Goal: Task Accomplishment & Management: Use online tool/utility

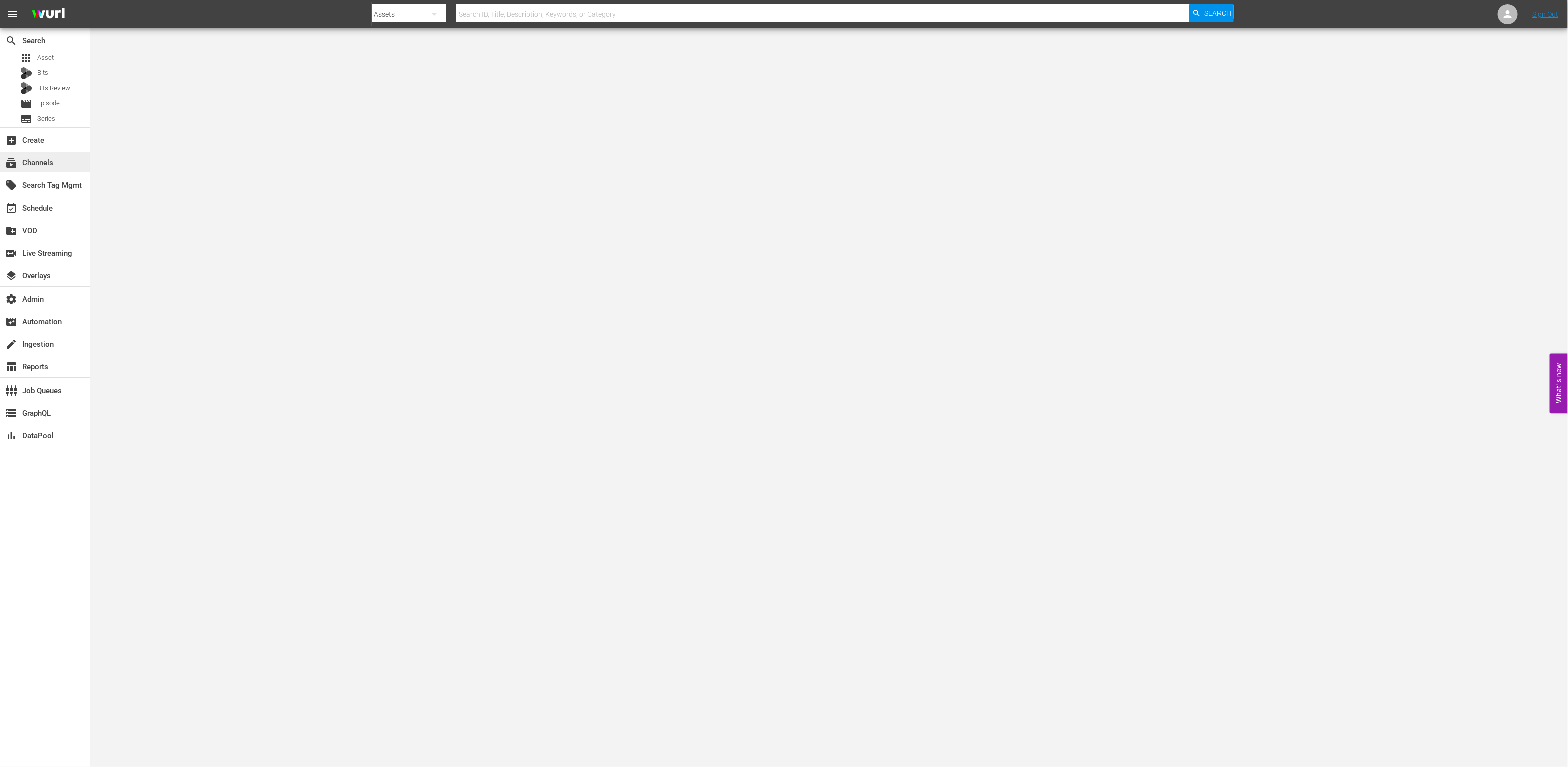
click at [40, 160] on div "subscriptions Channels" at bounding box center [28, 161] width 56 height 9
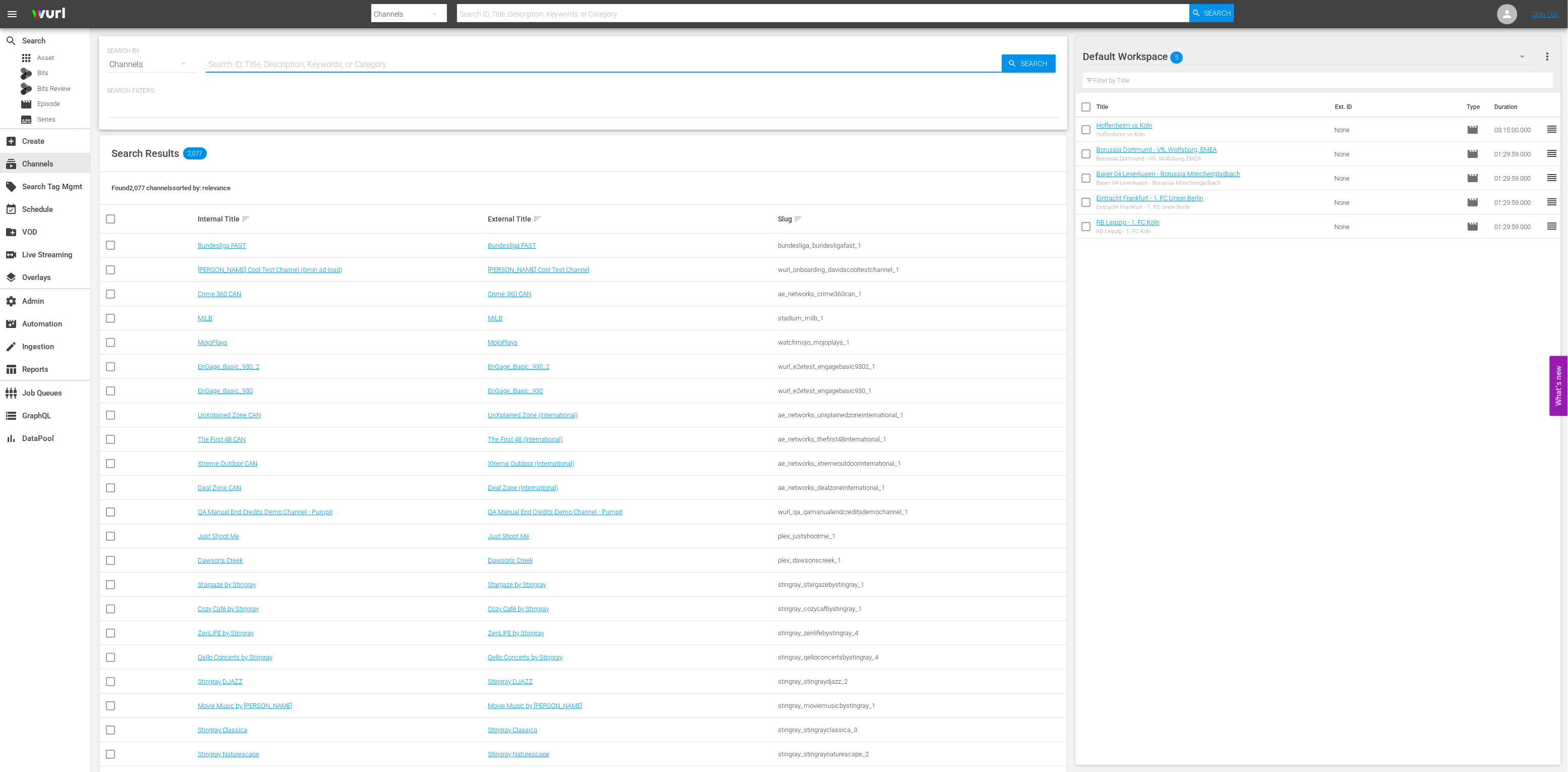
click at [349, 66] on input "text" at bounding box center [603, 65] width 796 height 24
click at [1506, 15] on icon at bounding box center [1507, 14] width 8 height 8
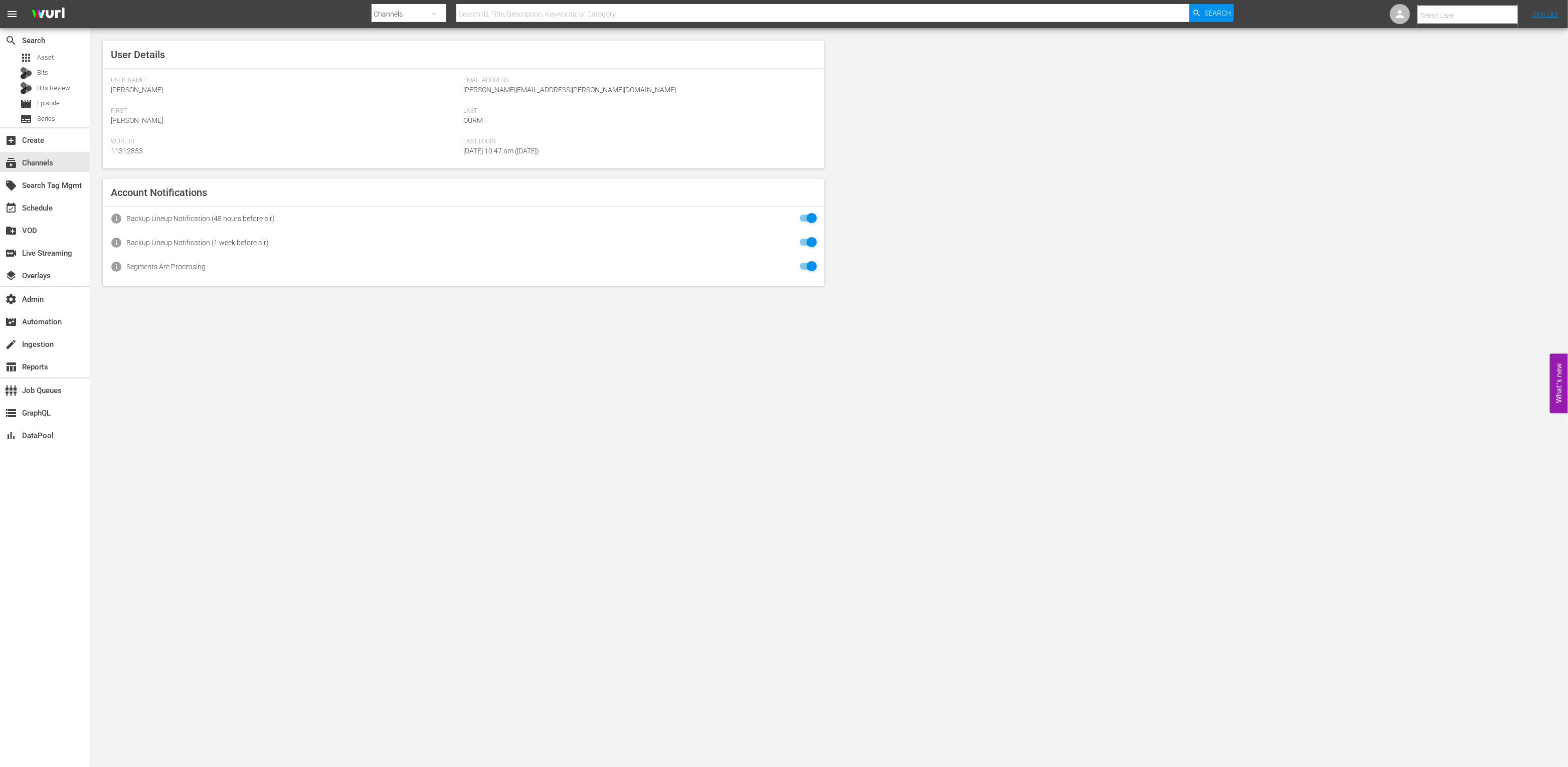
click at [1482, 18] on input "text" at bounding box center [1481, 16] width 128 height 24
click at [1467, 142] on div "Shawna Brooks <shawna.brooks@angel.com>" at bounding box center [1450, 140] width 156 height 24
type input "Shawna Brooks (11314900)"
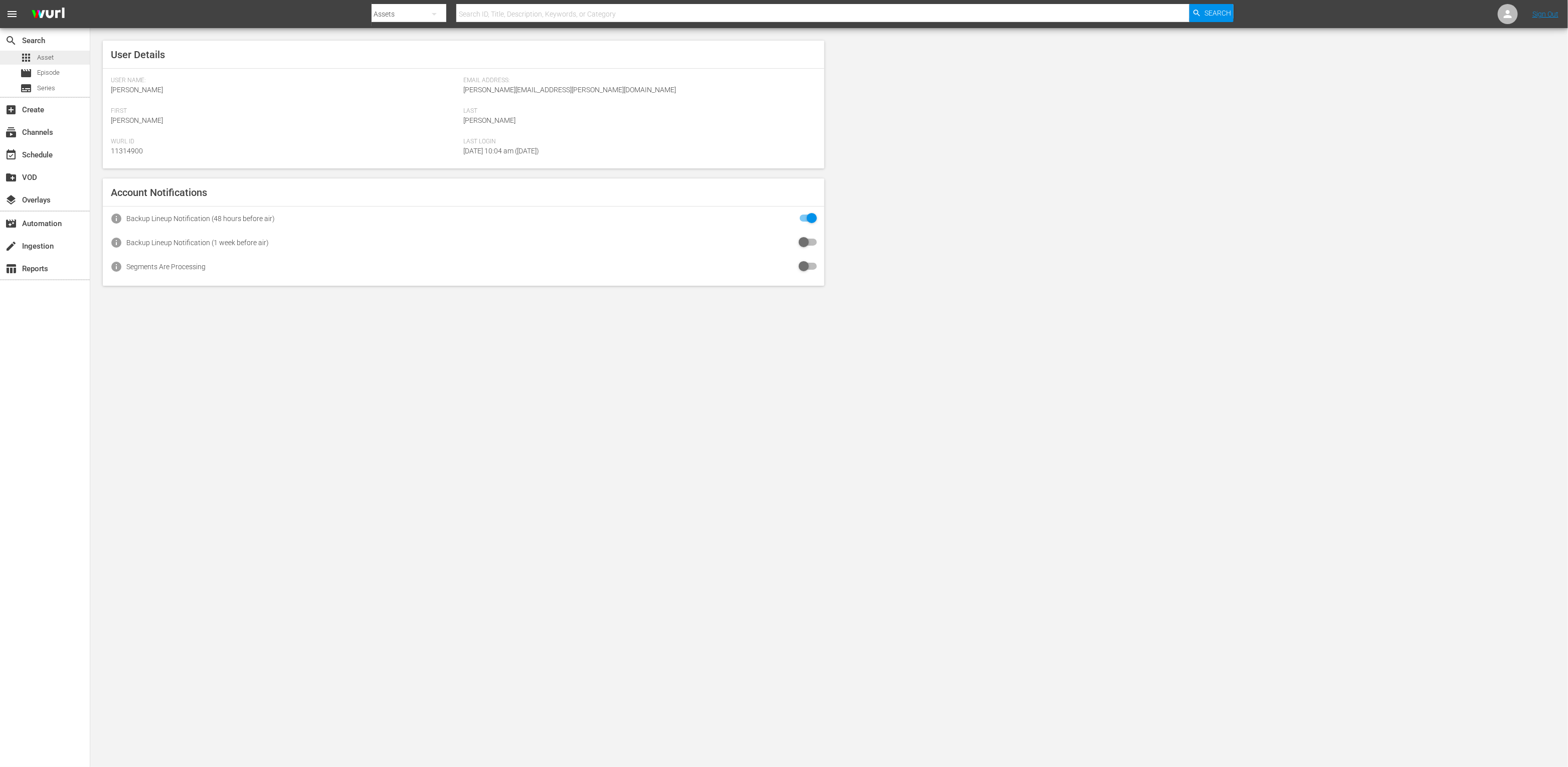
click at [52, 51] on div "apps Asset" at bounding box center [36, 57] width 34 height 14
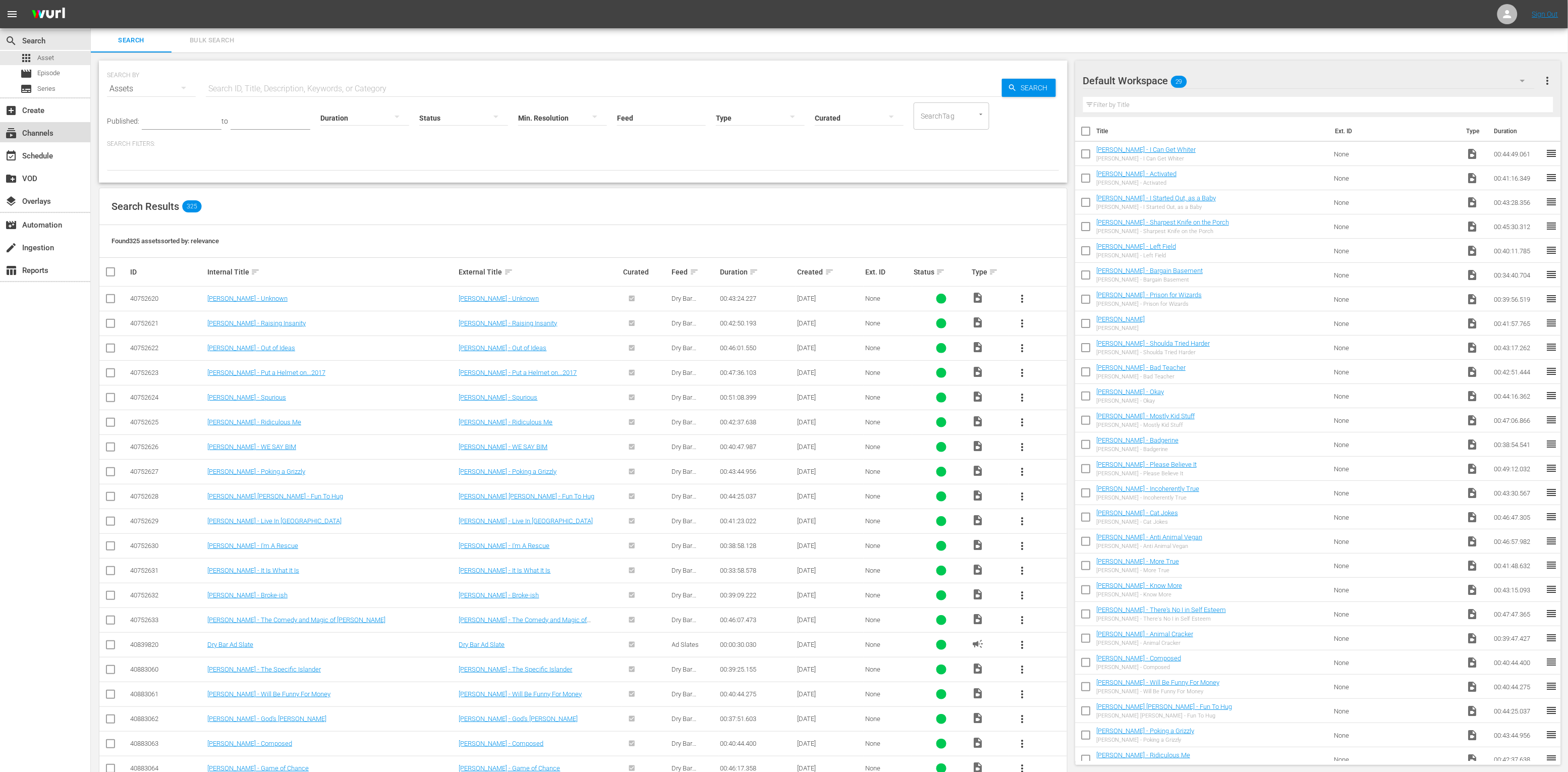
click at [53, 135] on div "subscriptions Channels" at bounding box center [28, 132] width 57 height 9
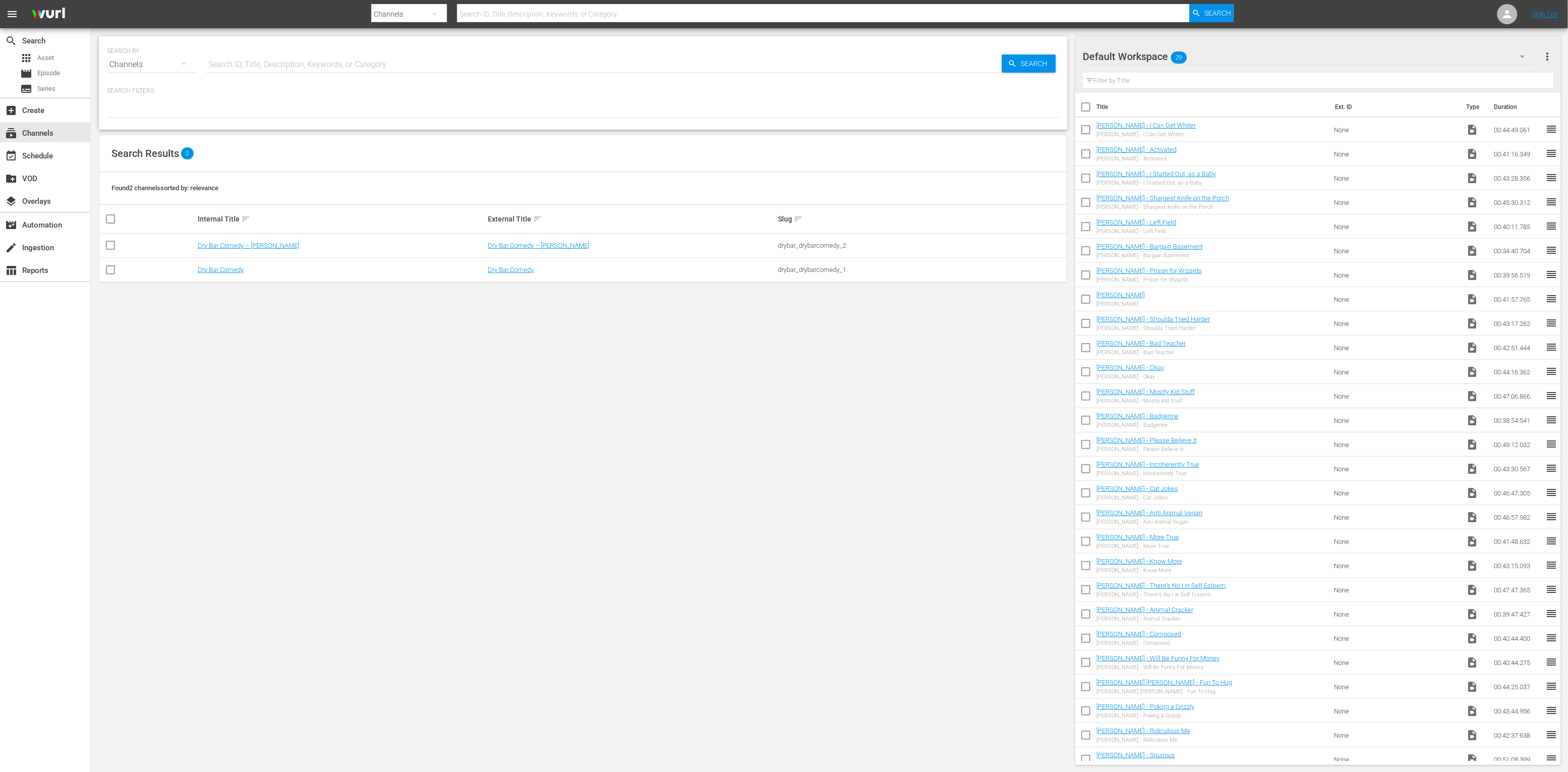
click at [508, 262] on td "Dry Bar Comedy" at bounding box center [631, 270] width 290 height 24
click at [504, 270] on link "Dry Bar Comedy" at bounding box center [510, 270] width 46 height 8
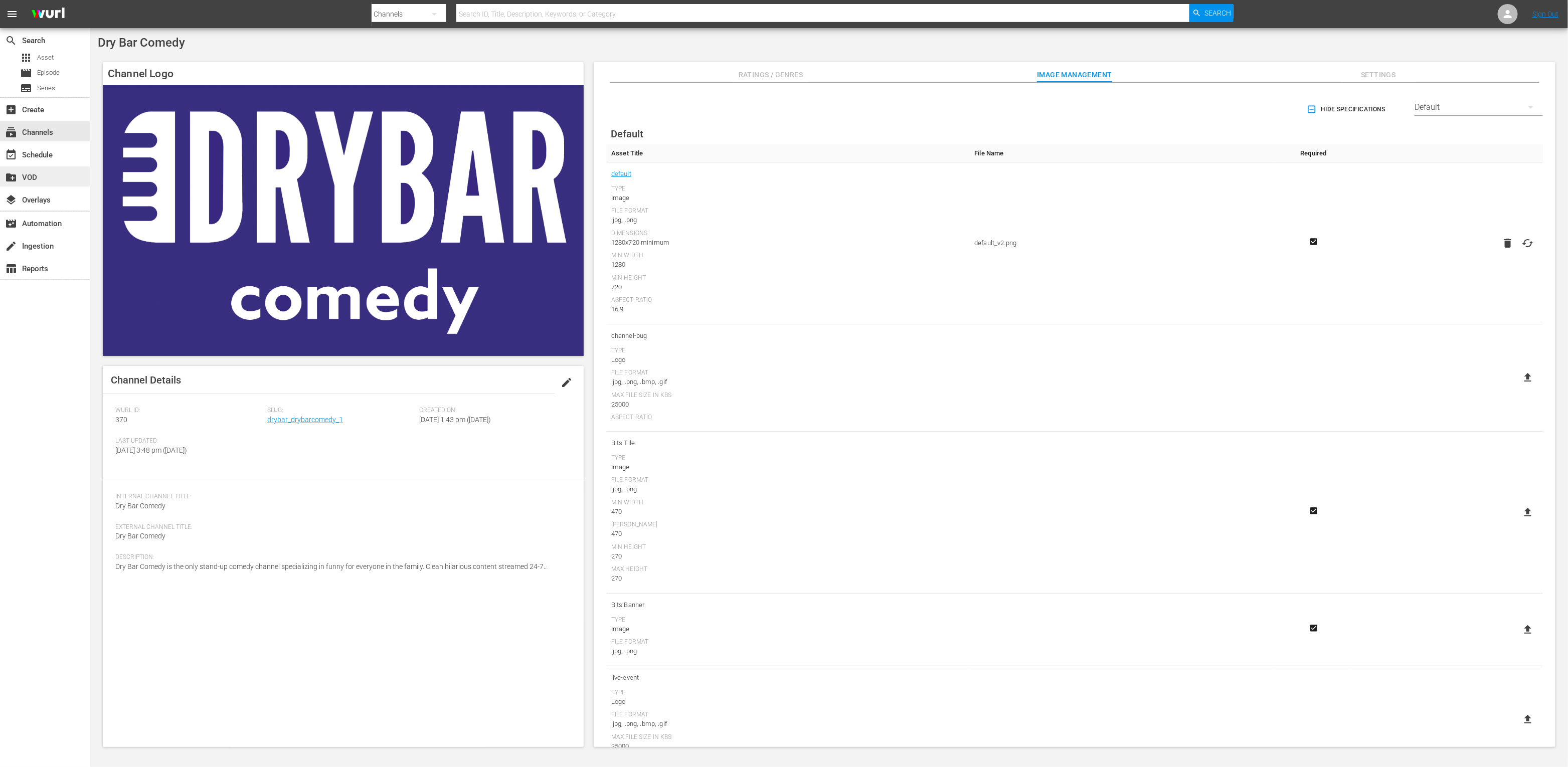
click at [46, 175] on div "create_new_folder VOD" at bounding box center [28, 176] width 56 height 9
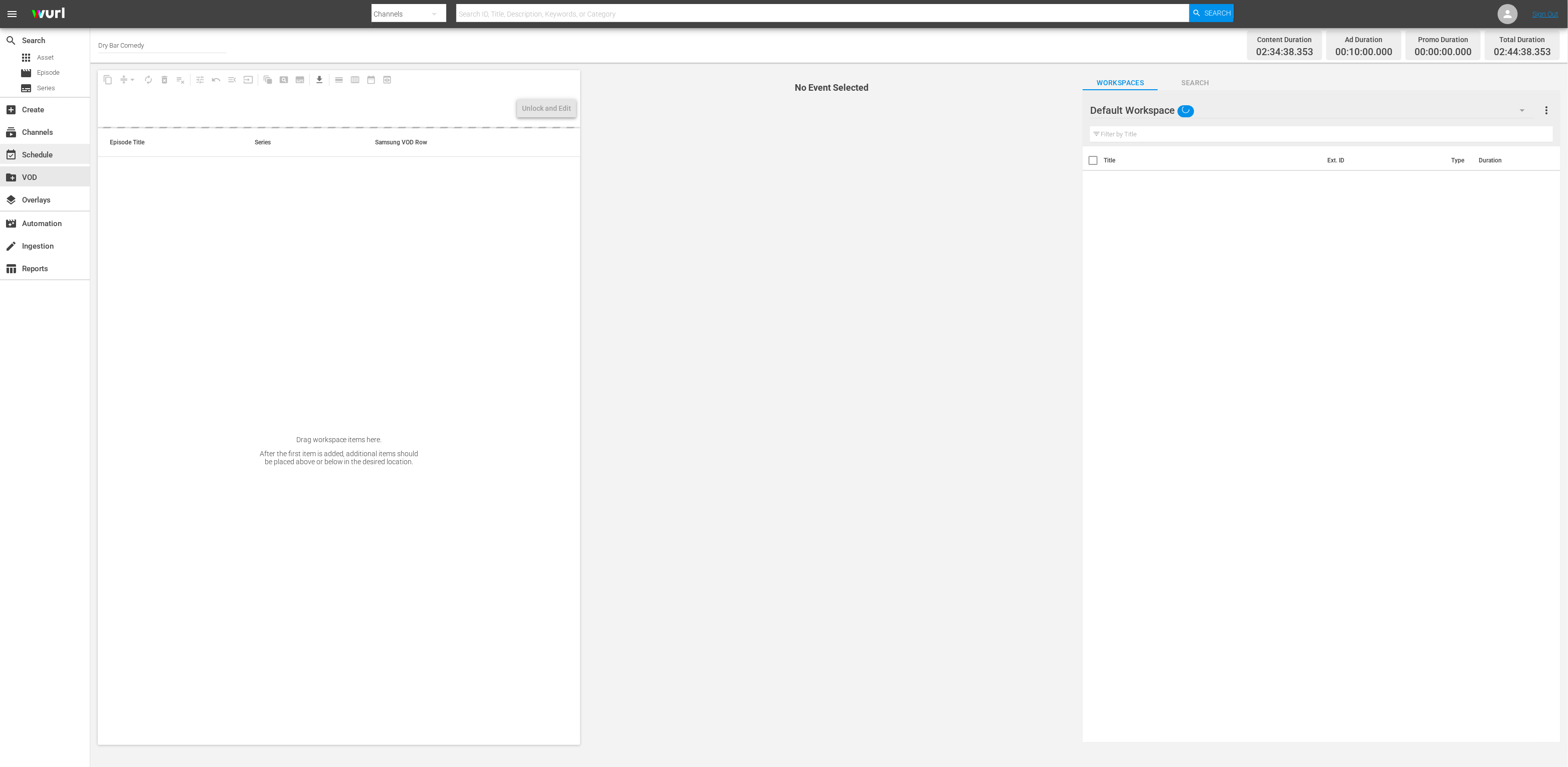
click at [57, 155] on div "event_available Schedule" at bounding box center [45, 153] width 90 height 20
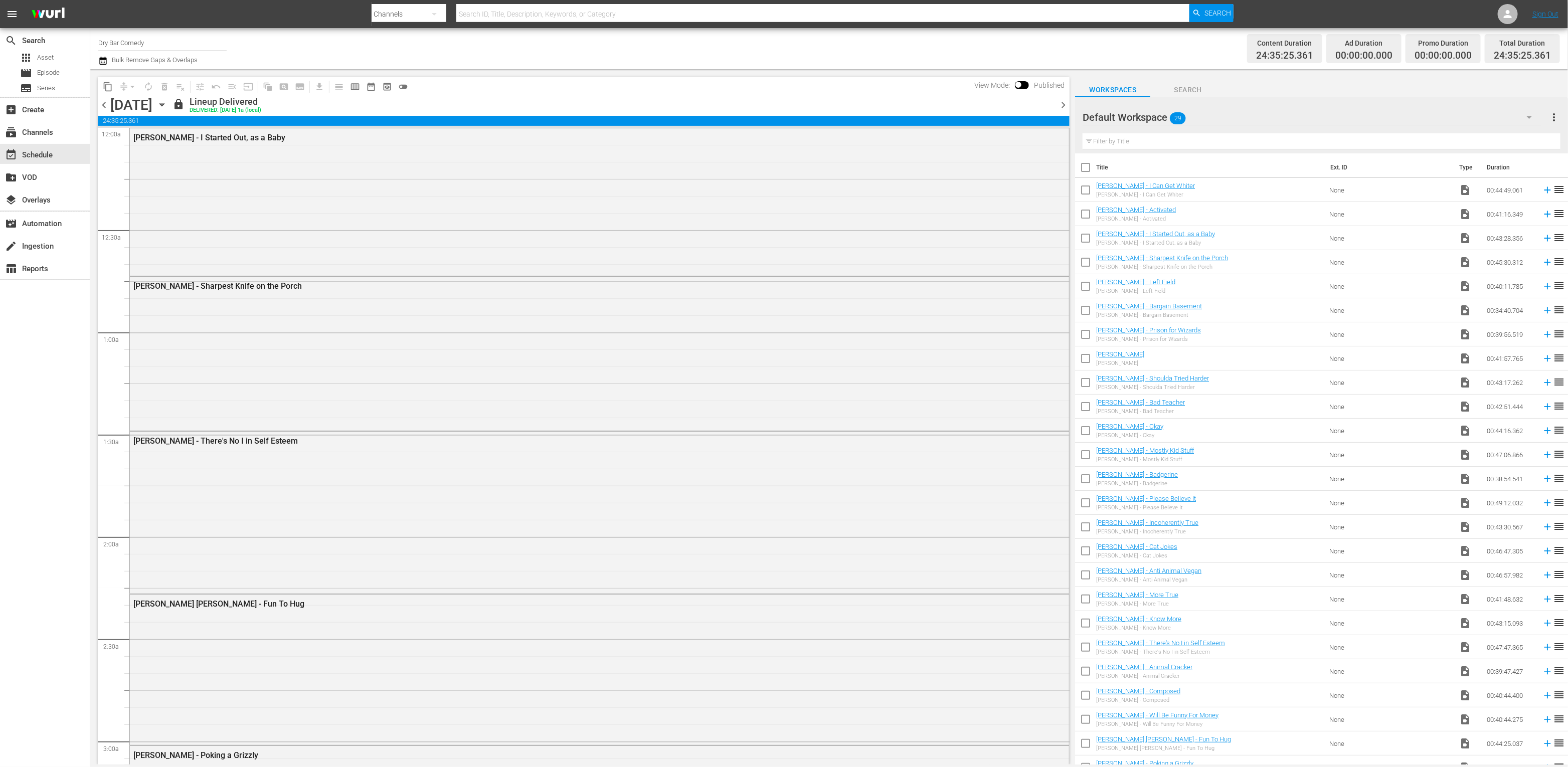
click at [1064, 107] on span "chevron_right" at bounding box center [1063, 105] width 12 height 12
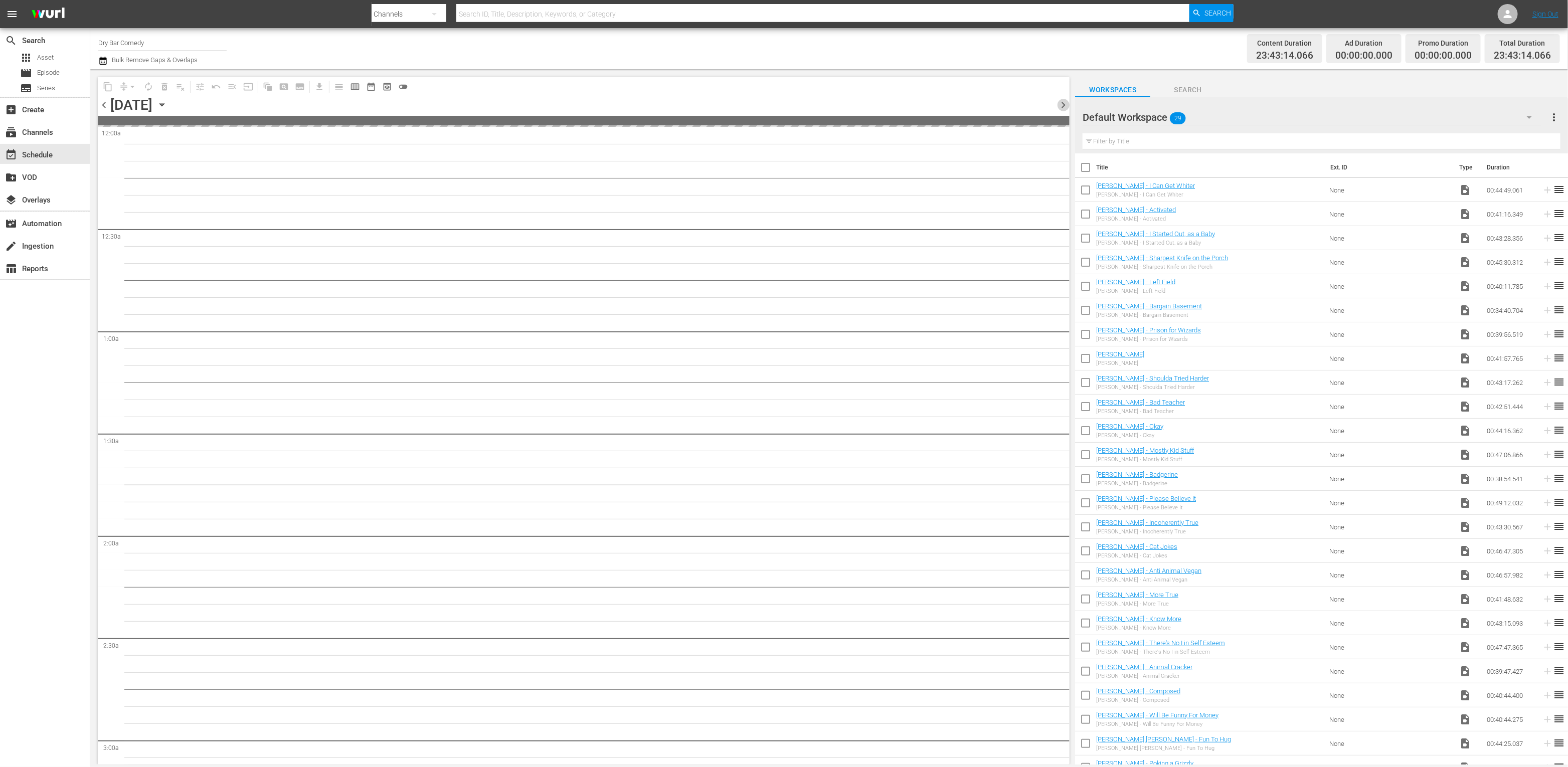
click at [1064, 107] on span "chevron_right" at bounding box center [1063, 105] width 12 height 12
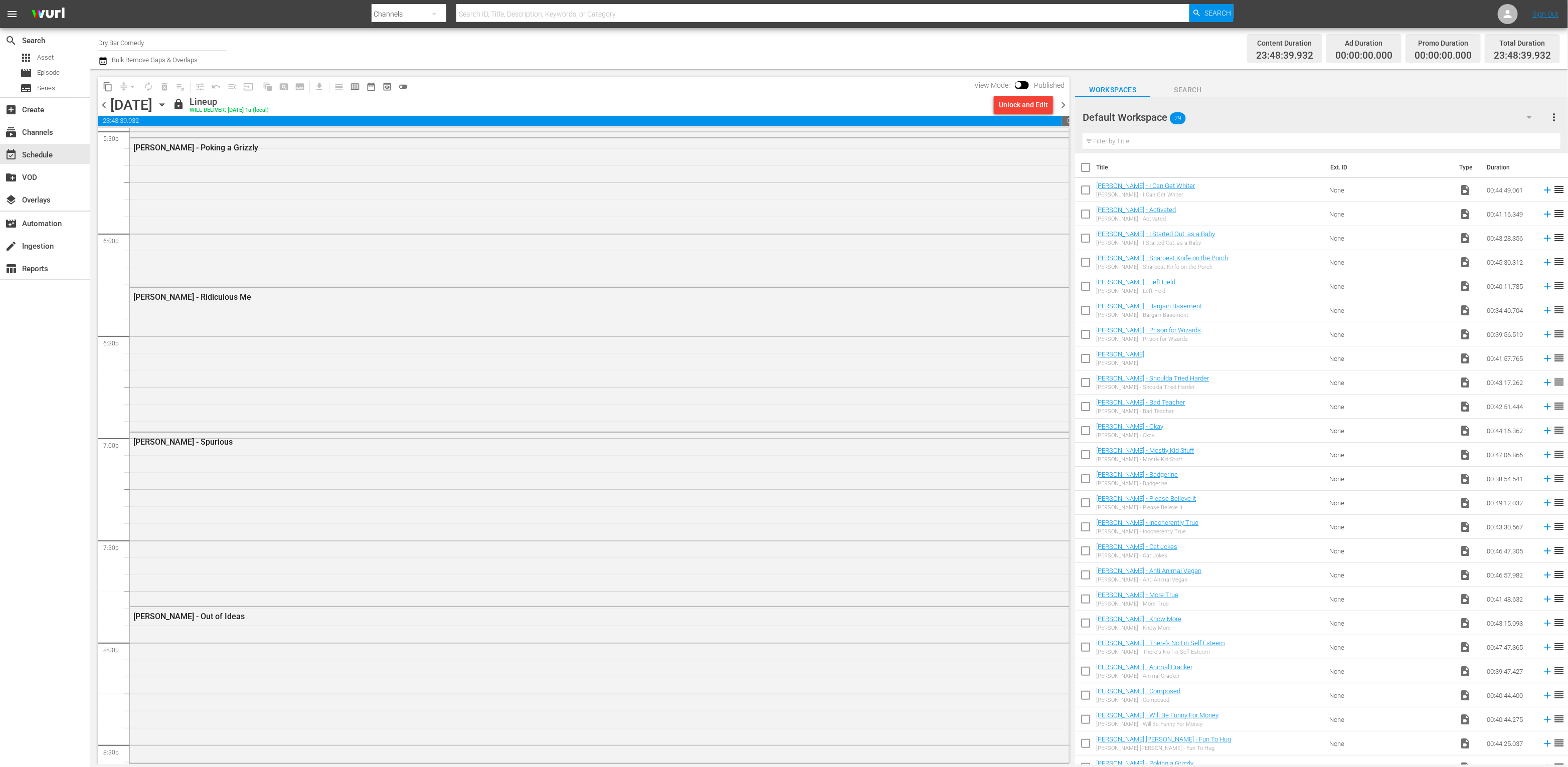
scroll to position [4296, 0]
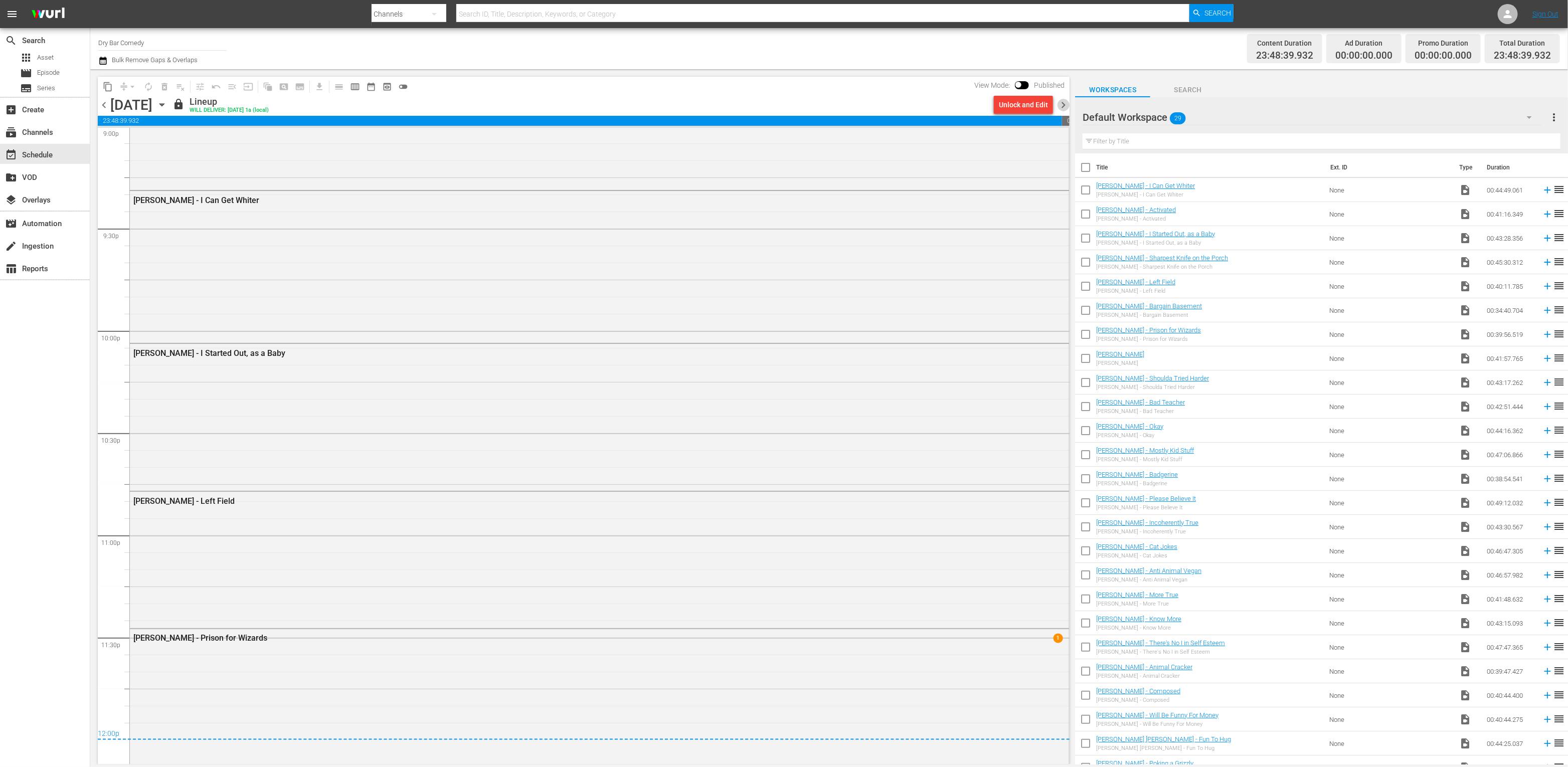
click at [1064, 104] on span "chevron_right" at bounding box center [1063, 105] width 12 height 12
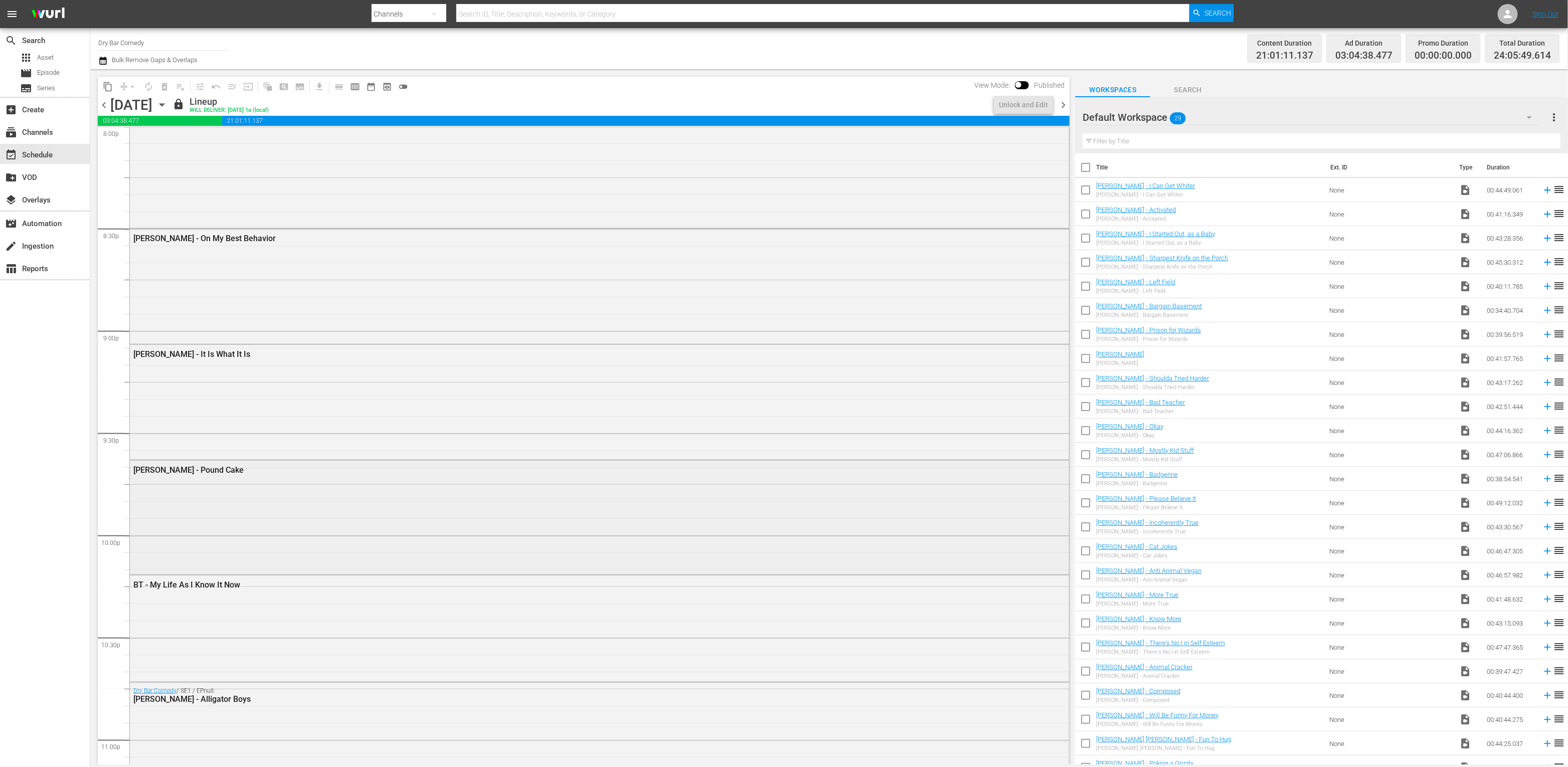
scroll to position [4317, 0]
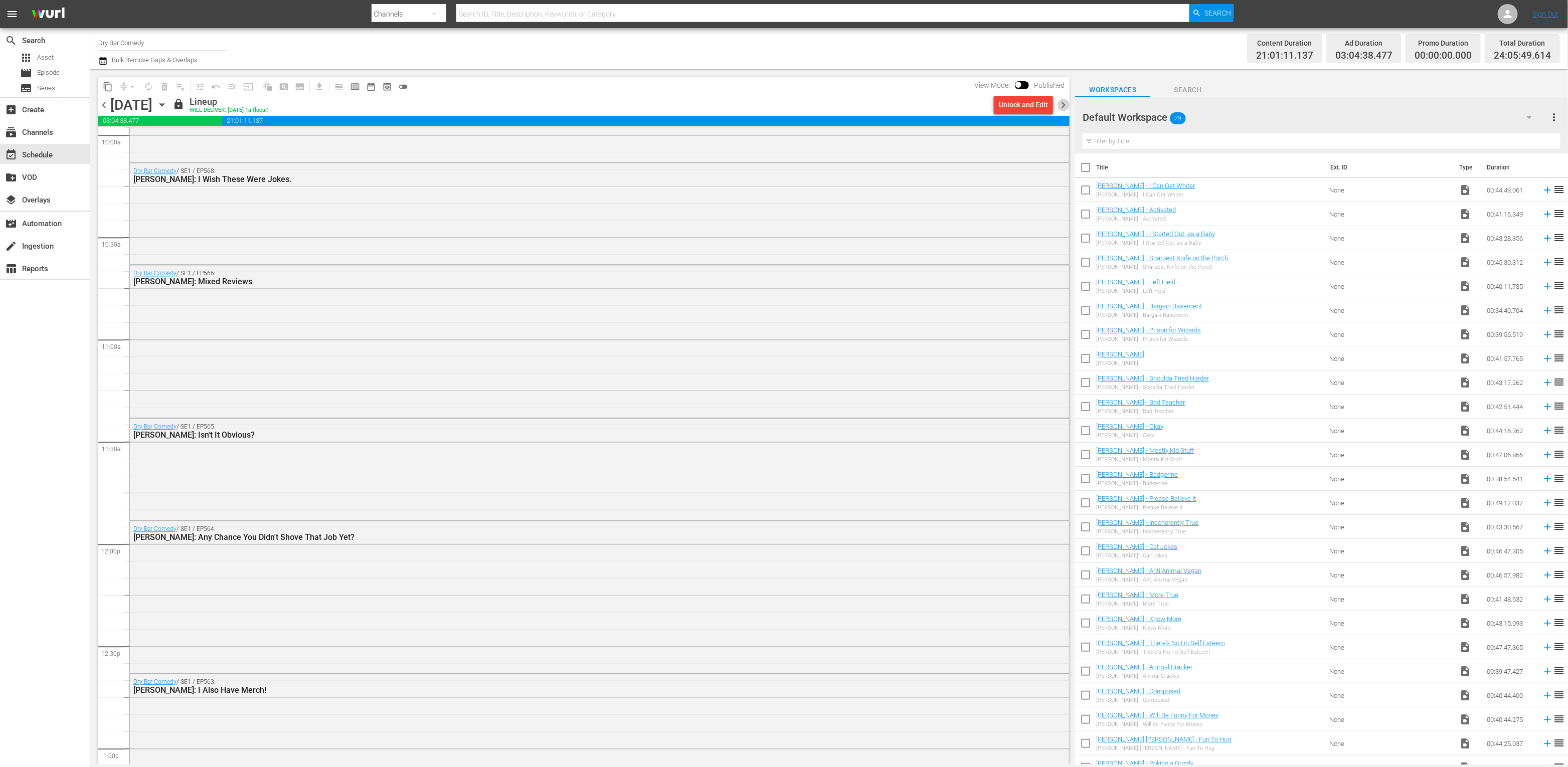
click at [1066, 107] on span "chevron_right" at bounding box center [1063, 105] width 12 height 12
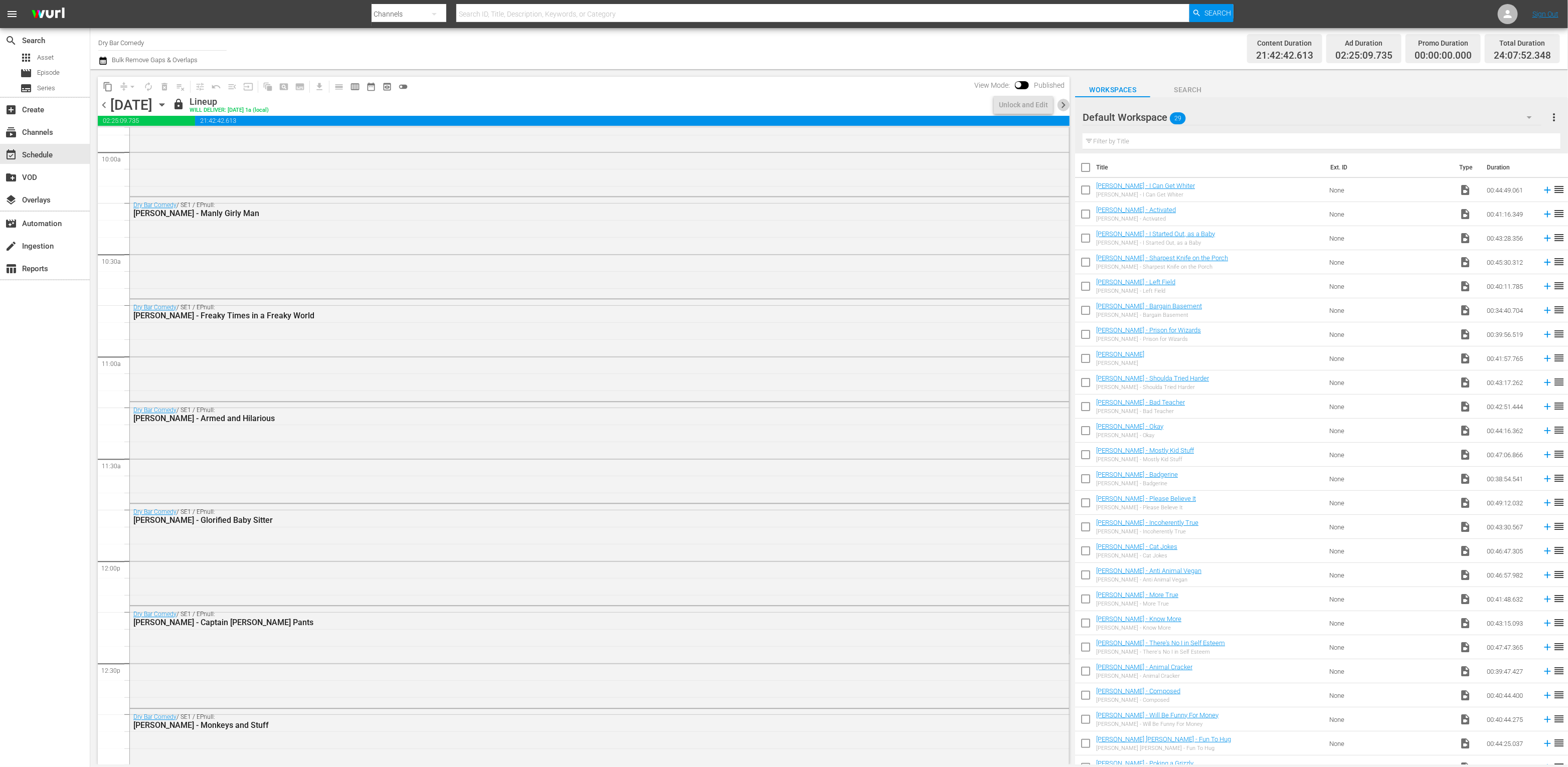
click at [1066, 107] on span "chevron_right" at bounding box center [1063, 105] width 12 height 12
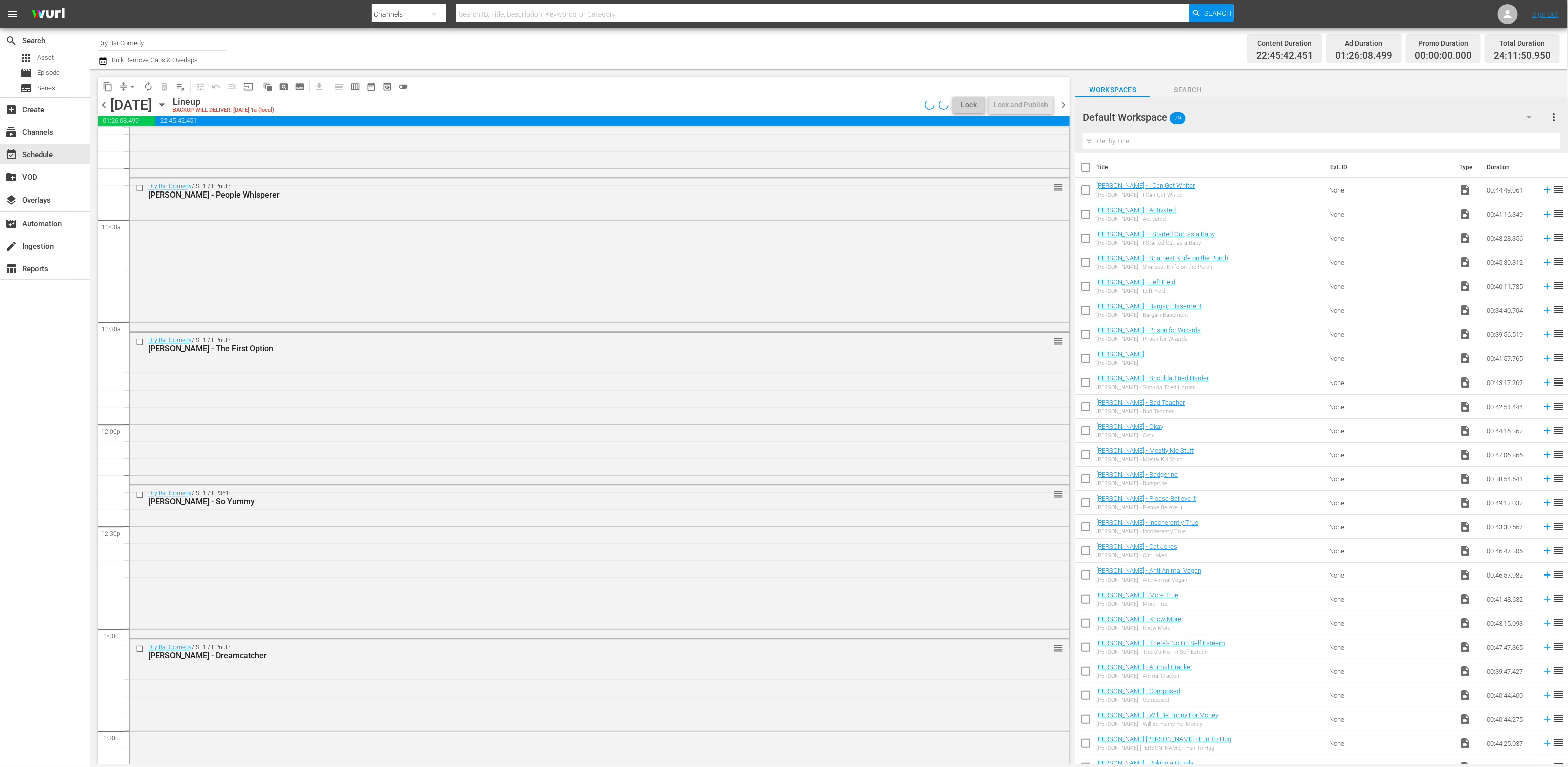
click at [1066, 107] on span "chevron_right" at bounding box center [1063, 105] width 12 height 12
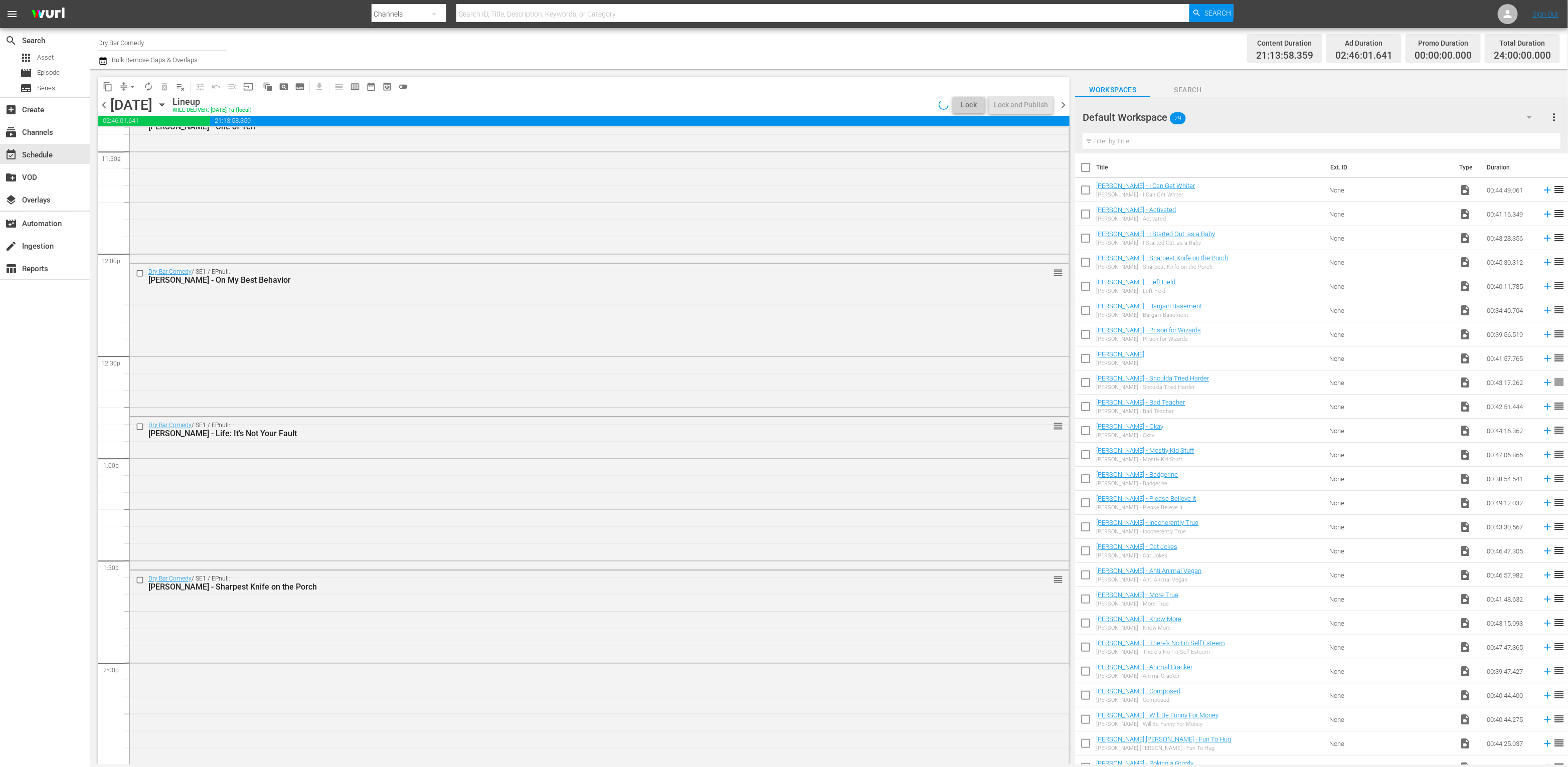
scroll to position [2106, 0]
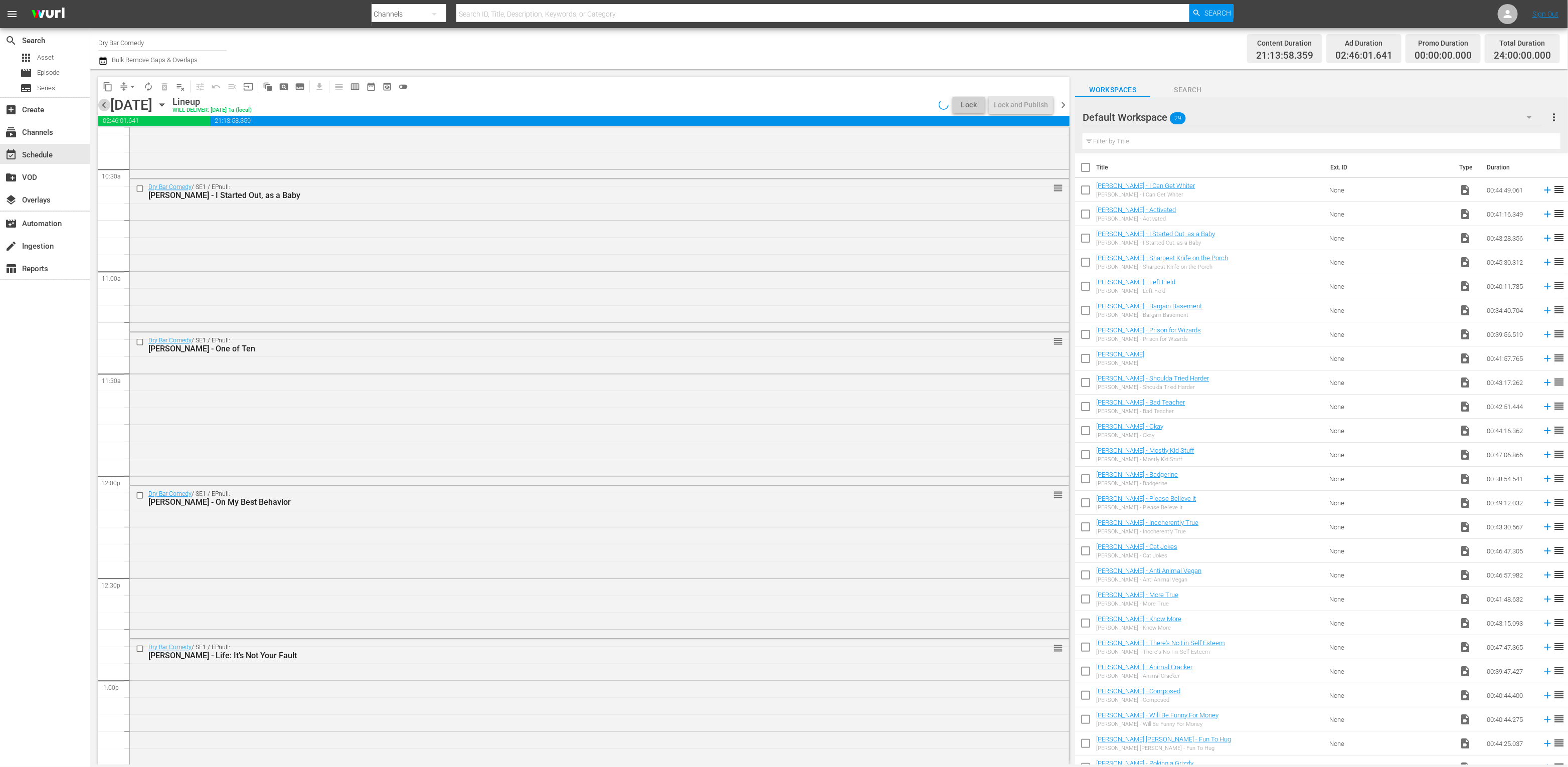
click at [101, 105] on span "chevron_left" at bounding box center [104, 105] width 12 height 12
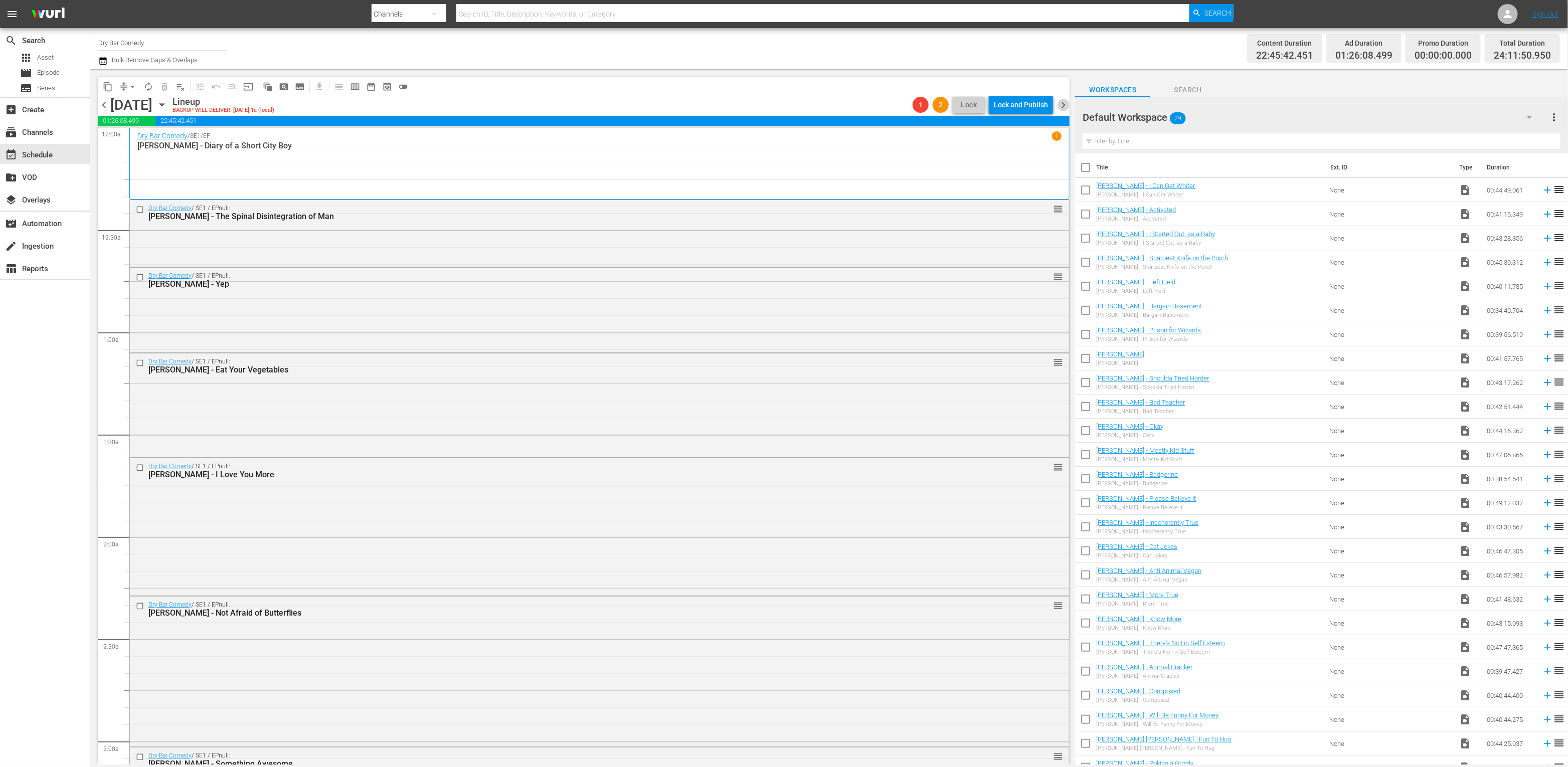
click at [1063, 107] on span "chevron_right" at bounding box center [1063, 105] width 12 height 12
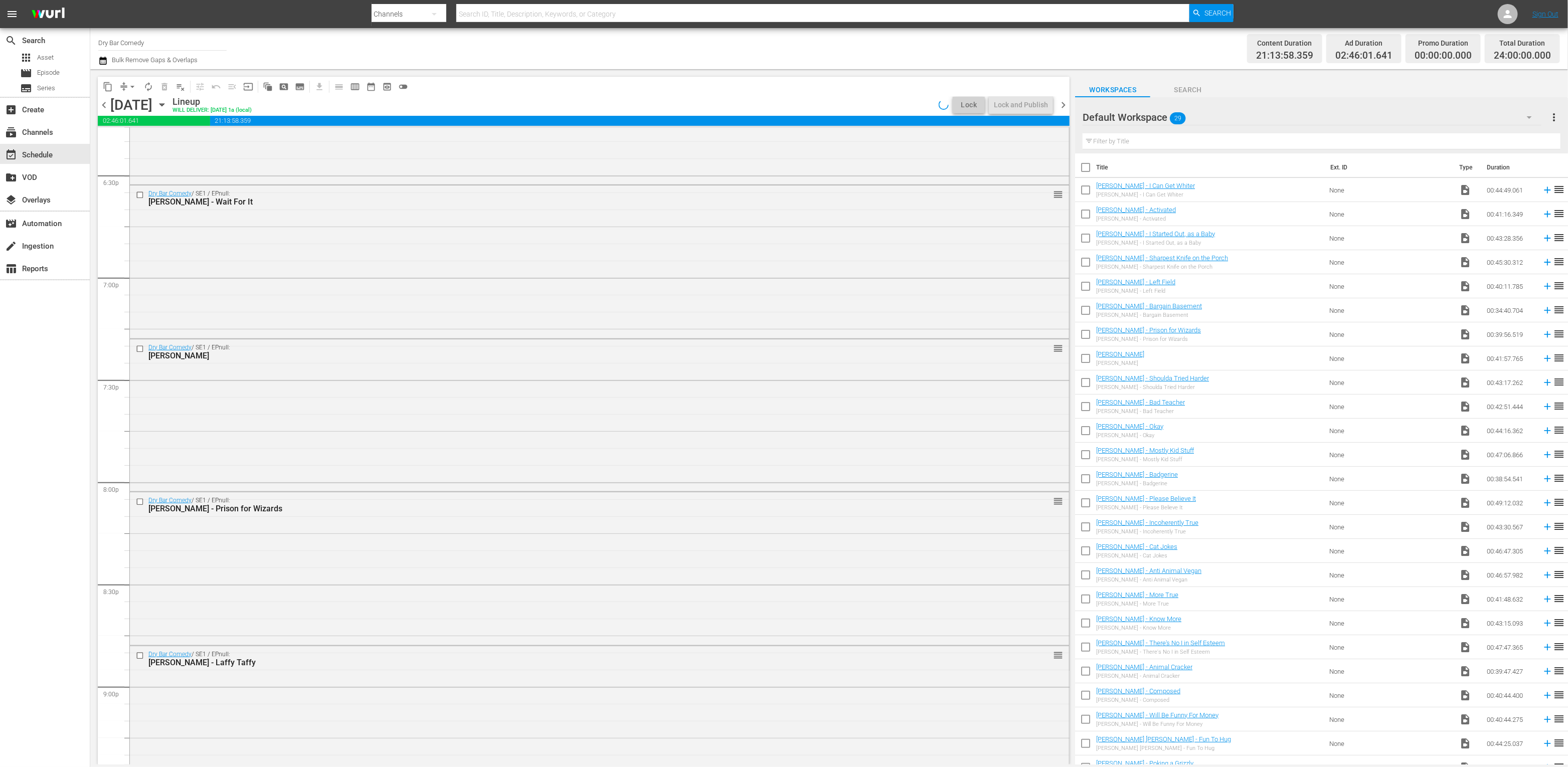
scroll to position [4384, 0]
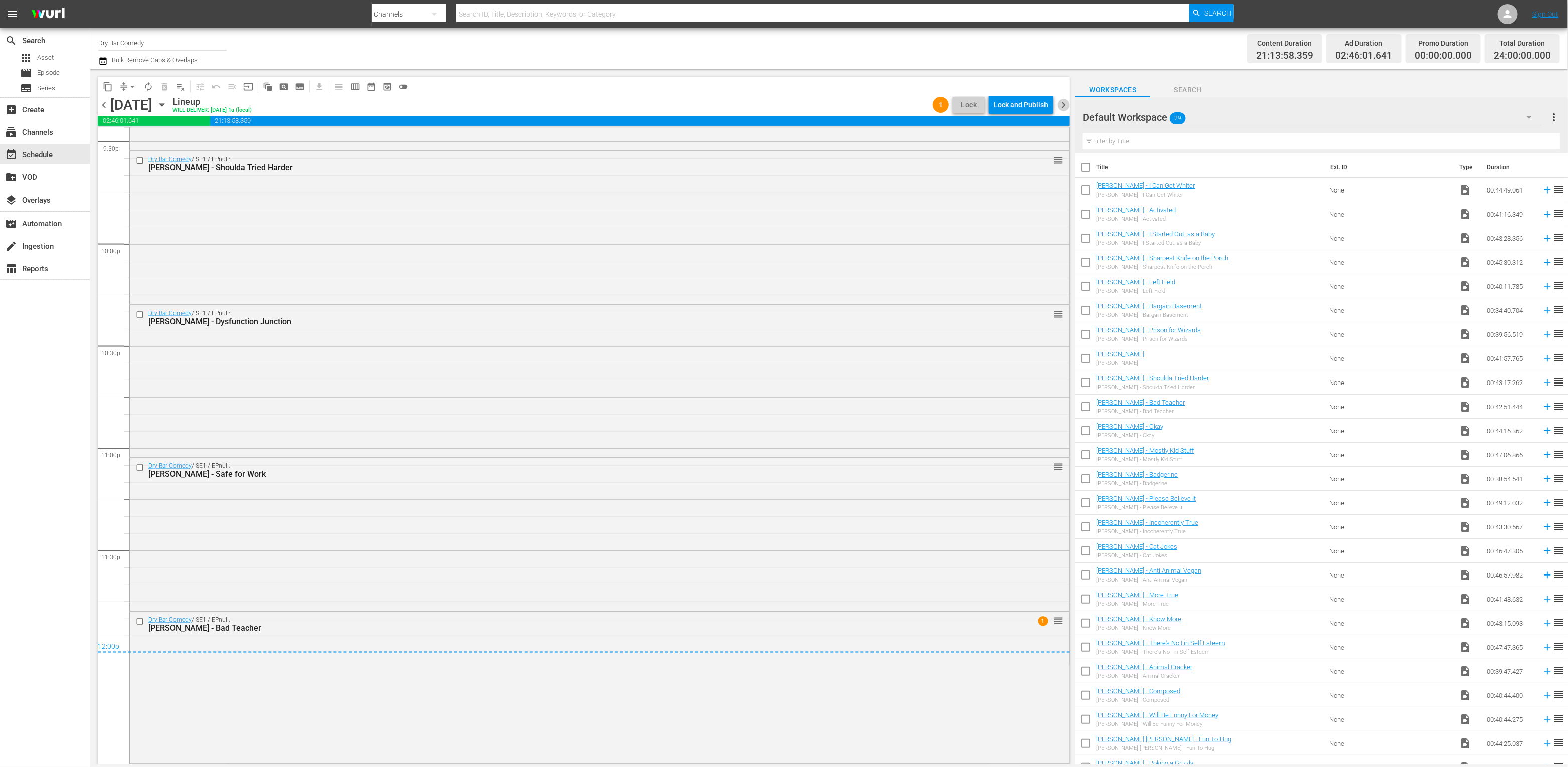
click at [1067, 103] on span "chevron_right" at bounding box center [1063, 105] width 12 height 12
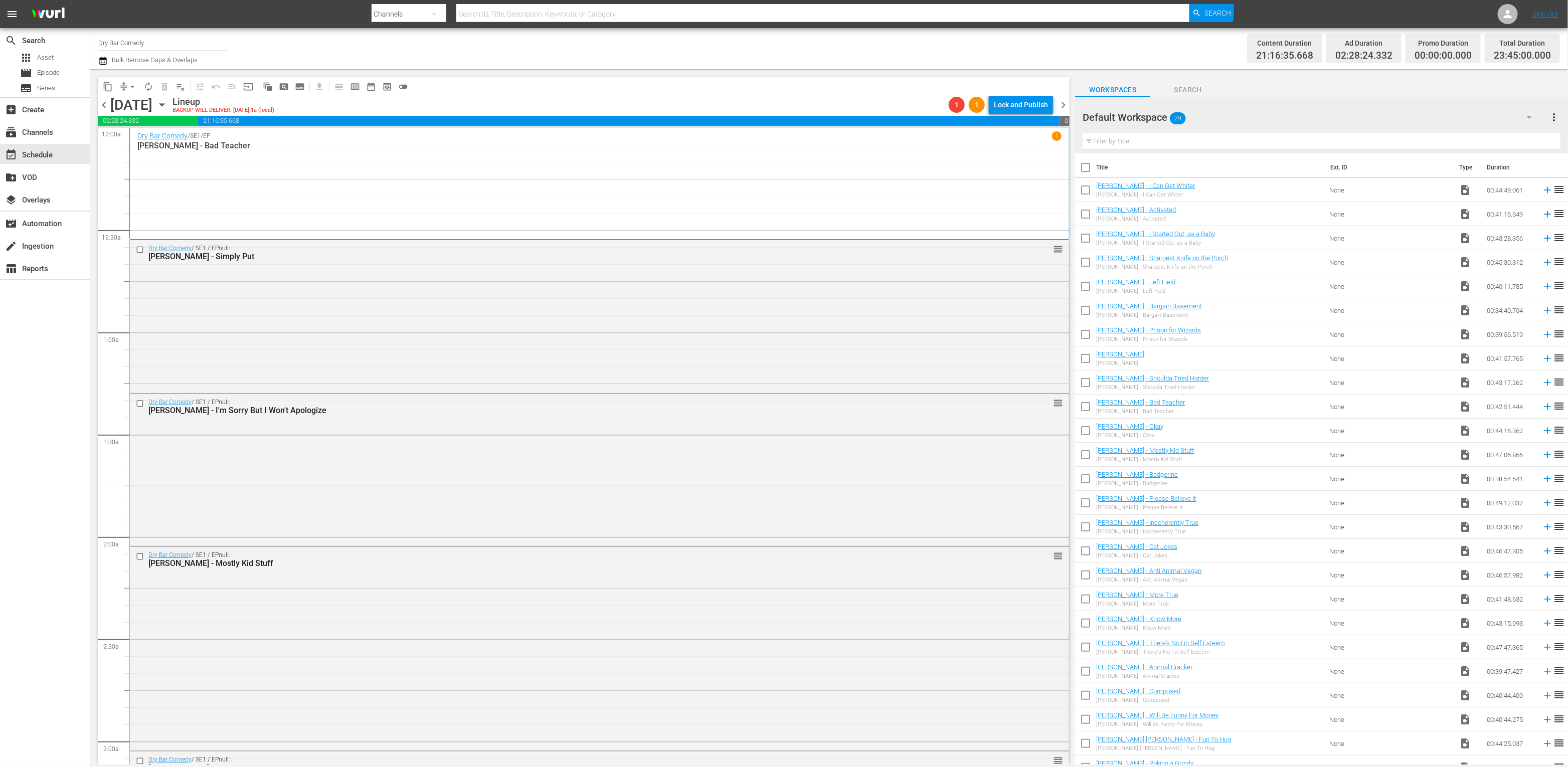
click at [1062, 107] on span "chevron_right" at bounding box center [1063, 105] width 12 height 12
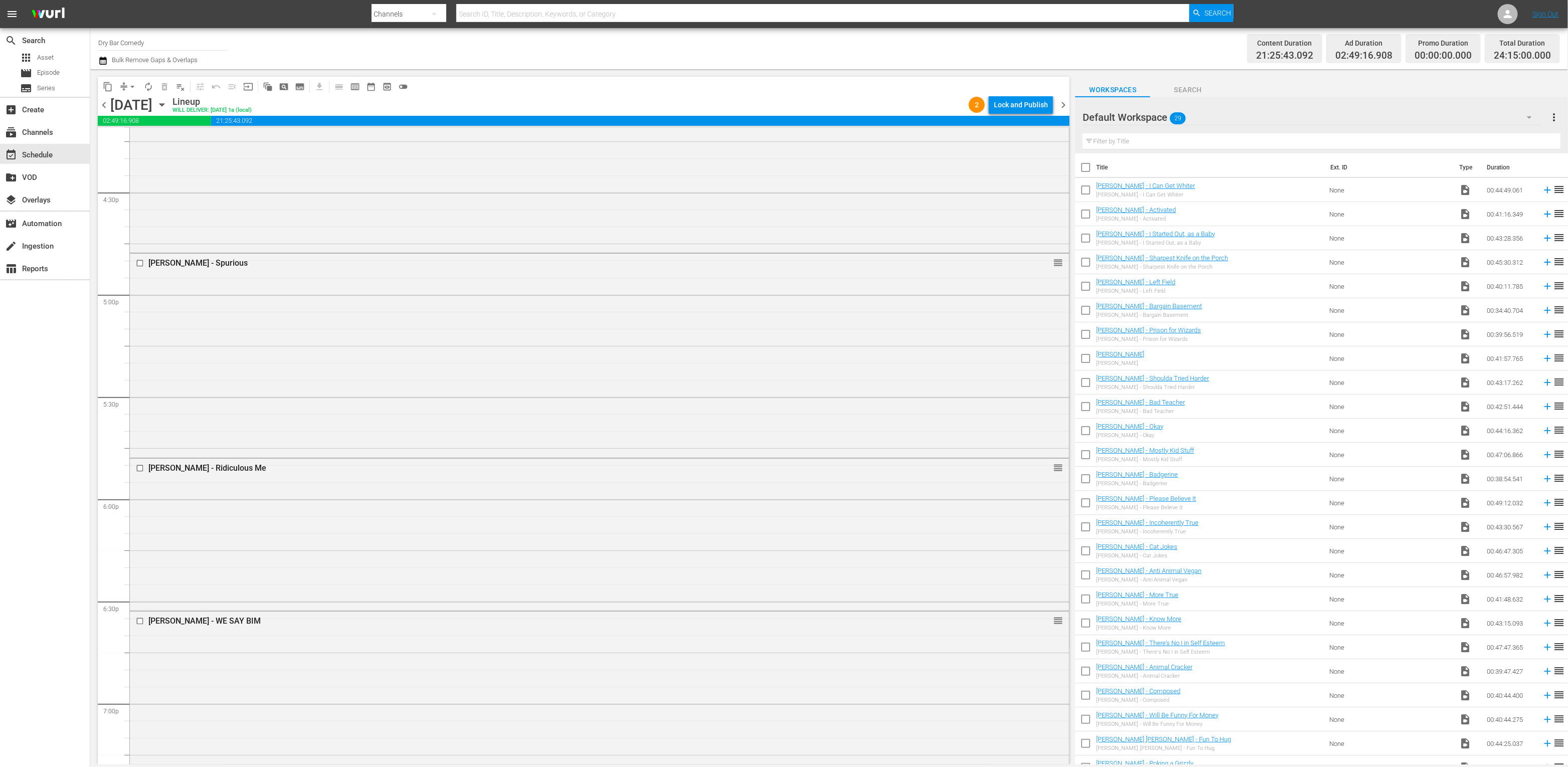
scroll to position [4384, 0]
click at [1062, 107] on span "chevron_right" at bounding box center [1063, 105] width 12 height 12
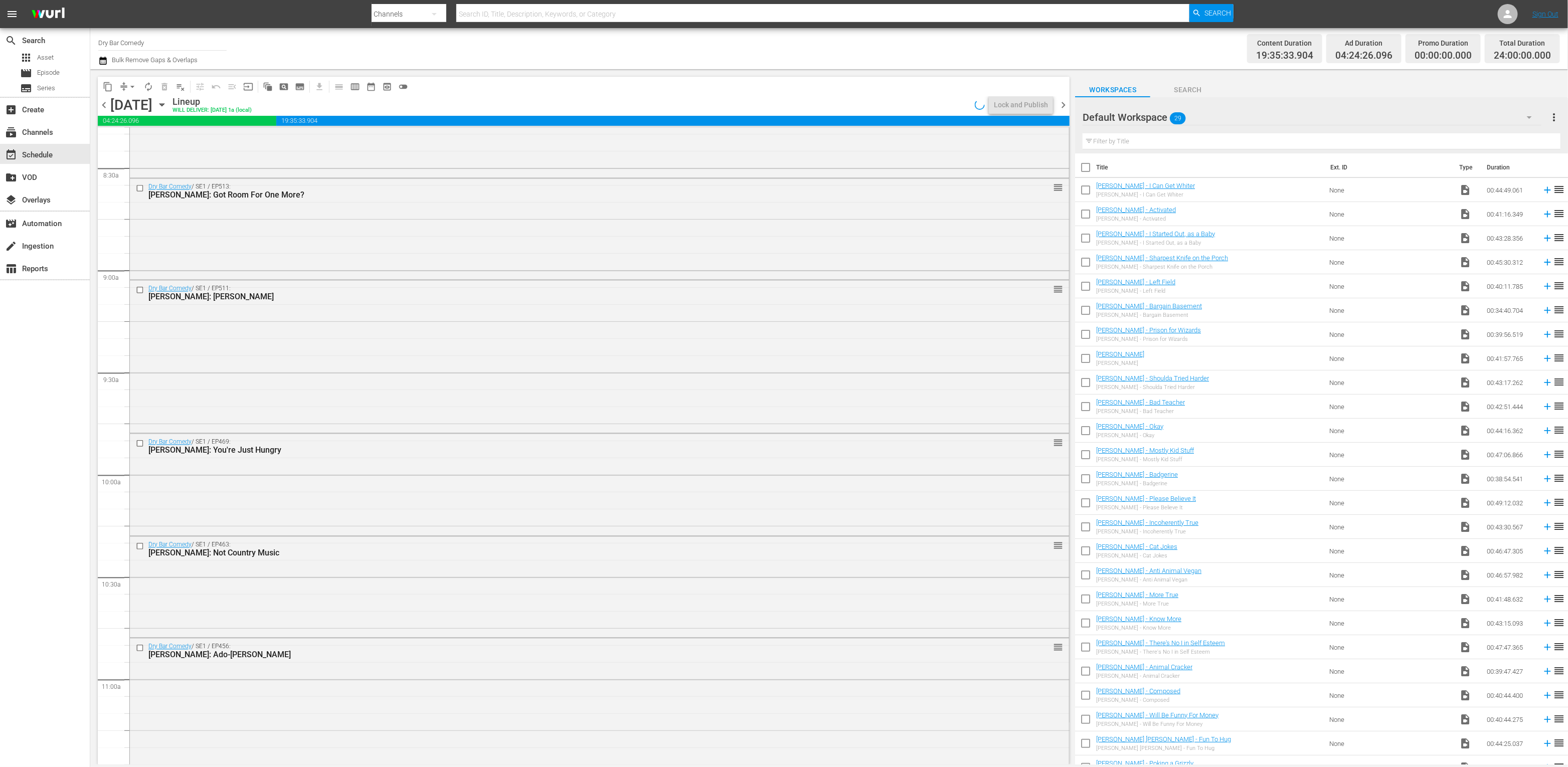
scroll to position [293, 0]
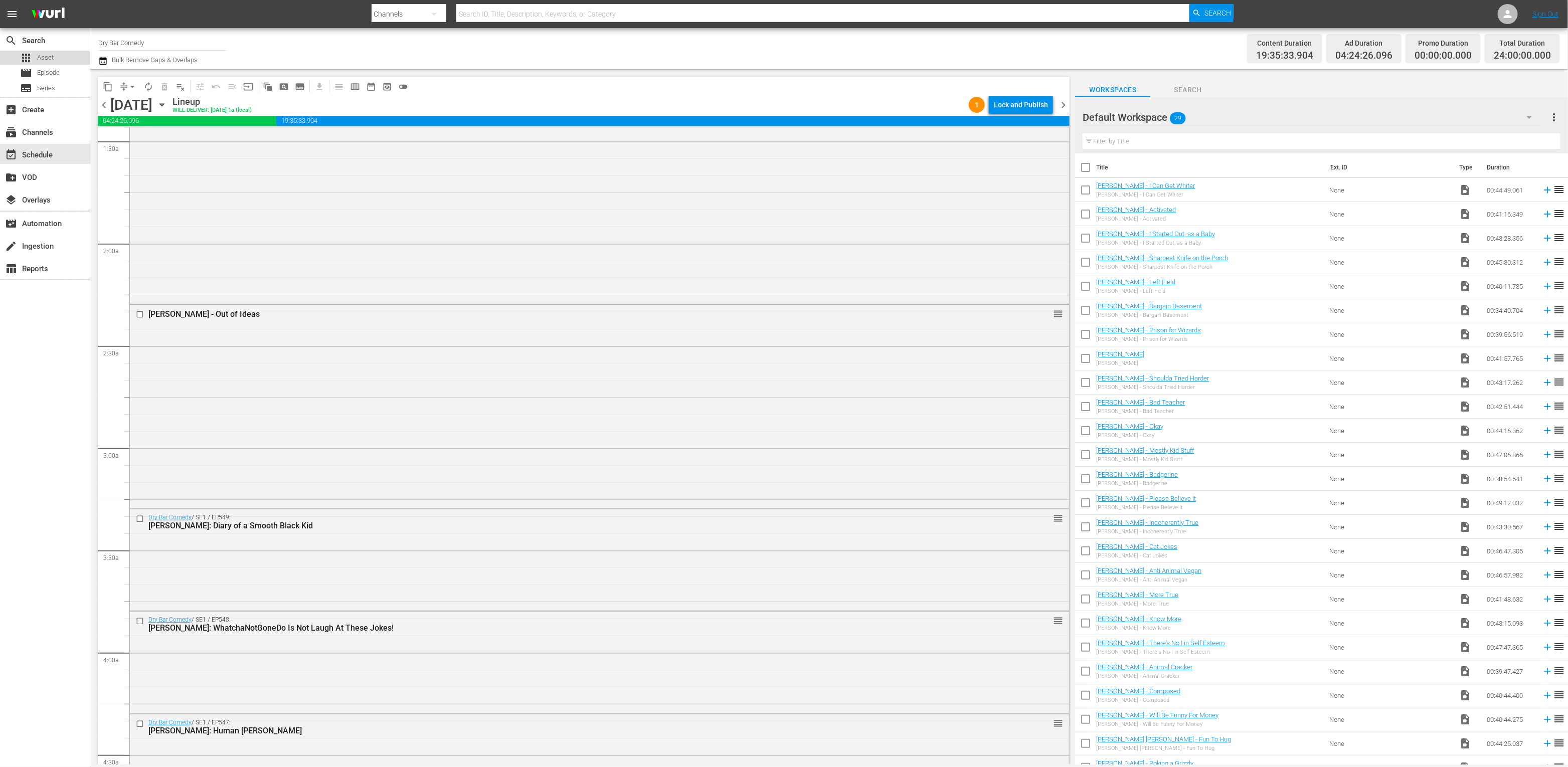
click at [49, 60] on span "Asset" at bounding box center [45, 58] width 16 height 10
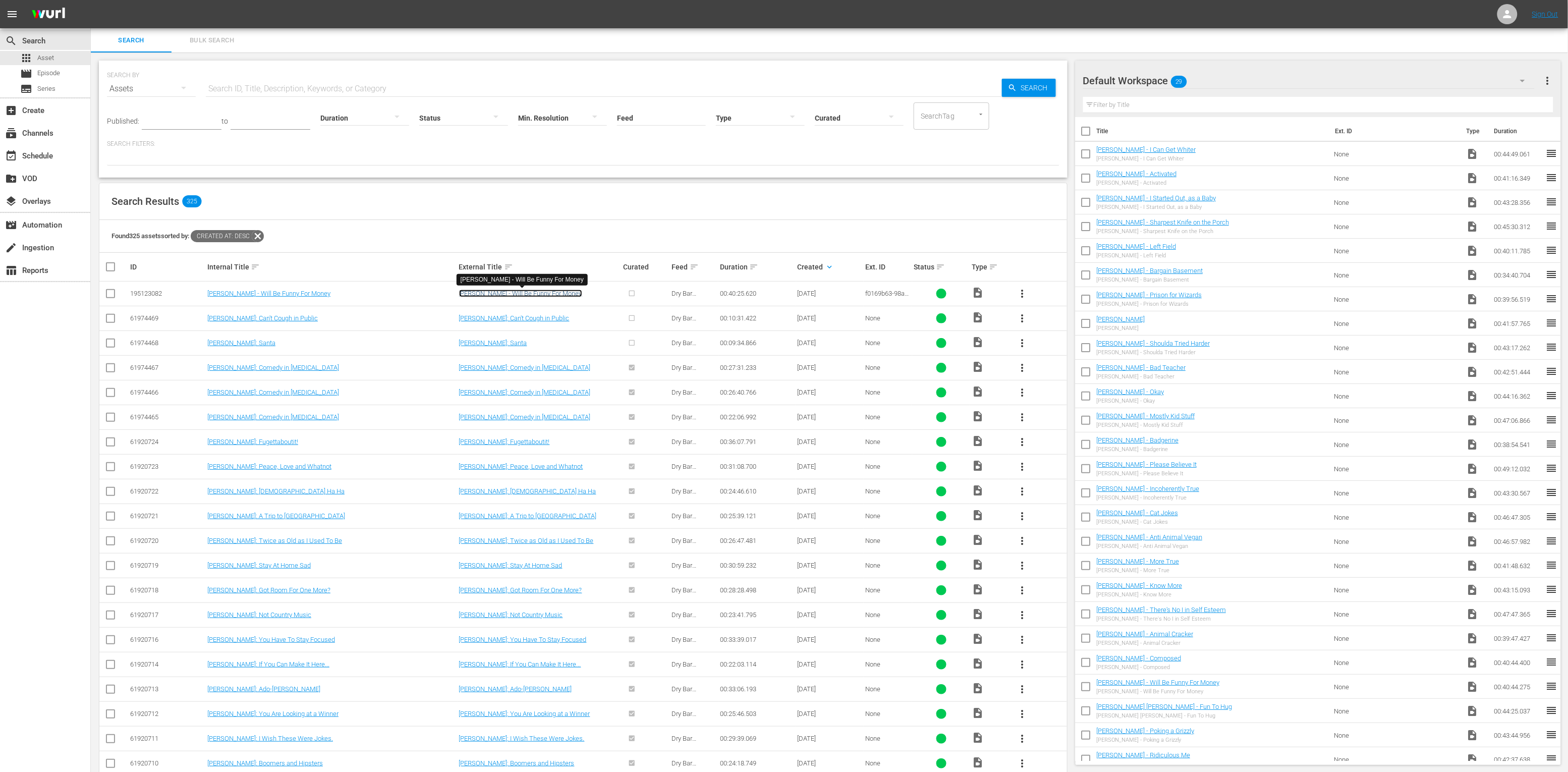
click at [555, 294] on link "Brad Upton - Will Be Funny For Money" at bounding box center [520, 293] width 123 height 8
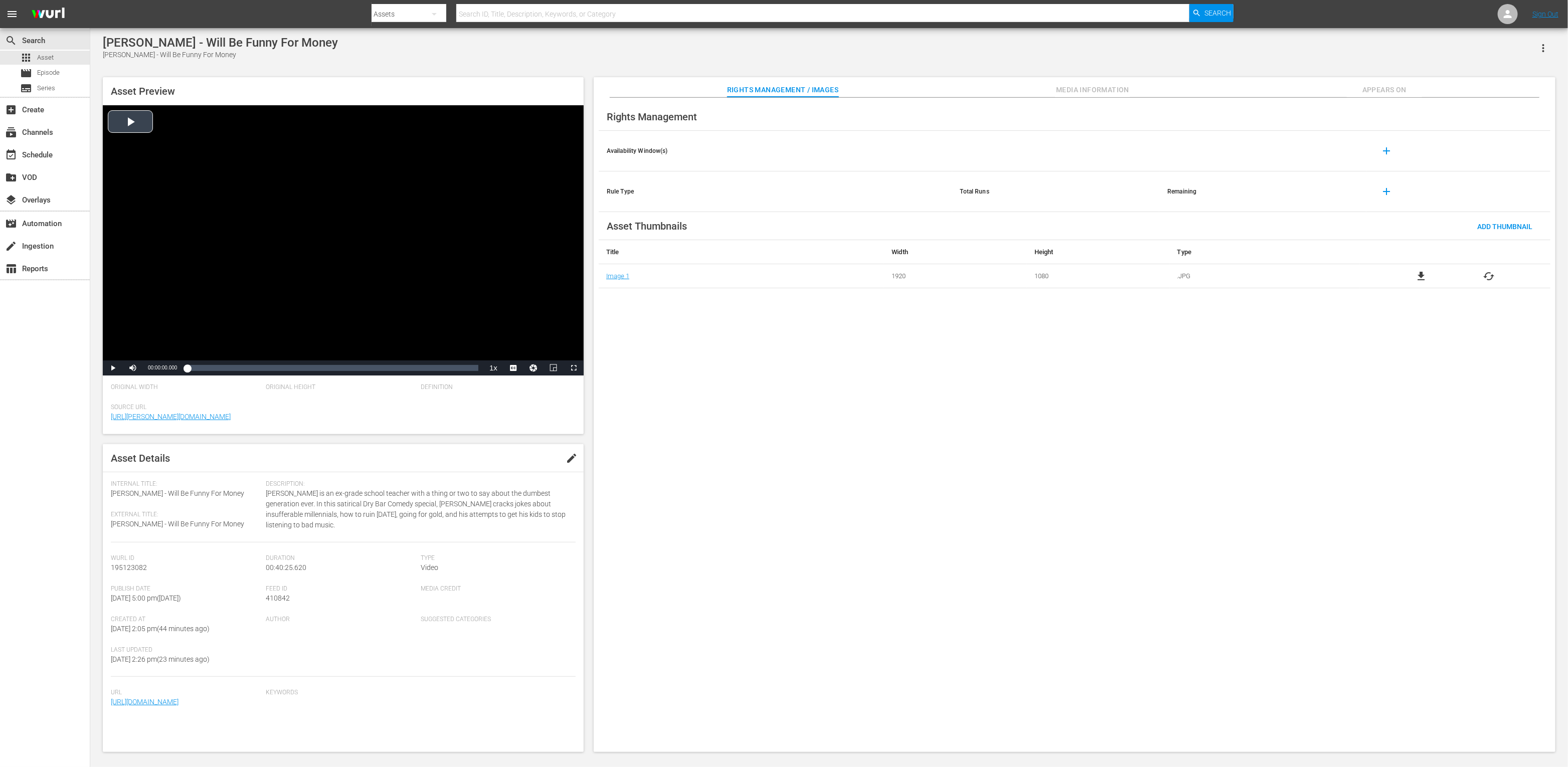
click at [151, 122] on div "Video Player" at bounding box center [343, 232] width 481 height 255
click at [133, 368] on span "Video Player" at bounding box center [133, 368] width 0 height 0
click at [214, 371] on div "Loaded : 1.73% 00:03:45.444 00:00:05.067" at bounding box center [333, 368] width 291 height 10
click at [316, 368] on div "00:17:48.775" at bounding box center [316, 368] width 1 height 10
click at [383, 362] on div "Loaded : 44.32% 00:25:53.064 00:17:49.093" at bounding box center [333, 367] width 302 height 15
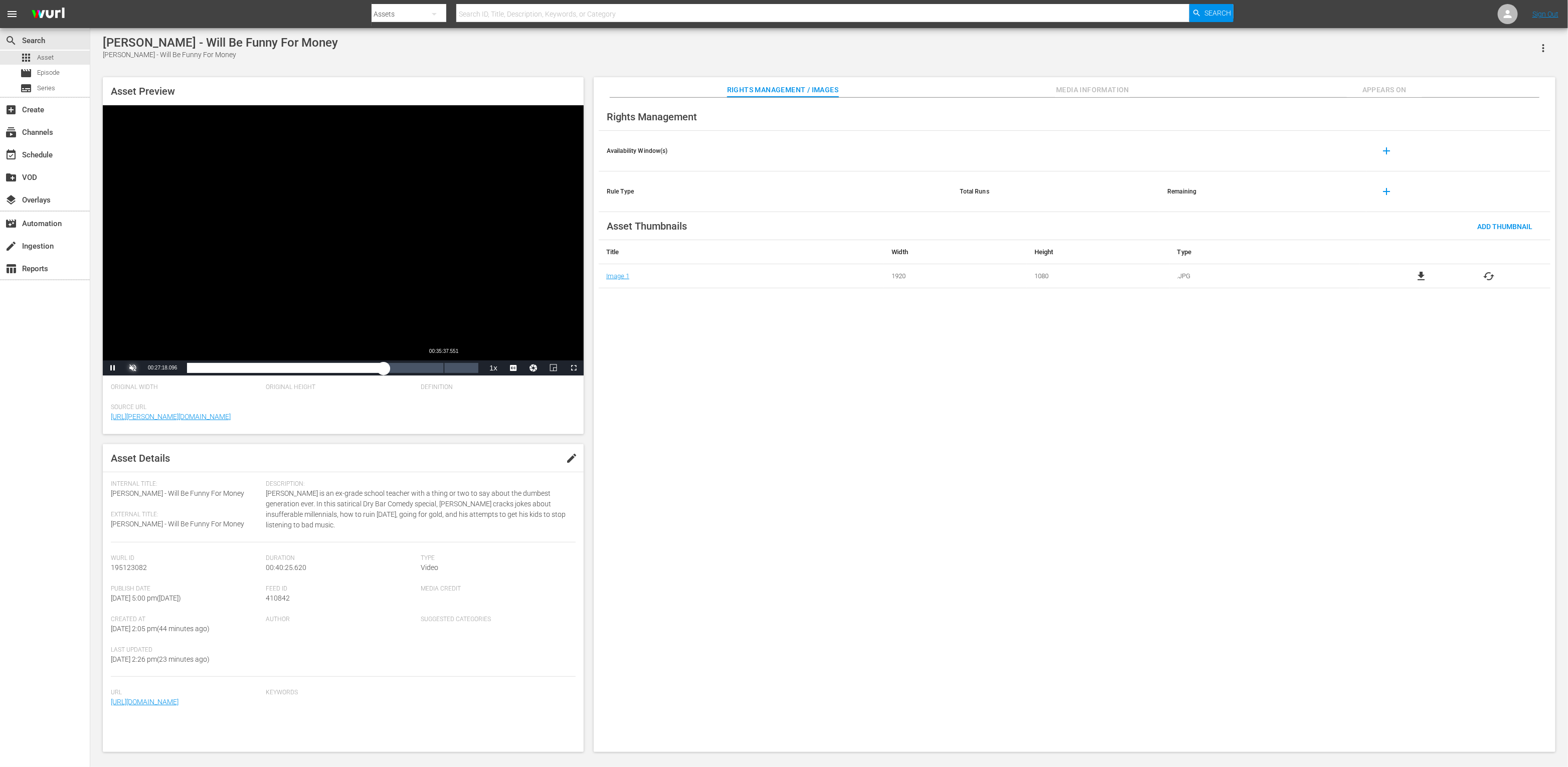
click at [444, 368] on div "00:35:37.551" at bounding box center [444, 368] width 1 height 10
click at [123, 361] on button "Unmute" at bounding box center [133, 367] width 20 height 15
click at [133, 368] on span "Video Player" at bounding box center [133, 368] width 0 height 0
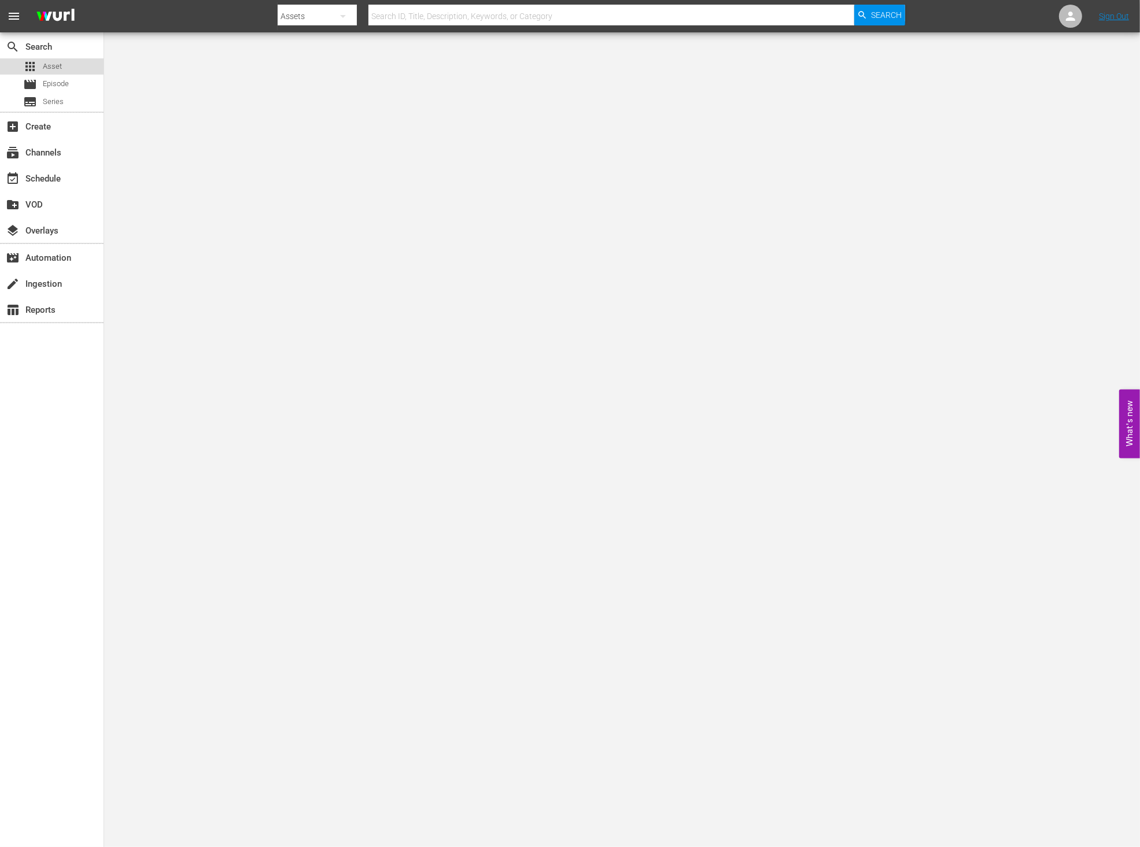
click at [73, 74] on div "apps Asset" at bounding box center [52, 66] width 104 height 16
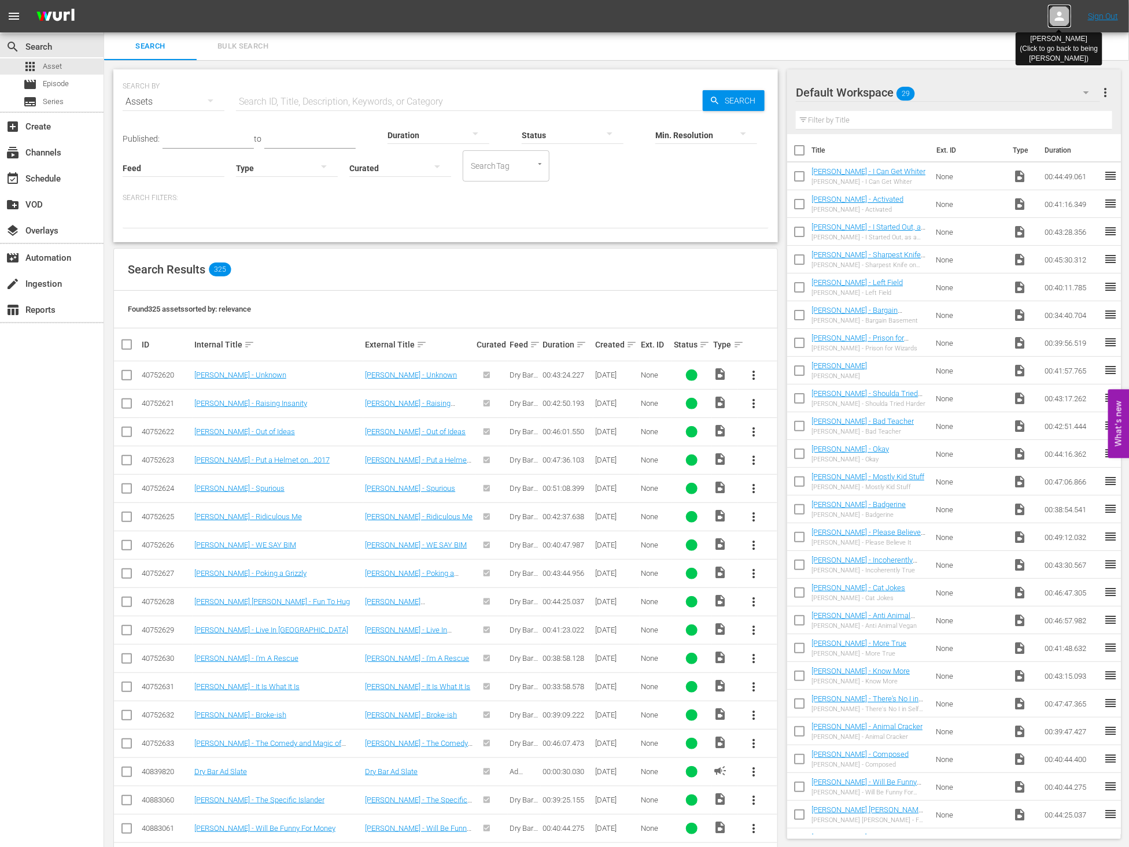
click at [1059, 13] on icon at bounding box center [1059, 16] width 9 height 9
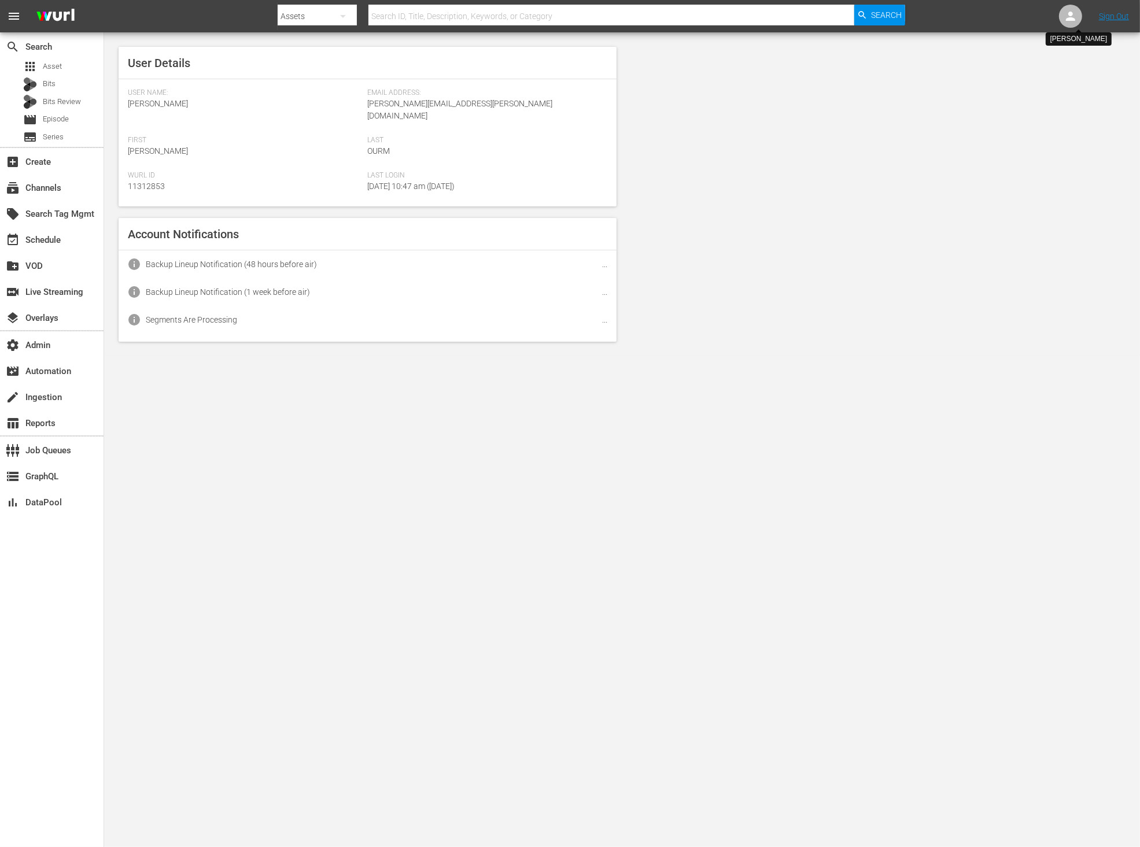
click at [1064, 17] on icon at bounding box center [1071, 16] width 14 height 14
click at [68, 50] on div "search Search" at bounding box center [52, 45] width 104 height 23
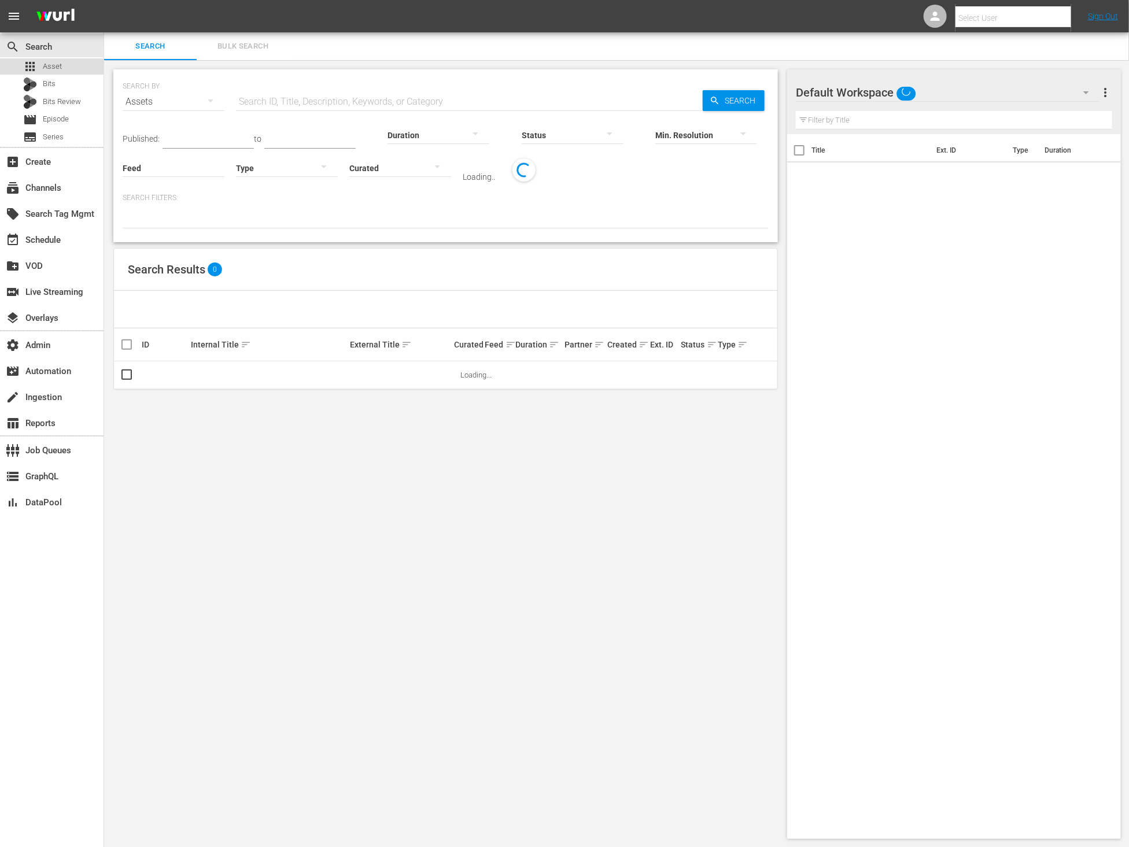
click at [68, 65] on div "apps Asset" at bounding box center [52, 66] width 104 height 16
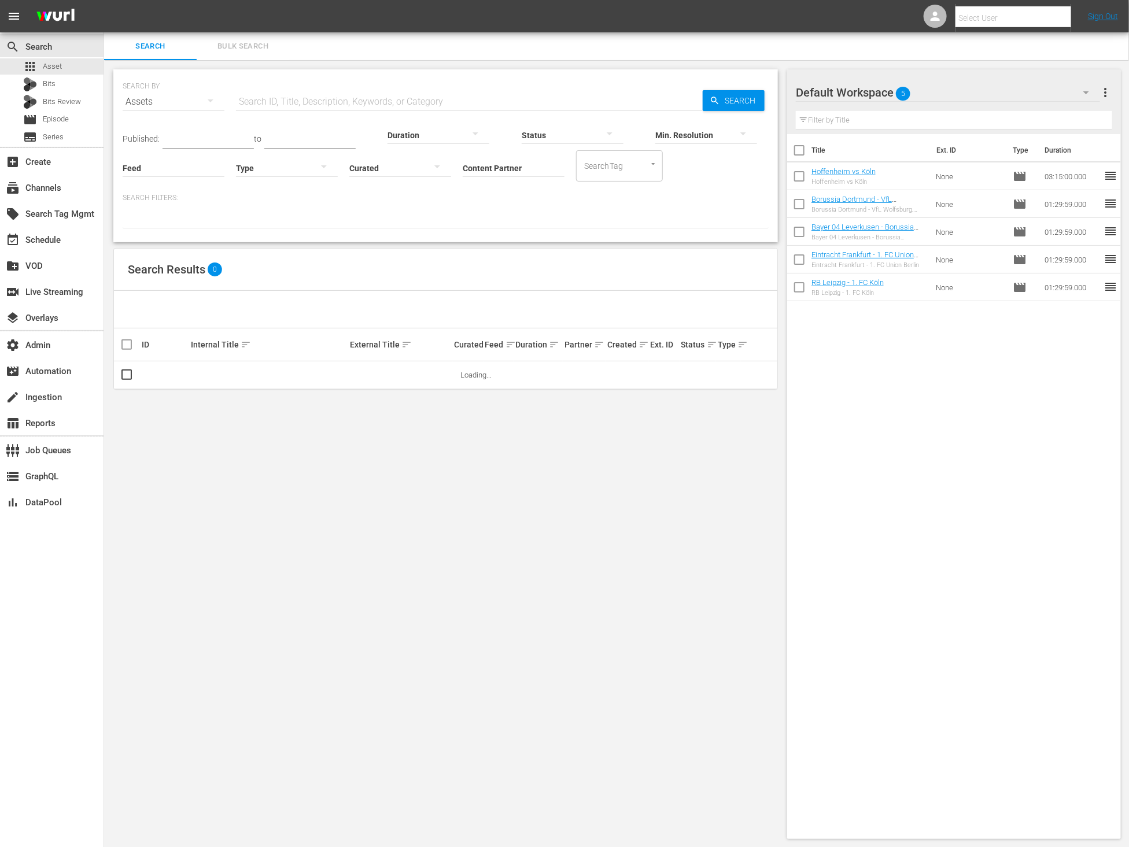
click at [493, 168] on input "Content Partner" at bounding box center [514, 169] width 102 height 42
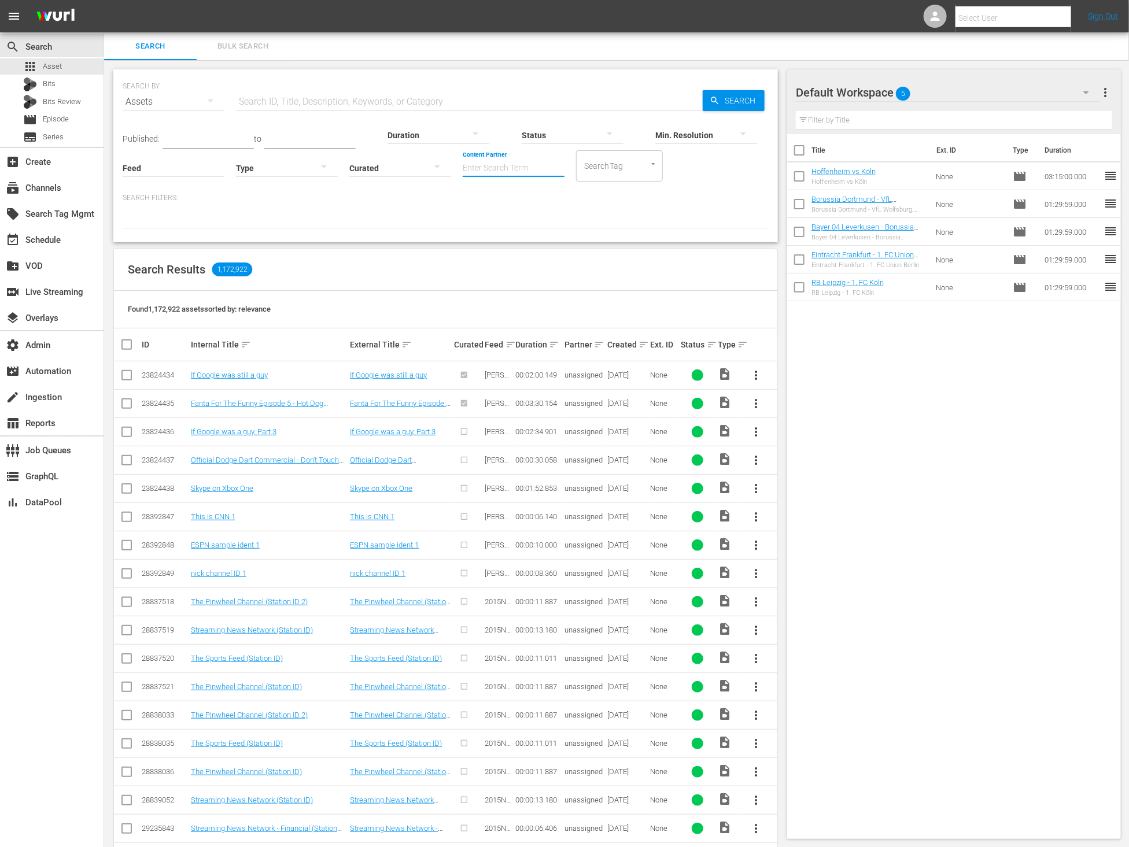
click at [371, 300] on div "Found 1,172,922 assets sorted by: relevance" at bounding box center [445, 310] width 663 height 38
click at [520, 172] on input "Content Partner" at bounding box center [514, 169] width 102 height 42
click at [550, 205] on div "Dry Bar (119)" at bounding box center [556, 200] width 169 height 28
type input "Dry Bar (119)"
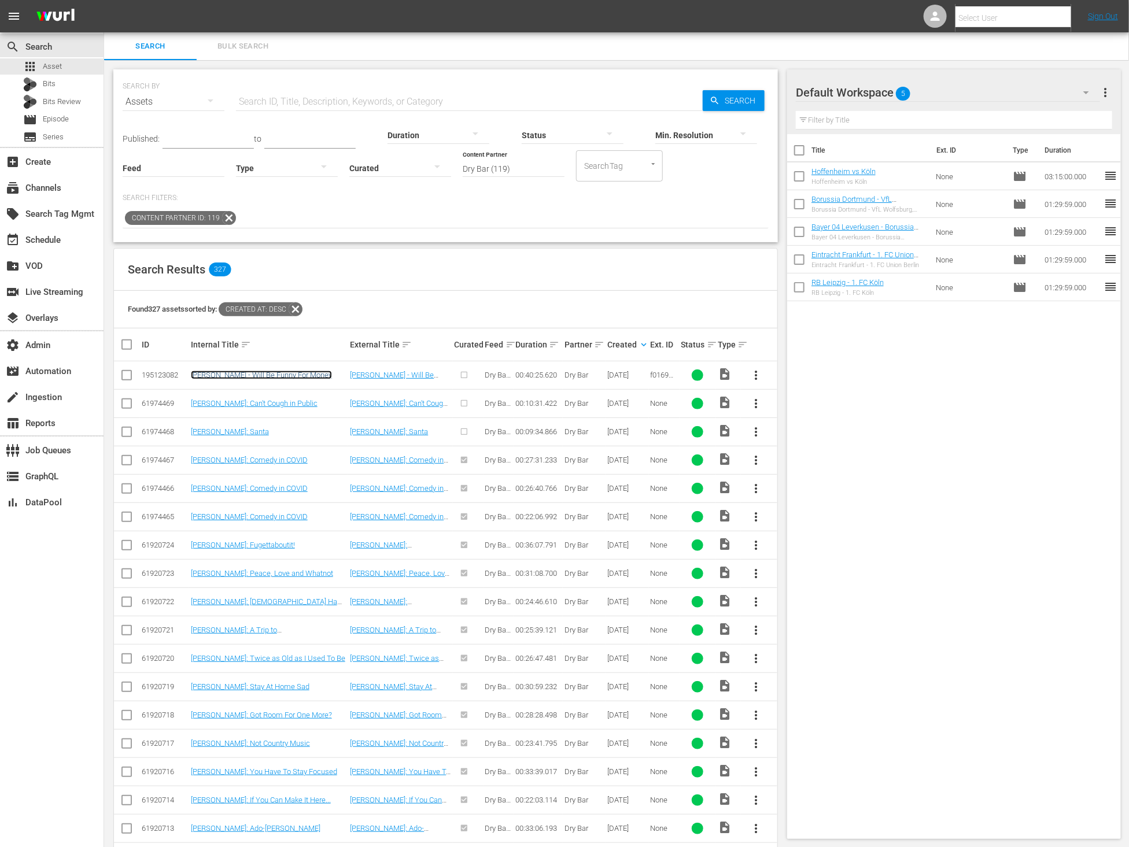
click at [303, 378] on link "[PERSON_NAME] - Will Be Funny For Money" at bounding box center [261, 375] width 141 height 9
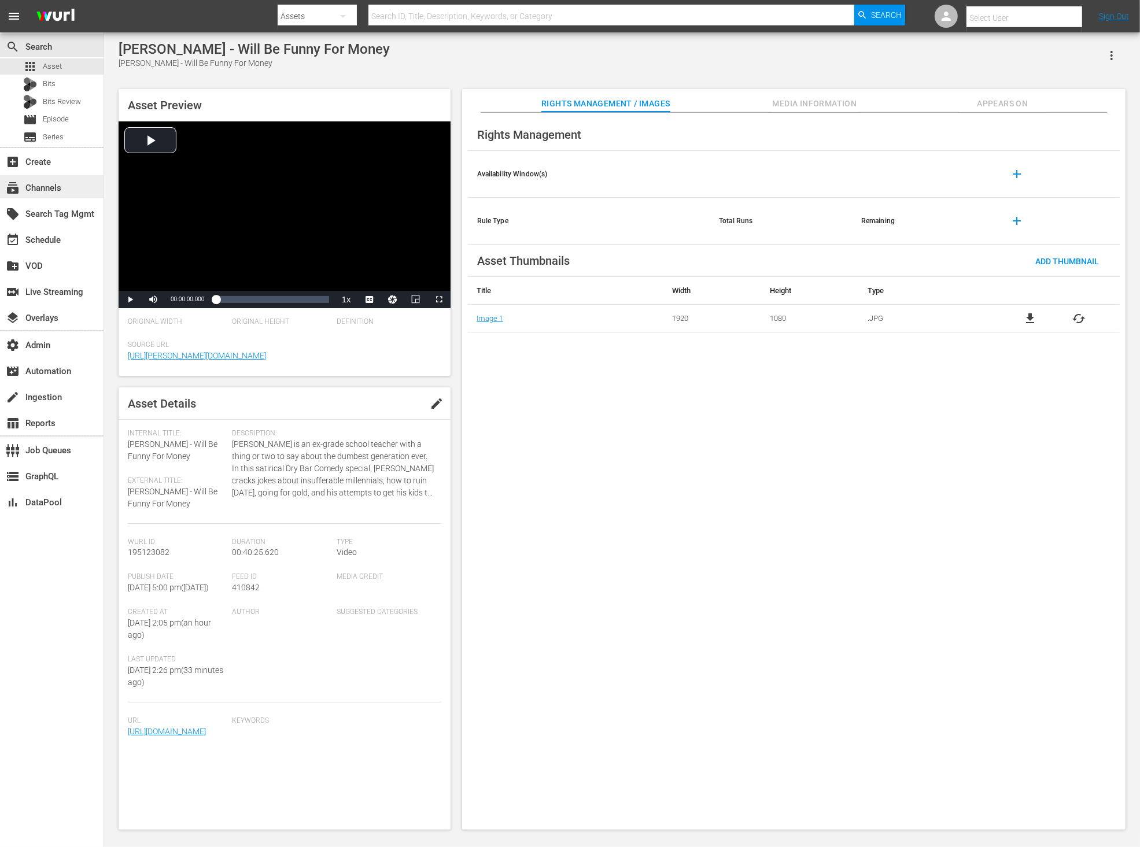
click at [59, 196] on div "subscriptions Channels" at bounding box center [52, 186] width 104 height 23
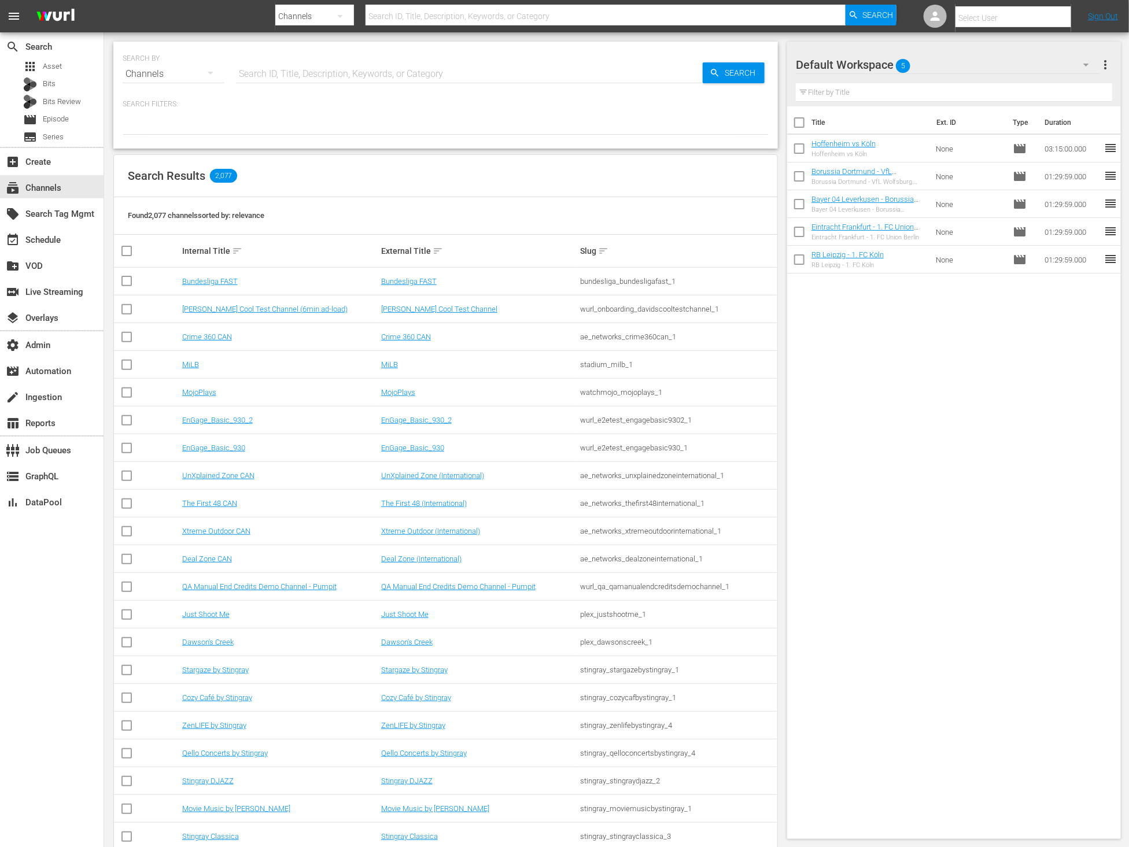
click at [987, 11] on input "text" at bounding box center [1030, 18] width 148 height 28
click at [1001, 17] on input "text" at bounding box center [1030, 18] width 148 height 28
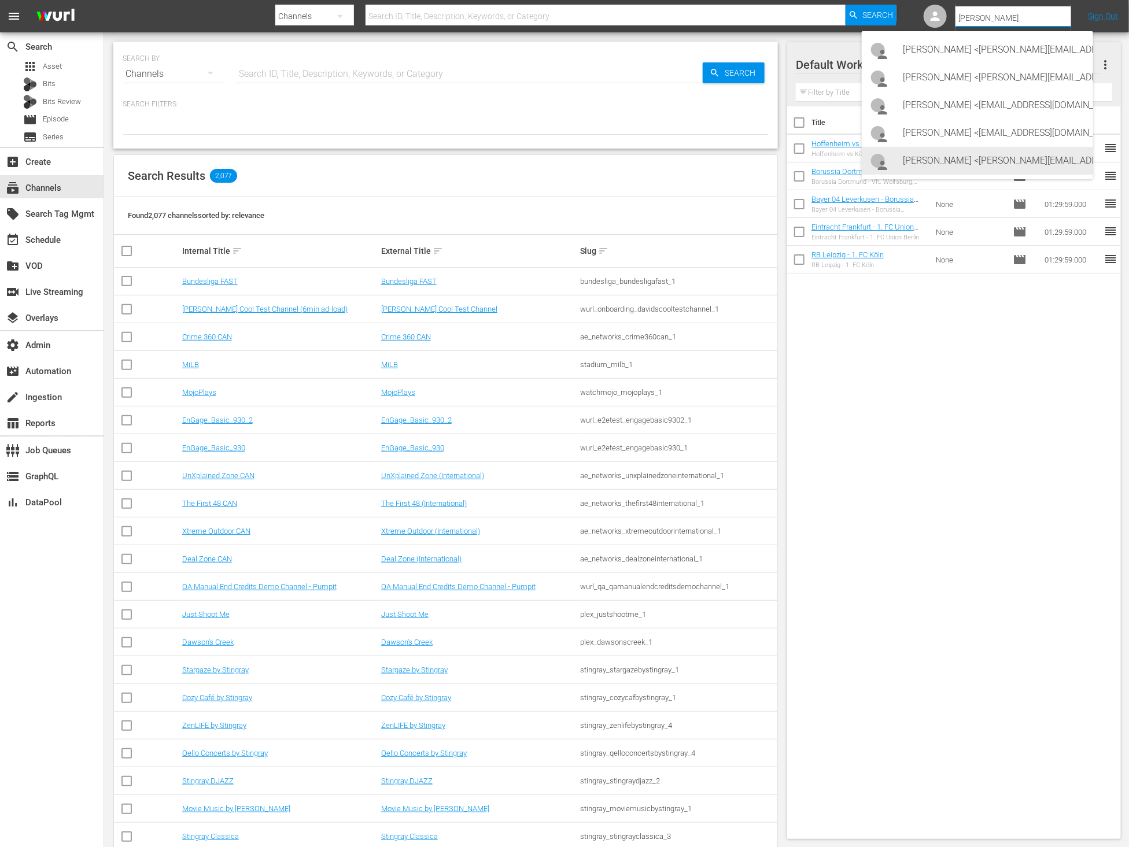
drag, startPoint x: 1004, startPoint y: 145, endPoint x: 1009, endPoint y: 160, distance: 16.1
click at [1009, 160] on div "Shawn Boskie <shawn@canyon-productions.com> Shawn Boskie <shawn@figtree.tv> Sha…" at bounding box center [977, 105] width 231 height 148
click at [1009, 160] on div "Shawna Brooks <shawna.brooks@angel.com>" at bounding box center [993, 161] width 180 height 28
type input "Shawna Brooks (11314900)"
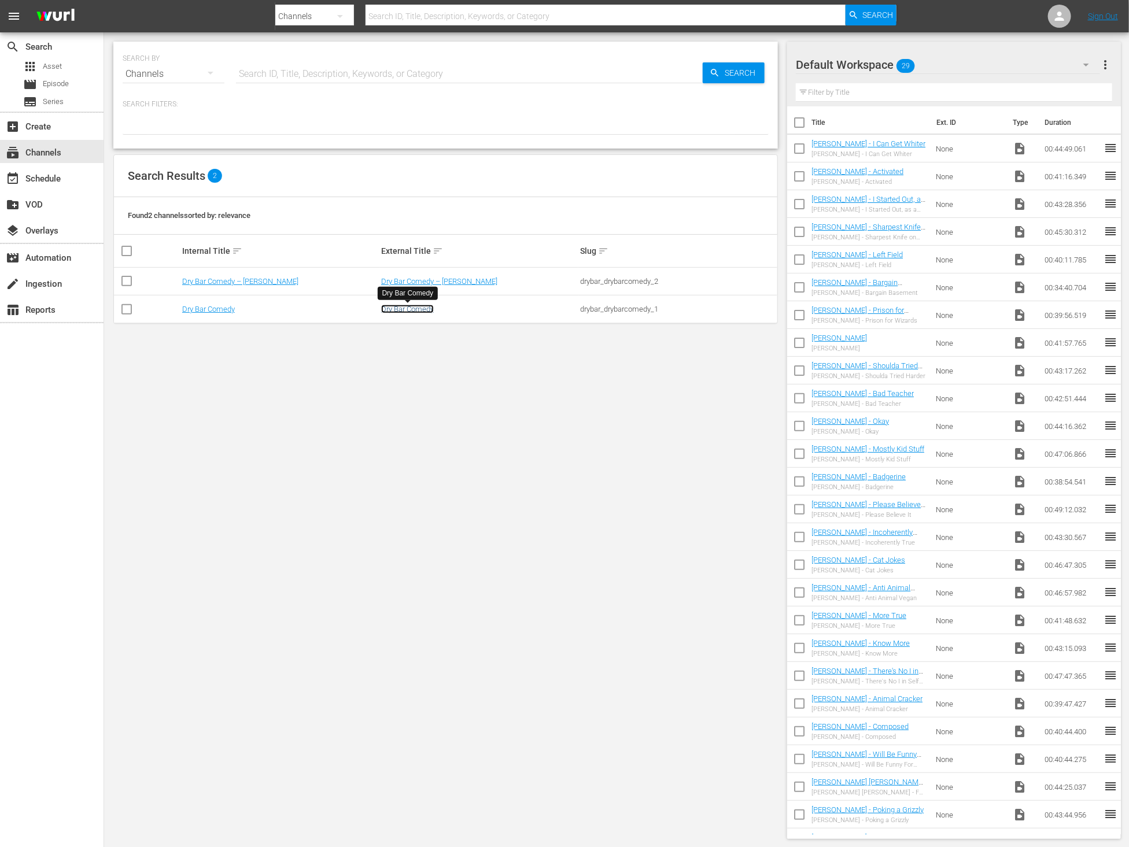
click at [408, 307] on link "Dry Bar Comedy" at bounding box center [407, 309] width 53 height 9
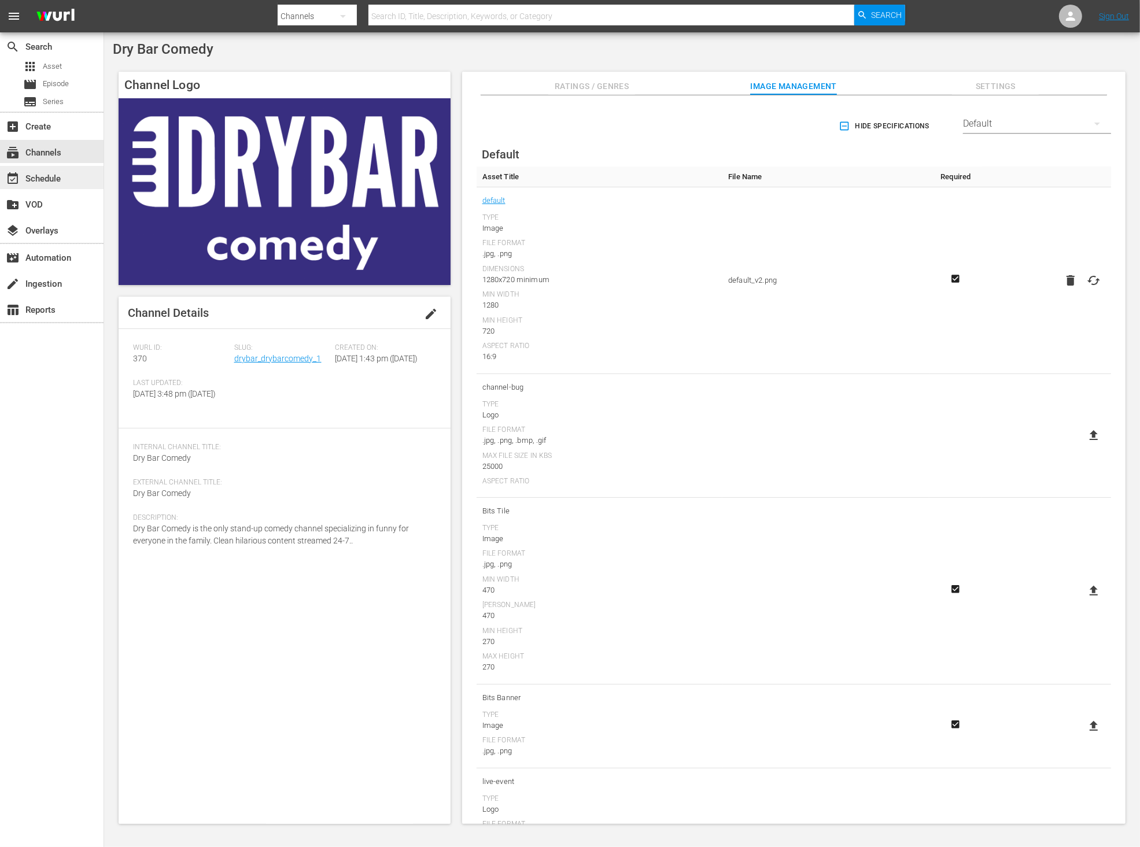
click at [39, 176] on div "event_available Schedule" at bounding box center [32, 177] width 65 height 10
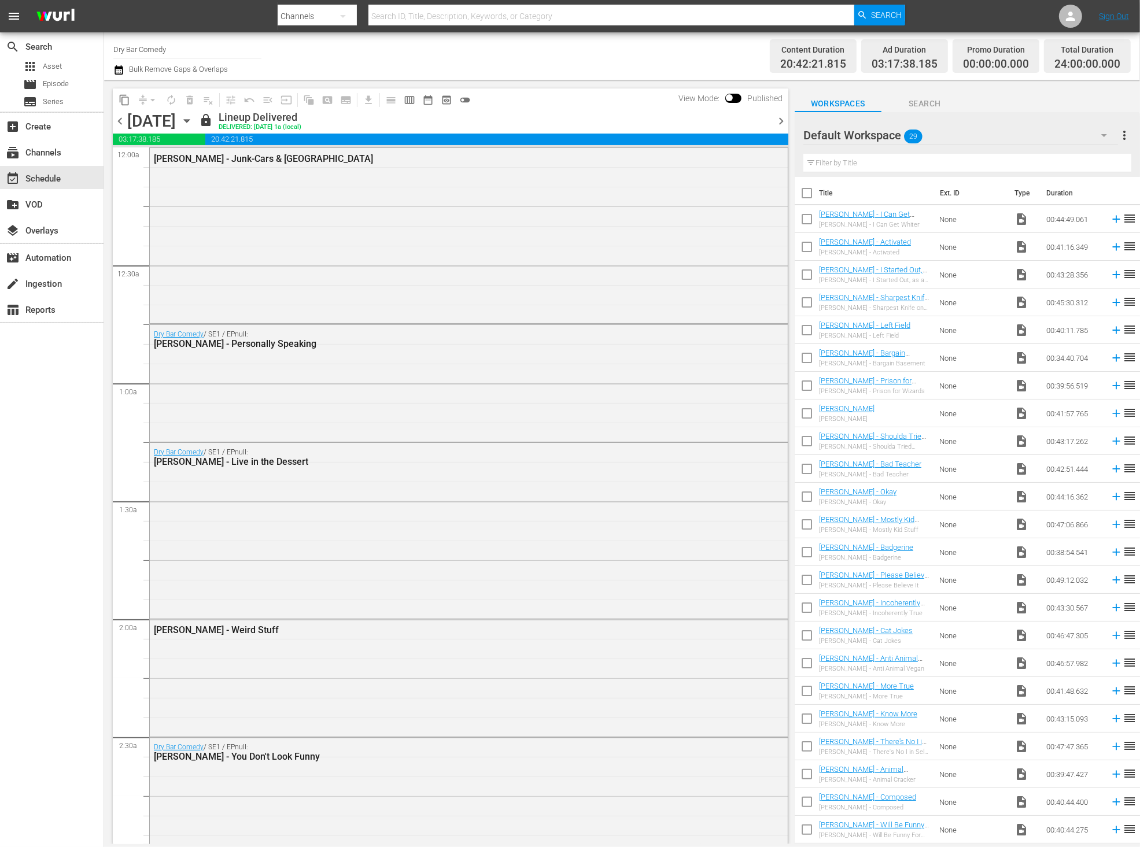
click at [774, 122] on span "chevron_right" at bounding box center [781, 121] width 14 height 14
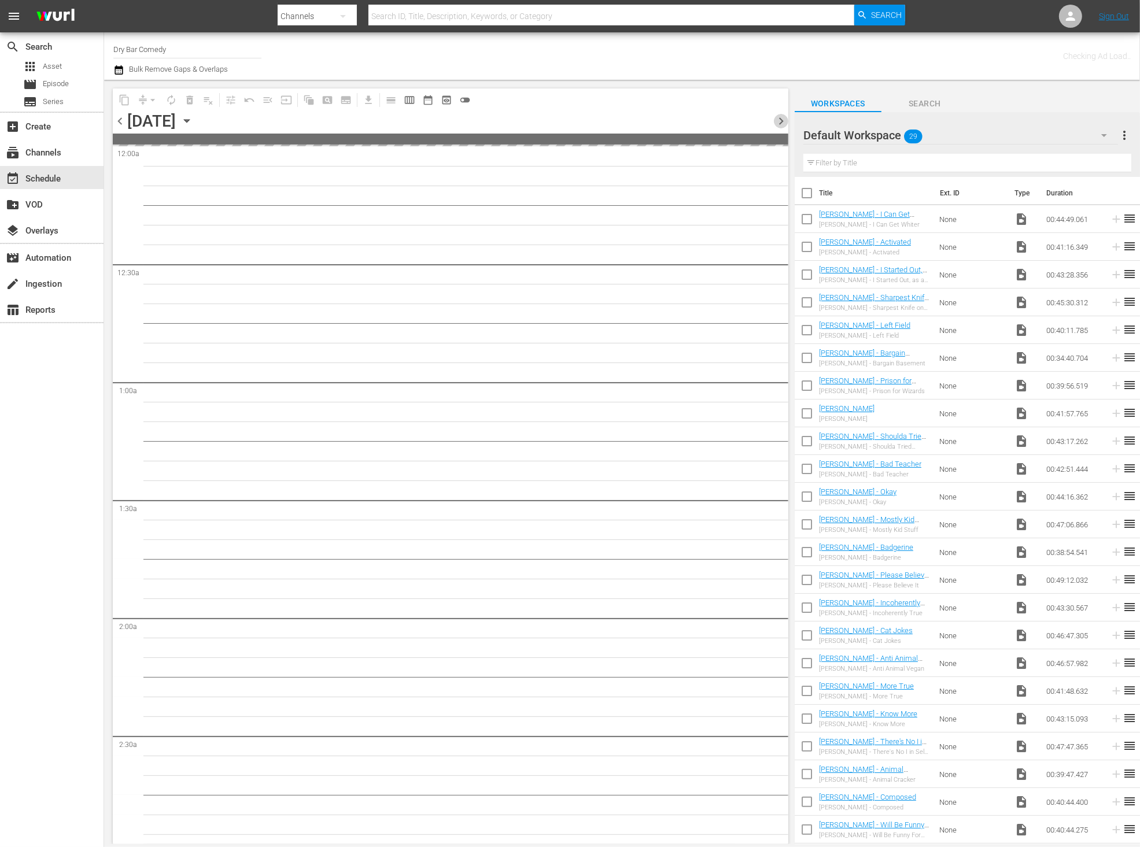
click at [774, 122] on span "chevron_right" at bounding box center [781, 121] width 14 height 14
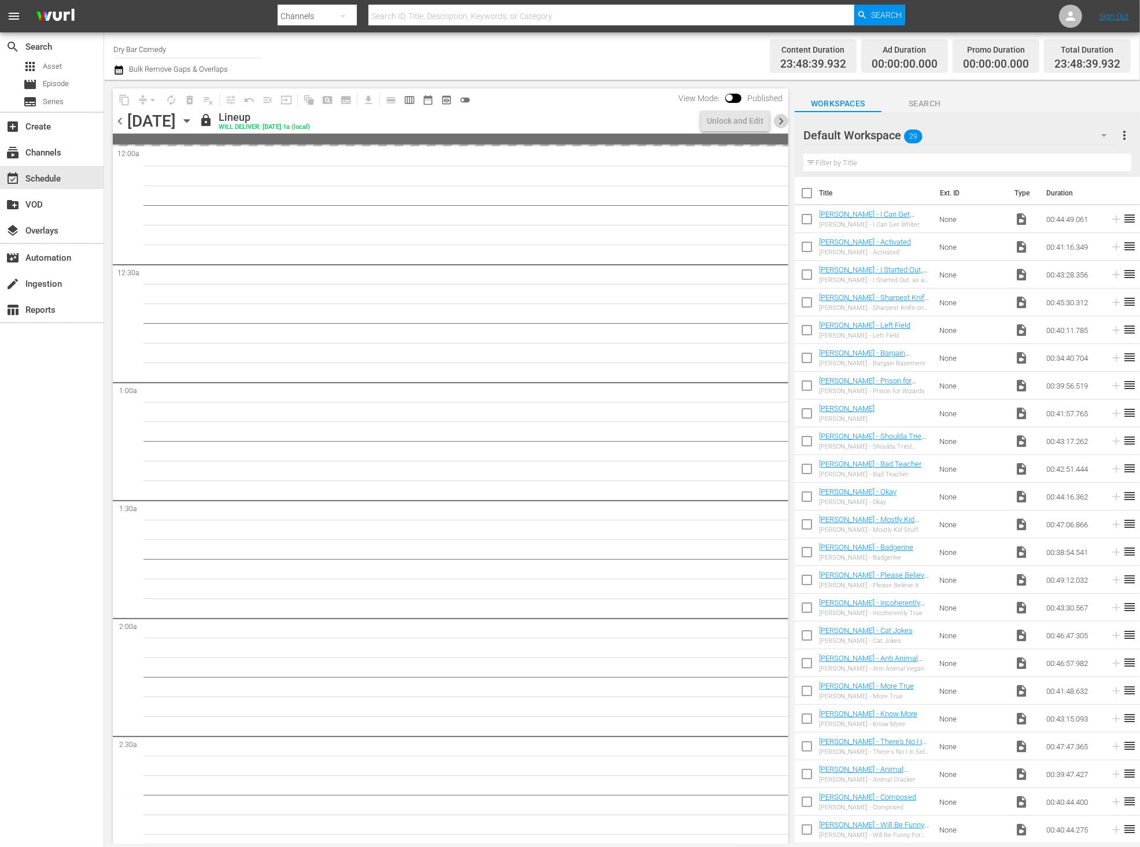
click at [774, 122] on span "chevron_right" at bounding box center [781, 121] width 14 height 14
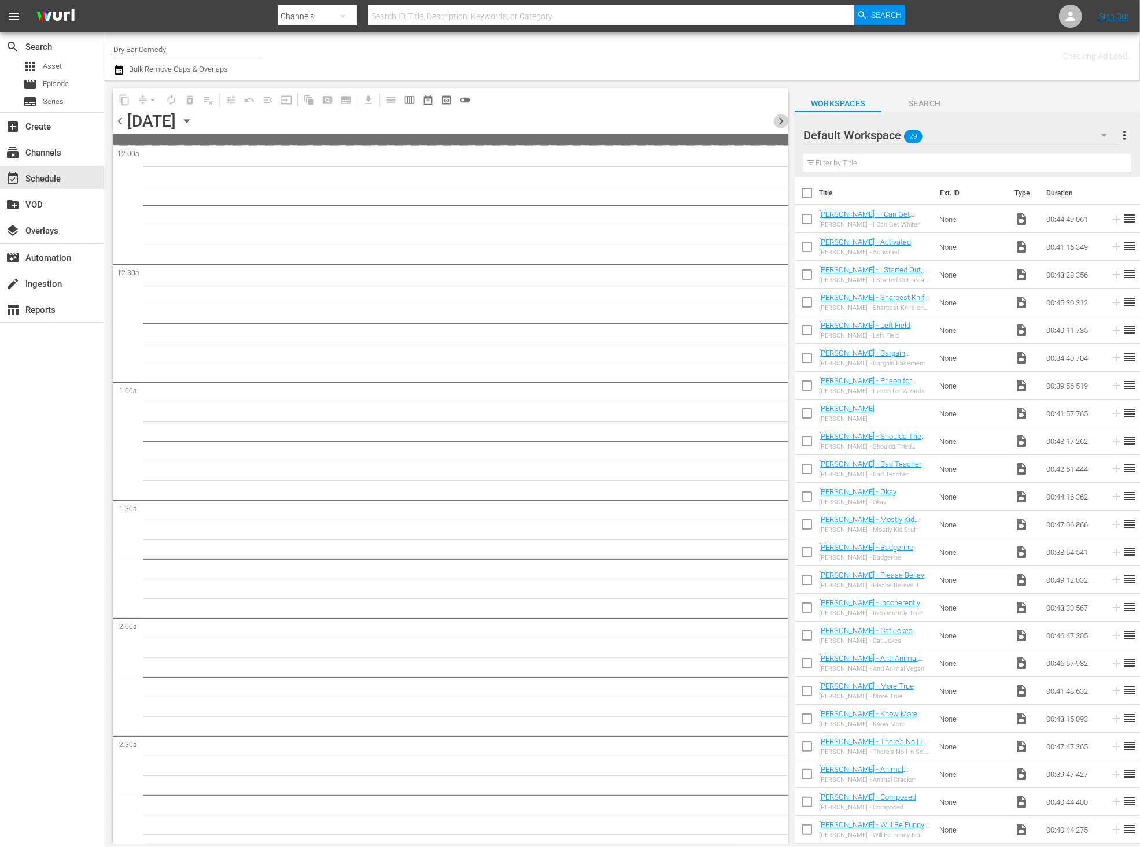
click at [774, 122] on span "chevron_right" at bounding box center [781, 121] width 14 height 14
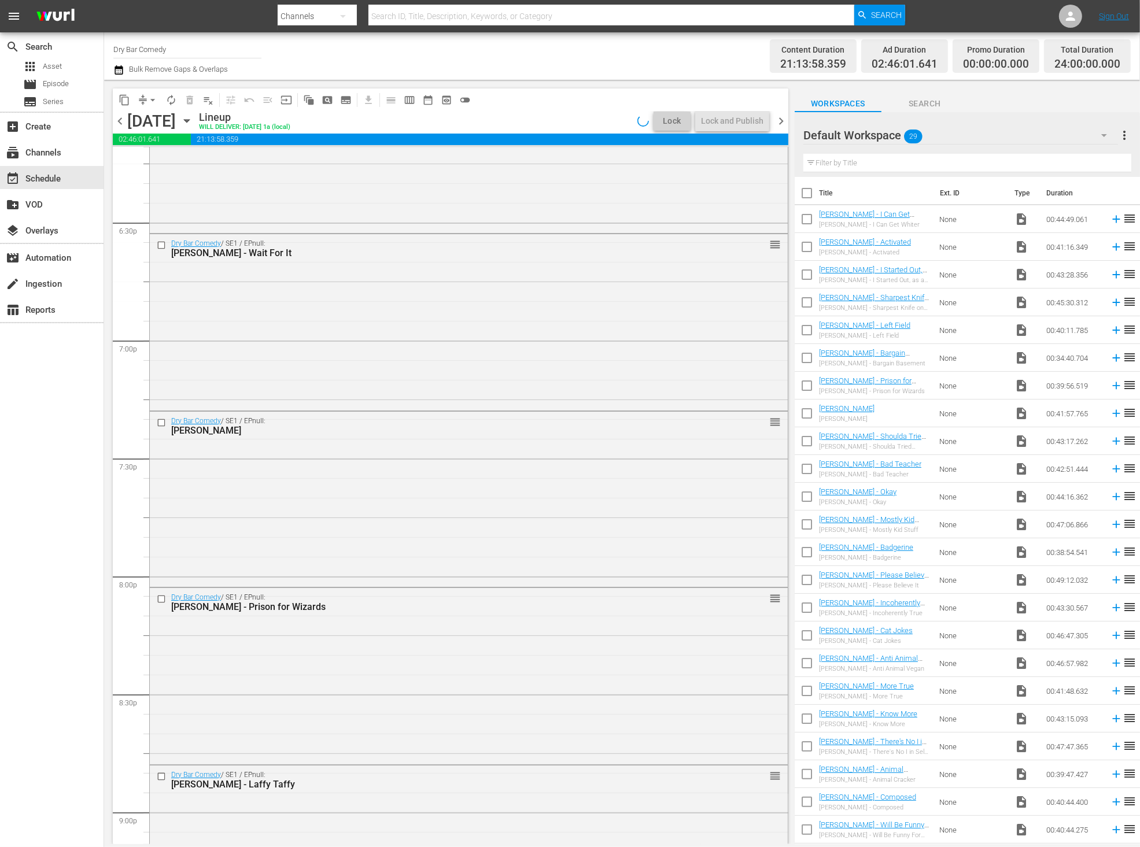
scroll to position [5096, 0]
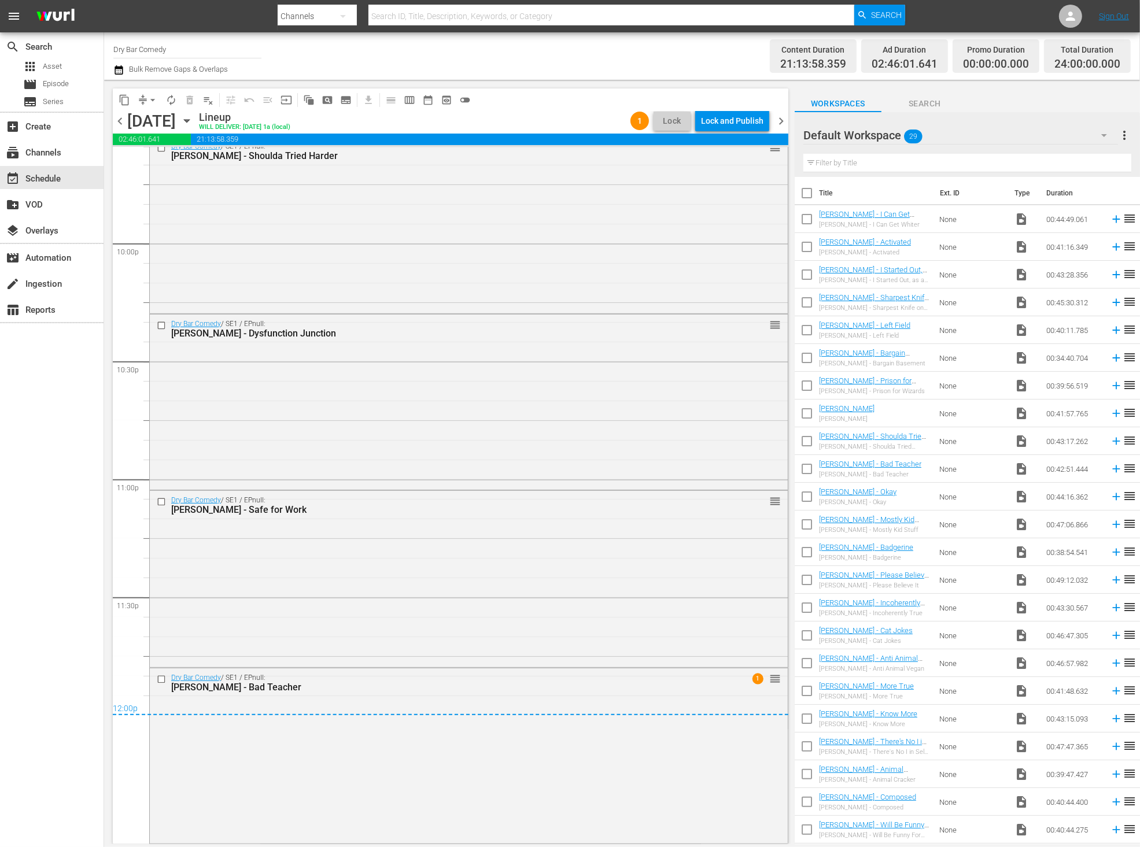
click at [783, 124] on span "chevron_right" at bounding box center [781, 121] width 14 height 14
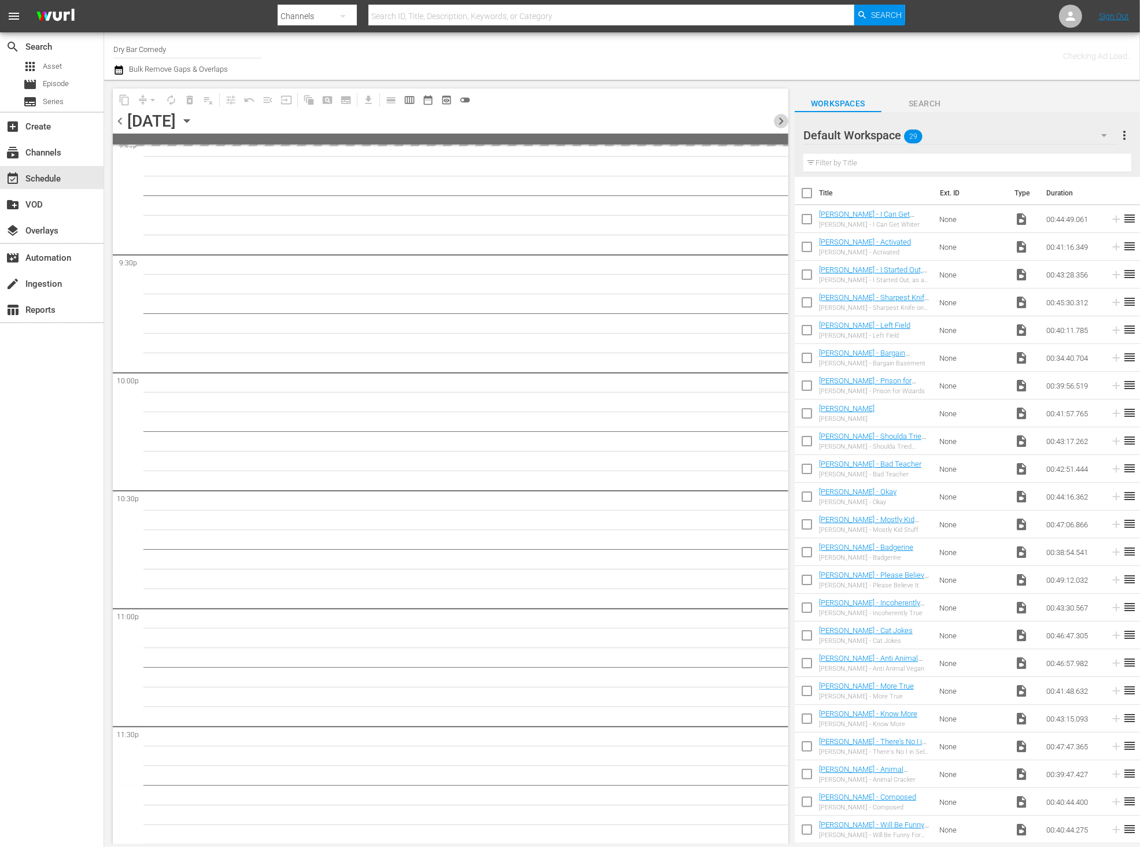
click at [783, 124] on span "chevron_right" at bounding box center [781, 121] width 14 height 14
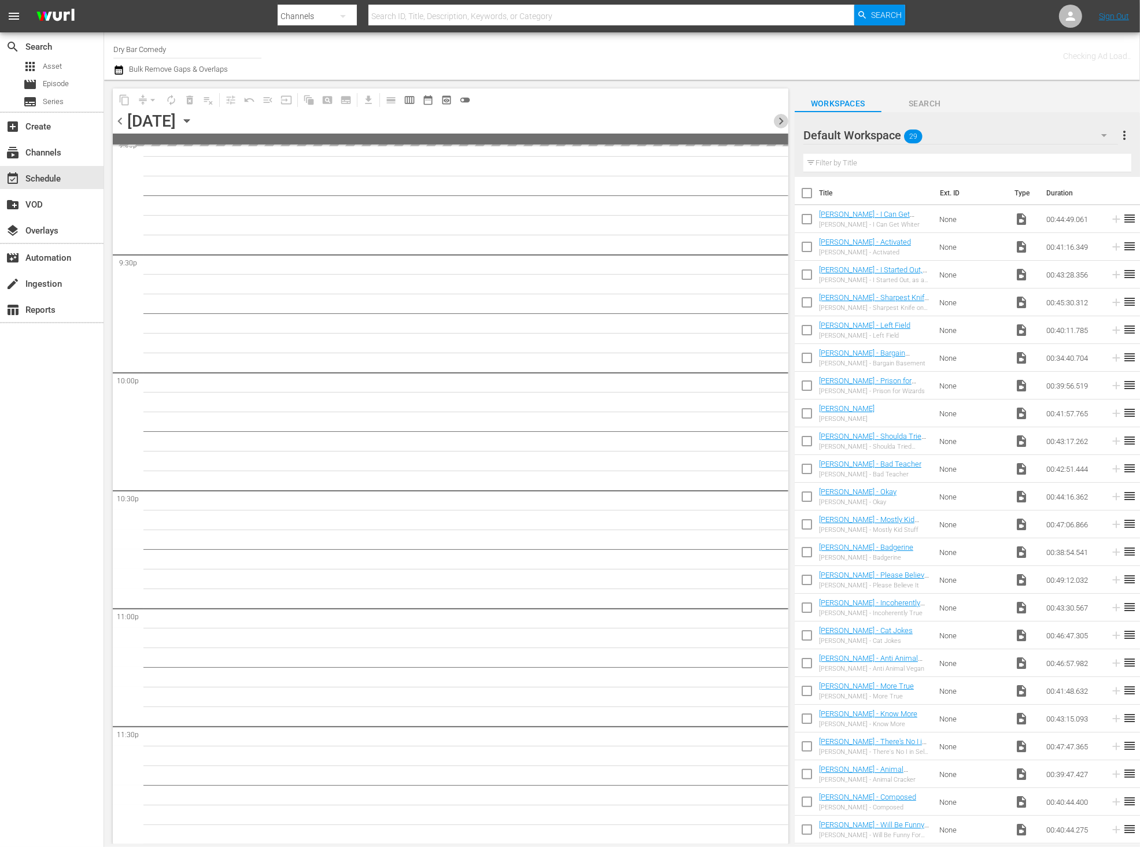
click at [783, 124] on span "chevron_right" at bounding box center [781, 121] width 14 height 14
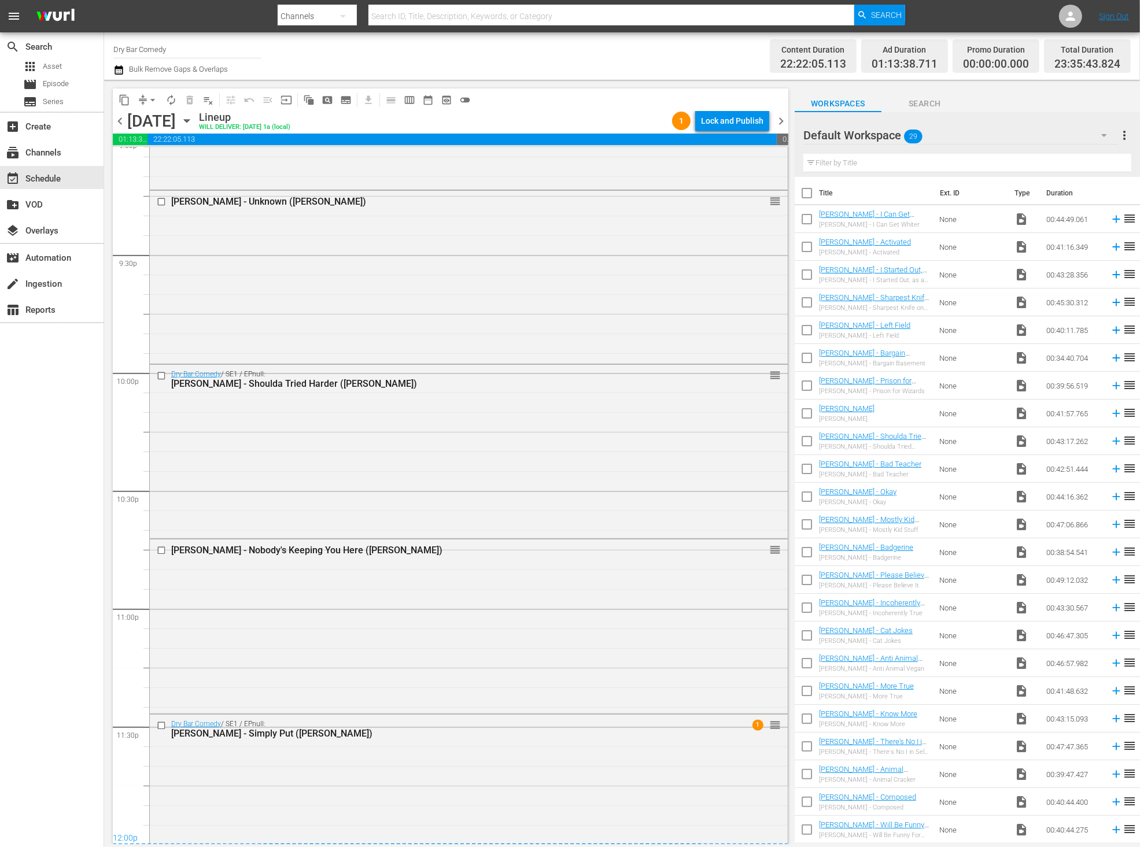
scroll to position [5010, 0]
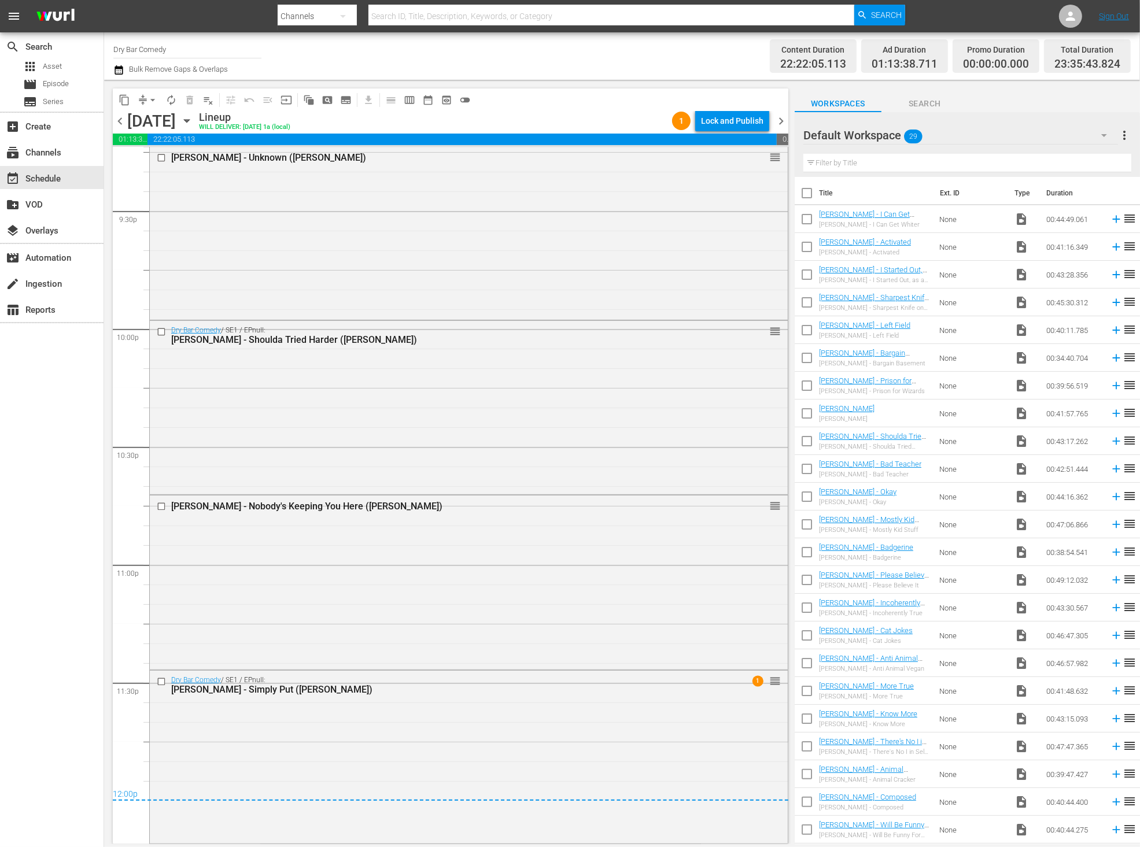
drag, startPoint x: 781, startPoint y: 118, endPoint x: 776, endPoint y: 123, distance: 6.5
click at [781, 118] on span "chevron_right" at bounding box center [781, 121] width 14 height 14
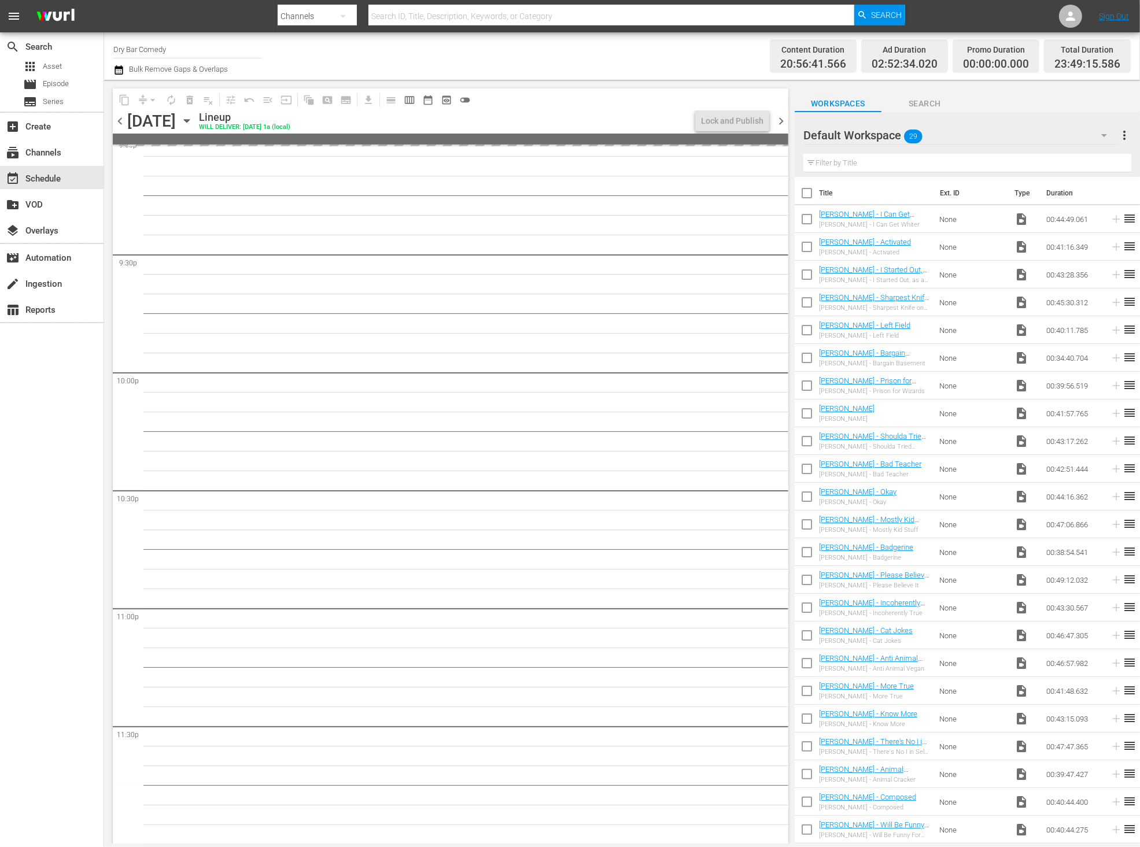
scroll to position [4691, 0]
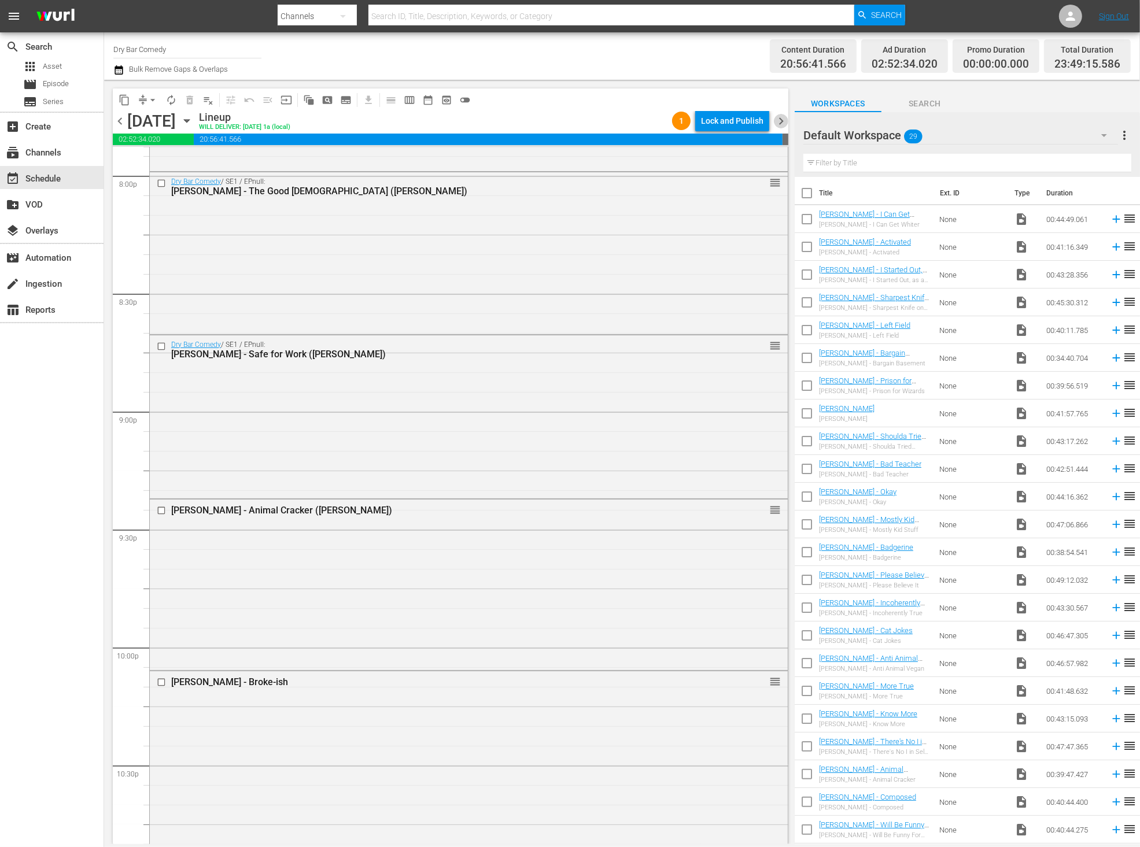
click at [779, 120] on span "chevron_right" at bounding box center [781, 121] width 14 height 14
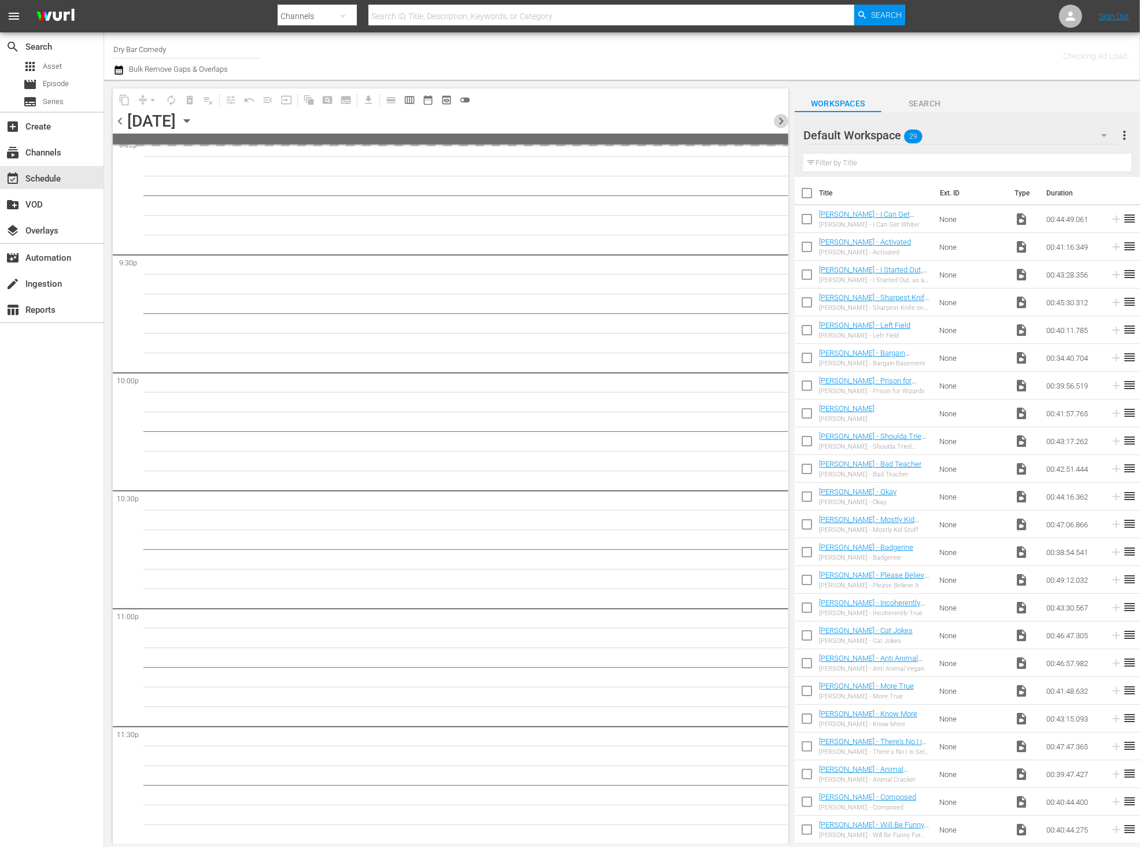
click at [779, 121] on span "chevron_right" at bounding box center [781, 121] width 14 height 14
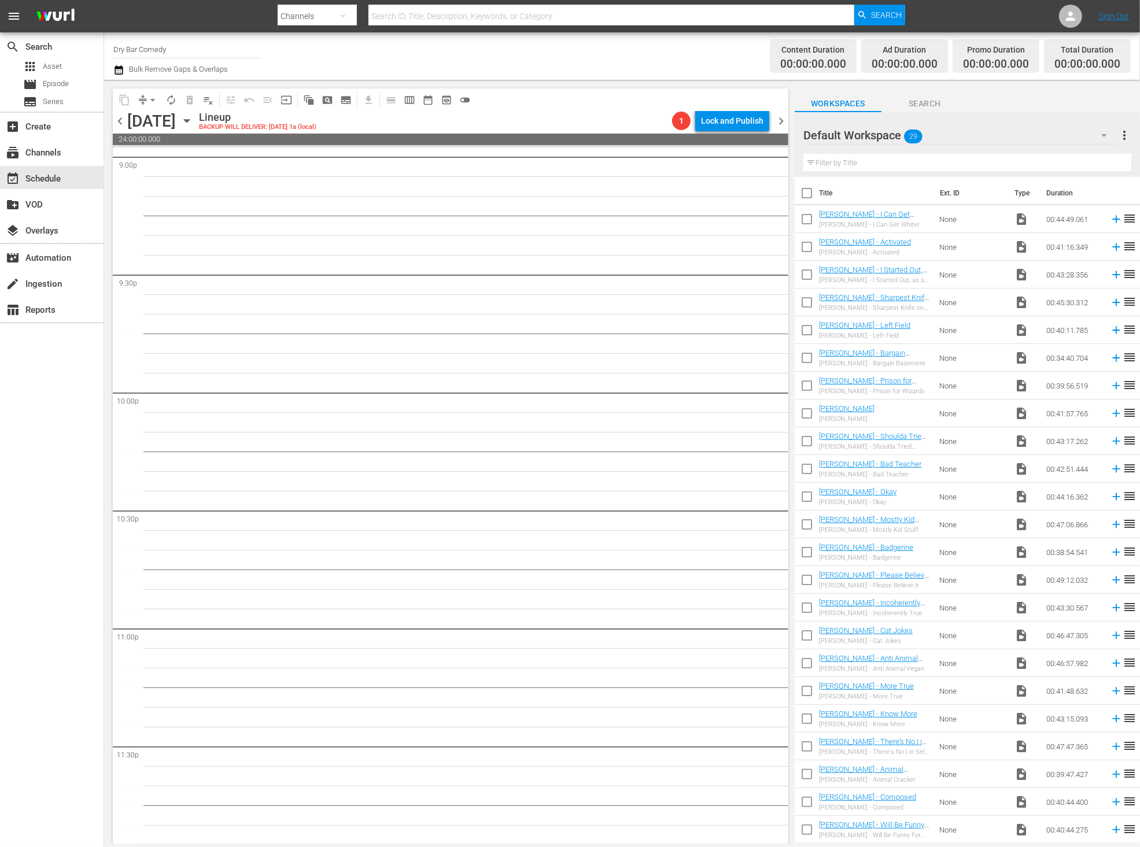
scroll to position [4966, 0]
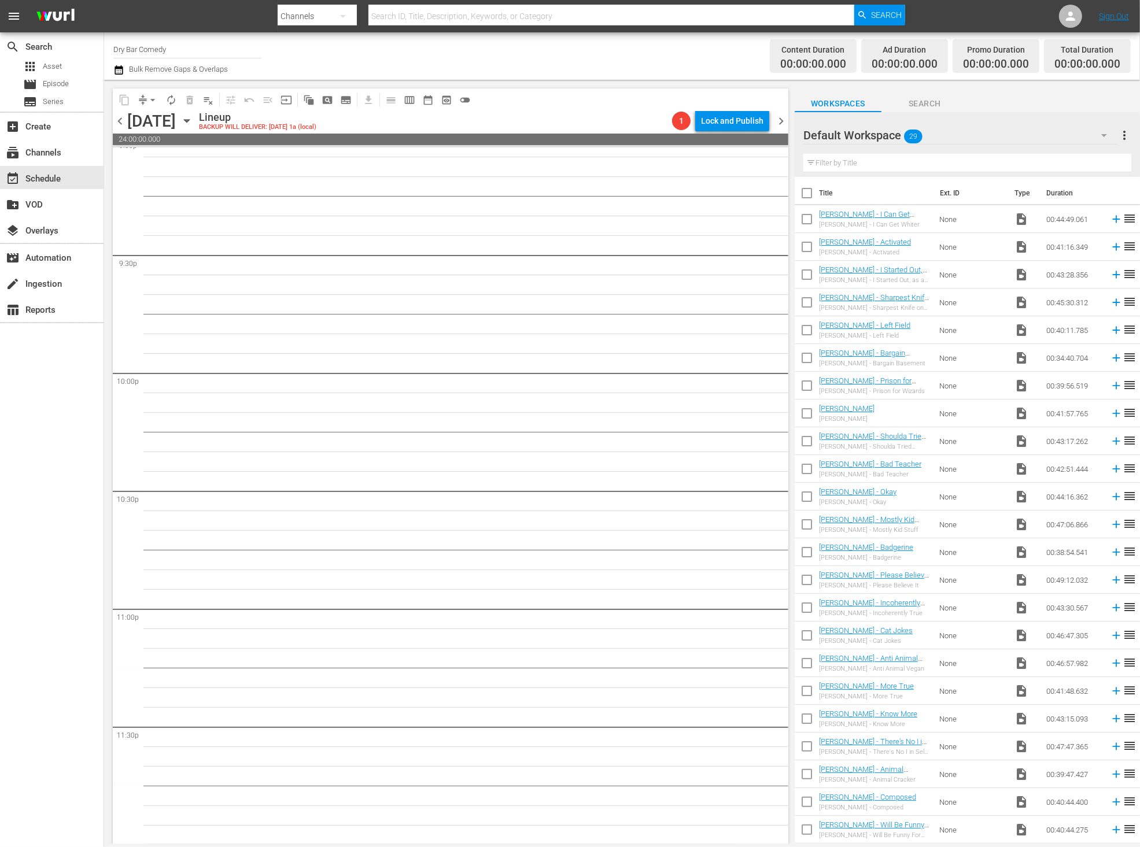
click at [788, 121] on div "content_copy compress arrow_drop_down autorenew_outlined delete_forever_outline…" at bounding box center [447, 462] width 687 height 765
click at [784, 120] on span "chevron_right" at bounding box center [781, 121] width 14 height 14
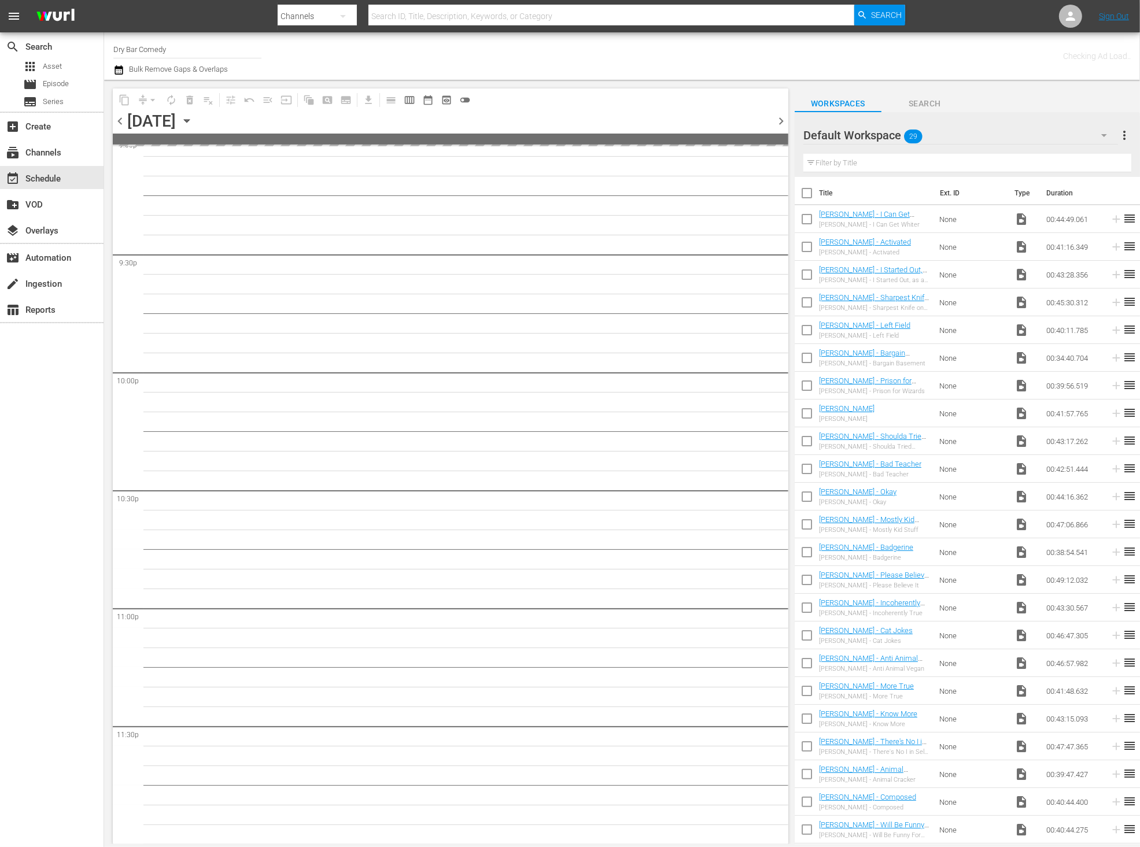
click at [784, 120] on span "chevron_right" at bounding box center [781, 121] width 14 height 14
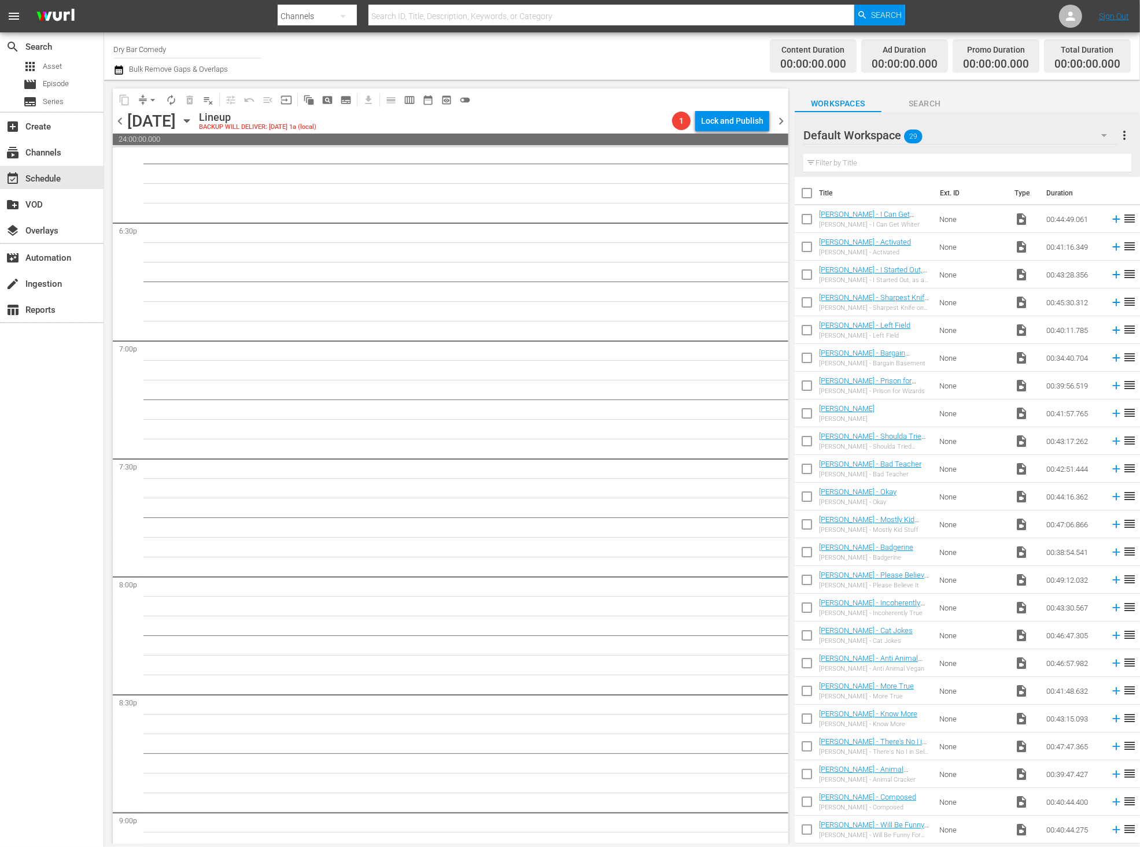
scroll to position [4966, 0]
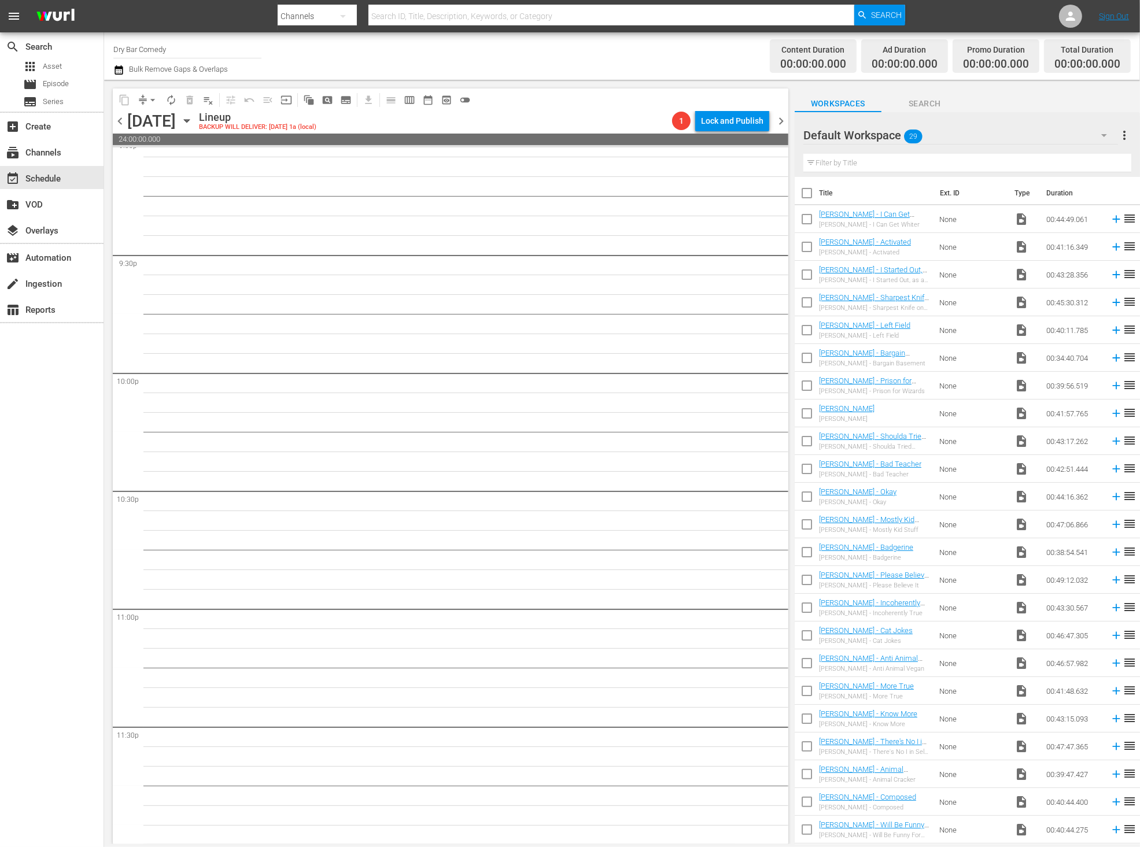
click at [784, 117] on span "chevron_right" at bounding box center [781, 121] width 14 height 14
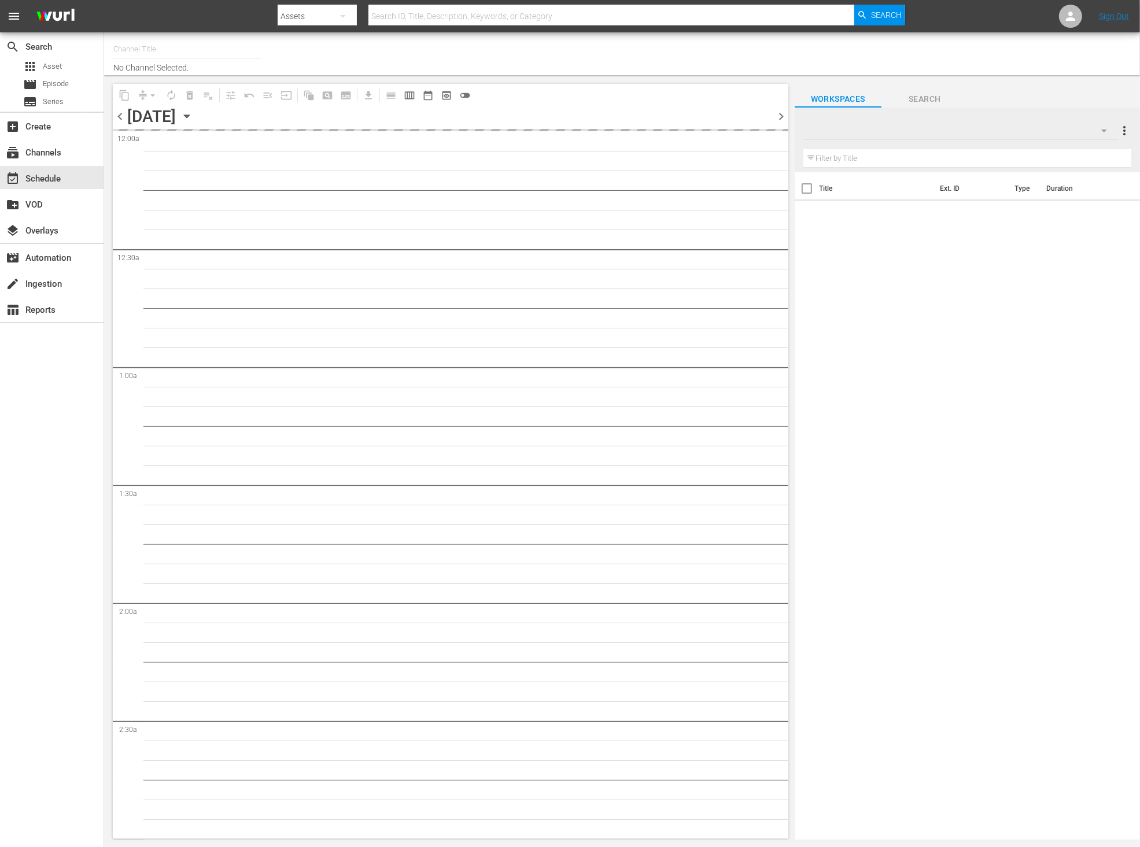
type input "Dry Bar Comedy (370)"
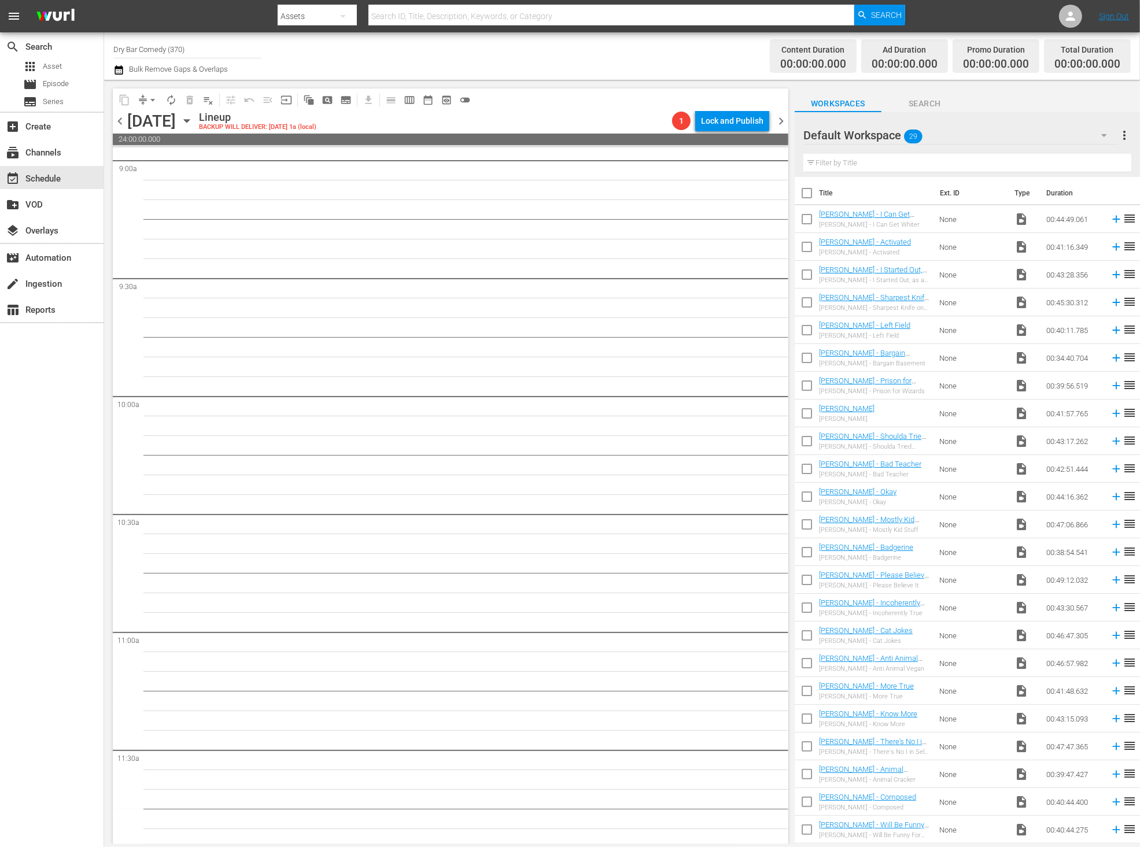
scroll to position [2029, 0]
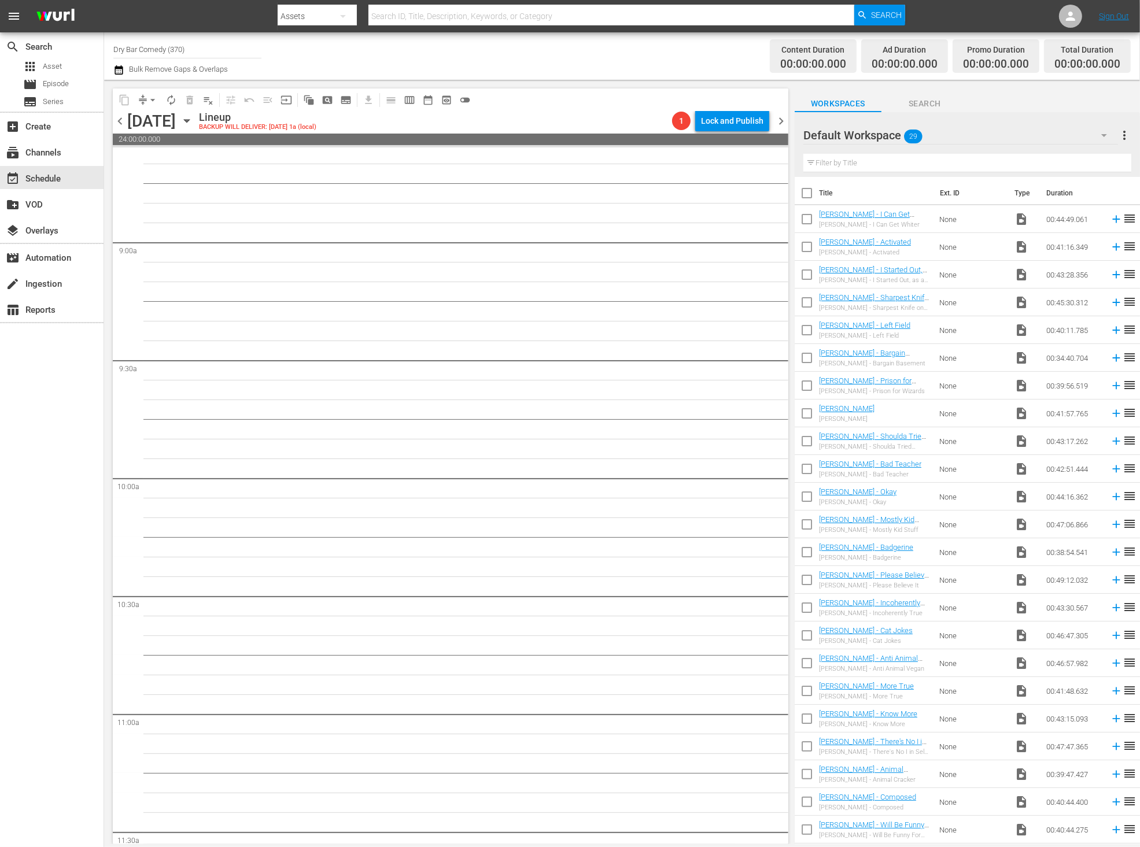
click at [124, 123] on span "chevron_left" at bounding box center [120, 121] width 14 height 14
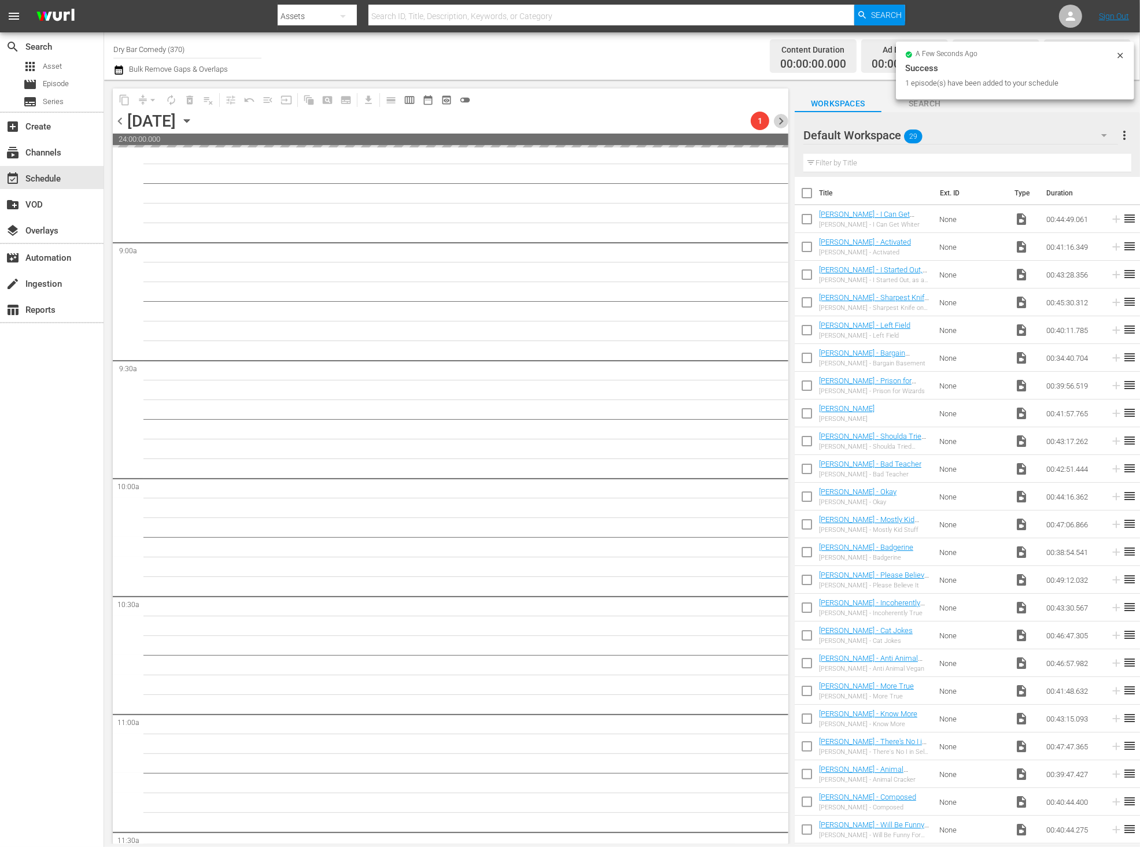
click at [777, 120] on span "chevron_right" at bounding box center [781, 121] width 14 height 14
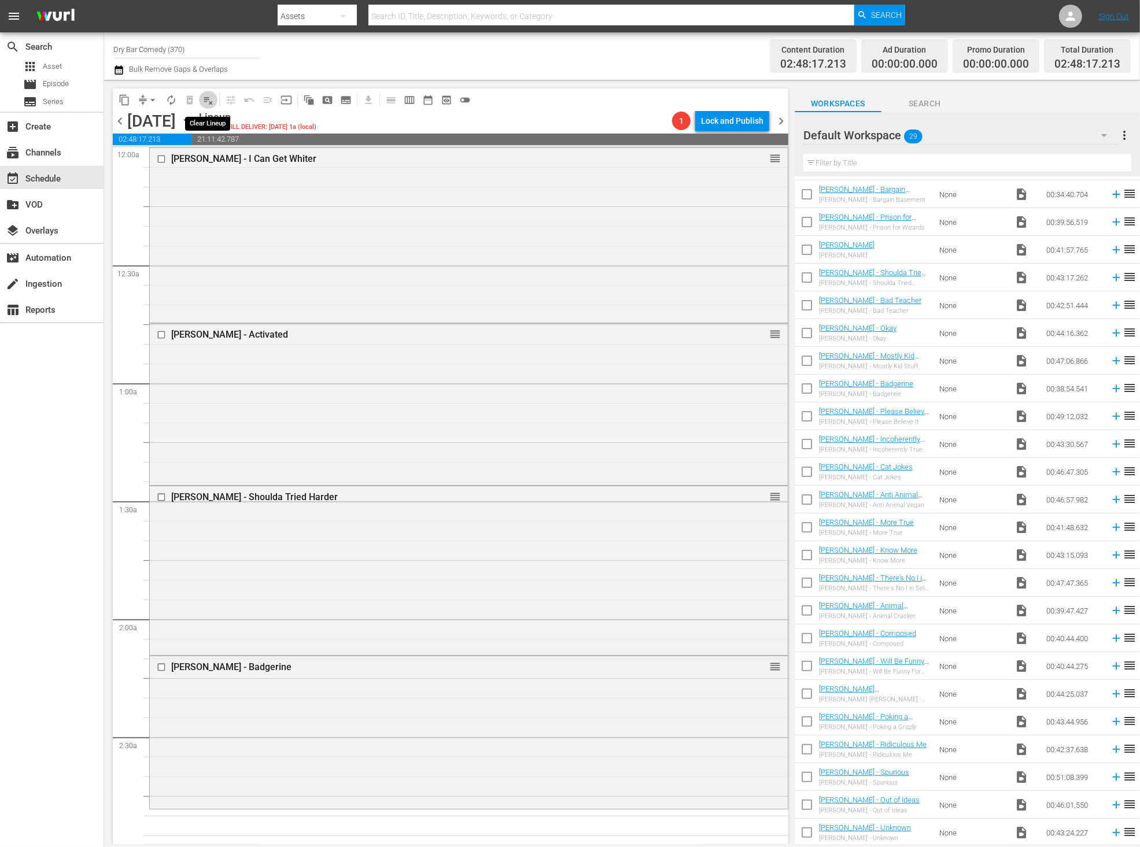
click at [211, 101] on span "playlist_remove_outlined" at bounding box center [208, 100] width 12 height 12
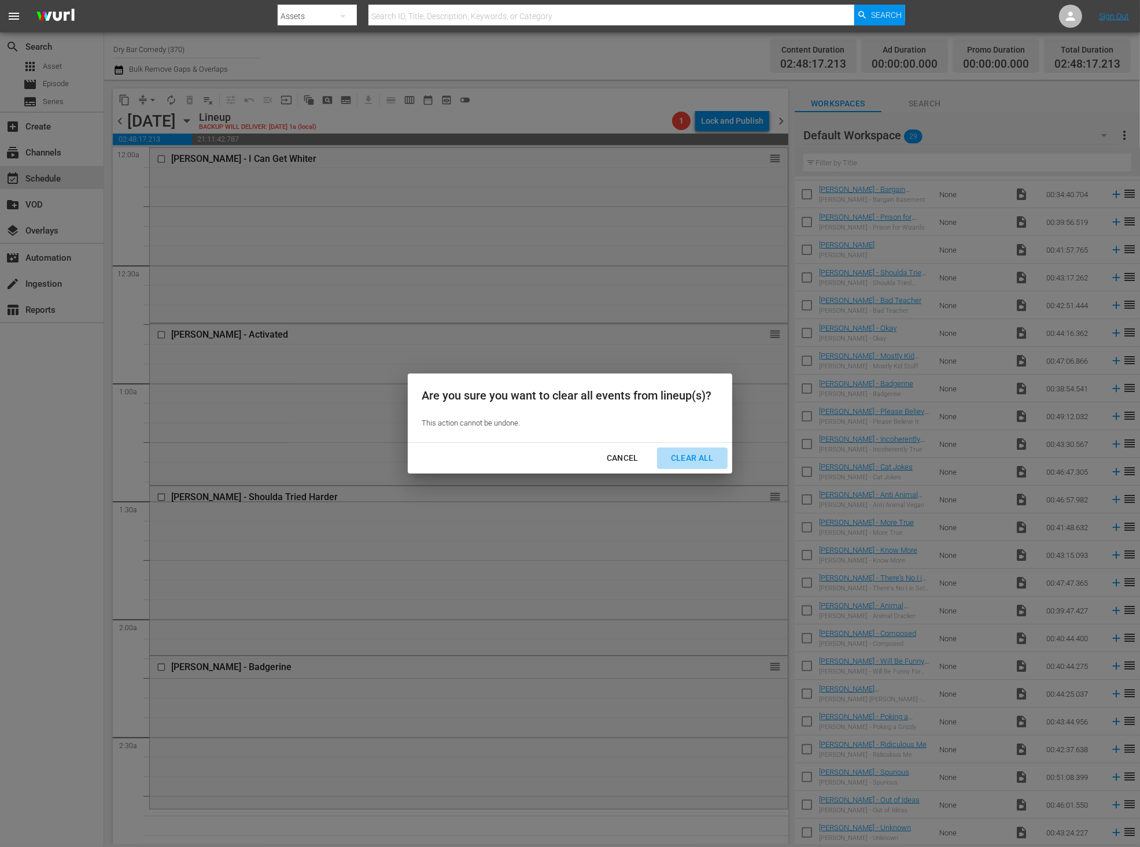
click at [683, 458] on div "Clear All" at bounding box center [692, 458] width 61 height 14
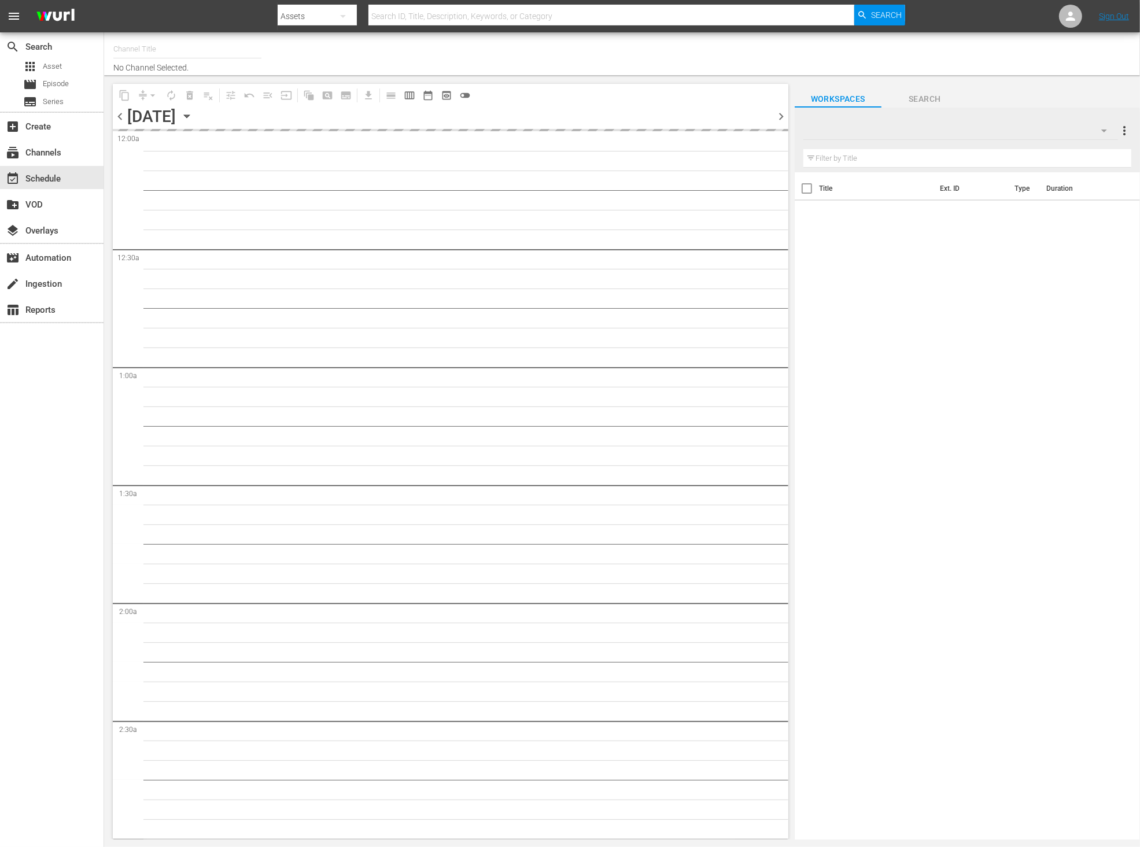
type input "Dry Bar Comedy (370)"
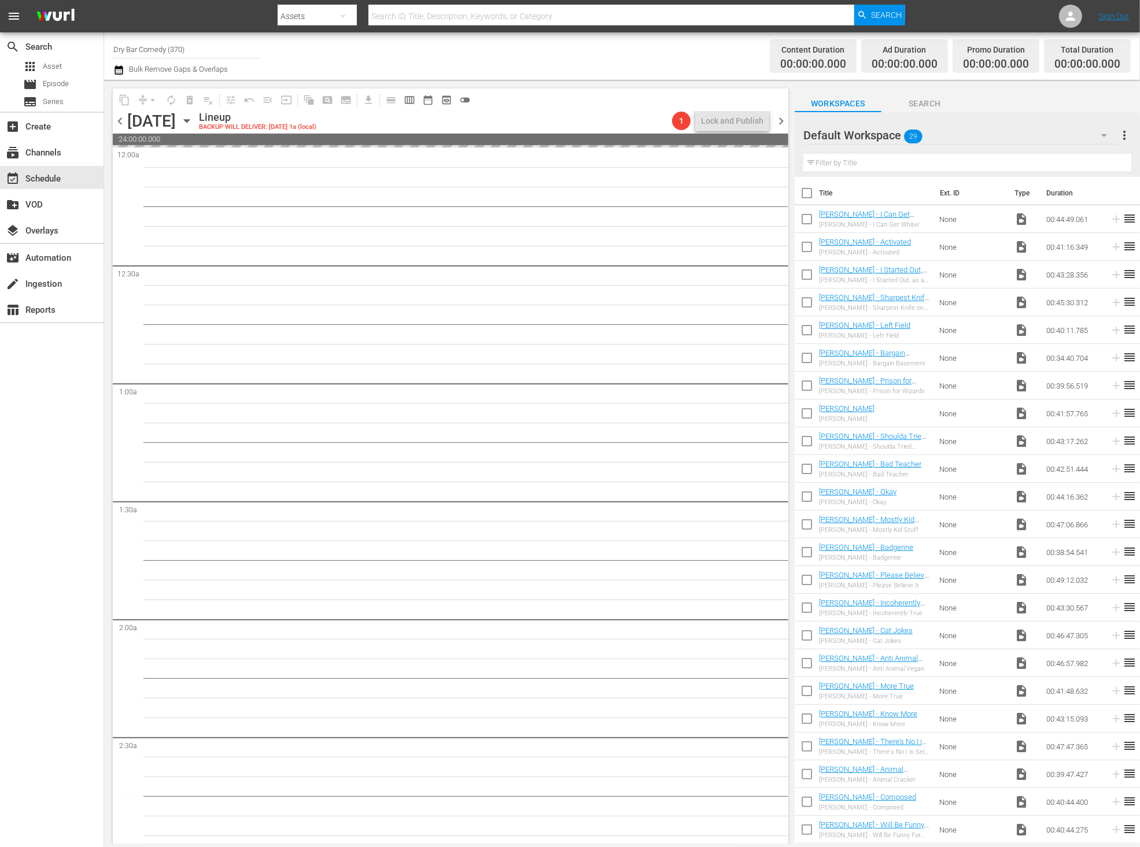
drag, startPoint x: 938, startPoint y: 217, endPoint x: 539, endPoint y: 3, distance: 452.3
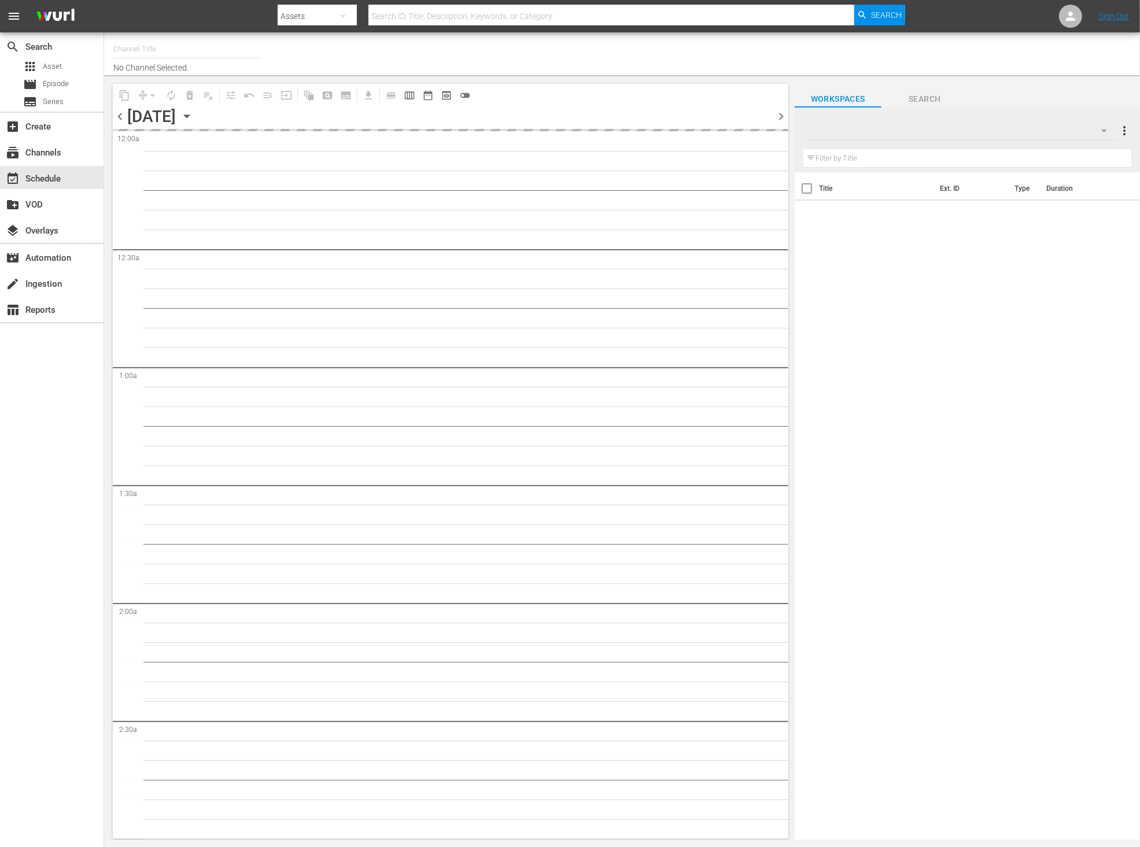
type input "Dry Bar Comedy (370)"
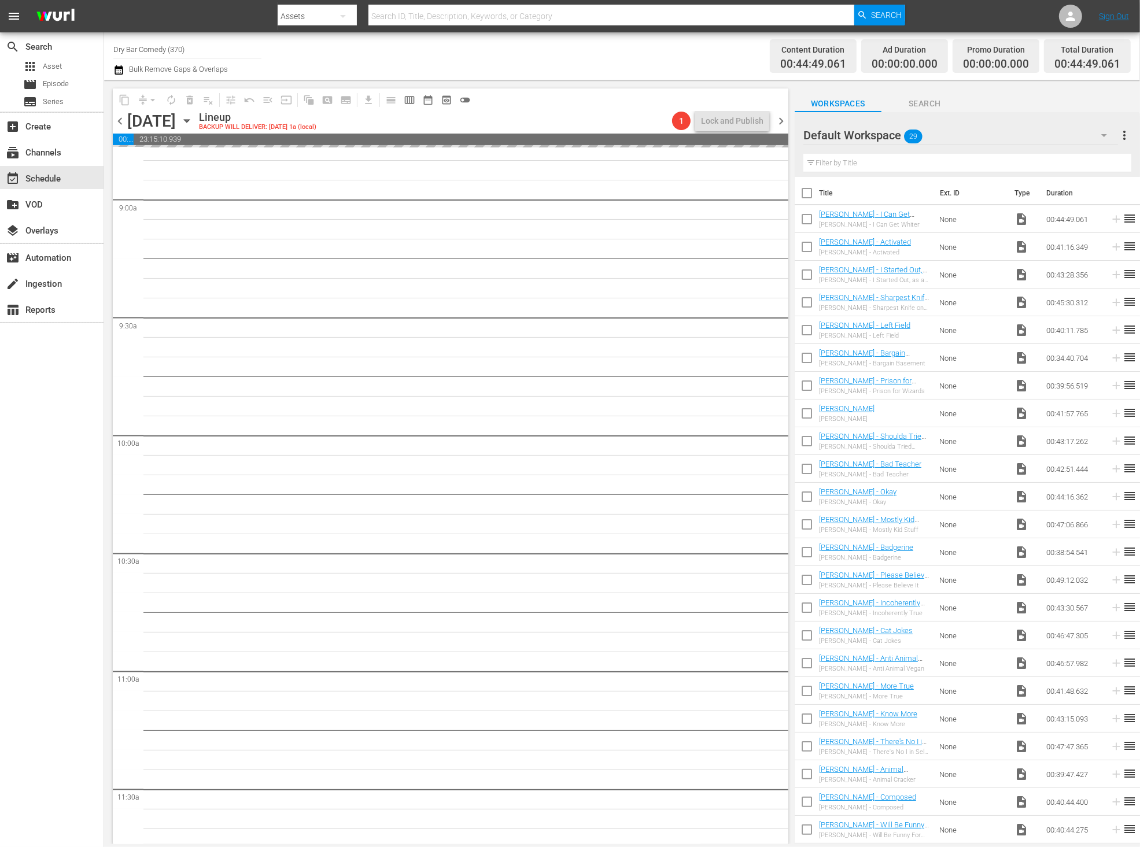
scroll to position [2236, 0]
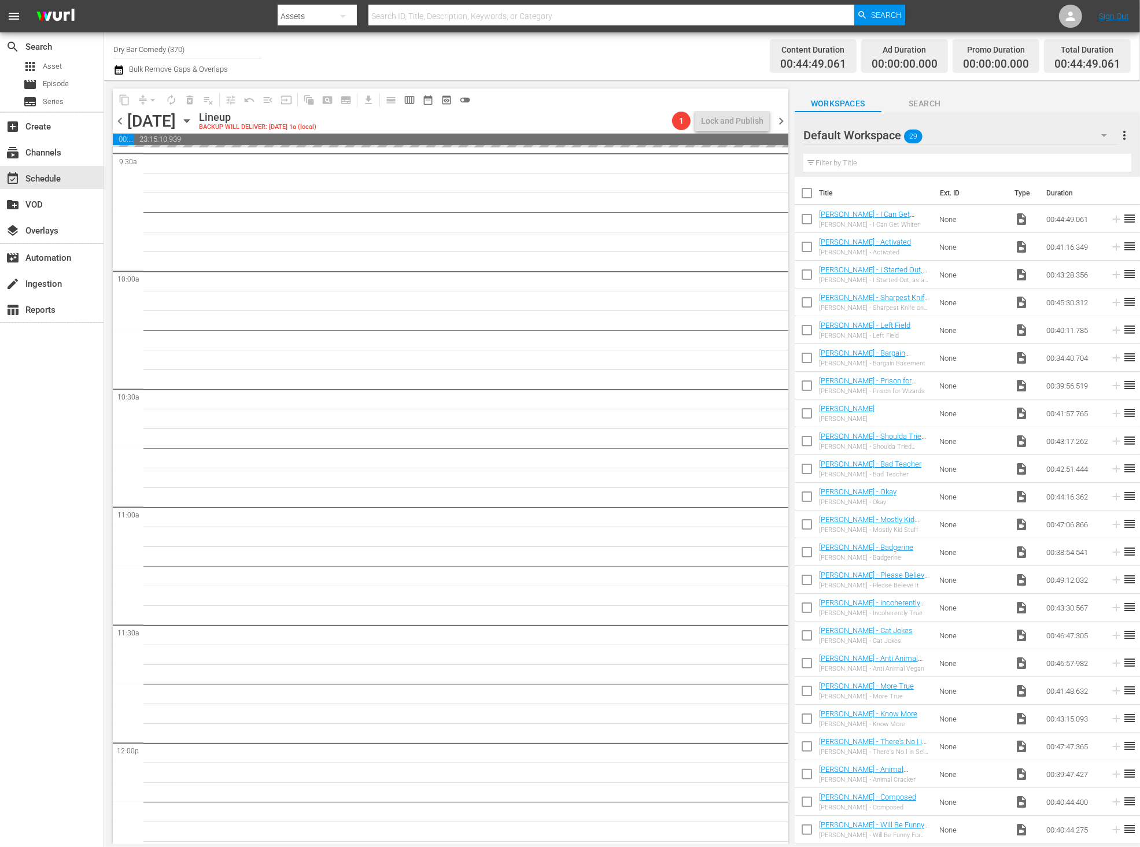
drag, startPoint x: 917, startPoint y: 241, endPoint x: 329, endPoint y: 0, distance: 636.3
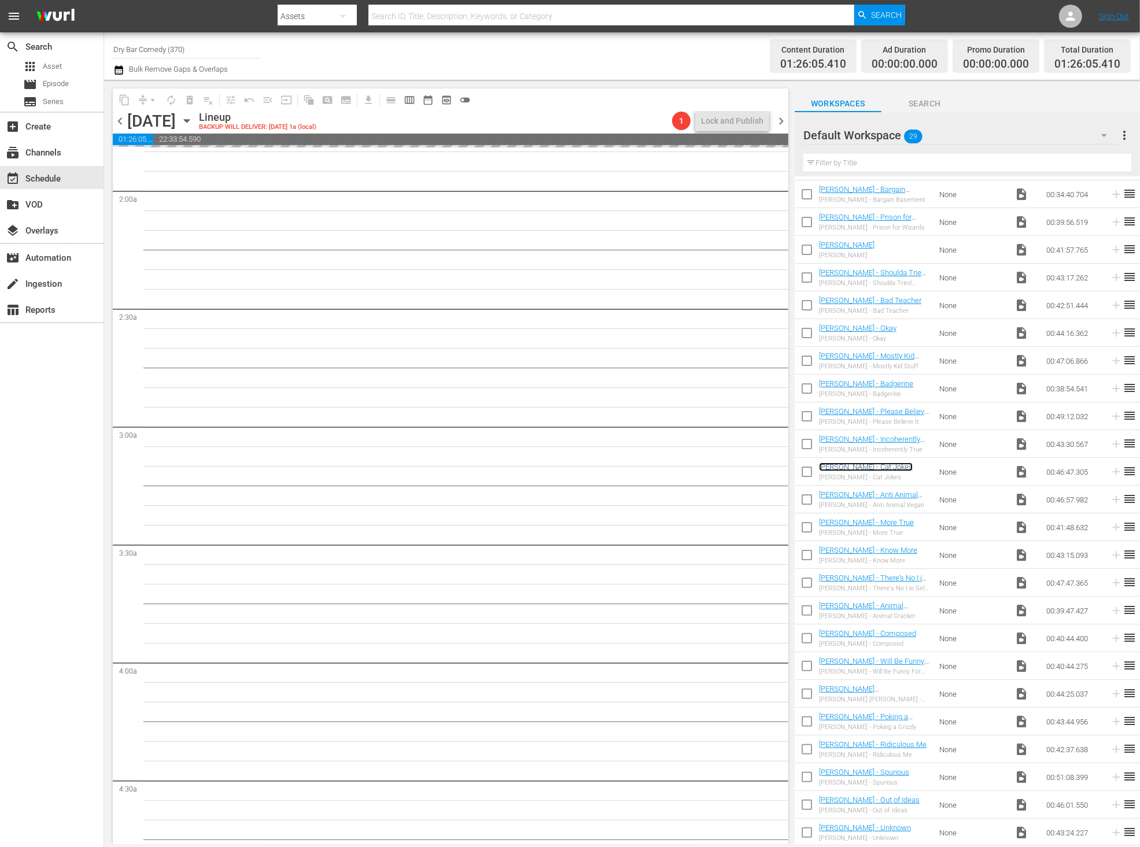
scroll to position [0, 0]
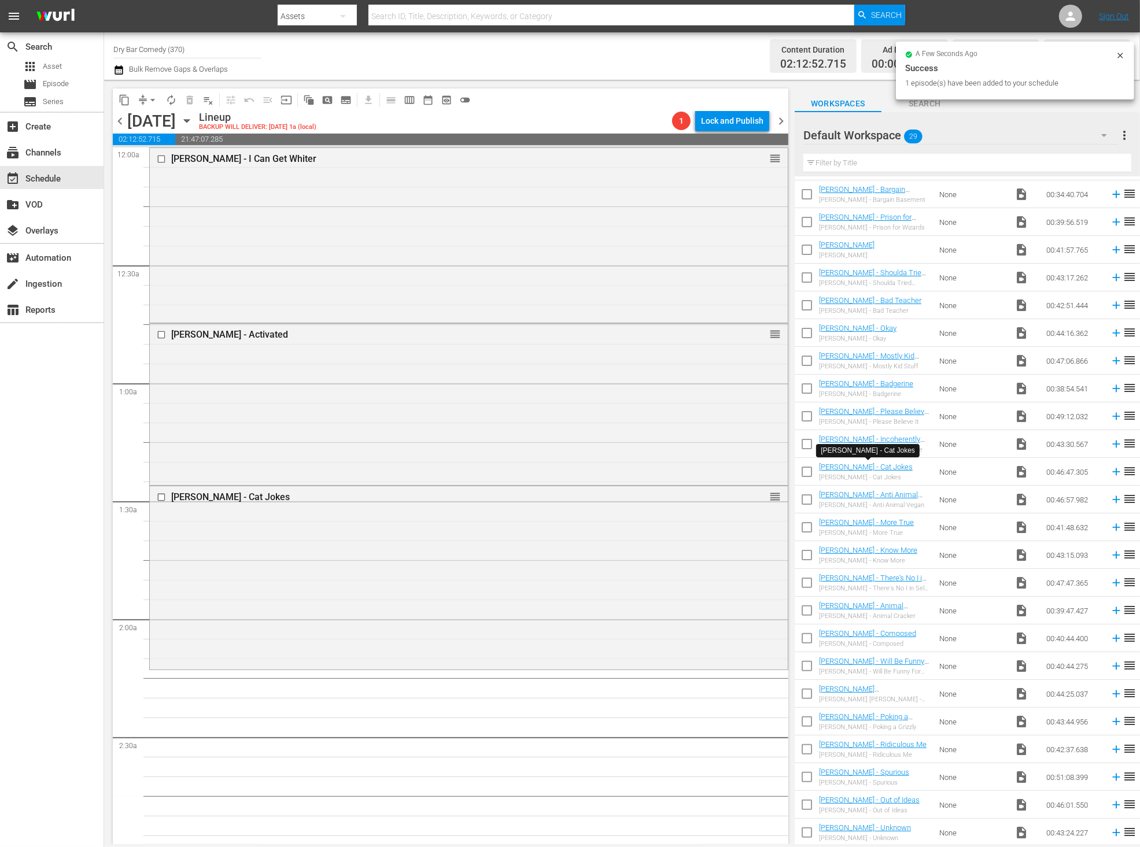
click at [1123, 57] on icon at bounding box center [1120, 55] width 9 height 9
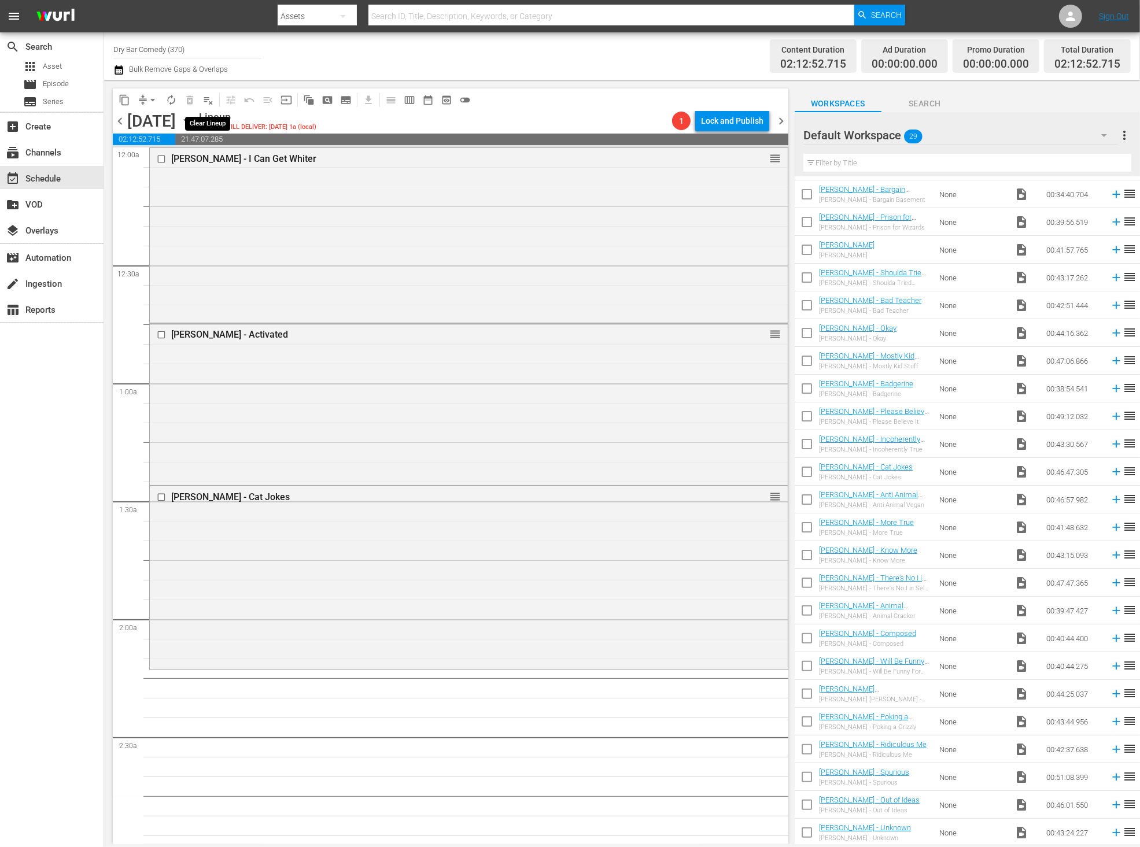
click at [211, 99] on span "playlist_remove_outlined" at bounding box center [208, 100] width 12 height 12
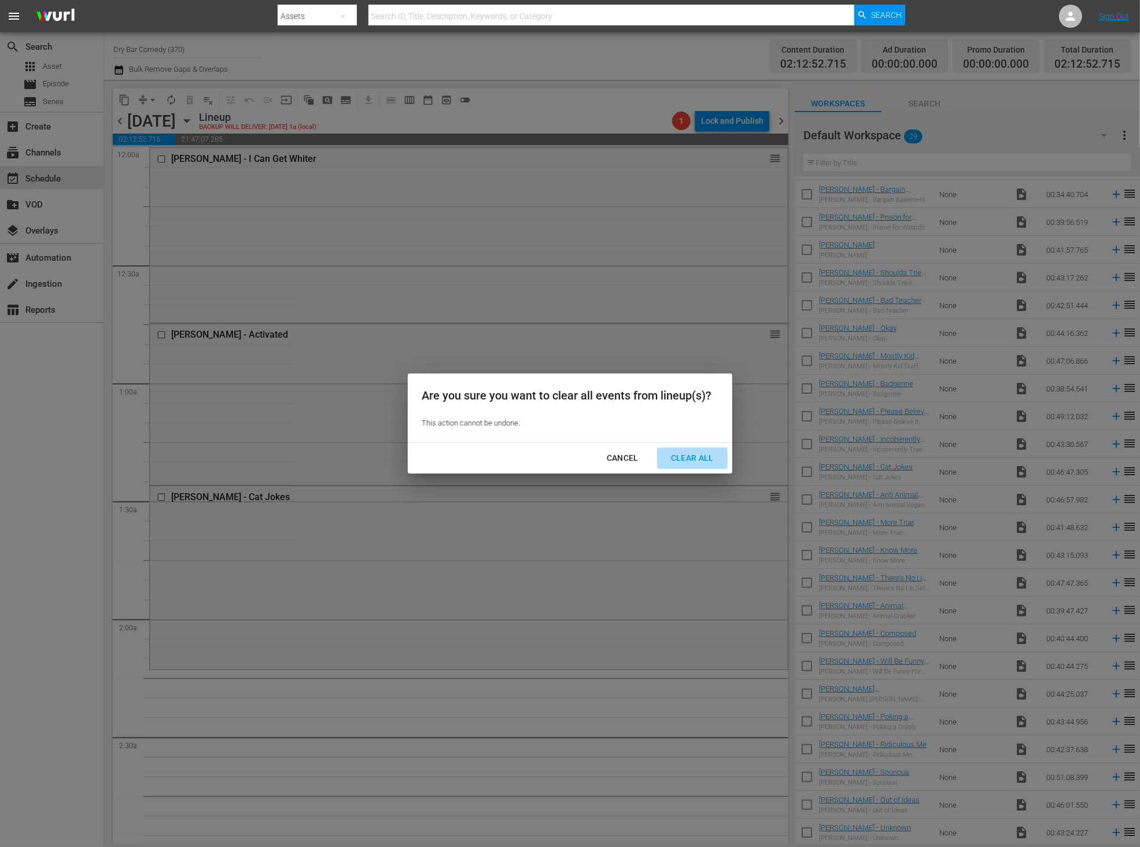
click at [680, 454] on div "Clear All" at bounding box center [692, 458] width 61 height 14
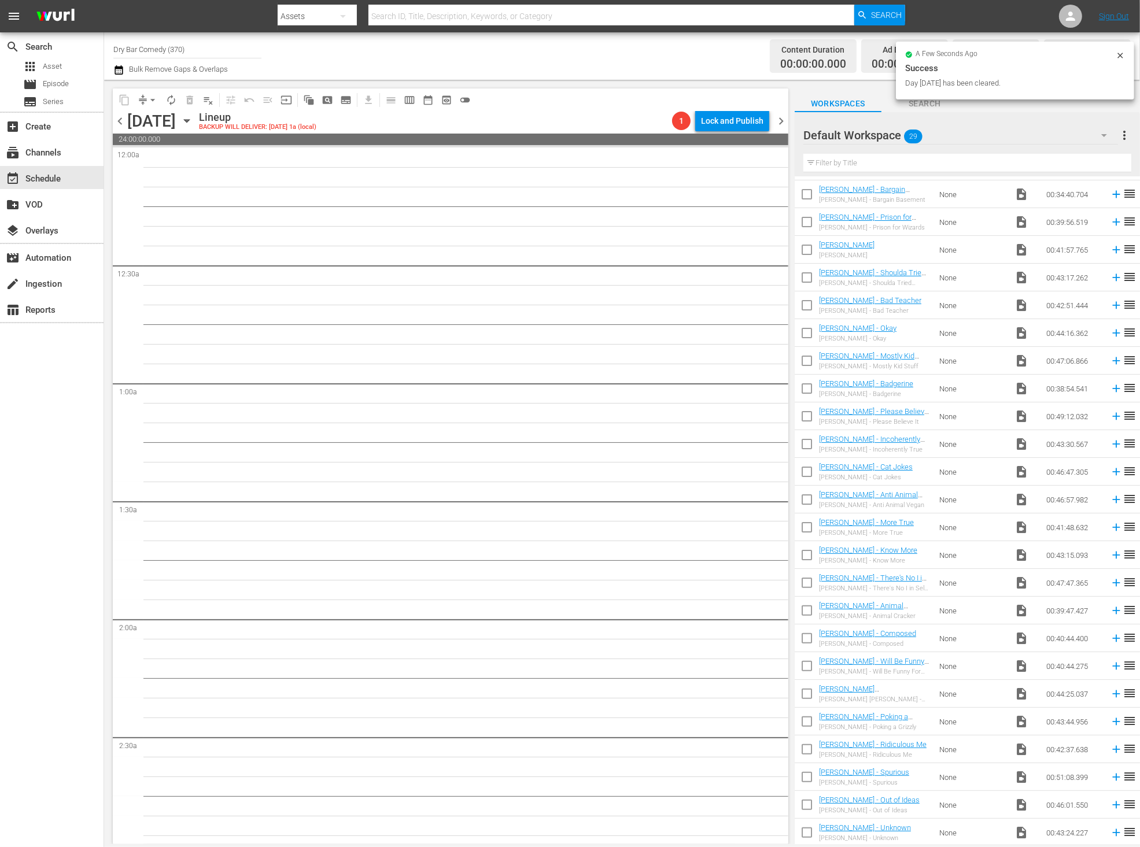
click at [996, 124] on div "Default Workspace 29" at bounding box center [960, 135] width 315 height 32
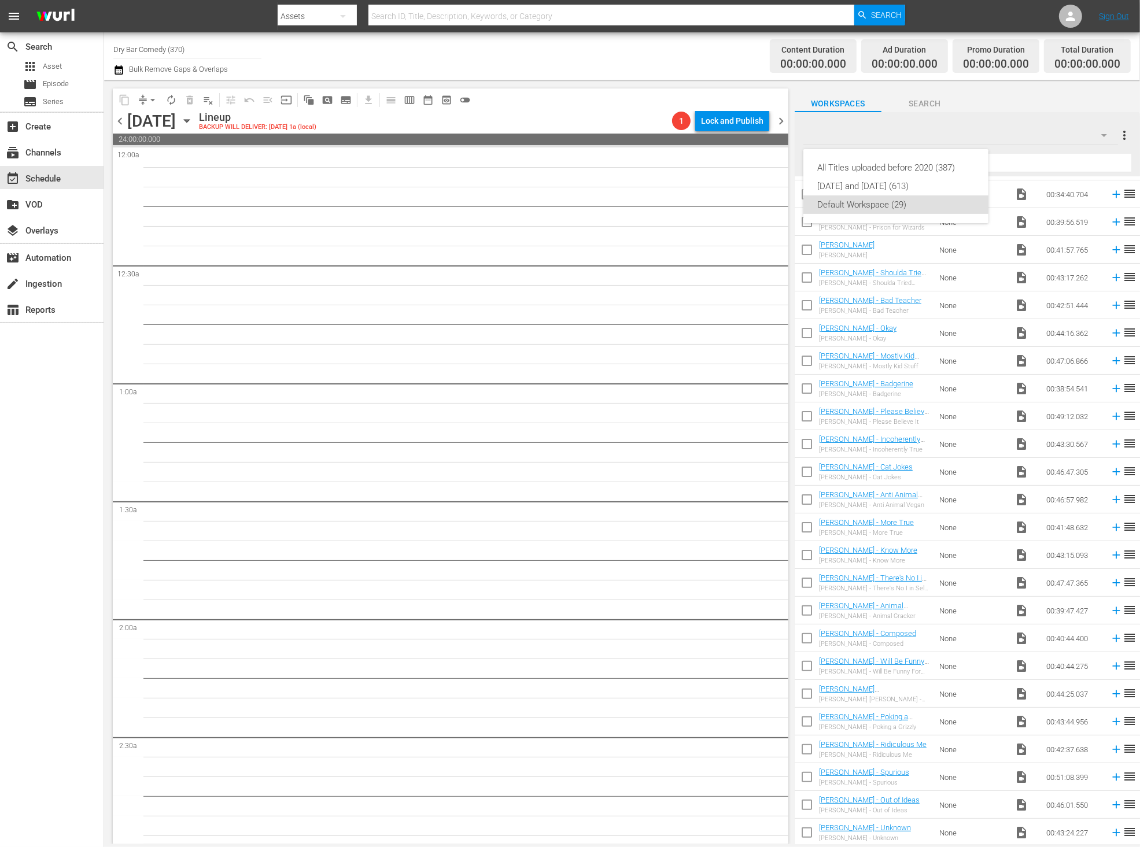
click at [710, 61] on div "All Titles uploaded before 2020 (387) Tuesday and Wednesday (613) Default Works…" at bounding box center [570, 423] width 1140 height 847
click at [1072, 14] on icon at bounding box center [1070, 16] width 9 height 9
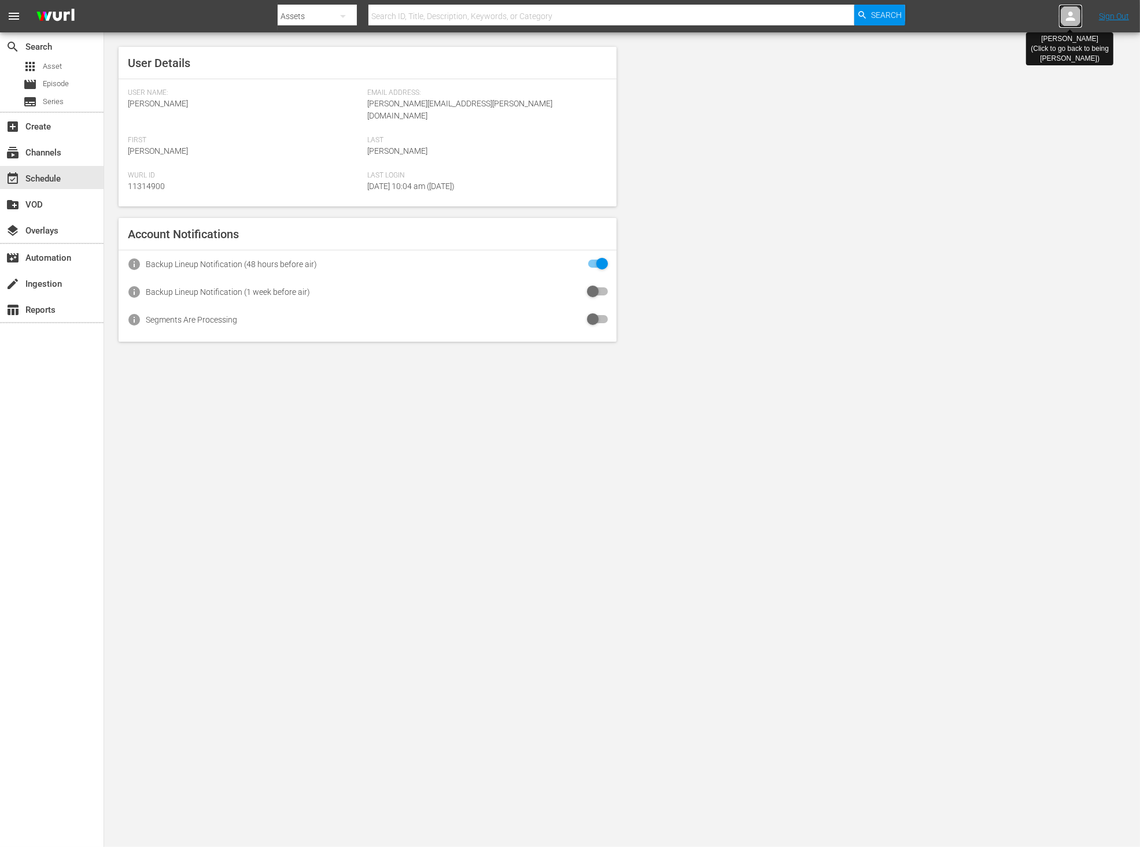
click at [1072, 14] on icon at bounding box center [1070, 16] width 9 height 9
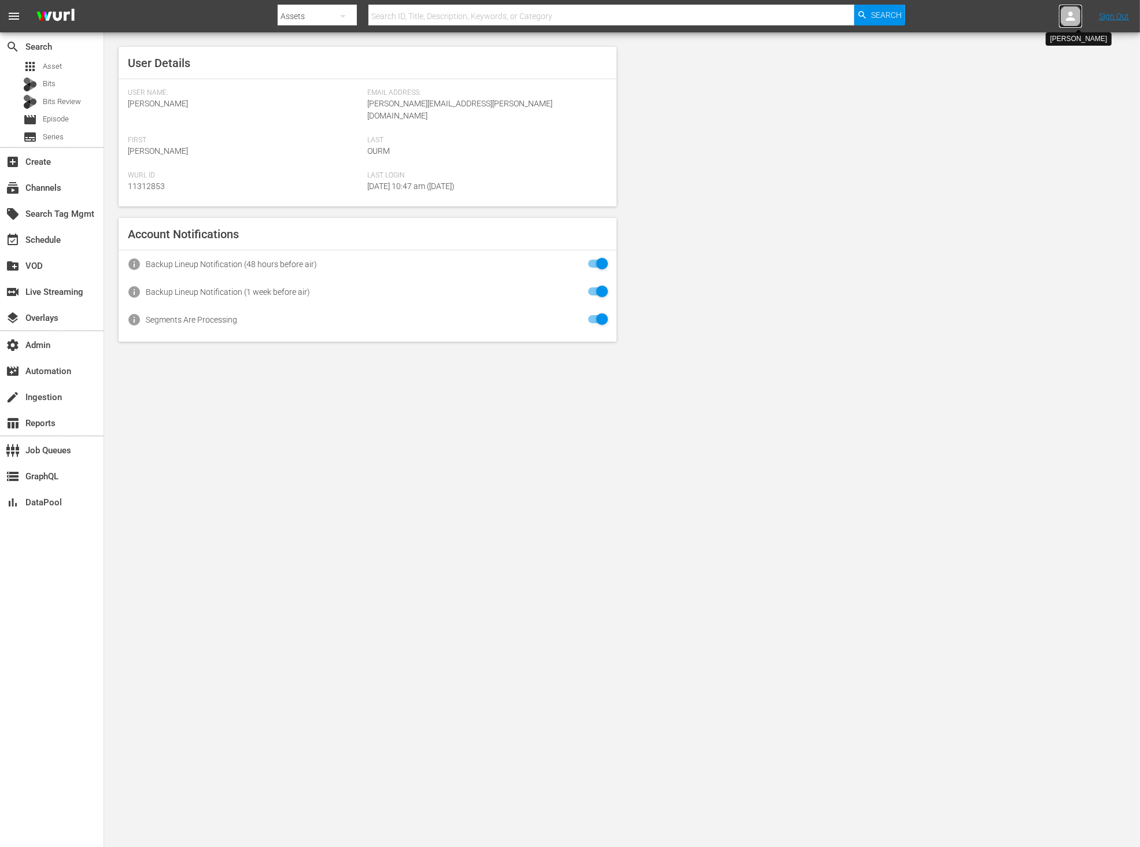
click at [1069, 18] on icon at bounding box center [1070, 16] width 9 height 9
click at [1039, 13] on input "text" at bounding box center [1040, 18] width 148 height 28
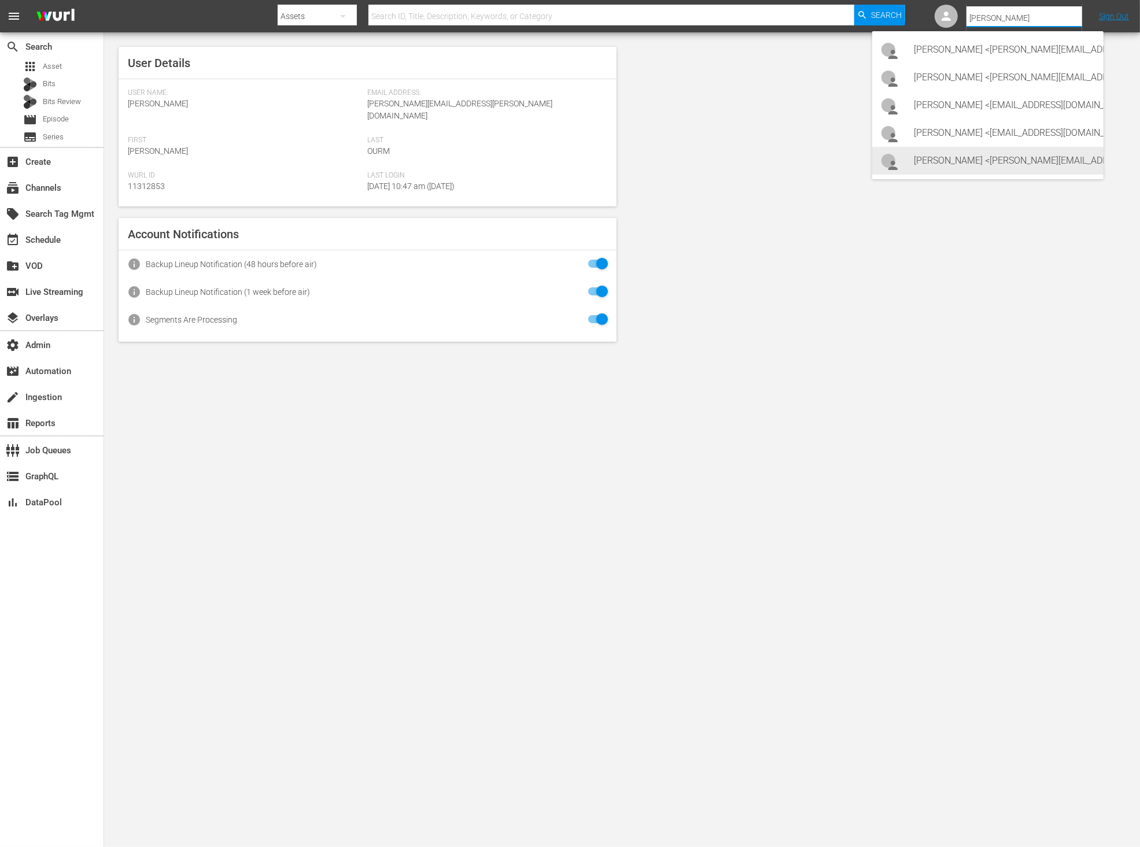
click at [1016, 154] on div "[PERSON_NAME] <[PERSON_NAME][EMAIL_ADDRESS][PERSON_NAME][DOMAIN_NAME]>" at bounding box center [1004, 161] width 180 height 28
type input "[PERSON_NAME] (11314900)"
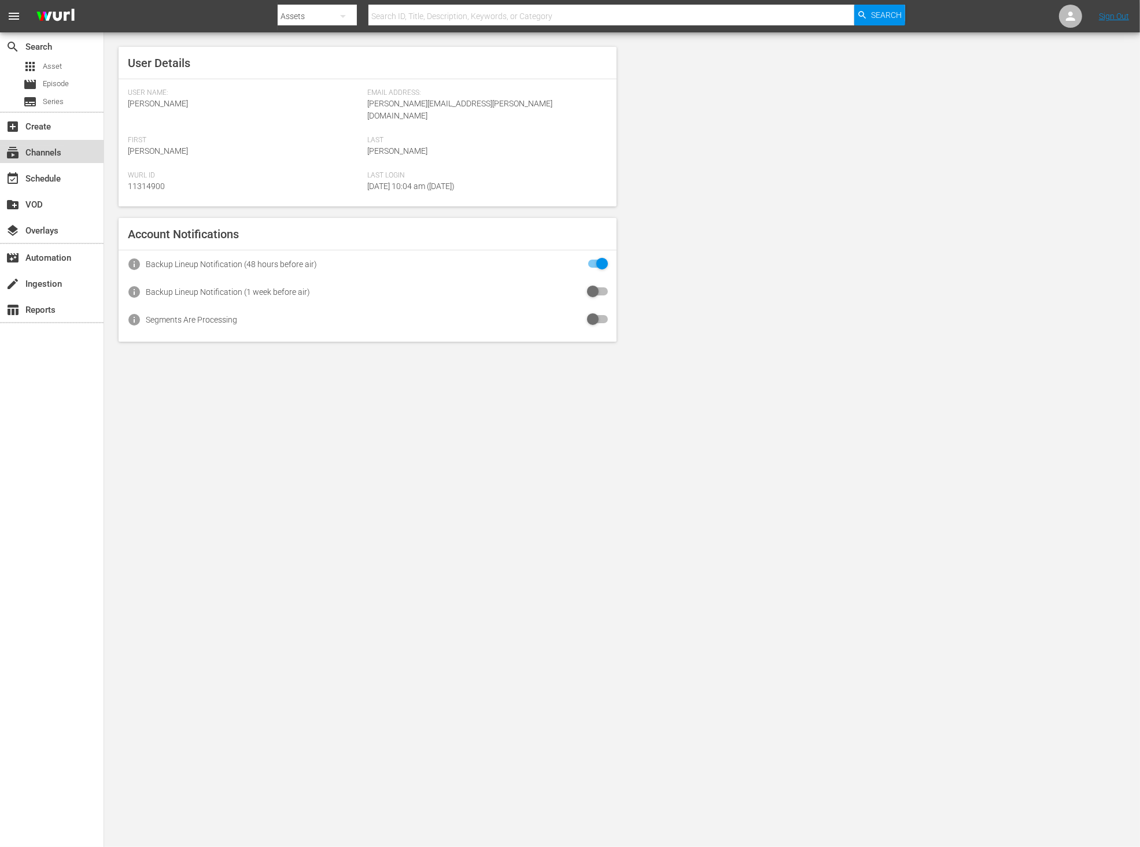
click at [64, 149] on div "subscriptions Channels" at bounding box center [32, 151] width 65 height 10
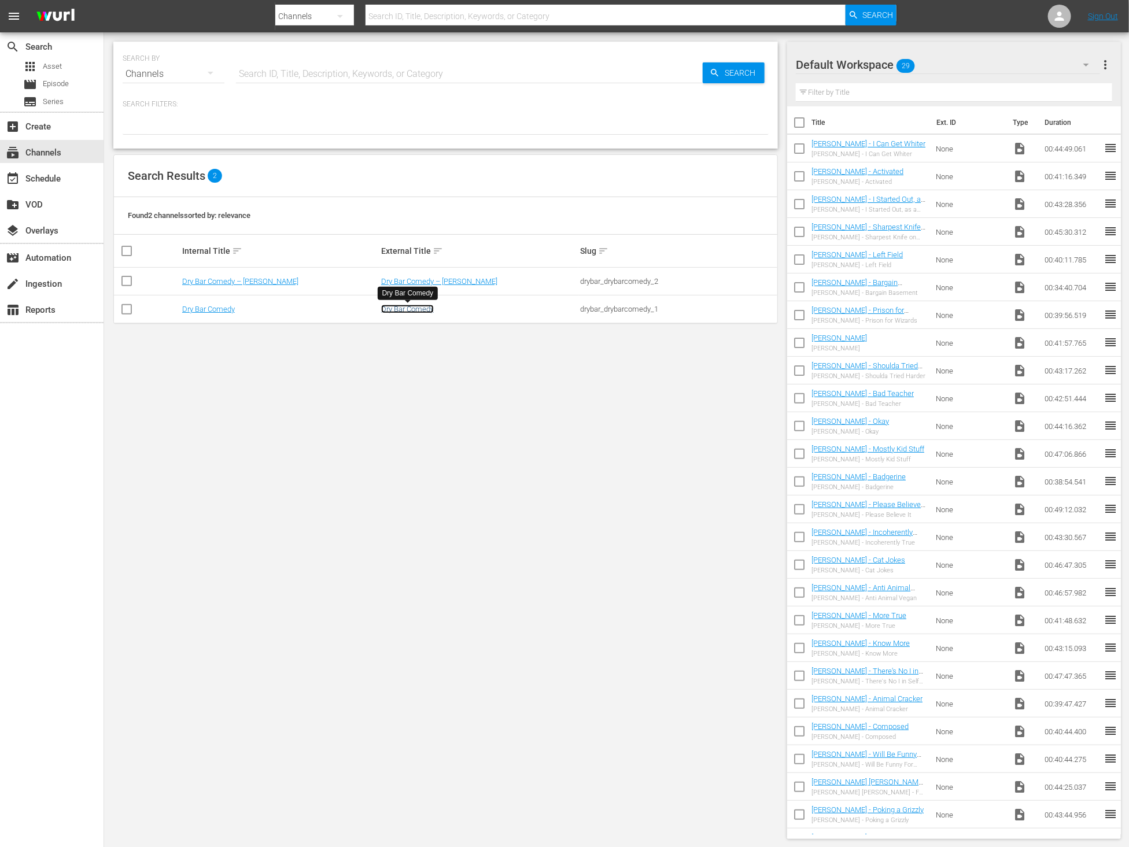
click at [404, 308] on link "Dry Bar Comedy" at bounding box center [407, 309] width 53 height 9
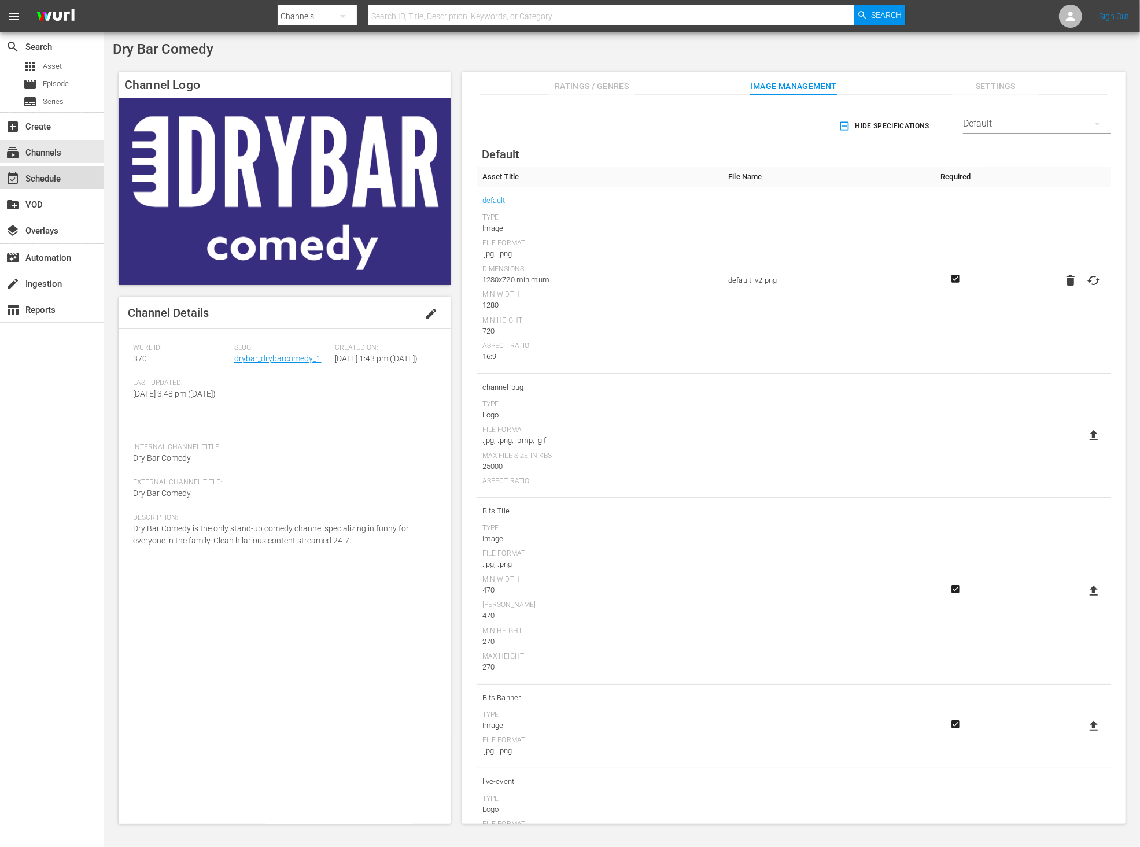
click at [71, 182] on div "event_available Schedule" at bounding box center [52, 177] width 104 height 23
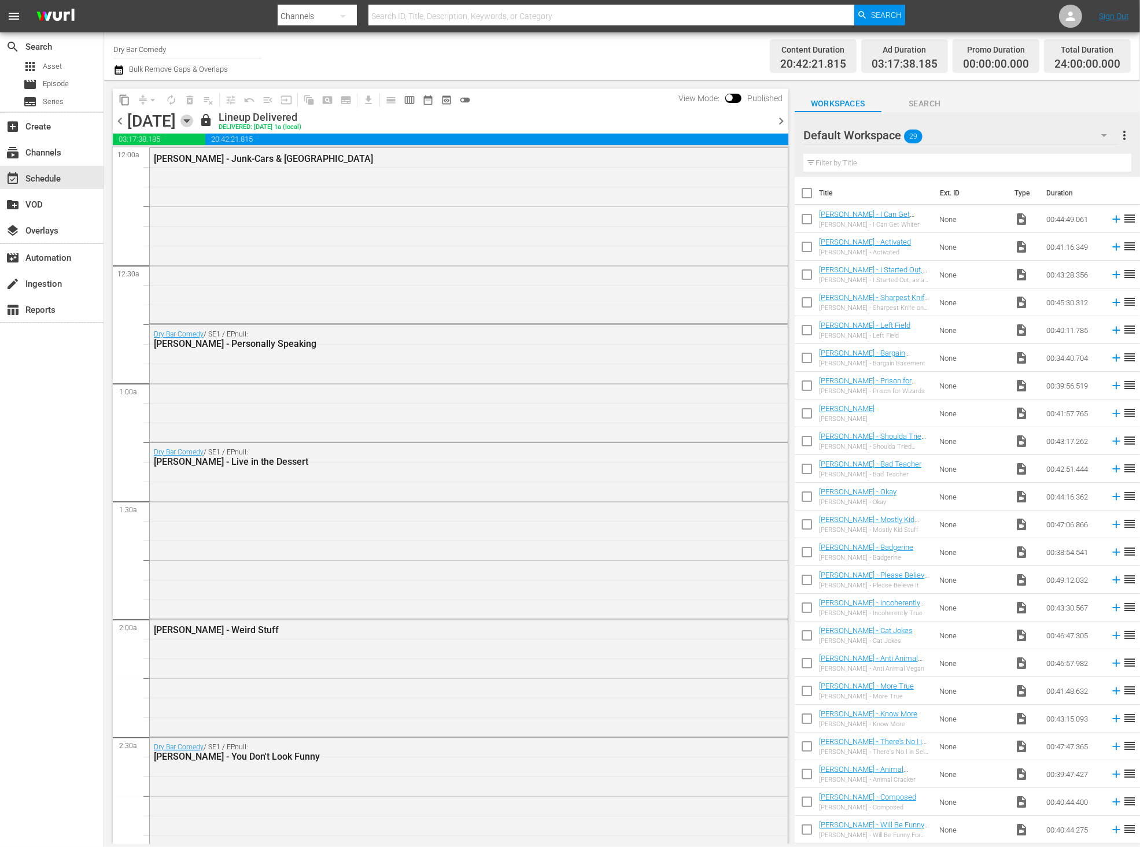
click at [193, 124] on icon "button" at bounding box center [186, 121] width 13 height 13
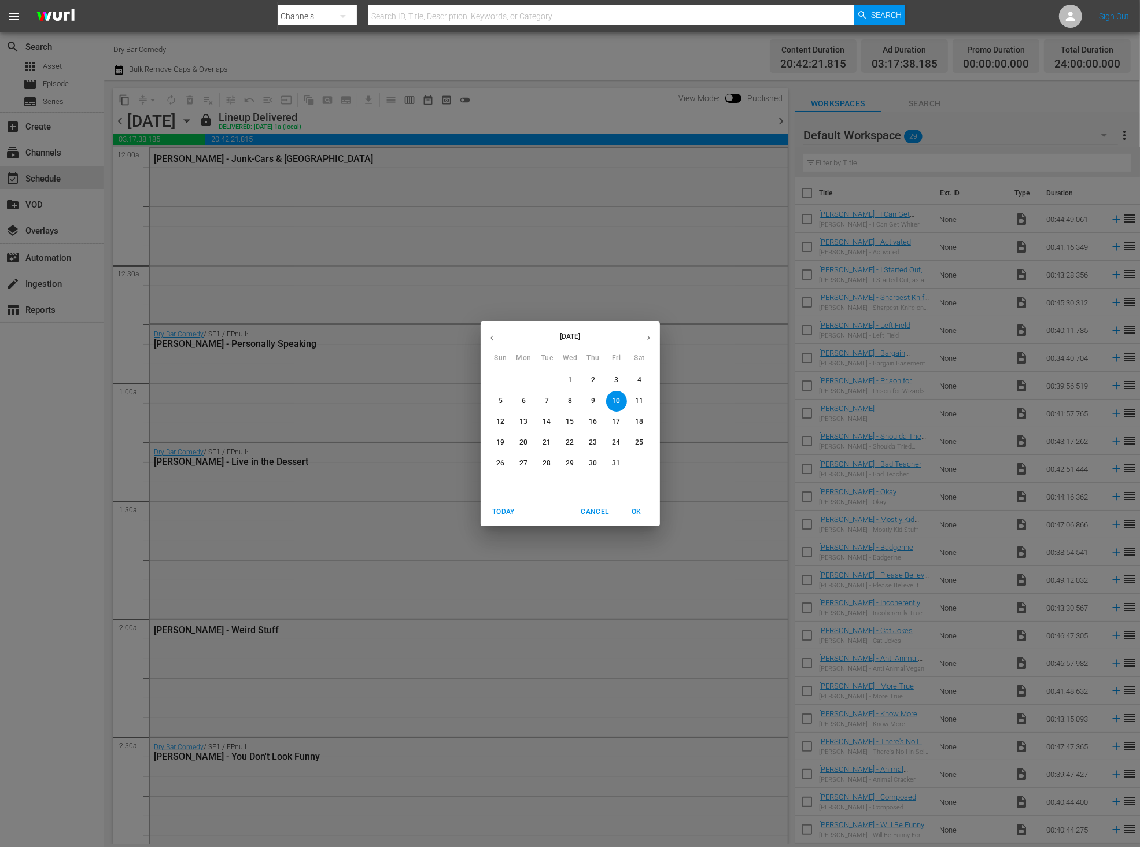
click at [653, 335] on button "button" at bounding box center [648, 338] width 23 height 23
click at [635, 383] on span "1" at bounding box center [639, 380] width 21 height 10
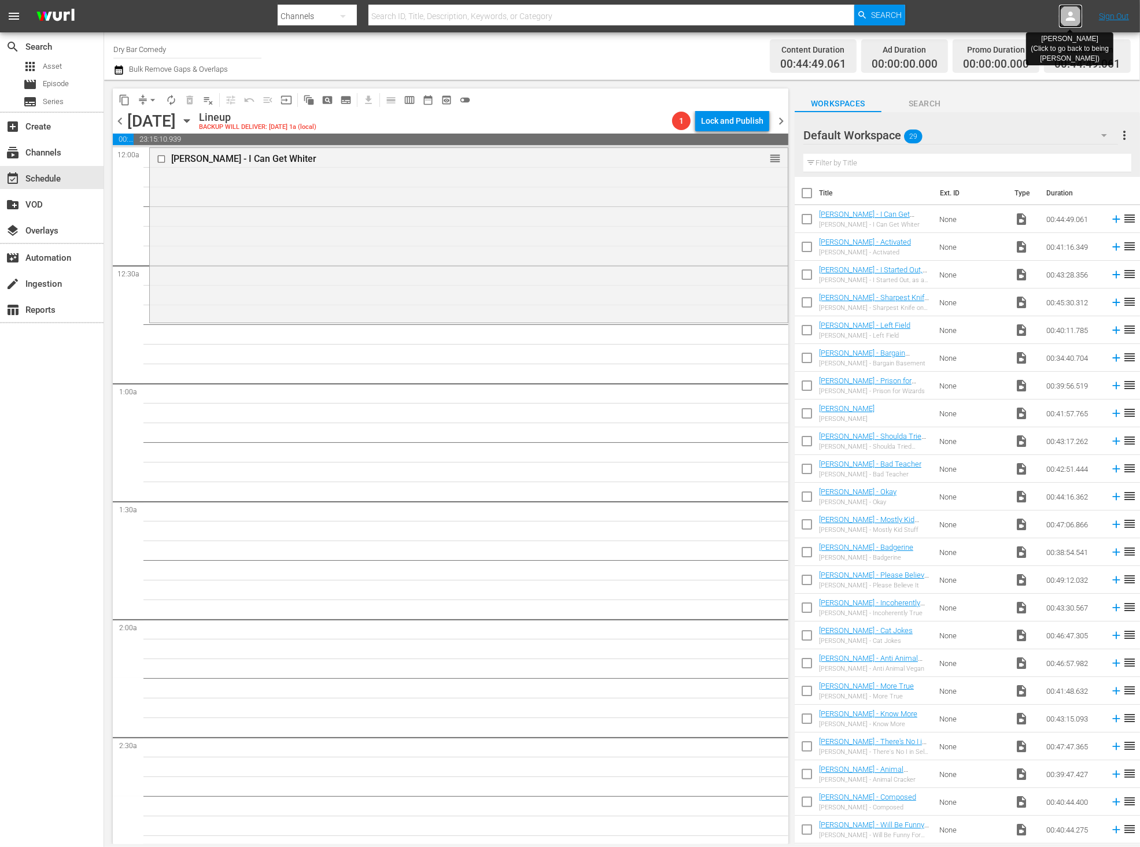
click at [1069, 17] on icon at bounding box center [1071, 16] width 14 height 14
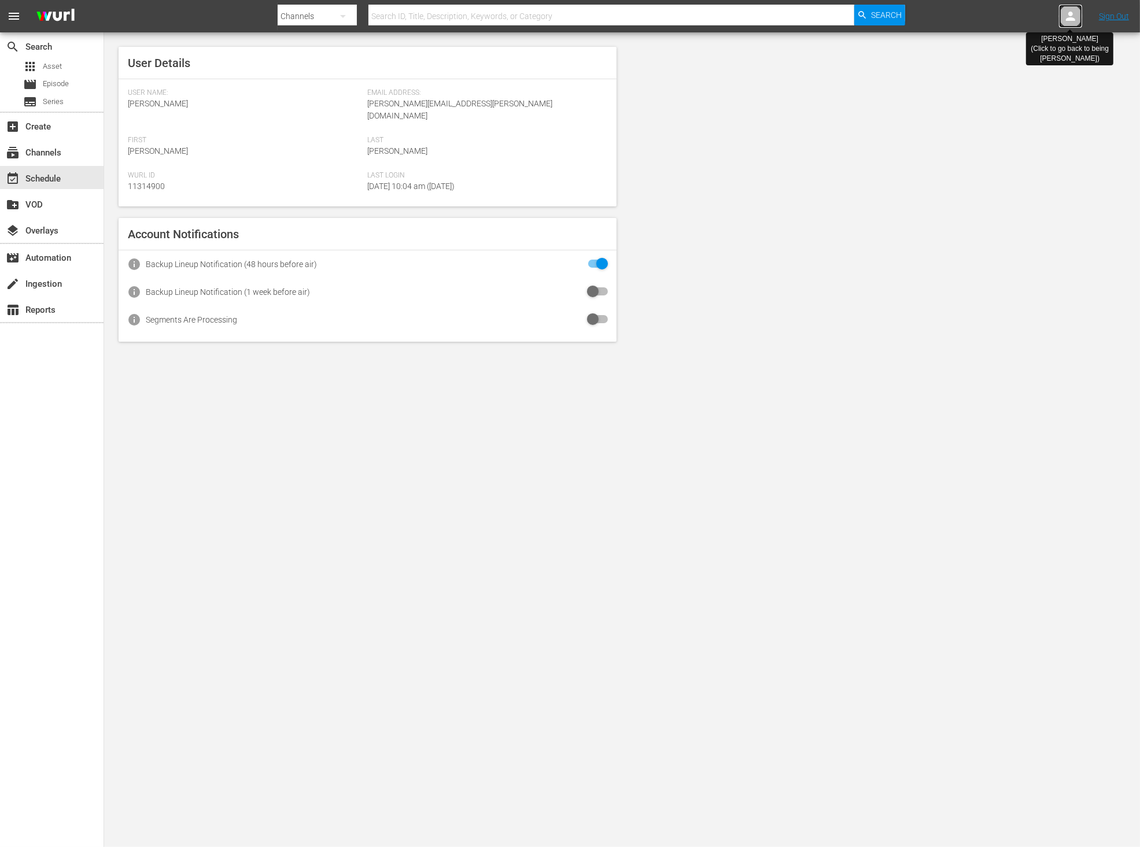
click at [1070, 20] on icon at bounding box center [1070, 16] width 9 height 9
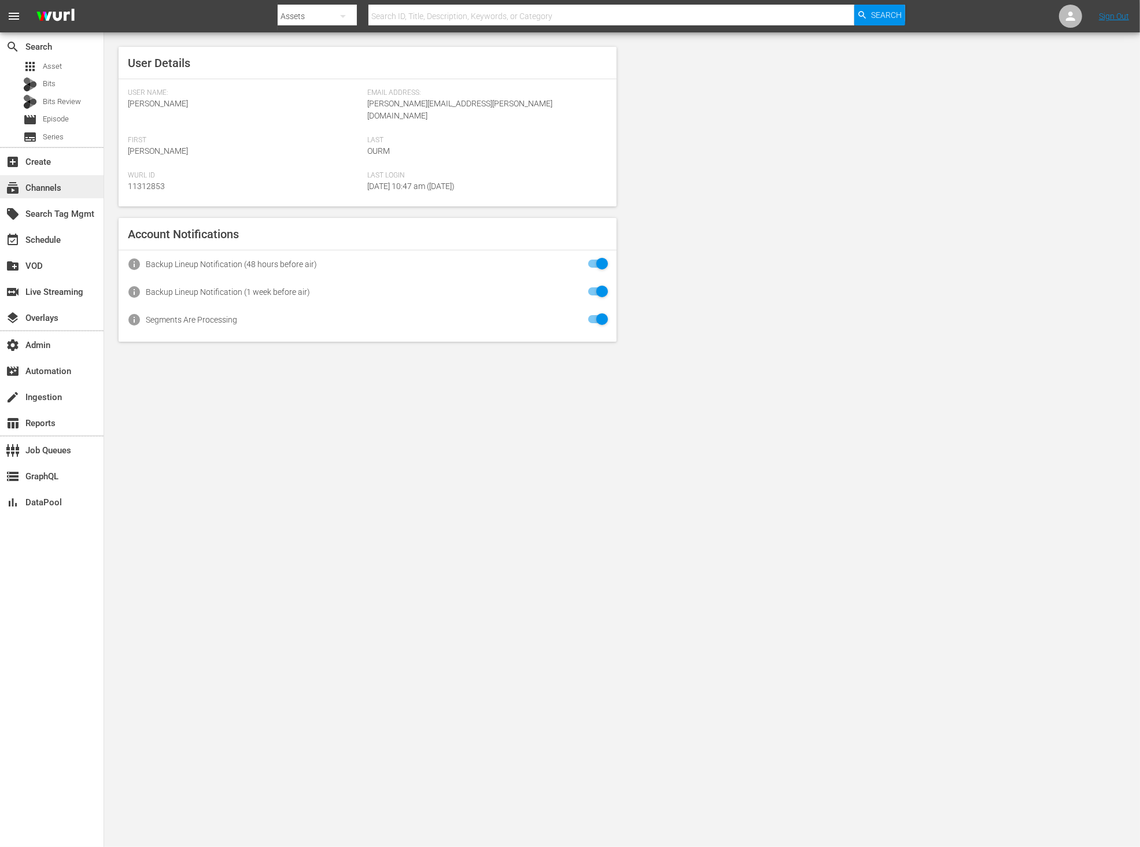
click at [57, 191] on div "subscriptions Channels" at bounding box center [32, 186] width 65 height 10
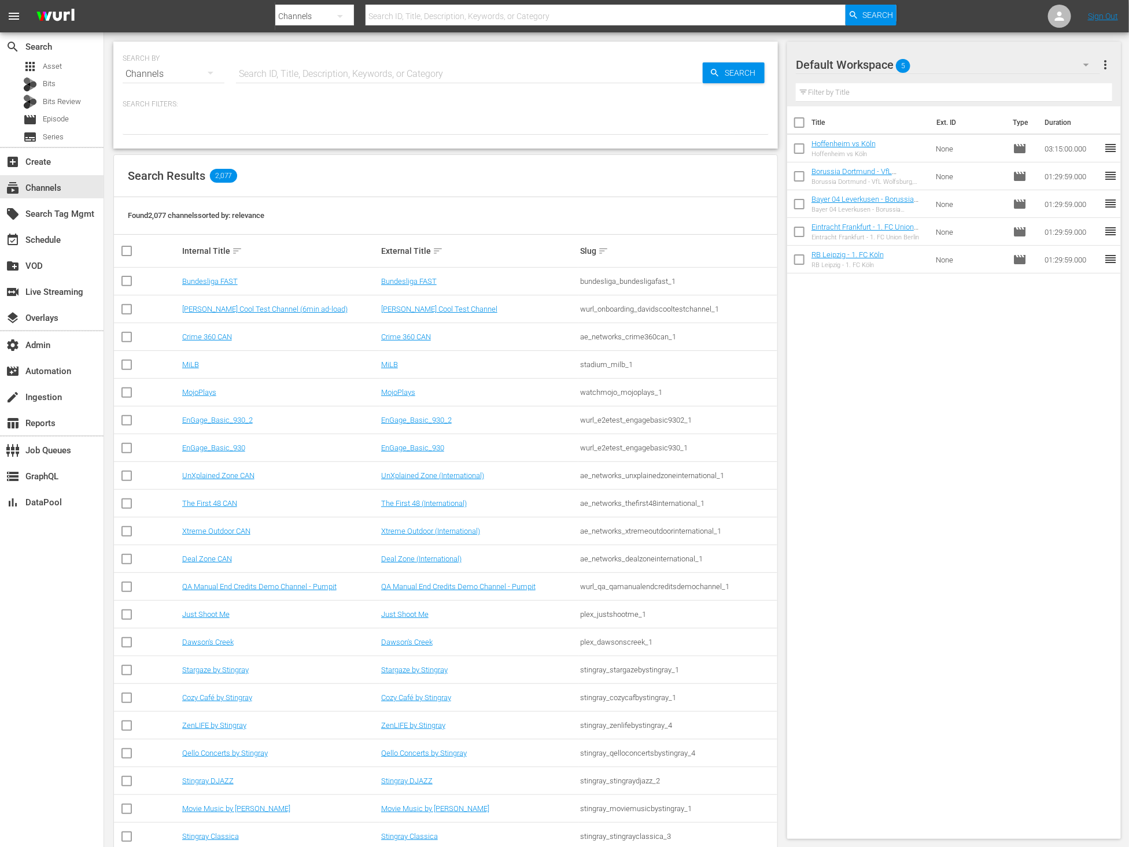
click at [343, 72] on input "text" at bounding box center [469, 74] width 467 height 28
type input "EXTERNAL"
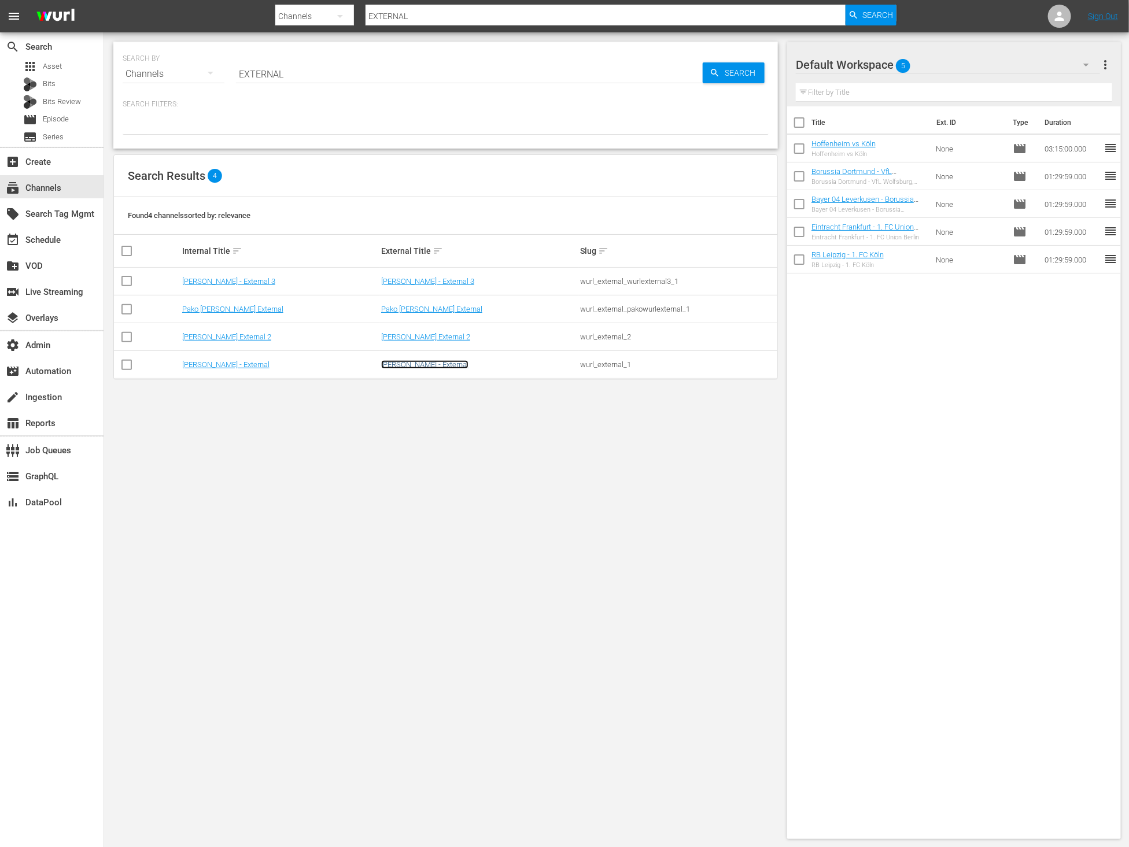
click at [405, 367] on link "[PERSON_NAME] - External" at bounding box center [424, 364] width 87 height 9
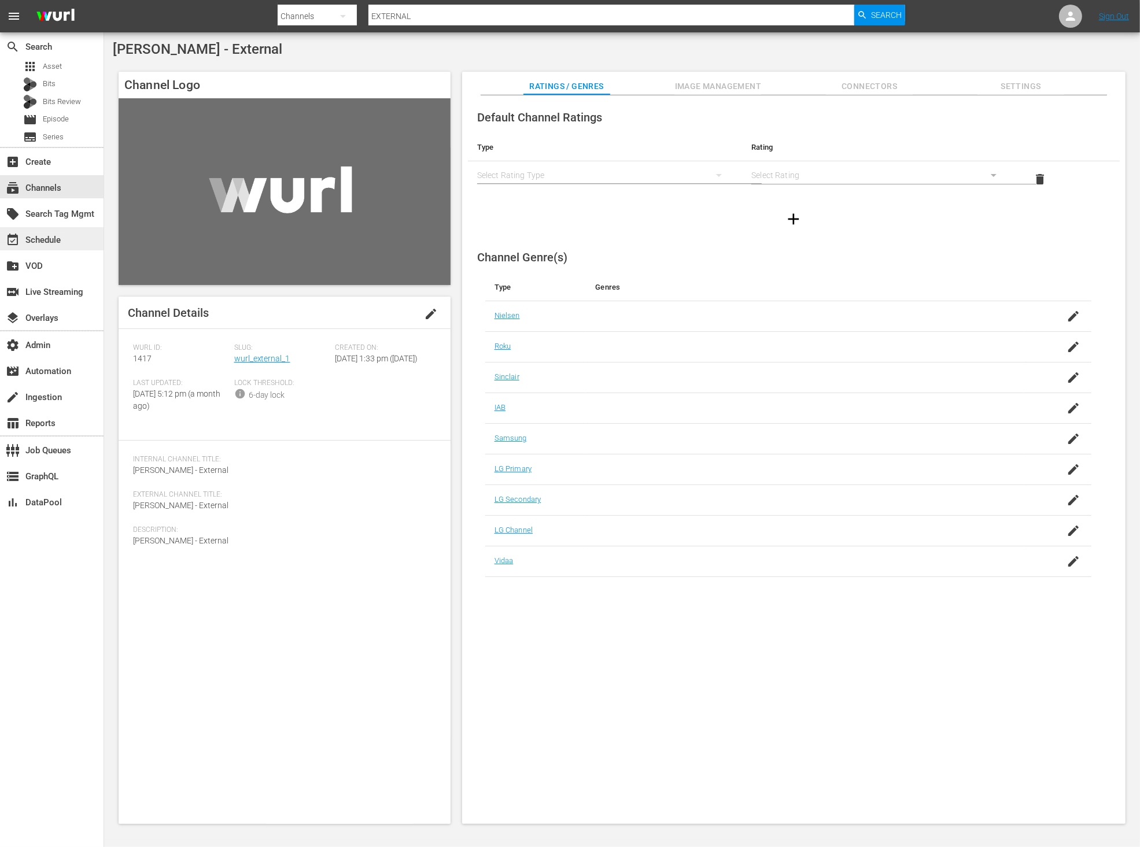
click at [60, 244] on div "event_available Schedule" at bounding box center [32, 238] width 65 height 10
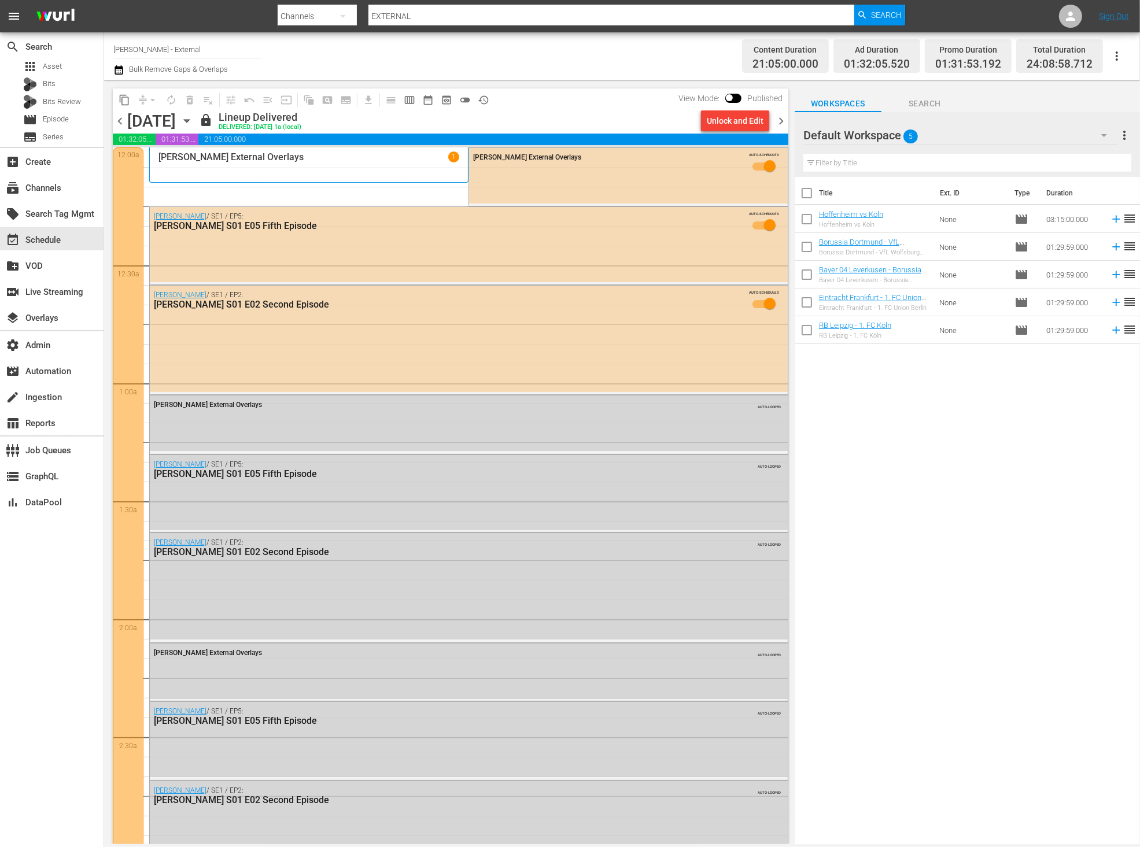
click at [784, 119] on span "chevron_right" at bounding box center [781, 121] width 14 height 14
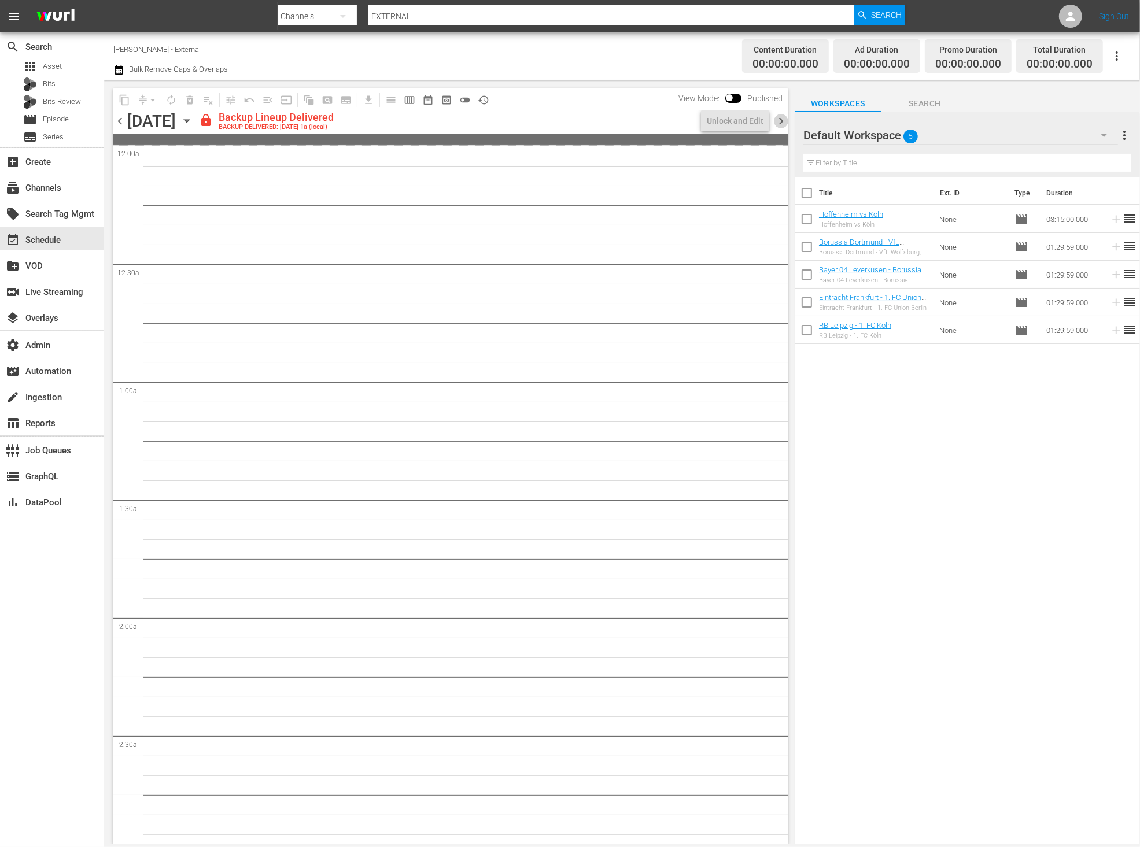
click at [784, 119] on span "chevron_right" at bounding box center [781, 121] width 14 height 14
click at [193, 116] on icon "button" at bounding box center [186, 121] width 13 height 13
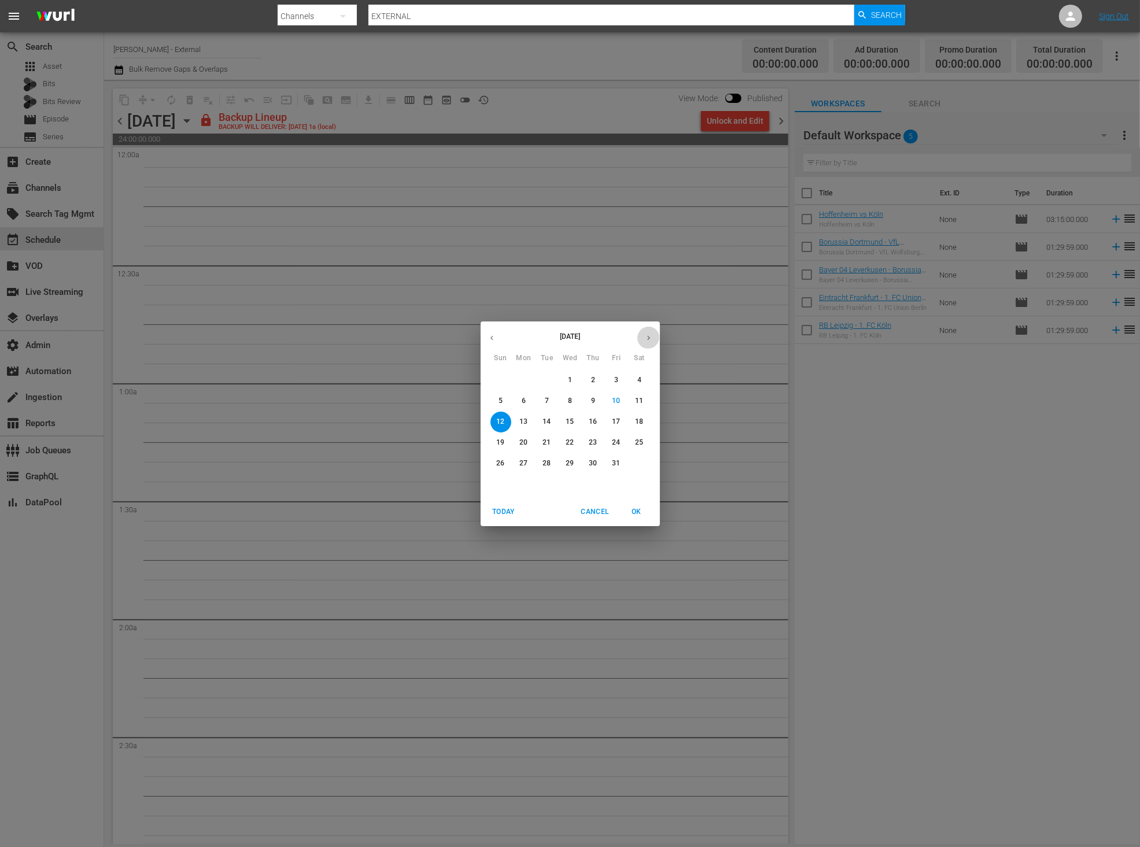
click at [649, 334] on icon "button" at bounding box center [648, 338] width 9 height 9
click at [643, 378] on span "1" at bounding box center [639, 380] width 21 height 10
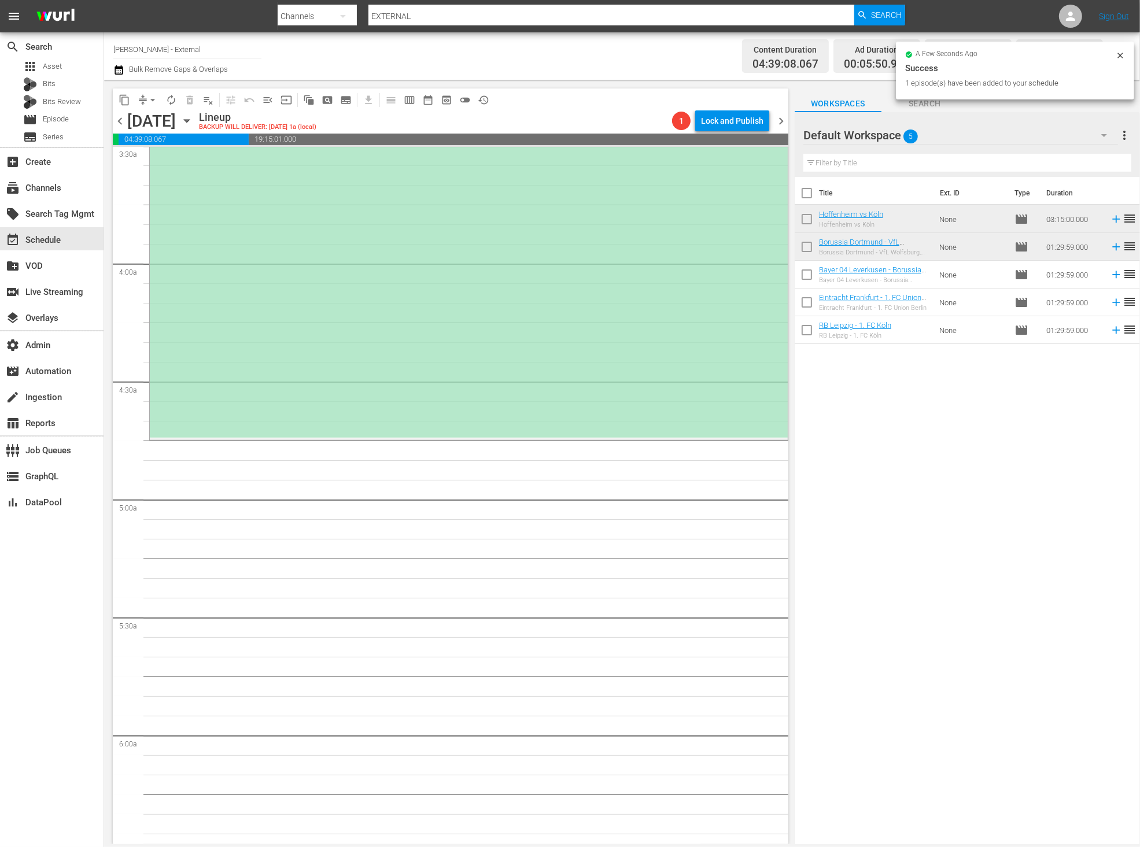
scroll to position [745, 0]
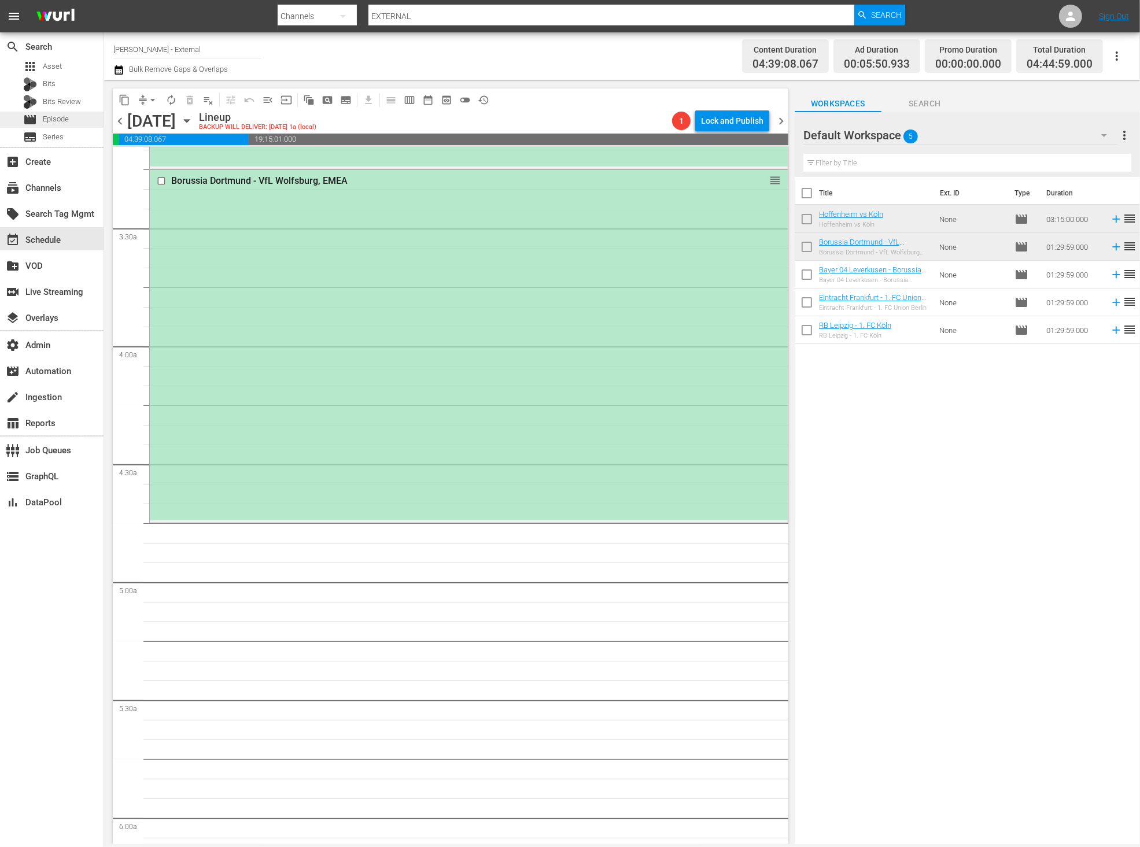
click at [71, 112] on div "movie Episode" at bounding box center [52, 120] width 104 height 16
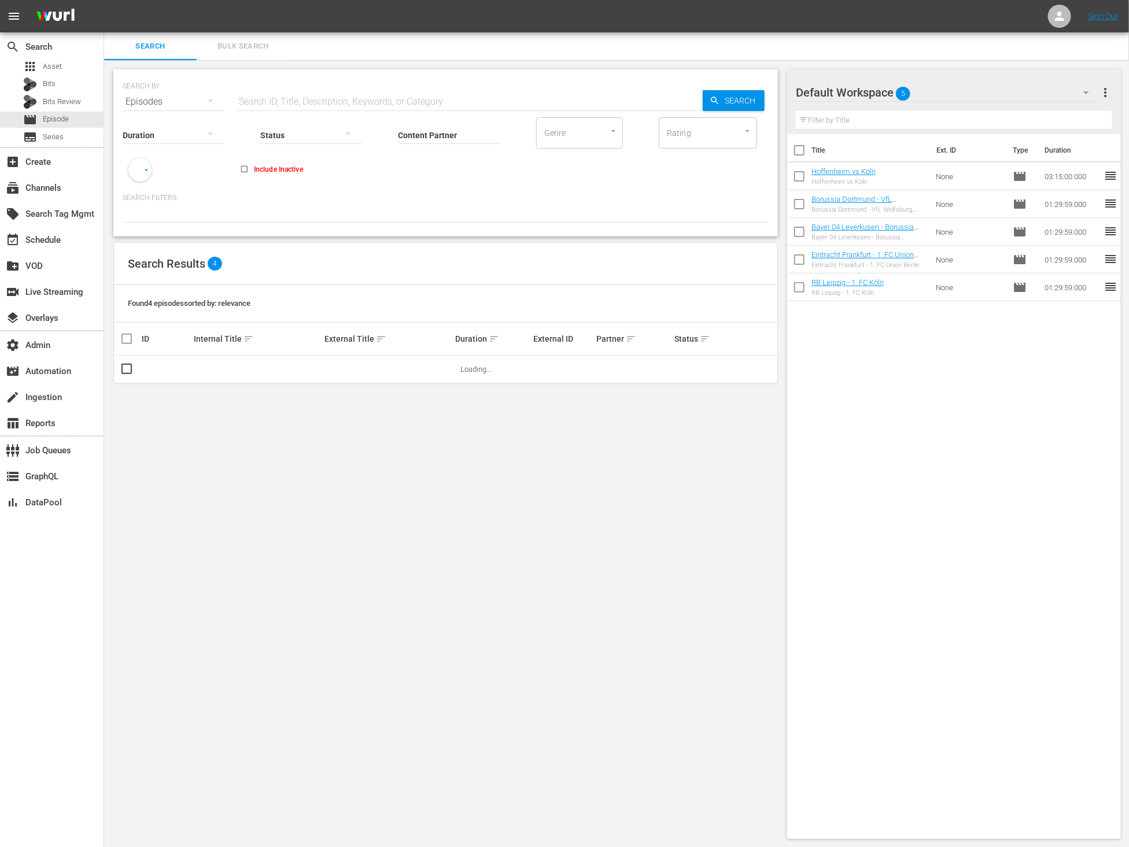
click at [463, 123] on input "Content Partner" at bounding box center [450, 136] width 102 height 42
click at [459, 162] on div "Dry Bar (119)" at bounding box center [492, 167] width 169 height 28
type input "Dry Bar (119)"
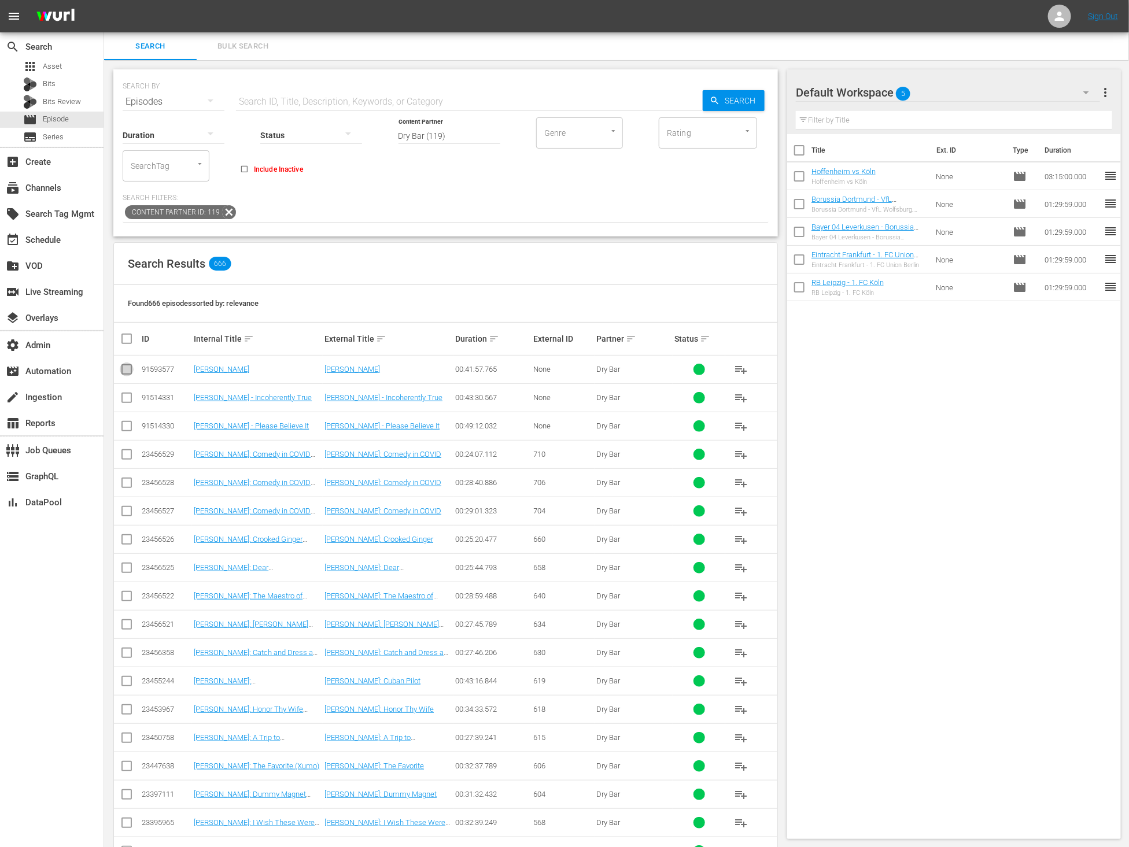
drag, startPoint x: 126, startPoint y: 372, endPoint x: 126, endPoint y: 385, distance: 13.3
click at [126, 372] on input "checkbox" at bounding box center [127, 372] width 14 height 14
checkbox input "true"
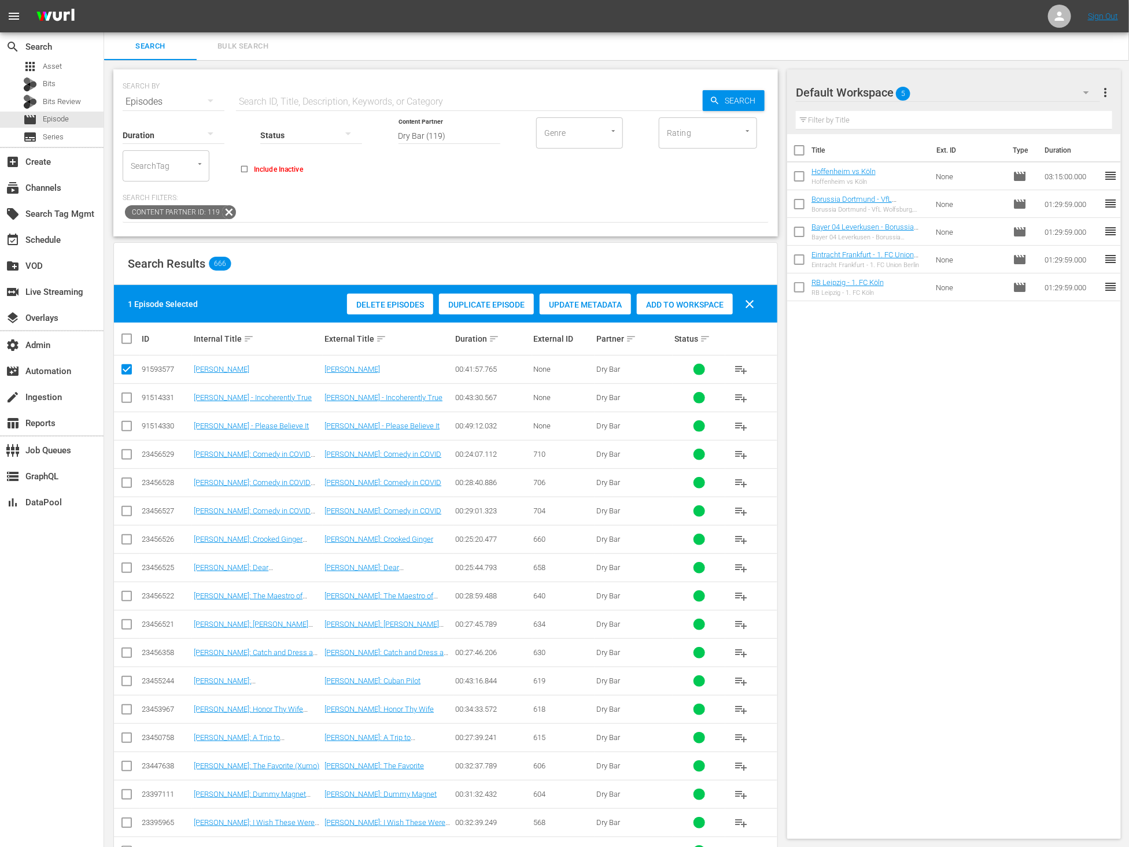
click at [125, 399] on input "checkbox" at bounding box center [127, 400] width 14 height 14
checkbox input "true"
click at [126, 436] on td at bounding box center [127, 426] width 26 height 28
click at [126, 430] on input "checkbox" at bounding box center [127, 429] width 14 height 14
checkbox input "true"
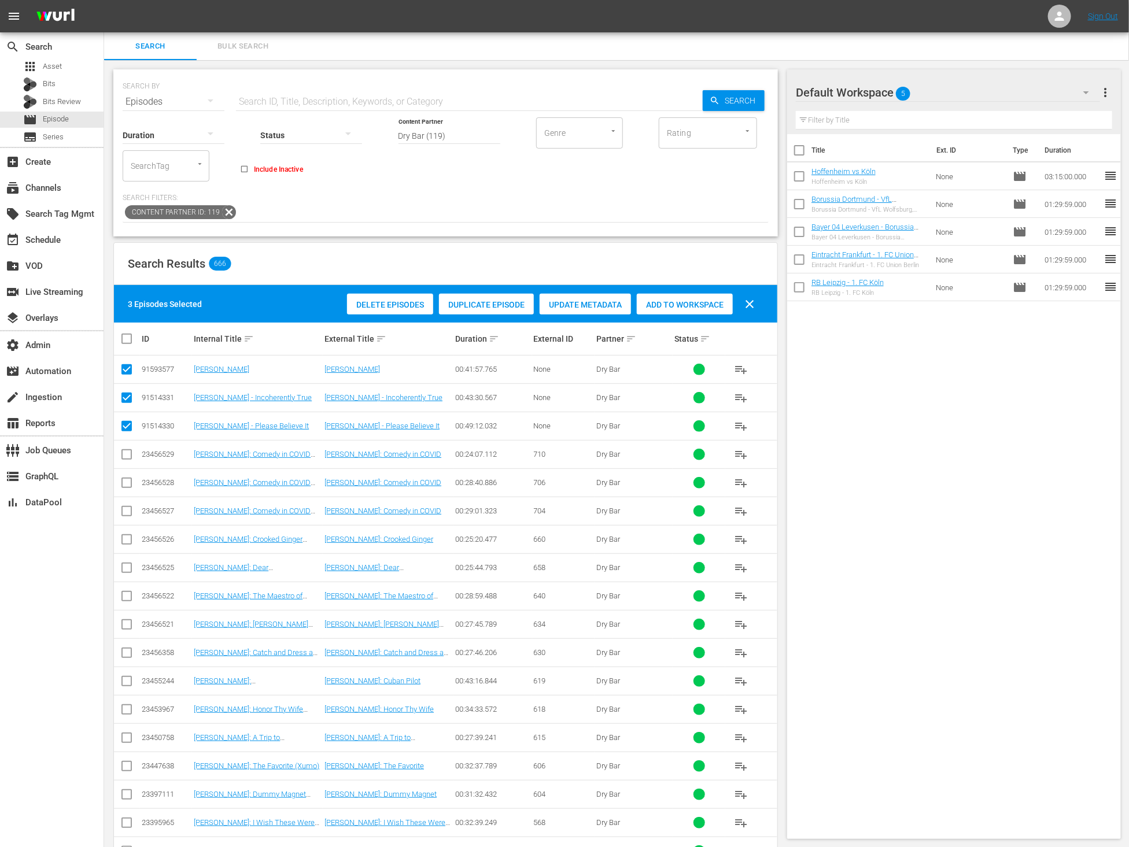
click at [121, 460] on input "checkbox" at bounding box center [127, 457] width 14 height 14
checkbox input "true"
click at [124, 486] on input "checkbox" at bounding box center [127, 485] width 14 height 14
checkbox input "true"
click at [700, 301] on span "Add to Workspace" at bounding box center [685, 304] width 96 height 9
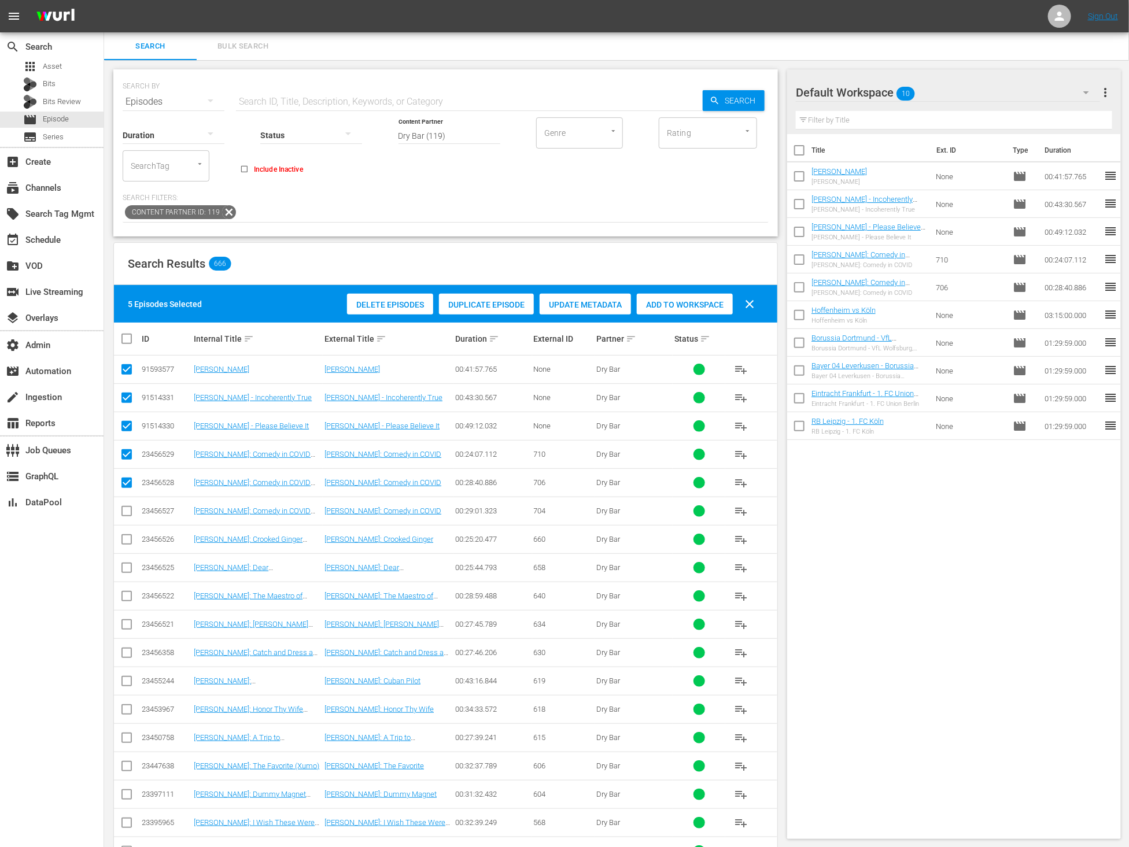
click at [932, 478] on div "Title Ext. ID Type Duration Dennis Regan - Dennisland Dennis Regan - Dennisland…" at bounding box center [954, 484] width 334 height 700
click at [748, 304] on span "clear" at bounding box center [750, 304] width 14 height 14
checkbox input "false"
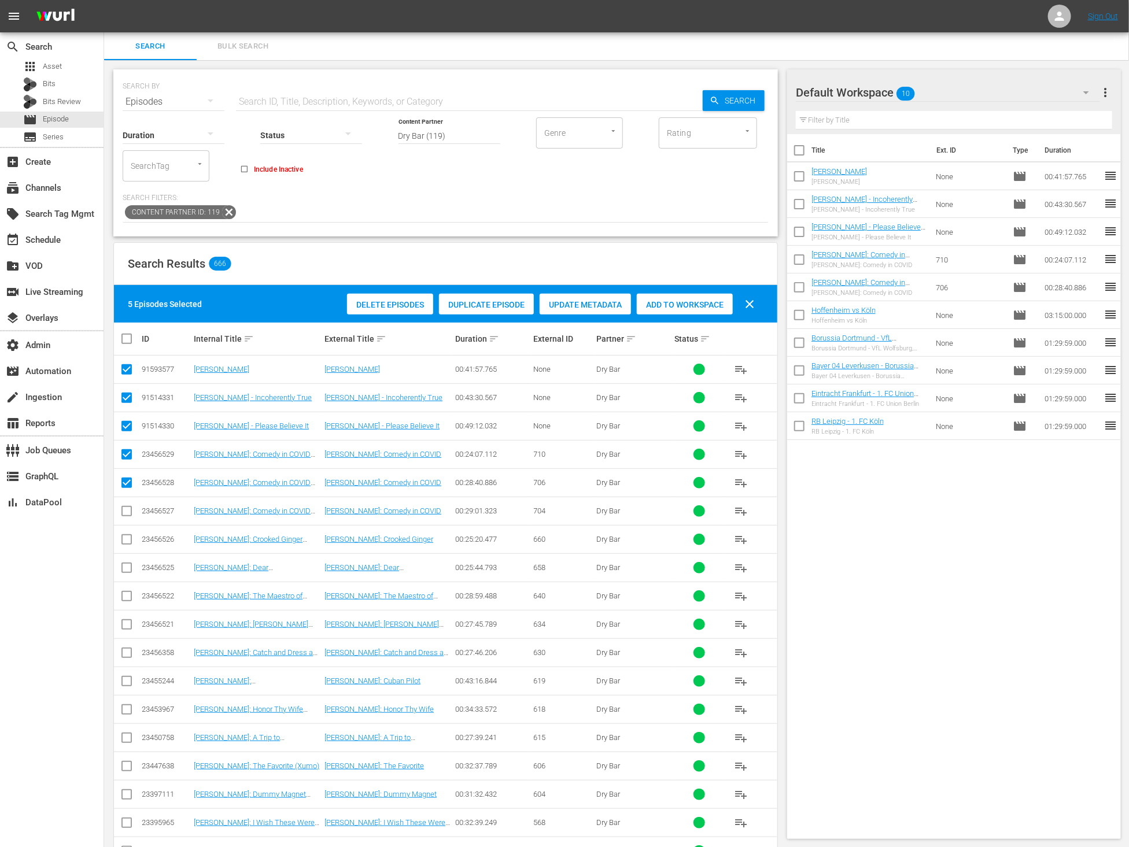
checkbox input "false"
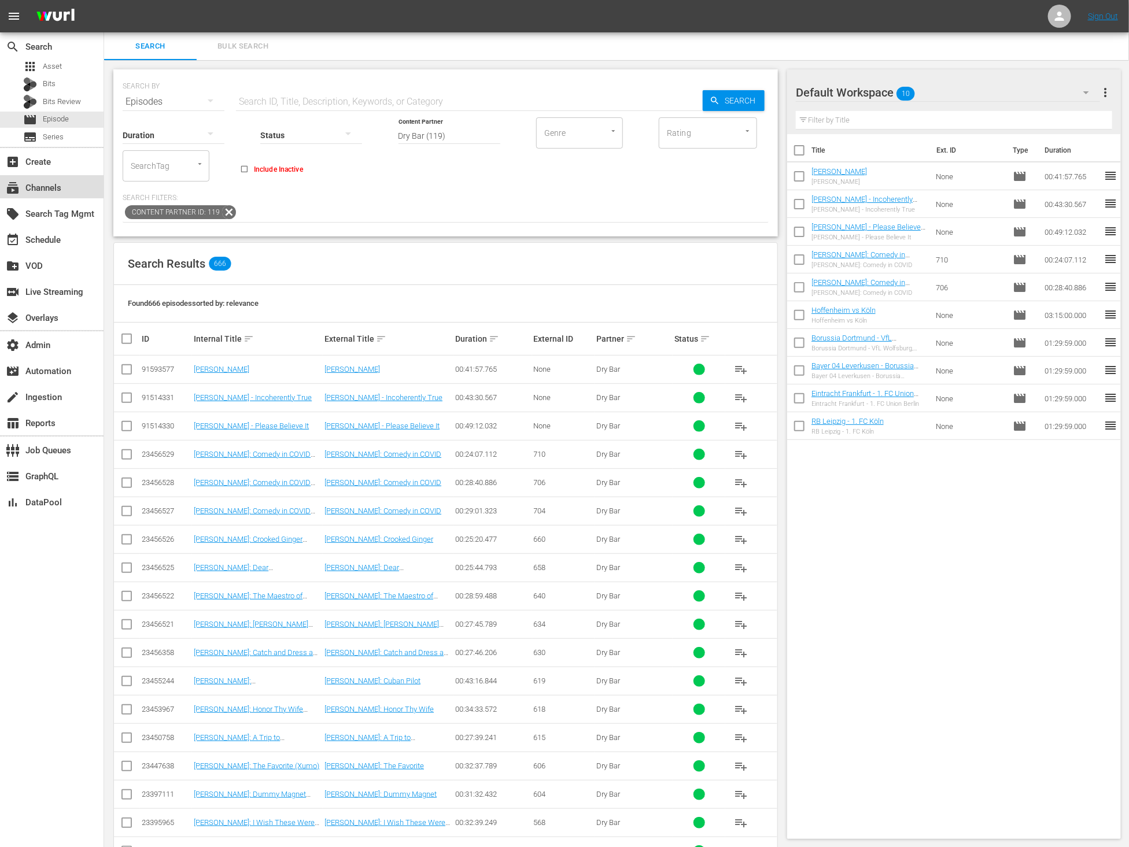
click at [64, 185] on div "subscriptions Channels" at bounding box center [32, 186] width 65 height 10
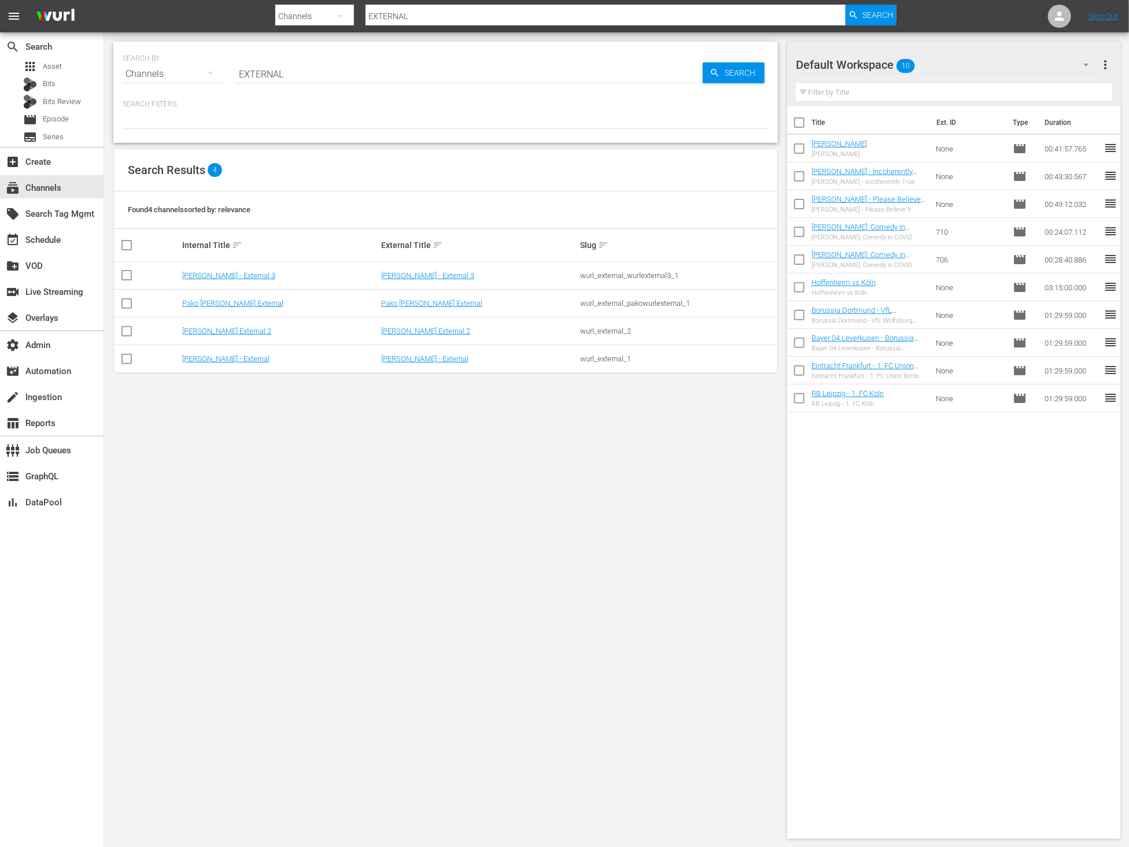
click at [331, 63] on input "EXTERNAL" at bounding box center [469, 74] width 467 height 28
click at [331, 65] on input "EXTERNAL" at bounding box center [469, 74] width 467 height 28
click at [329, 73] on input "EXTERNAL" at bounding box center [469, 74] width 467 height 28
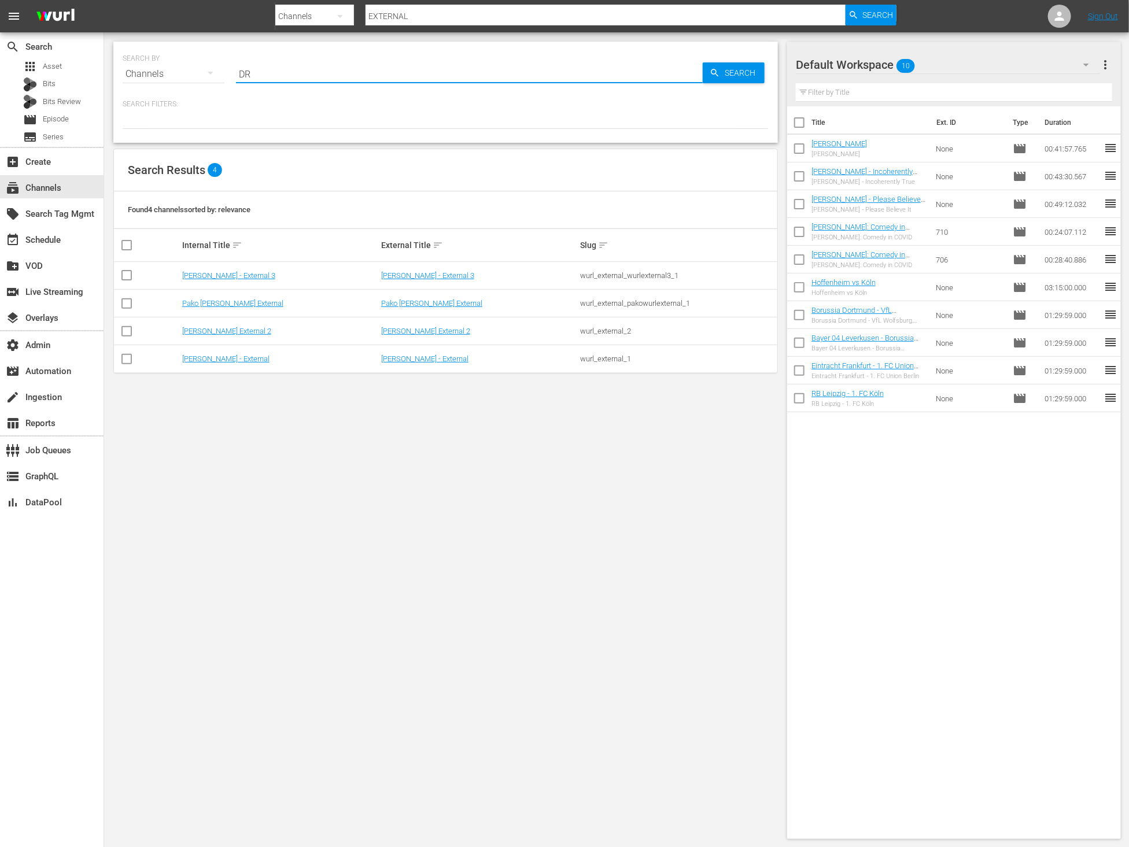
type input "DRY"
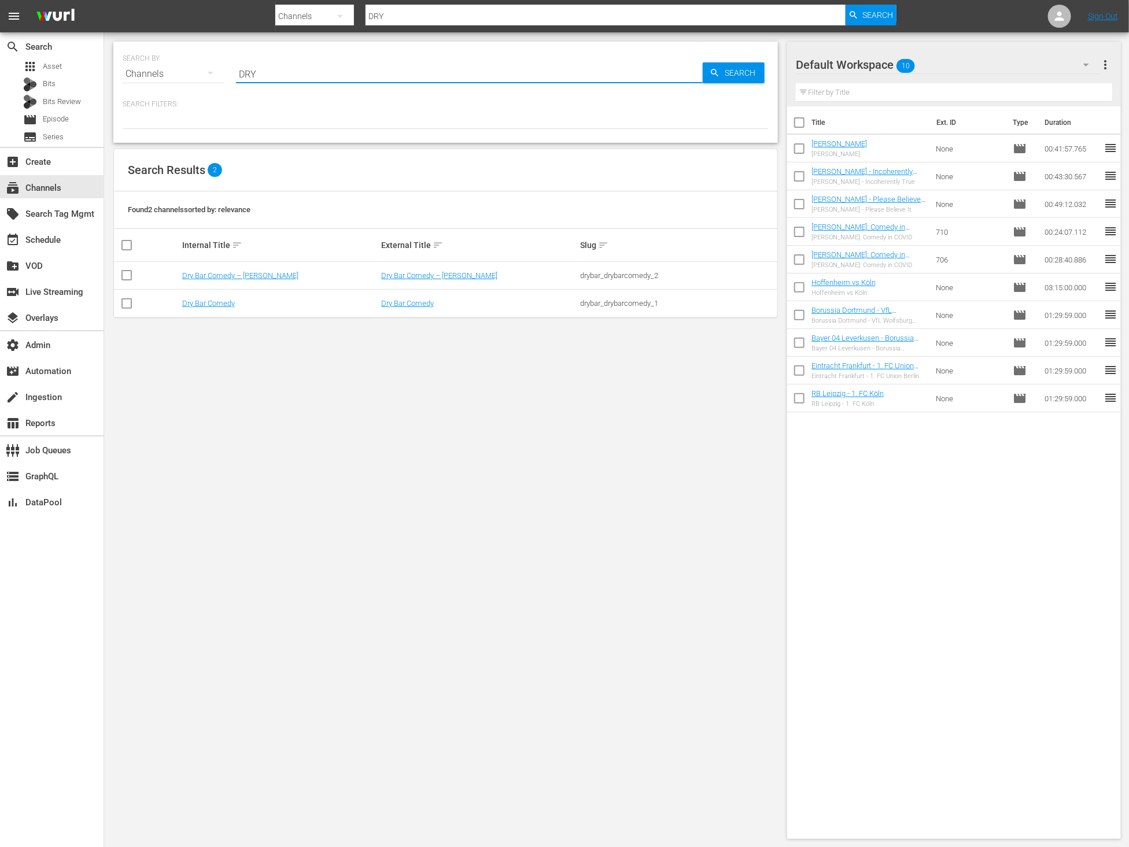
type input "Dry Bar"
click at [343, 104] on p "Search Filters:" at bounding box center [446, 104] width 646 height 10
click at [406, 303] on link "Dry Bar Comedy" at bounding box center [407, 303] width 53 height 9
type input "Dry Bar"
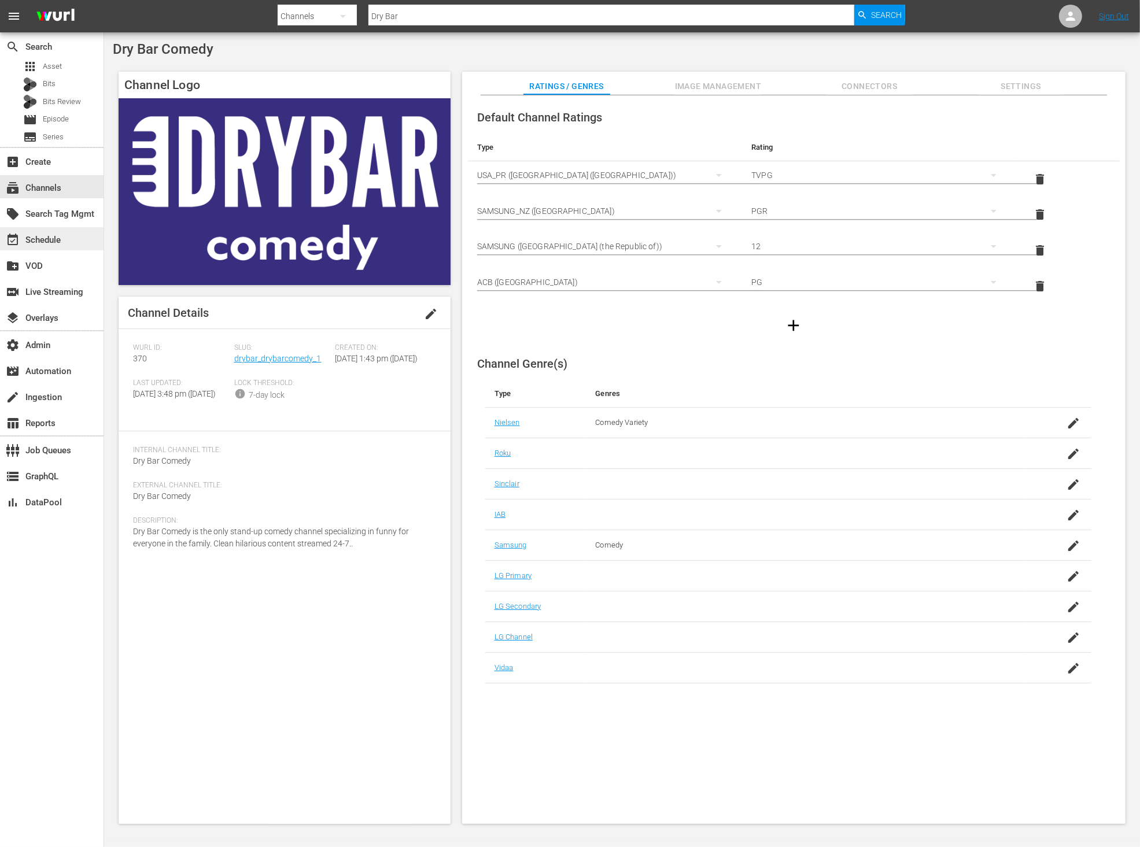
click at [66, 245] on div "event_available Schedule" at bounding box center [52, 238] width 104 height 23
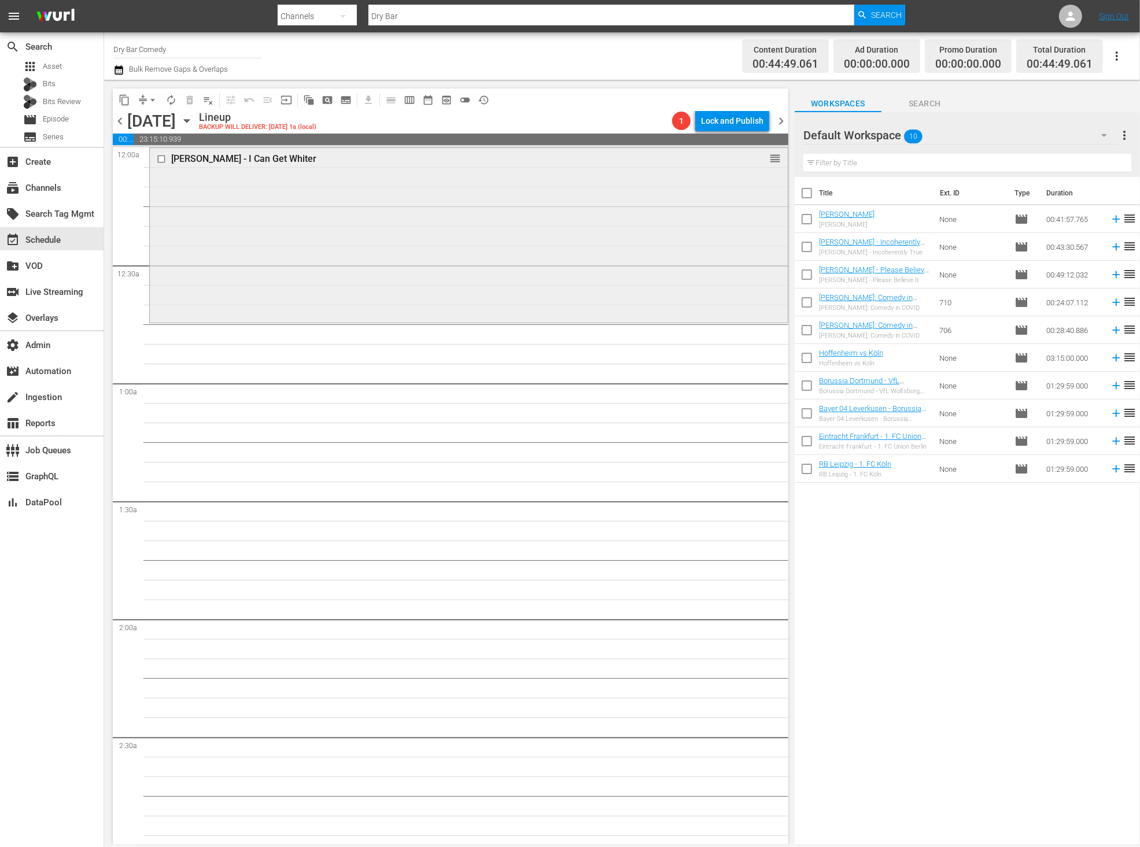
click at [542, 238] on div "Mike Burton - I Can Get Whiter reorder" at bounding box center [469, 234] width 638 height 173
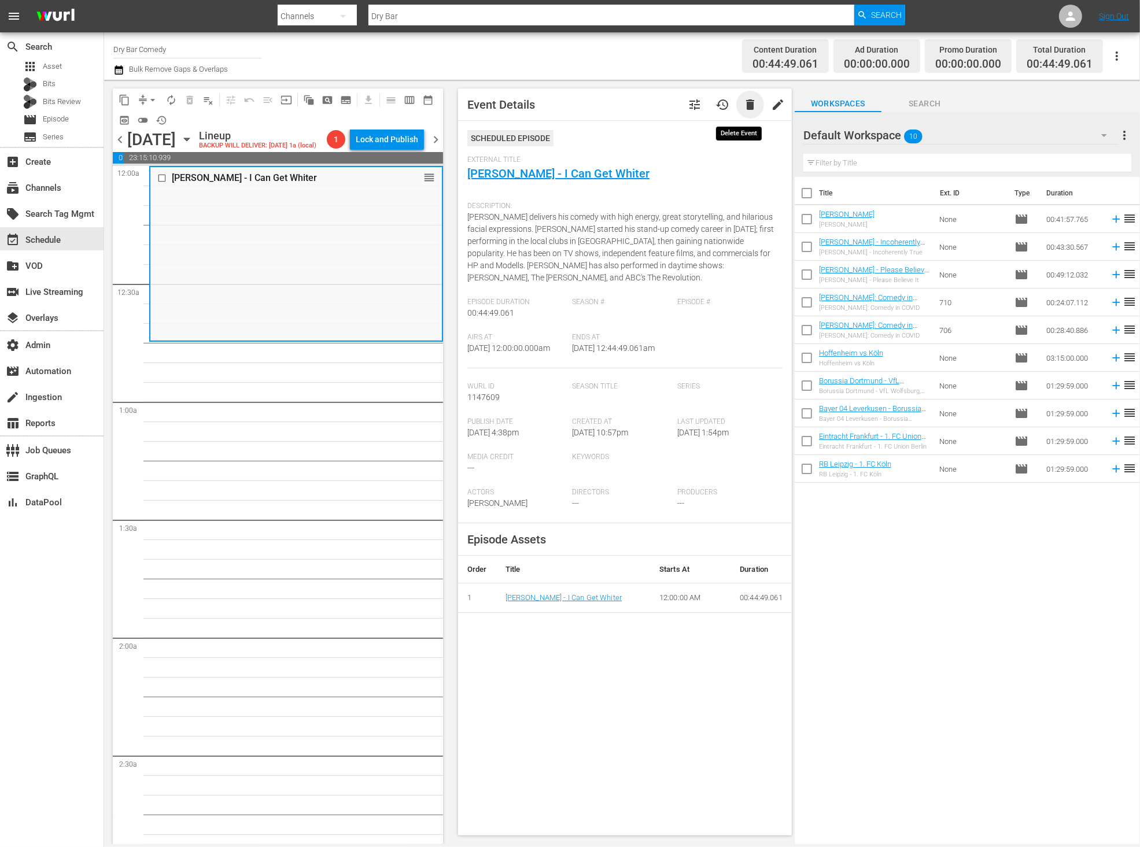
click at [743, 106] on span "delete" at bounding box center [750, 105] width 14 height 14
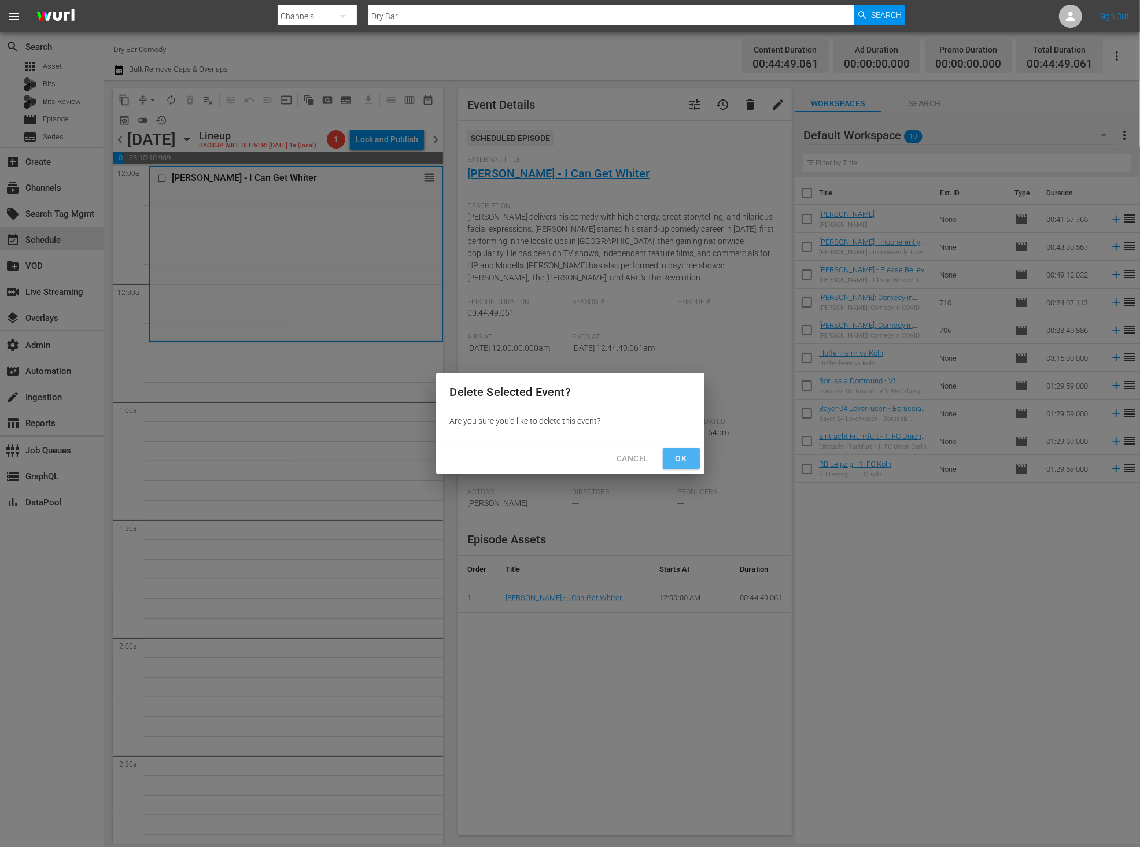
click at [685, 457] on span "Ok" at bounding box center [681, 459] width 19 height 14
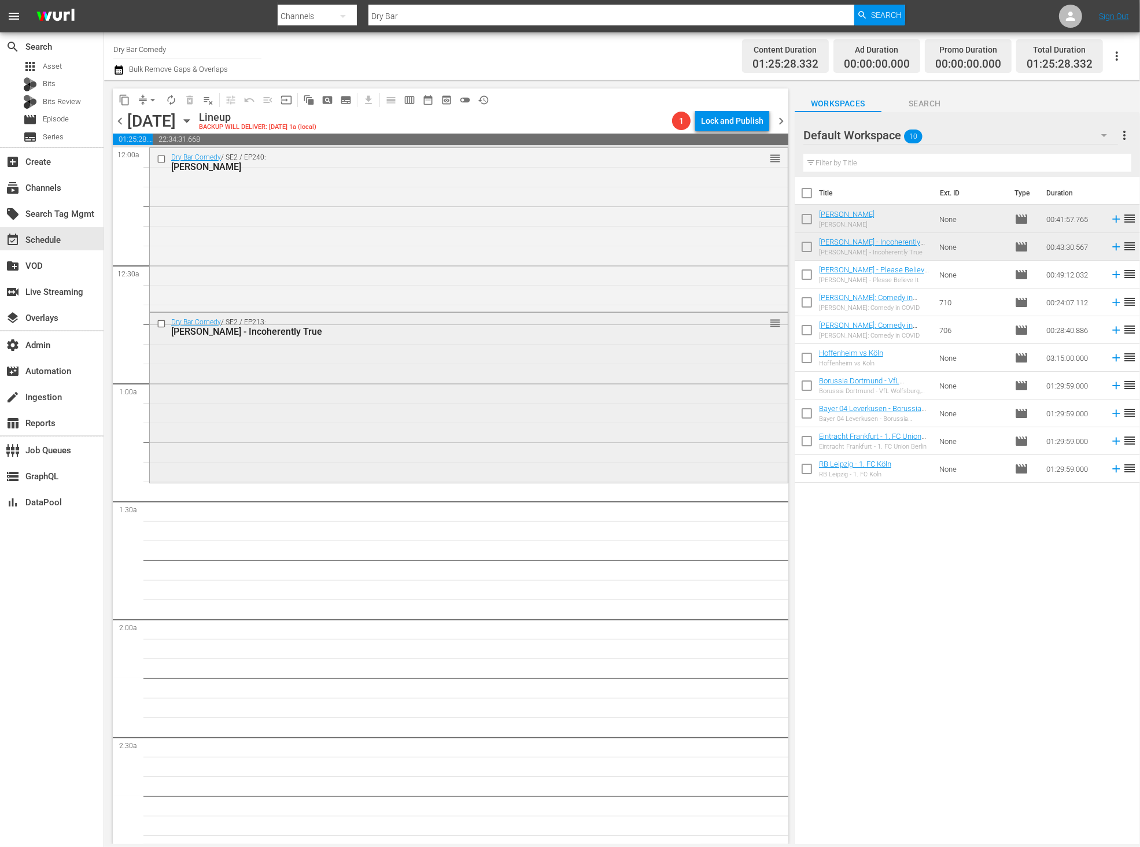
click at [163, 322] on input "checkbox" at bounding box center [163, 324] width 12 height 10
click at [209, 98] on span "playlist_remove_outlined" at bounding box center [208, 100] width 12 height 12
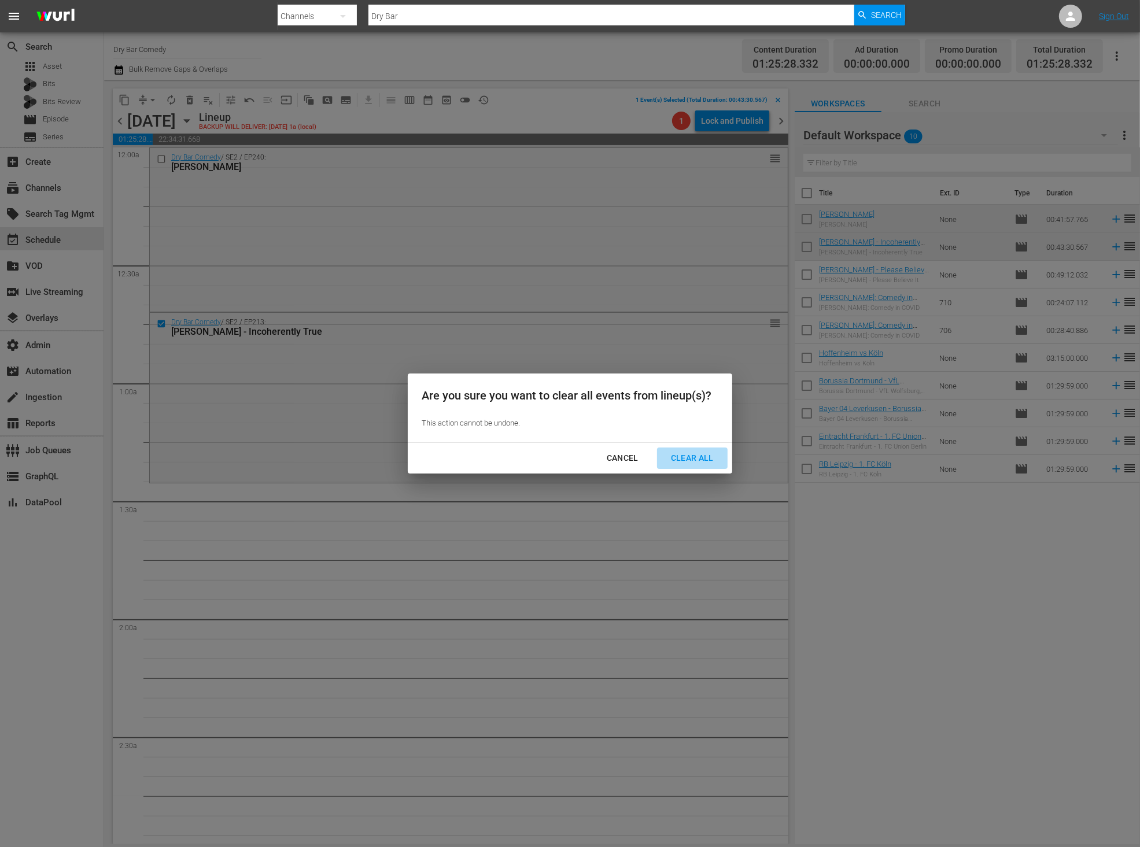
click at [705, 453] on div "Clear All" at bounding box center [692, 458] width 61 height 14
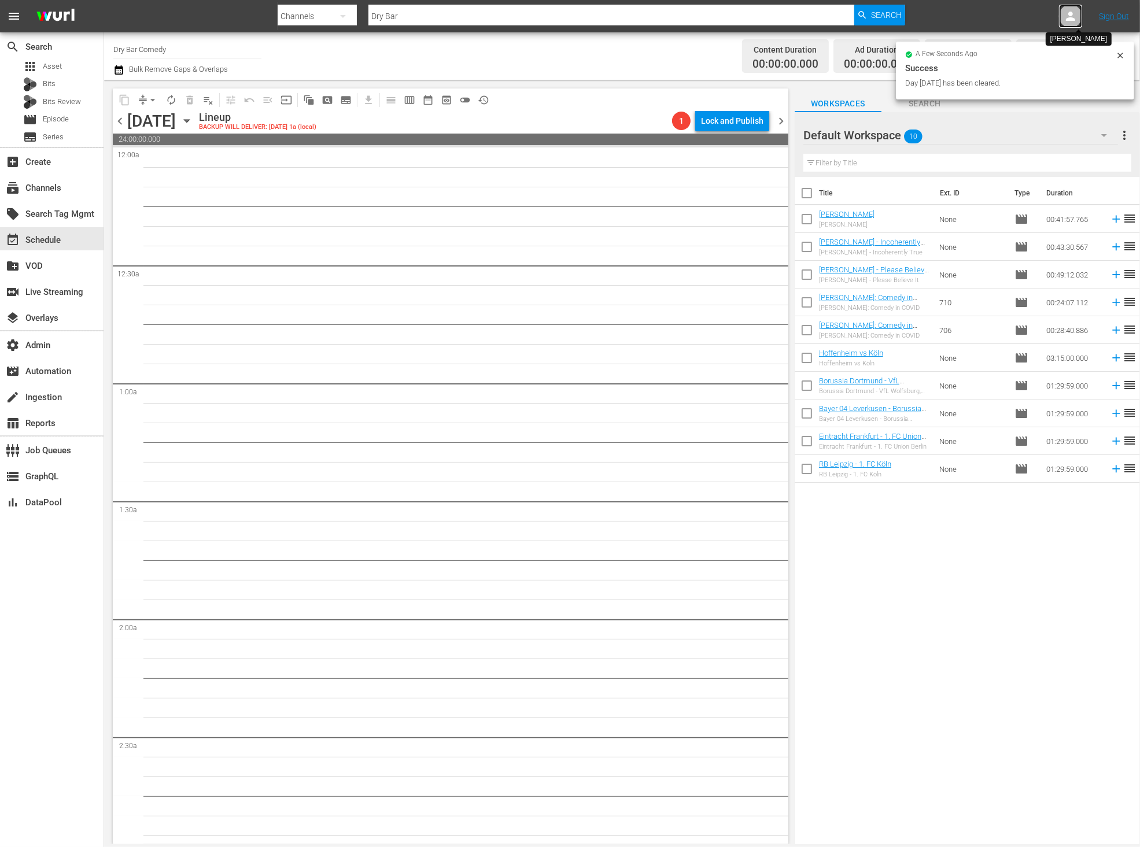
click at [1067, 6] on div at bounding box center [1070, 16] width 23 height 23
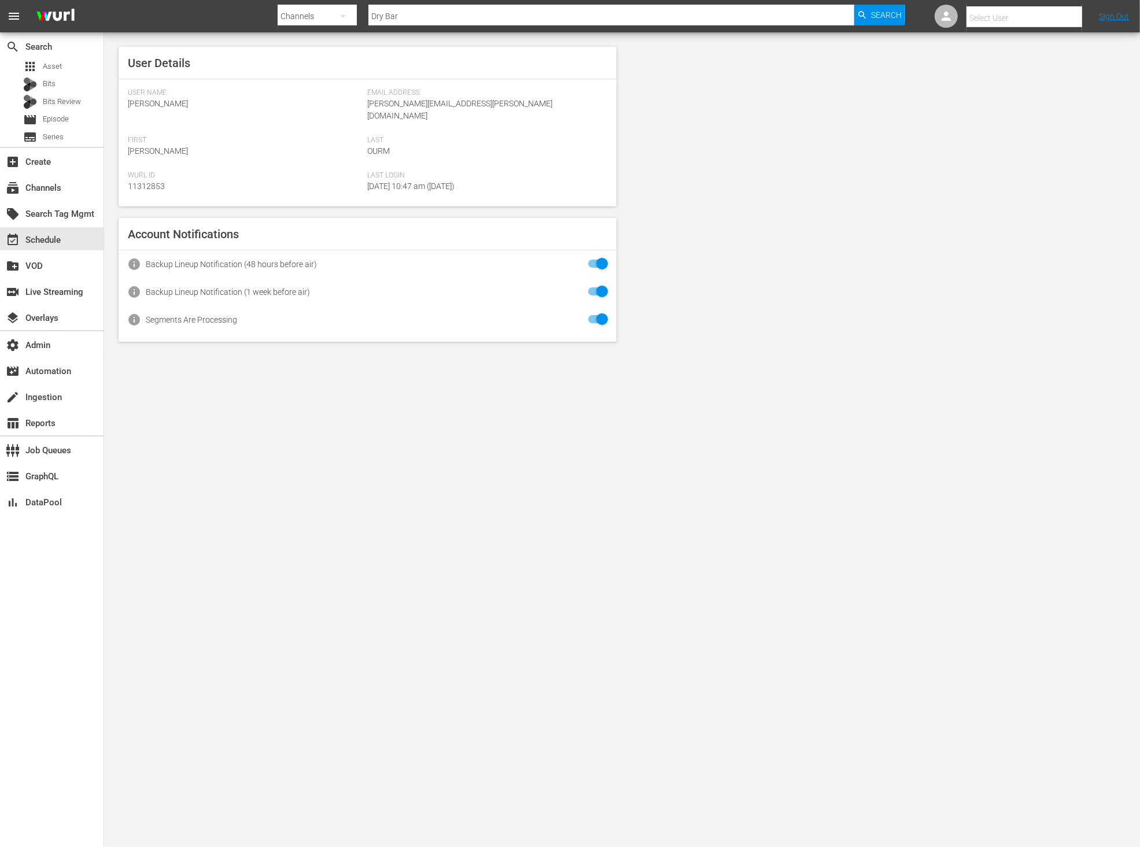
click at [1031, 18] on input "text" at bounding box center [1040, 18] width 148 height 28
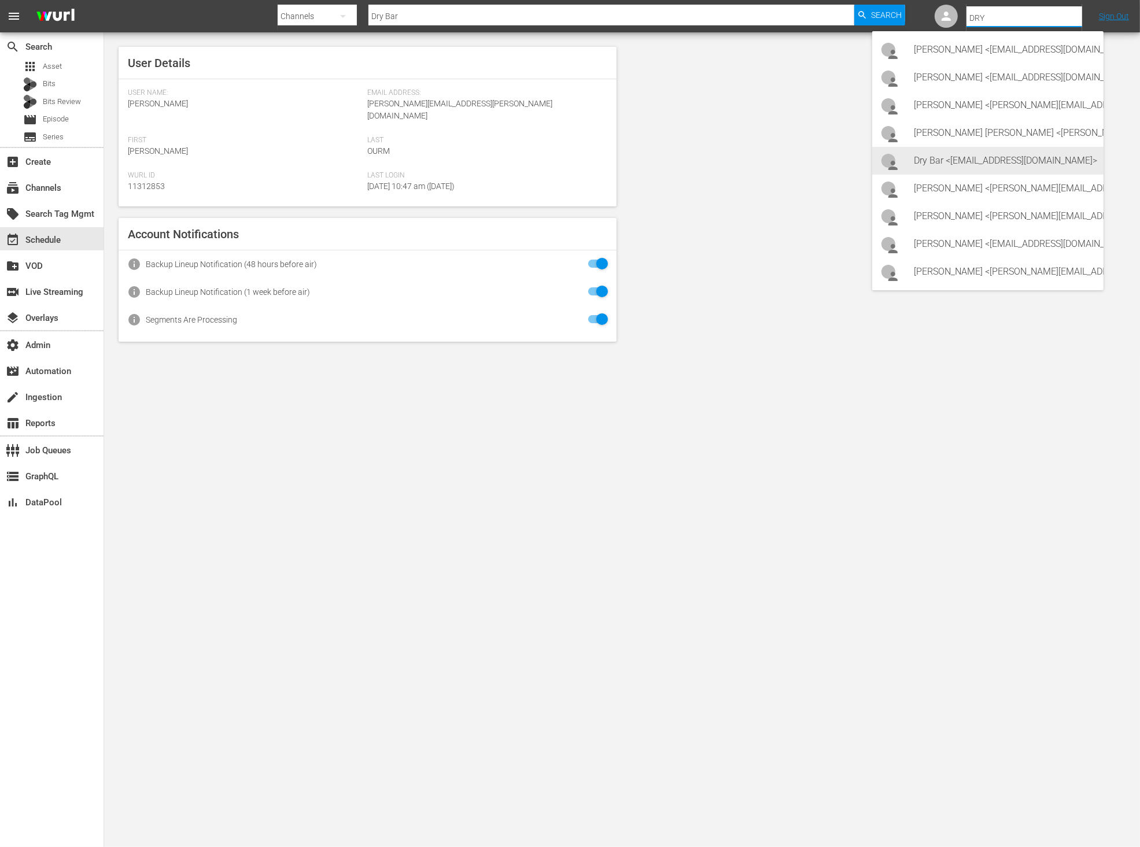
click at [1058, 158] on div "Dry Bar <drybar@drybar.com>" at bounding box center [1004, 161] width 180 height 28
type input "Dry Bar (11312651)"
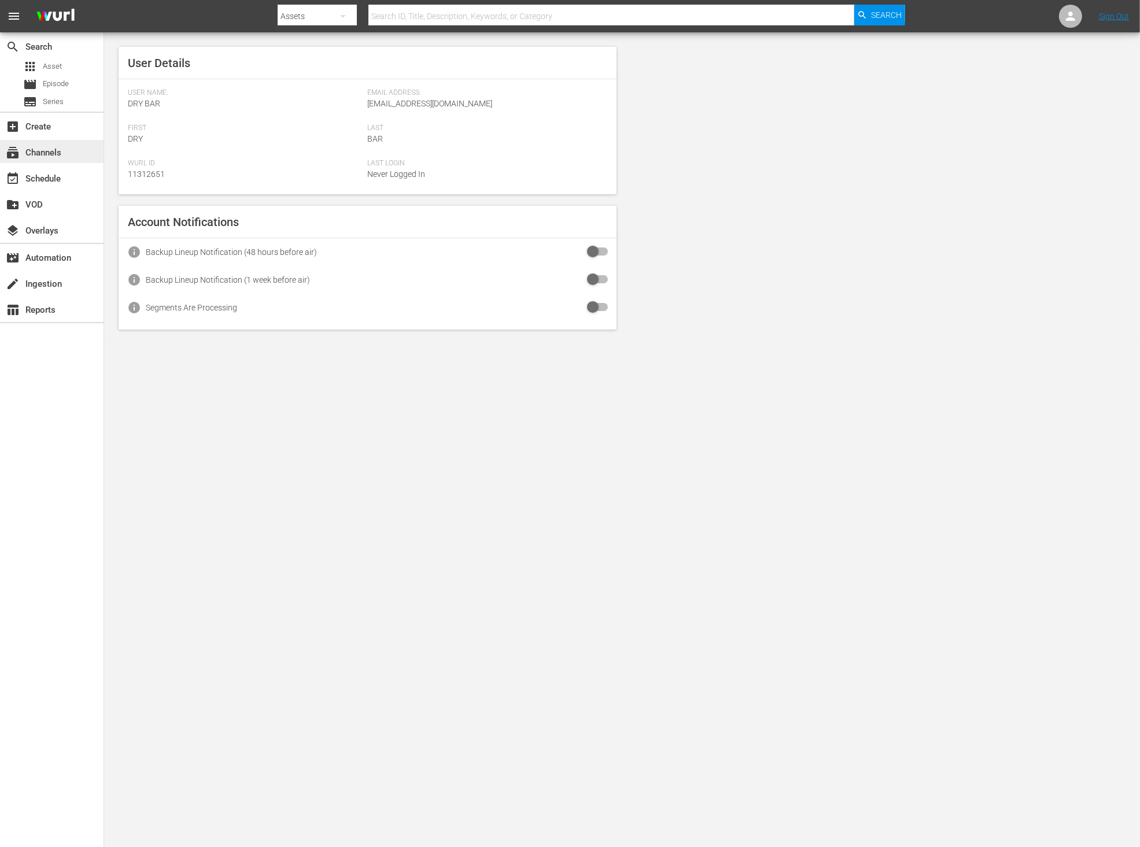
click at [67, 156] on div "subscriptions Channels" at bounding box center [52, 151] width 104 height 23
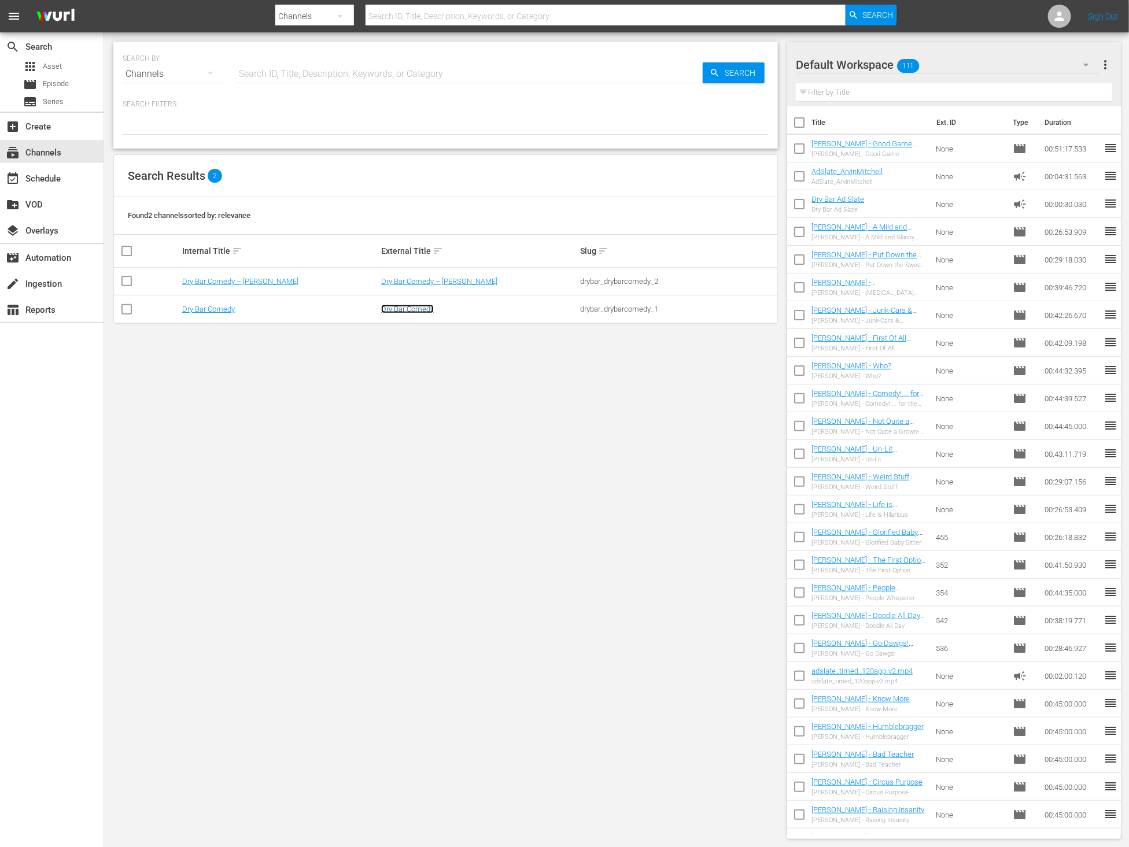
click at [393, 310] on link "Dry Bar Comedy" at bounding box center [407, 309] width 53 height 9
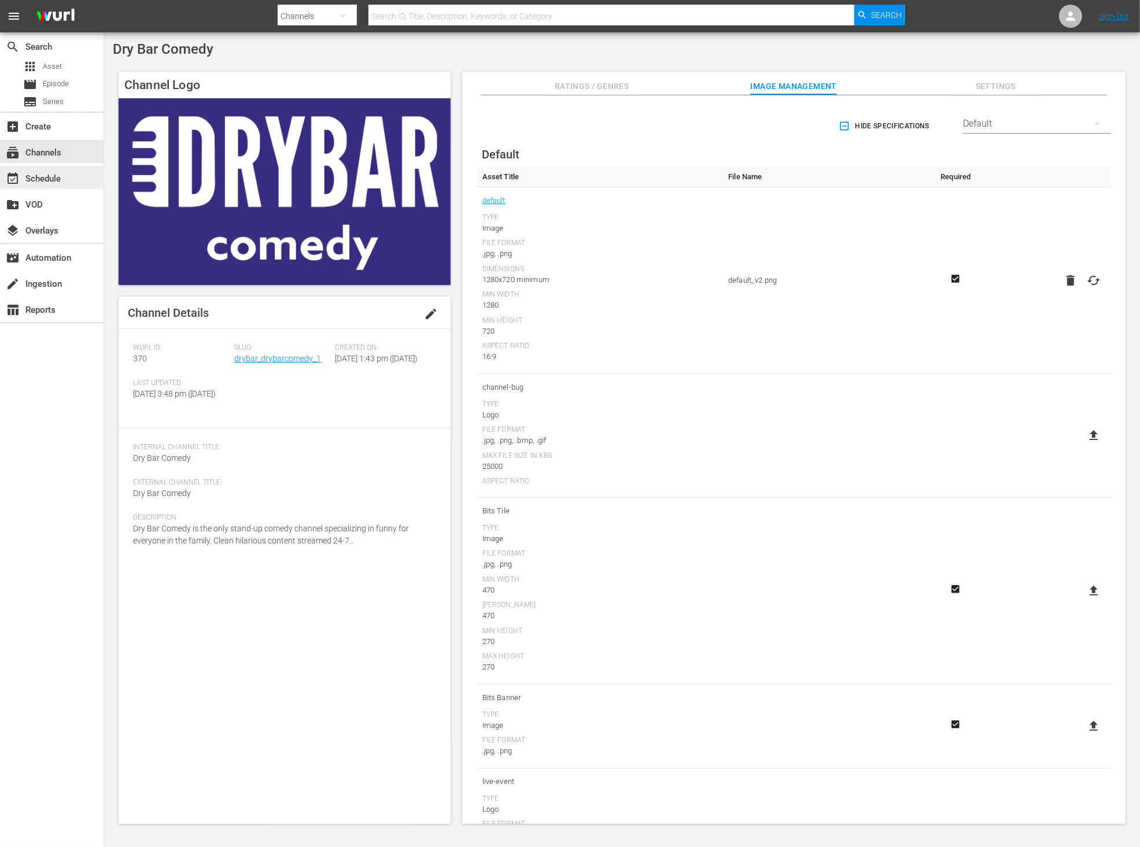
click at [64, 184] on div "event_available Schedule" at bounding box center [52, 177] width 104 height 23
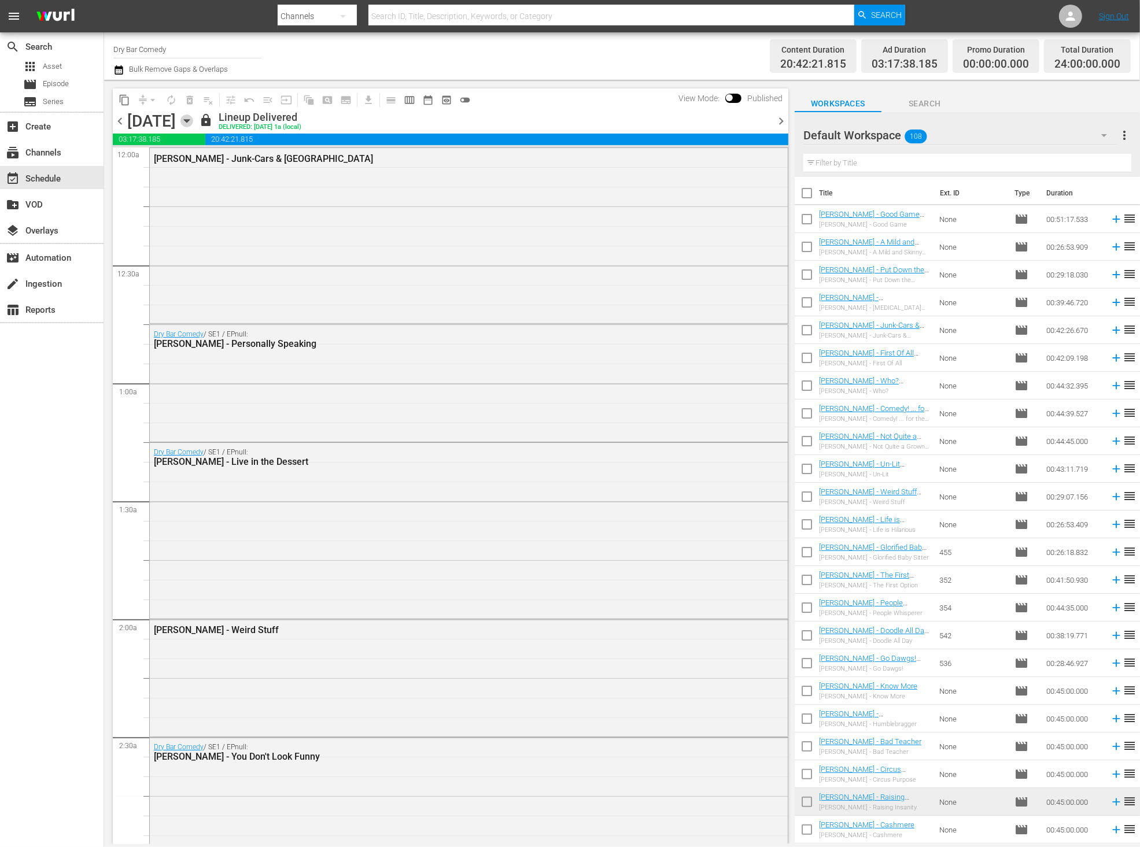
click at [189, 120] on icon "button" at bounding box center [186, 121] width 5 height 3
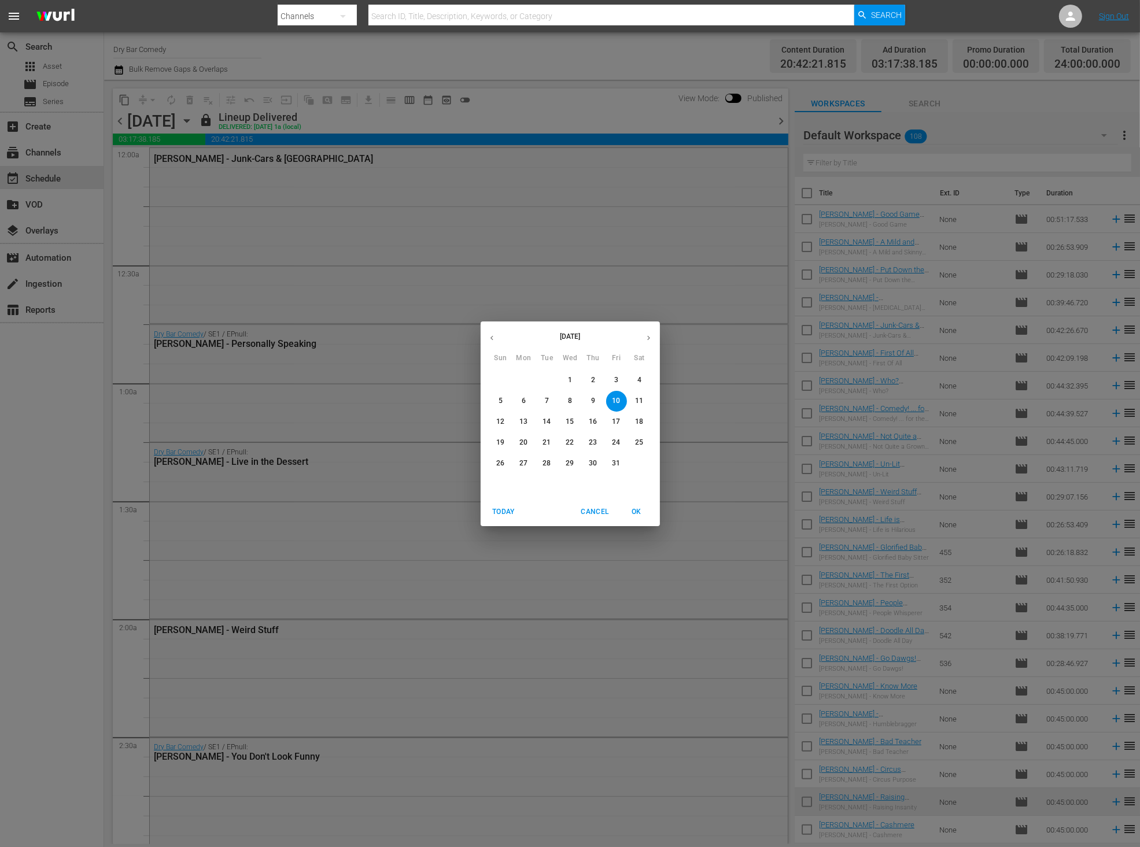
click at [648, 338] on icon "button" at bounding box center [648, 338] width 9 height 9
click at [637, 379] on p "1" at bounding box center [639, 380] width 4 height 10
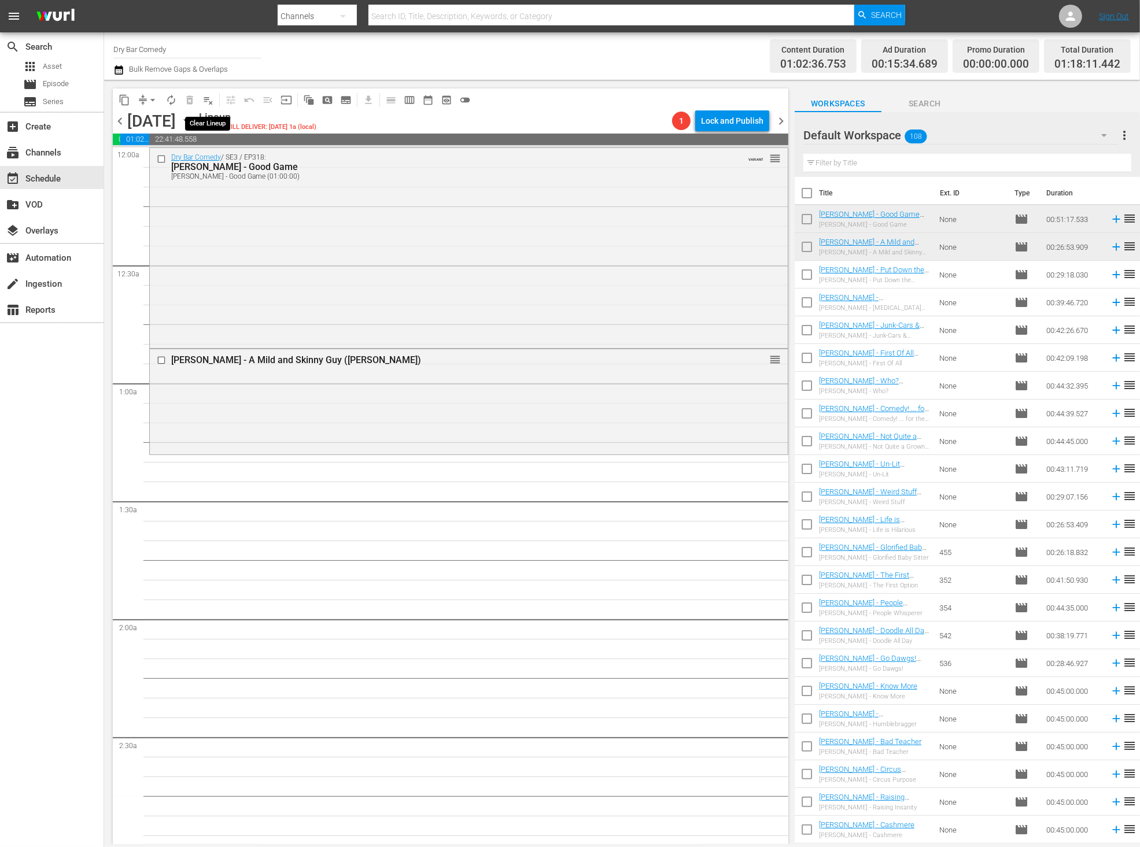
click at [212, 98] on span "playlist_remove_outlined" at bounding box center [208, 100] width 12 height 12
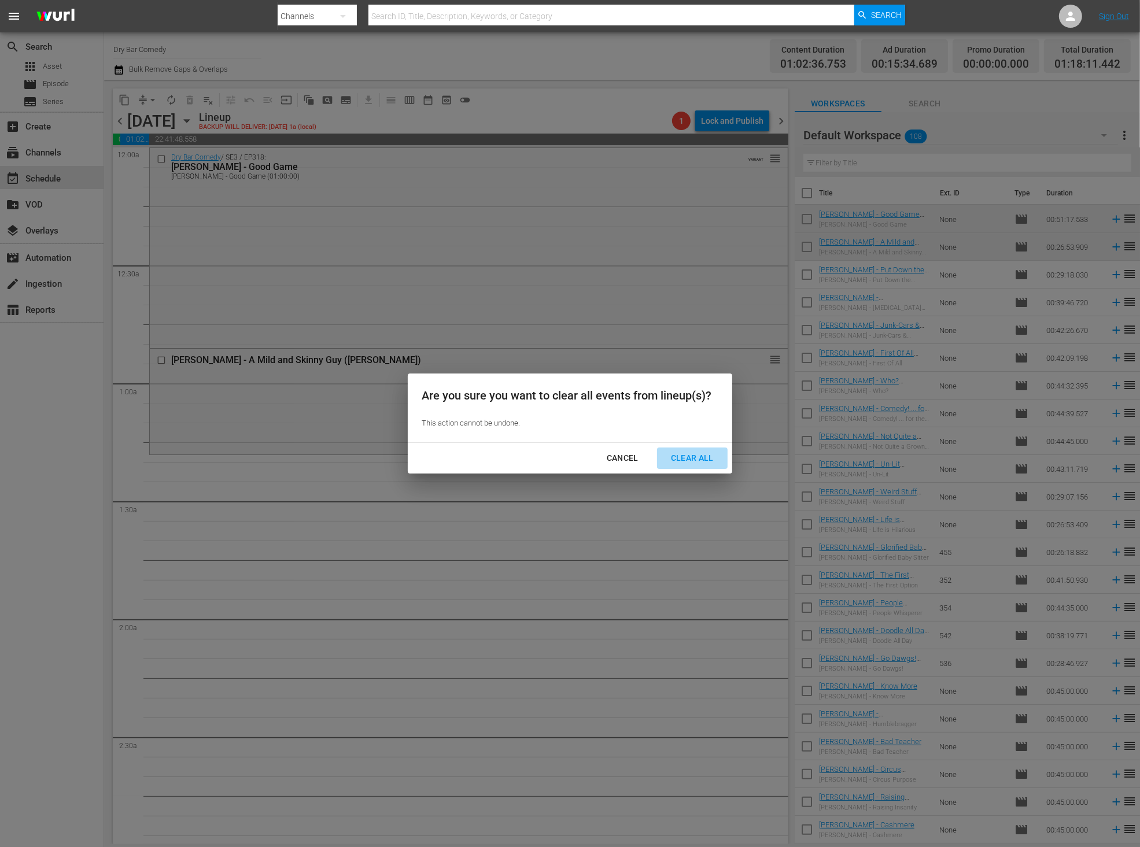
click at [695, 459] on div "Clear All" at bounding box center [692, 458] width 61 height 14
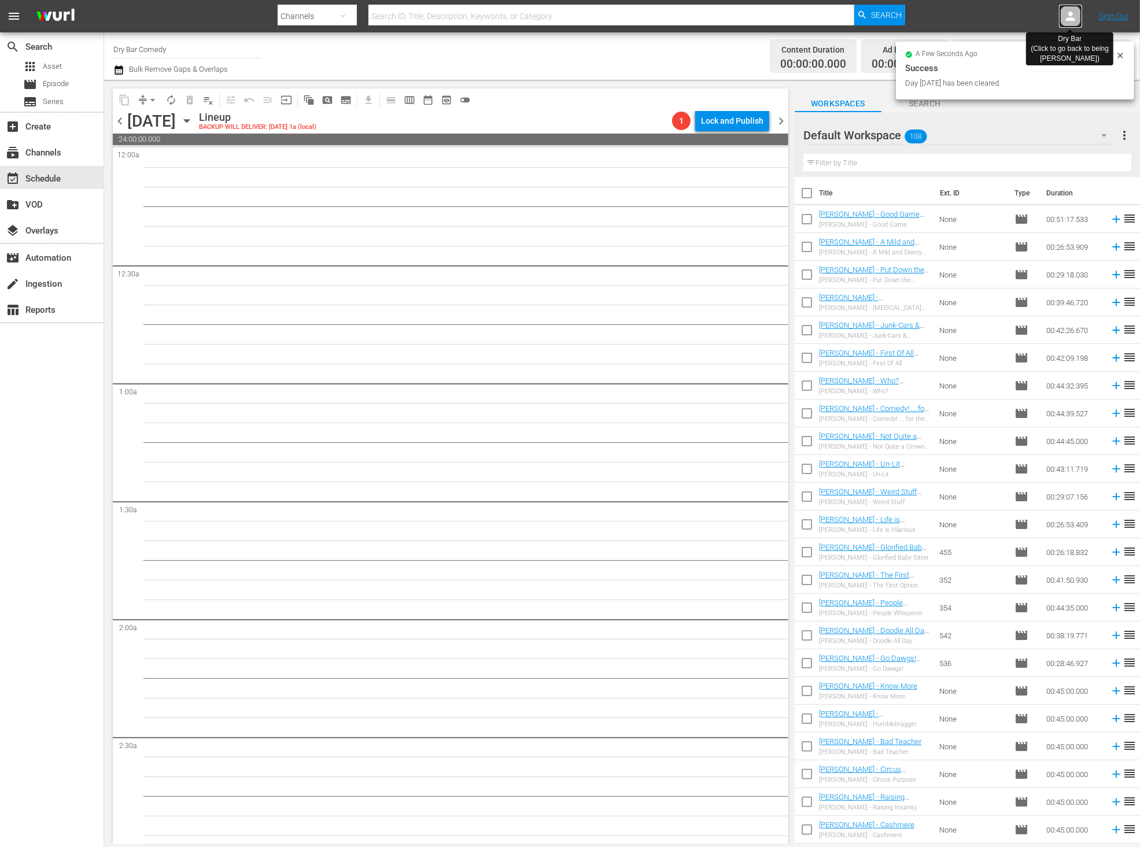
click at [1078, 14] on icon at bounding box center [1071, 16] width 14 height 14
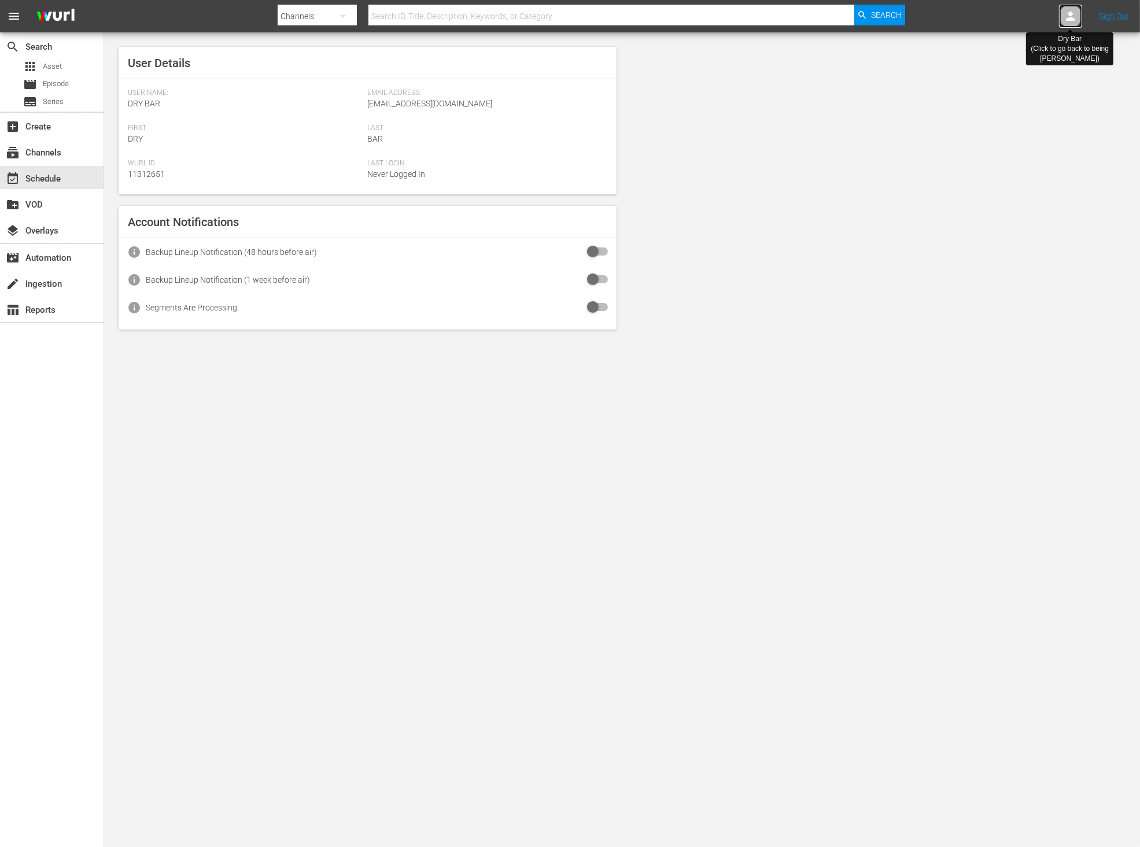
click at [1061, 17] on div at bounding box center [1070, 16] width 23 height 23
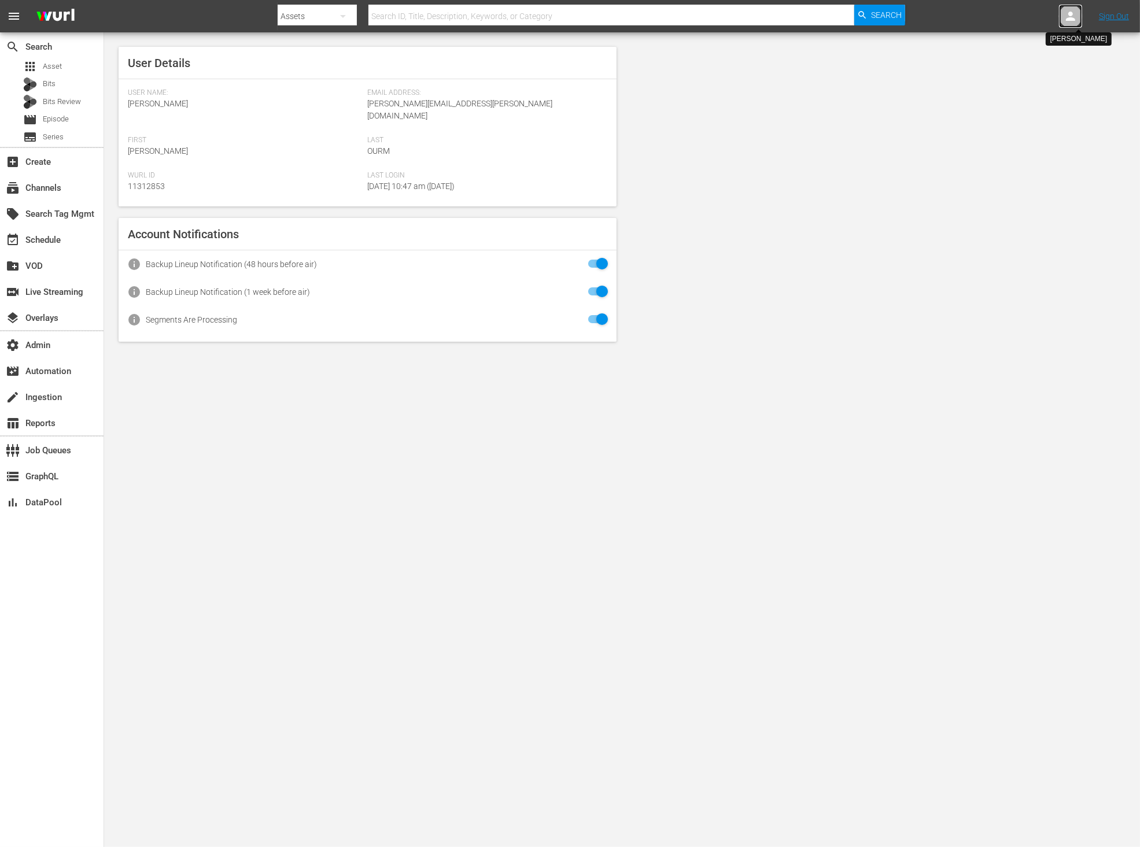
drag, startPoint x: 0, startPoint y: 0, endPoint x: 1064, endPoint y: 19, distance: 1064.4
click at [1064, 19] on icon at bounding box center [1071, 16] width 14 height 14
click at [1012, 14] on input "text" at bounding box center [1040, 18] width 148 height 28
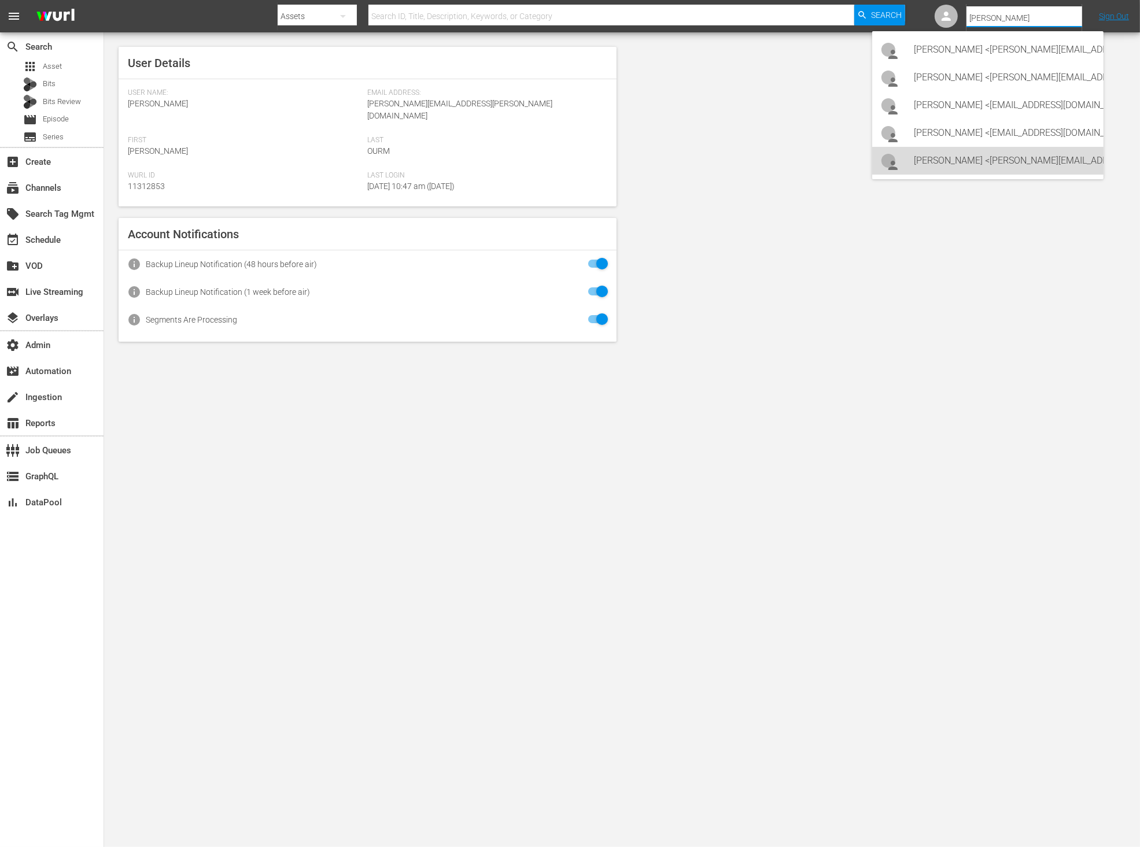
click at [973, 167] on div "[PERSON_NAME] <[PERSON_NAME][EMAIL_ADDRESS][PERSON_NAME][DOMAIN_NAME]>" at bounding box center [1004, 161] width 180 height 28
type input "[PERSON_NAME] (11314900)"
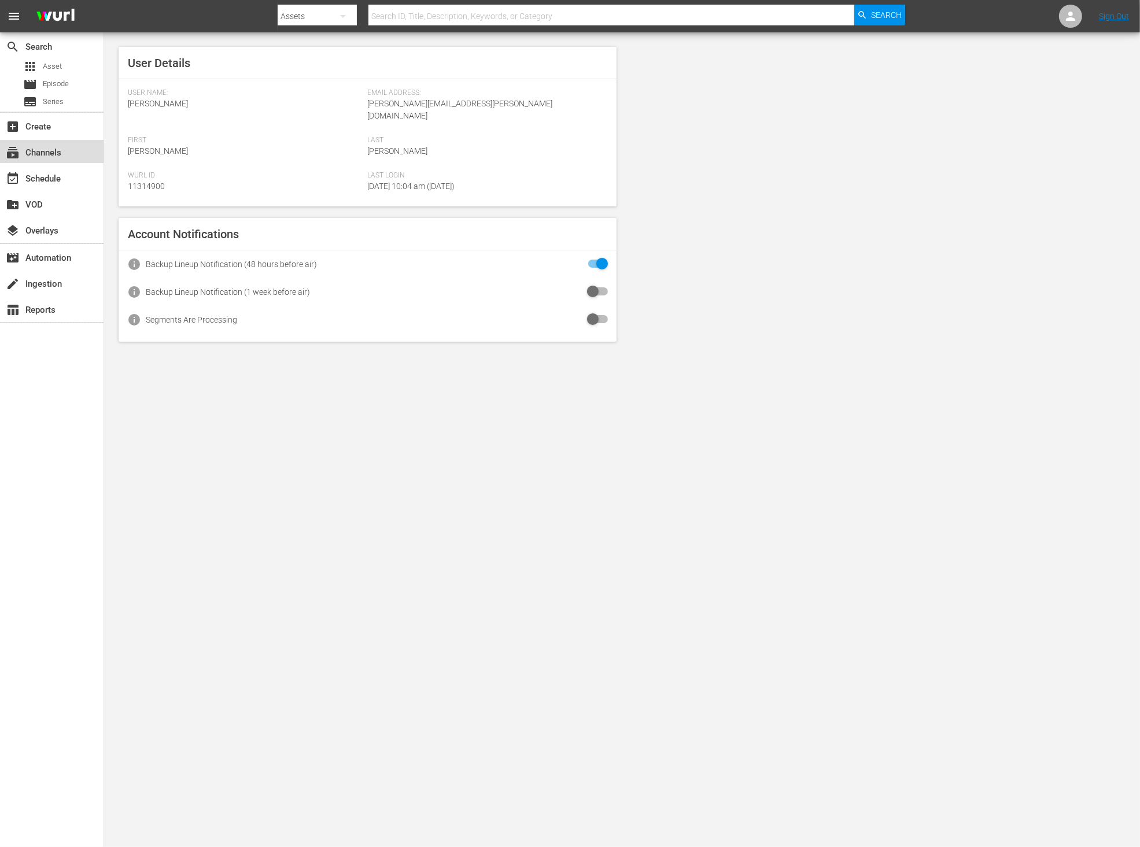
click at [69, 155] on div "subscriptions Channels" at bounding box center [52, 151] width 104 height 23
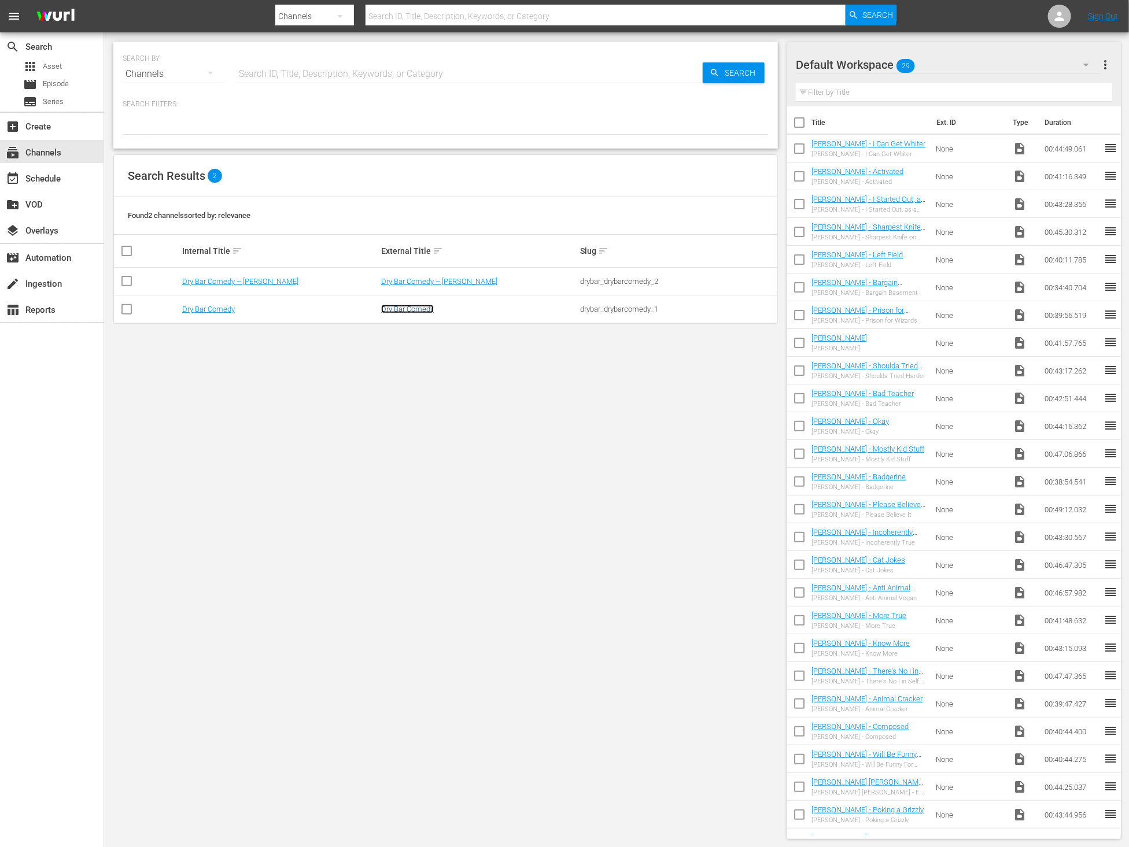
click at [383, 312] on link "Dry Bar Comedy" at bounding box center [407, 309] width 53 height 9
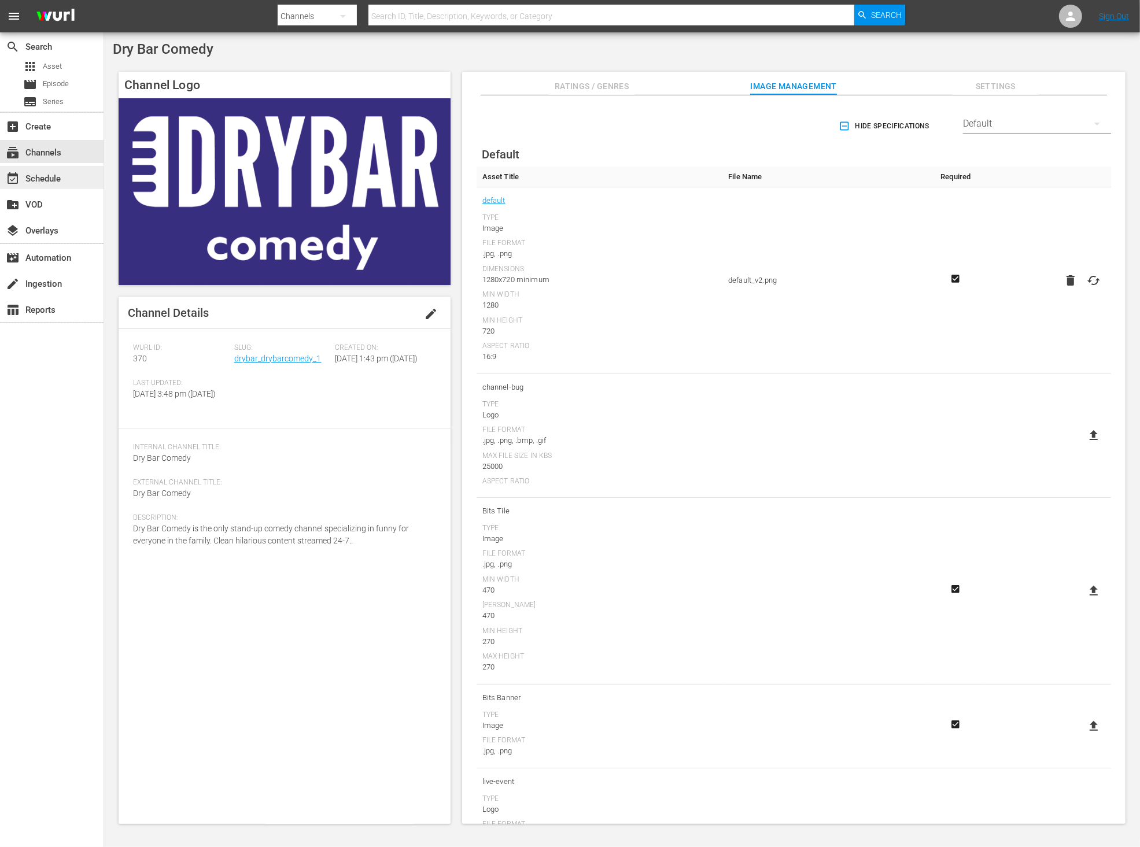
click at [32, 172] on div "event_available Schedule" at bounding box center [32, 177] width 65 height 10
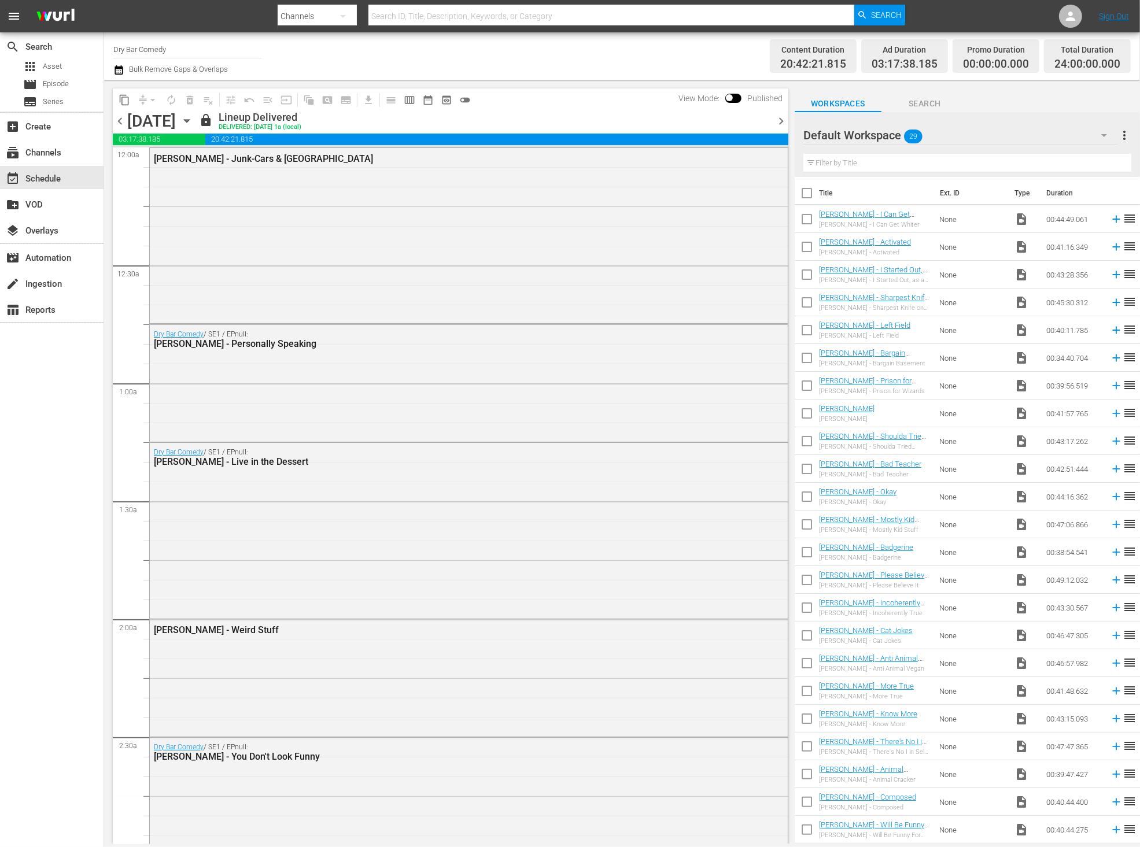
click at [193, 123] on icon "button" at bounding box center [186, 121] width 13 height 13
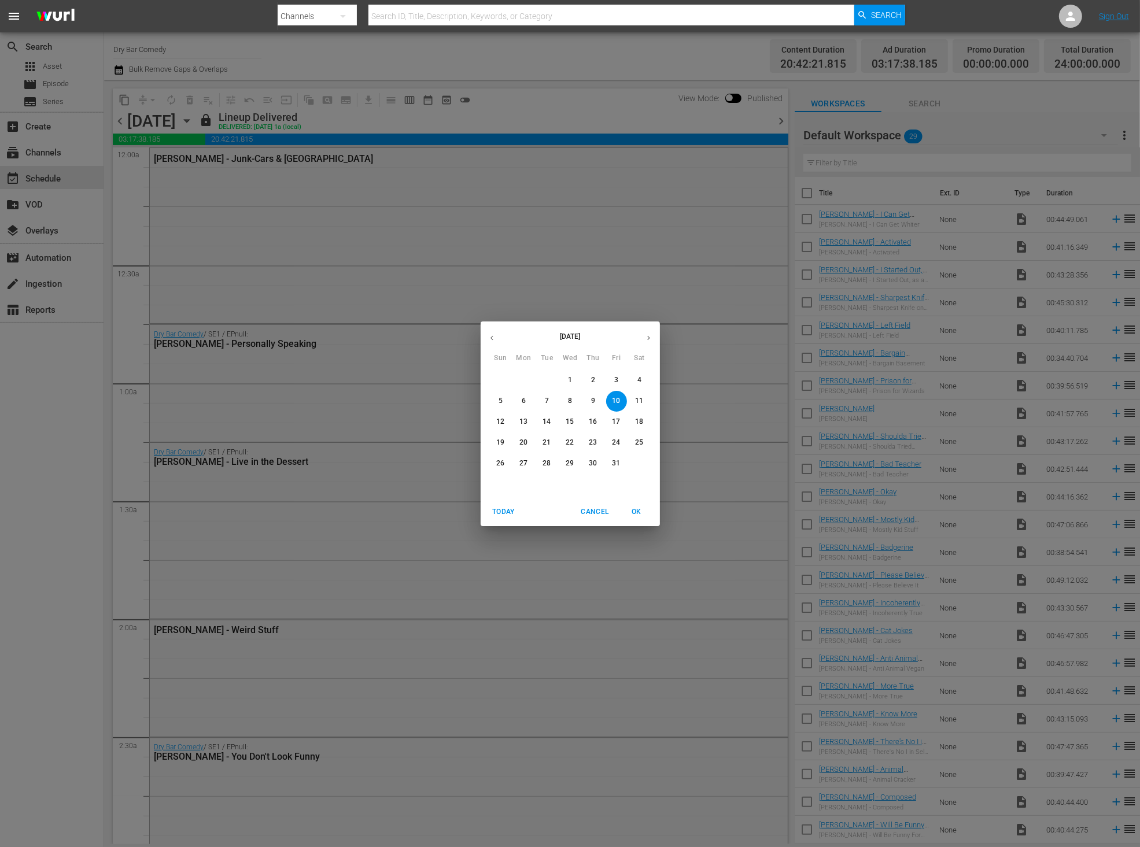
click at [644, 334] on icon "button" at bounding box center [648, 338] width 9 height 9
click at [645, 373] on button "1" at bounding box center [639, 380] width 21 height 21
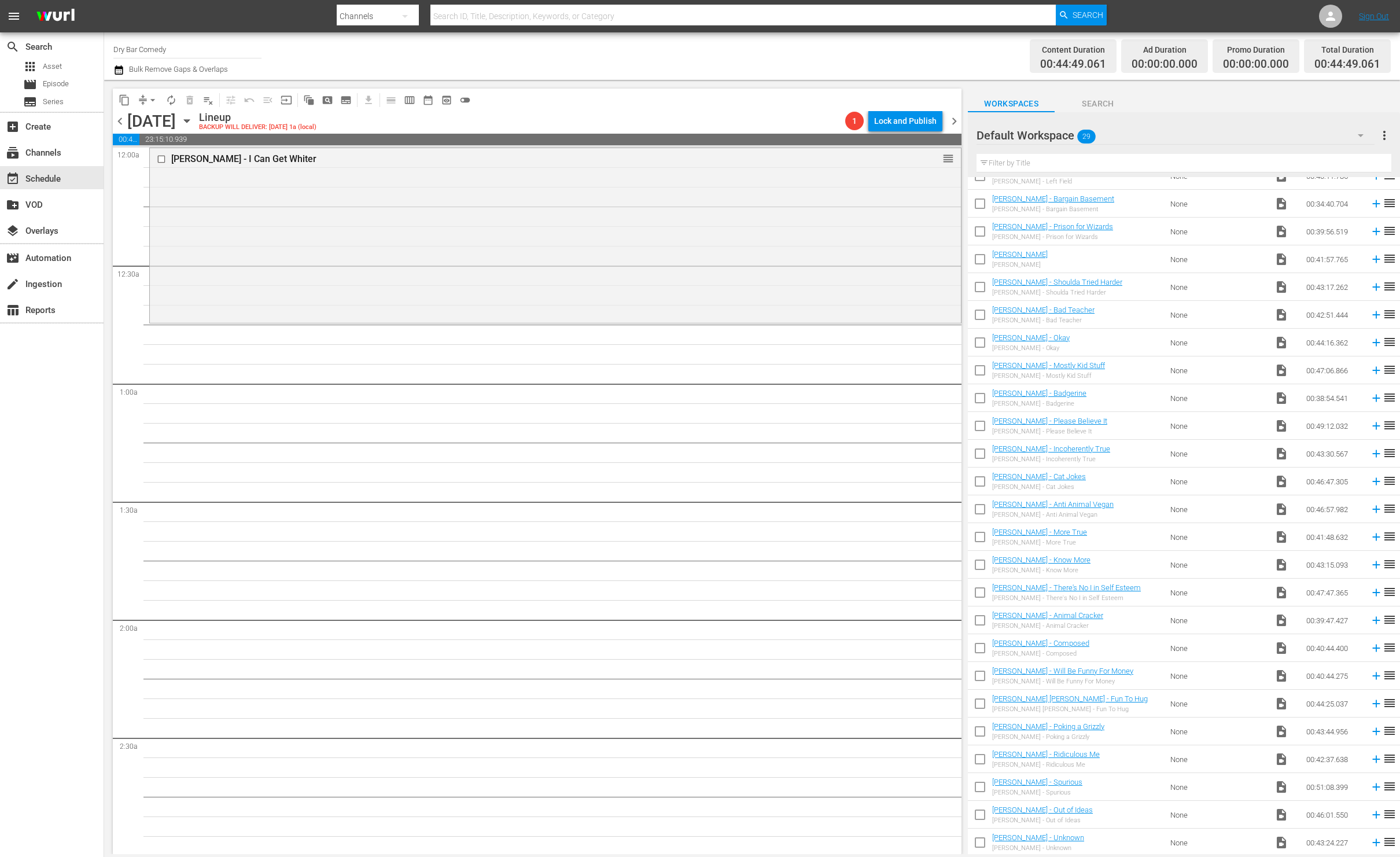
drag, startPoint x: 936, startPoint y: 214, endPoint x: 1352, endPoint y: 611, distance: 574.8
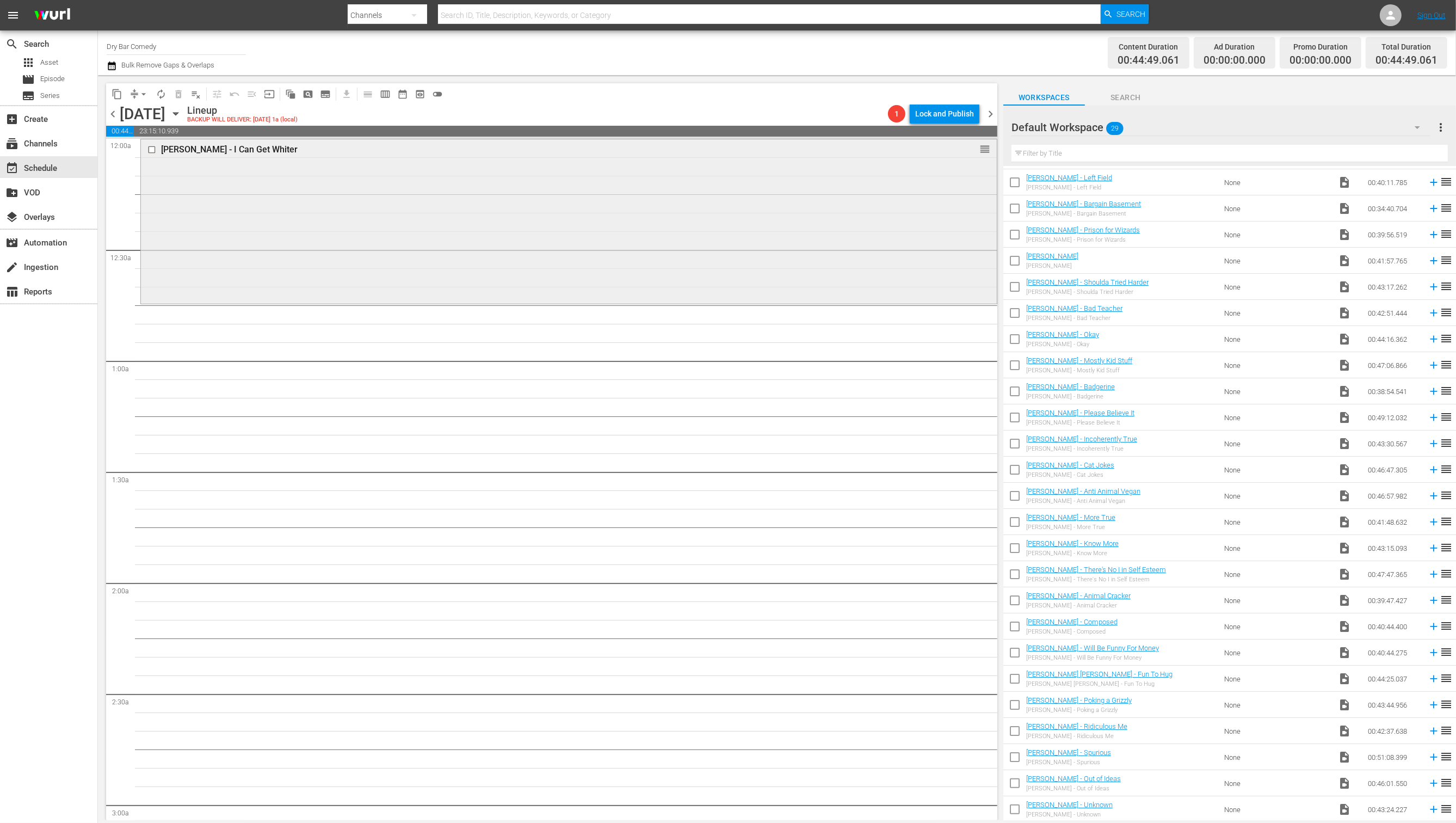
click at [492, 278] on div "Mike Burton - I Can Get Whiter reorder" at bounding box center [569, 220] width 856 height 163
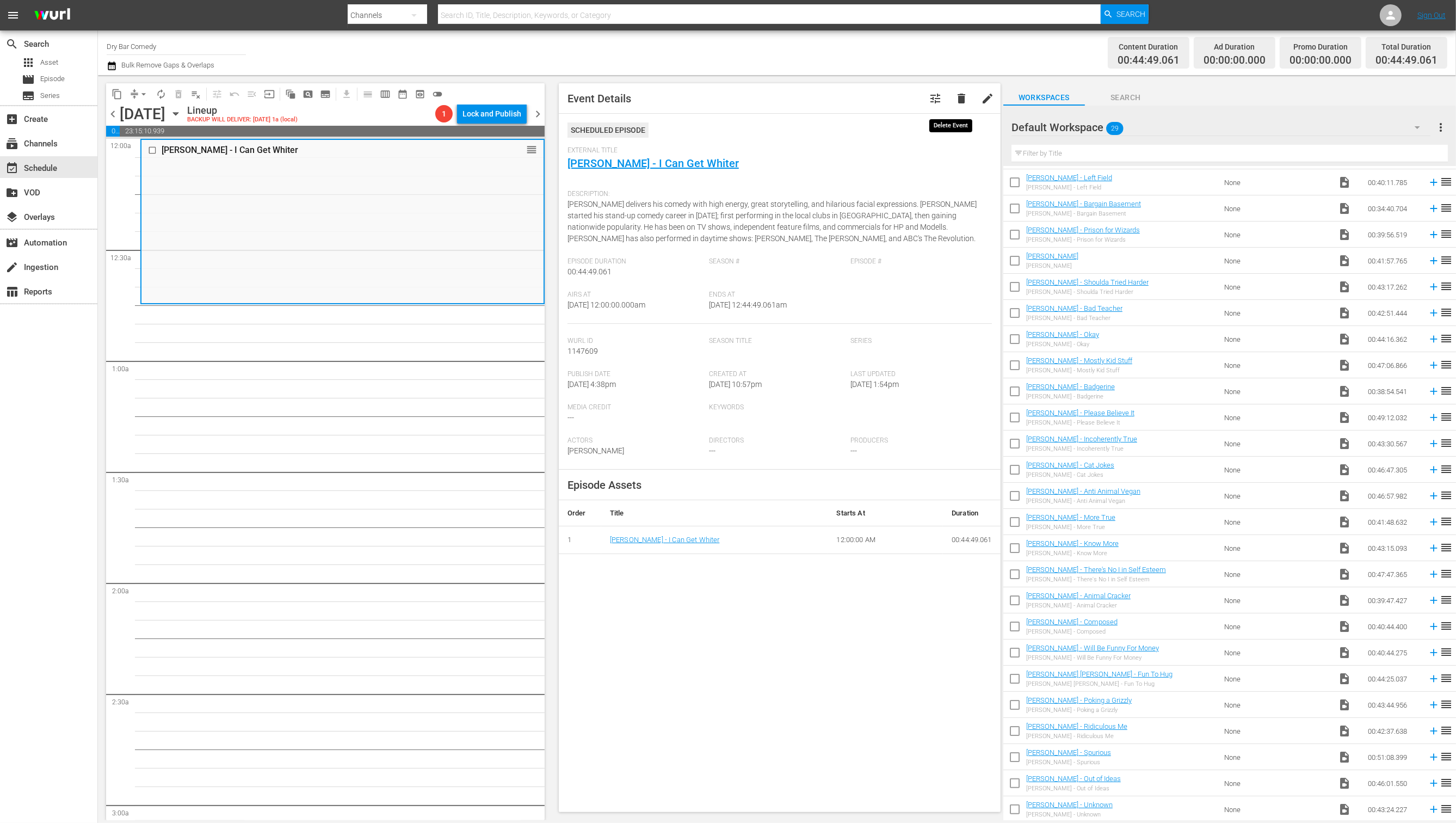
click at [955, 103] on span "delete" at bounding box center [961, 99] width 13 height 13
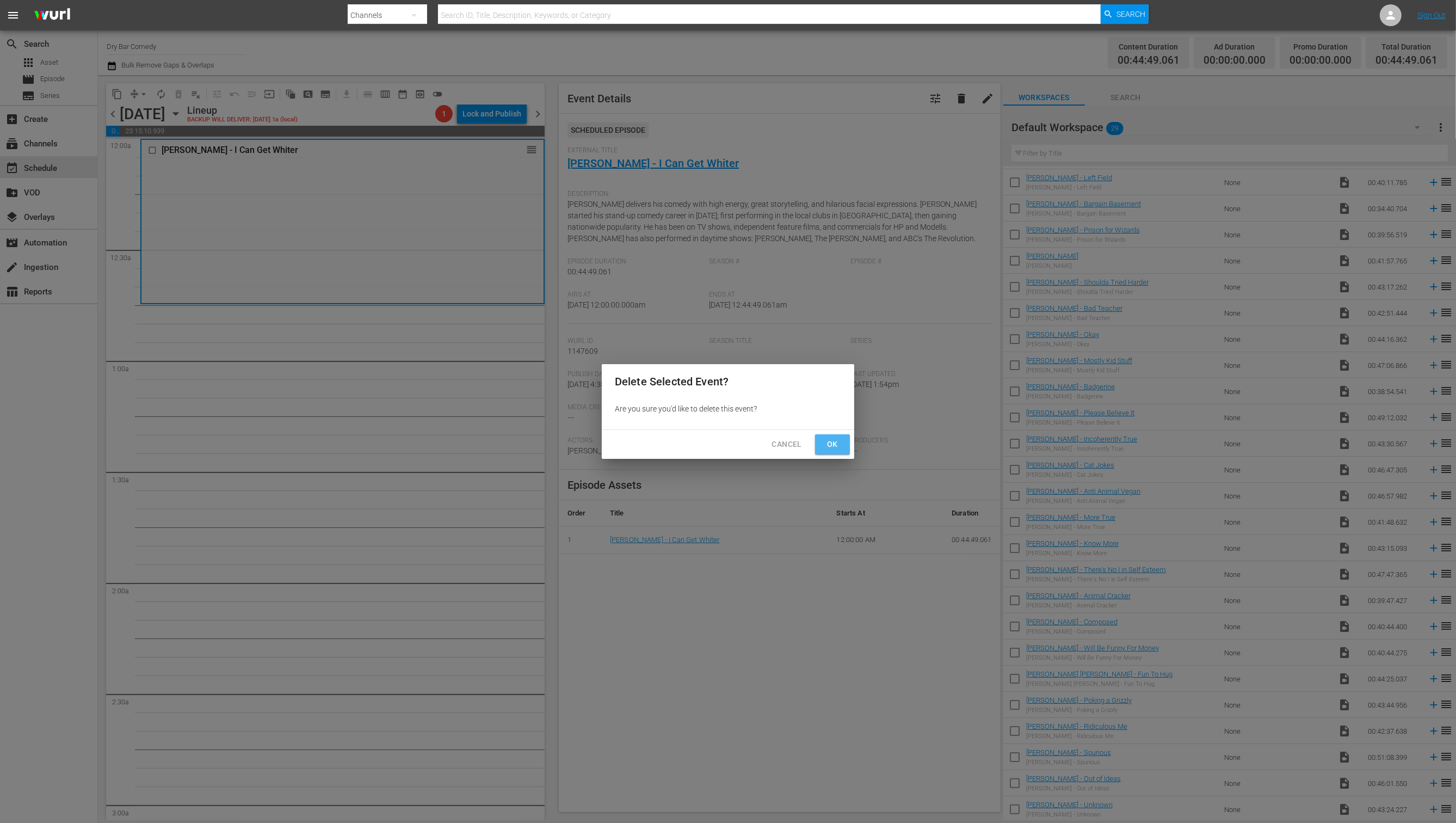
click at [836, 440] on span "Ok" at bounding box center [832, 444] width 18 height 13
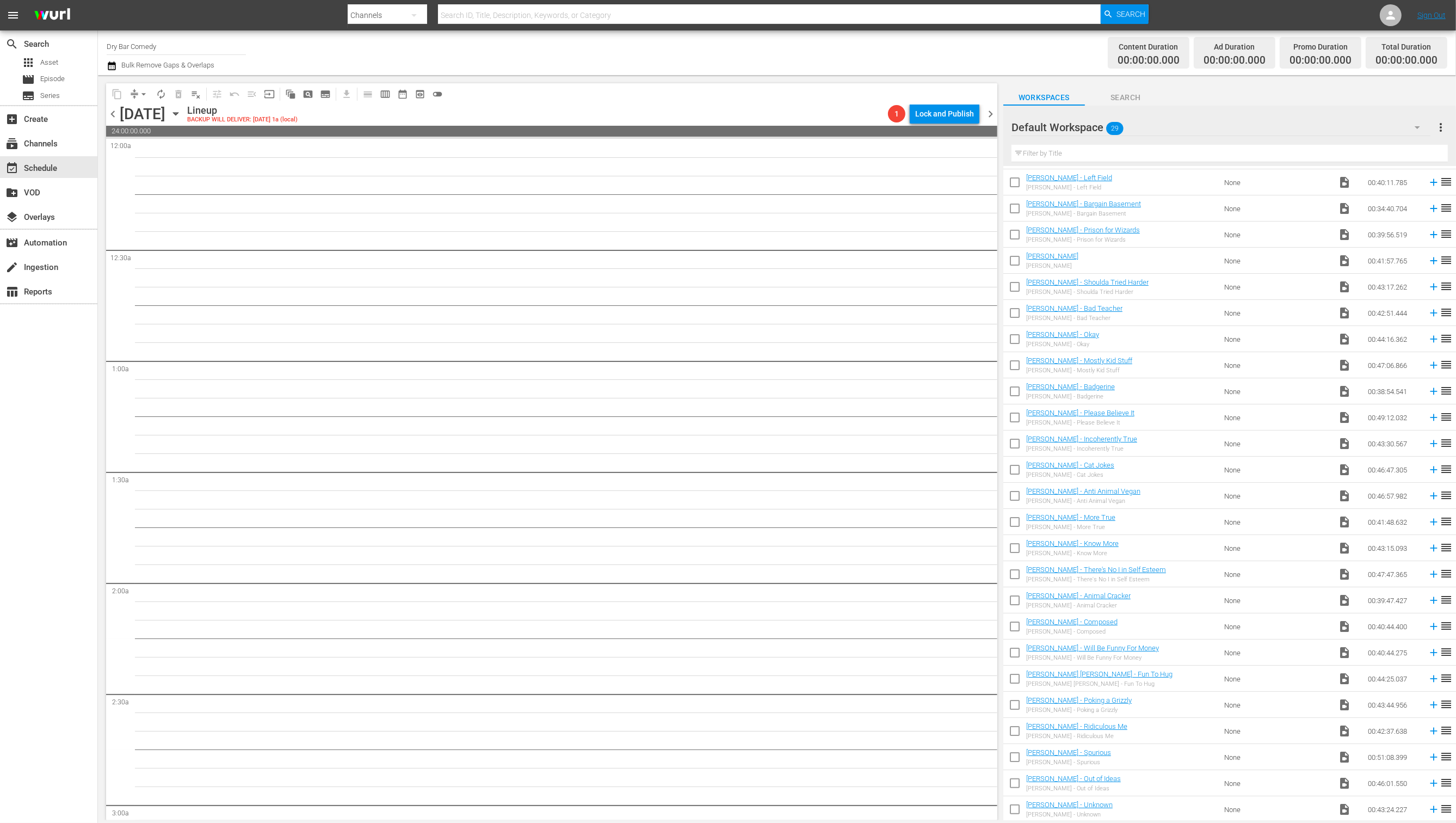
click at [1071, 125] on icon "button" at bounding box center [1417, 127] width 13 height 13
click at [1071, 126] on div "All Titles uploaded before 2020 (387) Tuesday and Wednesday (613) Default Works…" at bounding box center [728, 411] width 1456 height 823
click at [1071, 127] on span "more_vert" at bounding box center [1441, 127] width 13 height 13
click at [1071, 114] on div "Default Workspace 29" at bounding box center [1220, 127] width 419 height 30
click at [1071, 119] on div "All Titles uploaded before 2020 (387) Tuesday and Wednesday (613) Default Works…" at bounding box center [728, 411] width 1456 height 823
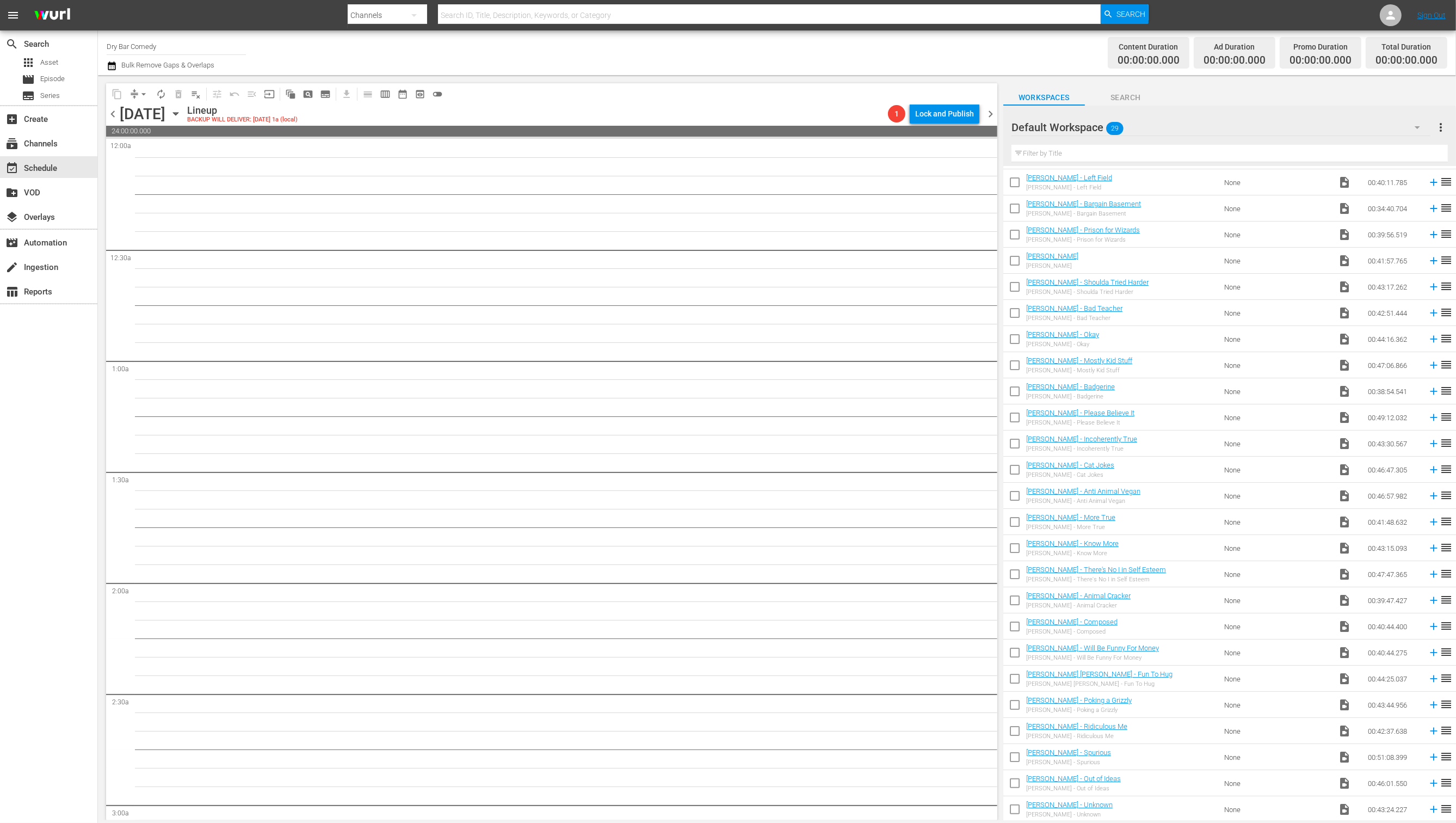
click at [1071, 127] on icon "button" at bounding box center [1417, 127] width 6 height 3
click at [1071, 129] on div "All Titles uploaded before 2020 (387) Tuesday and Wednesday (613) Default Works…" at bounding box center [728, 411] width 1456 height 823
click at [1071, 126] on icon "button" at bounding box center [1417, 127] width 13 height 13
click at [1071, 126] on div "All Titles uploaded before 2020 (387) Tuesday and Wednesday (613) Default Works…" at bounding box center [728, 411] width 1456 height 823
click at [1071, 124] on div "All Titles uploaded before 2020 (387) Tuesday and Wednesday (613) Default Works…" at bounding box center [728, 411] width 1456 height 823
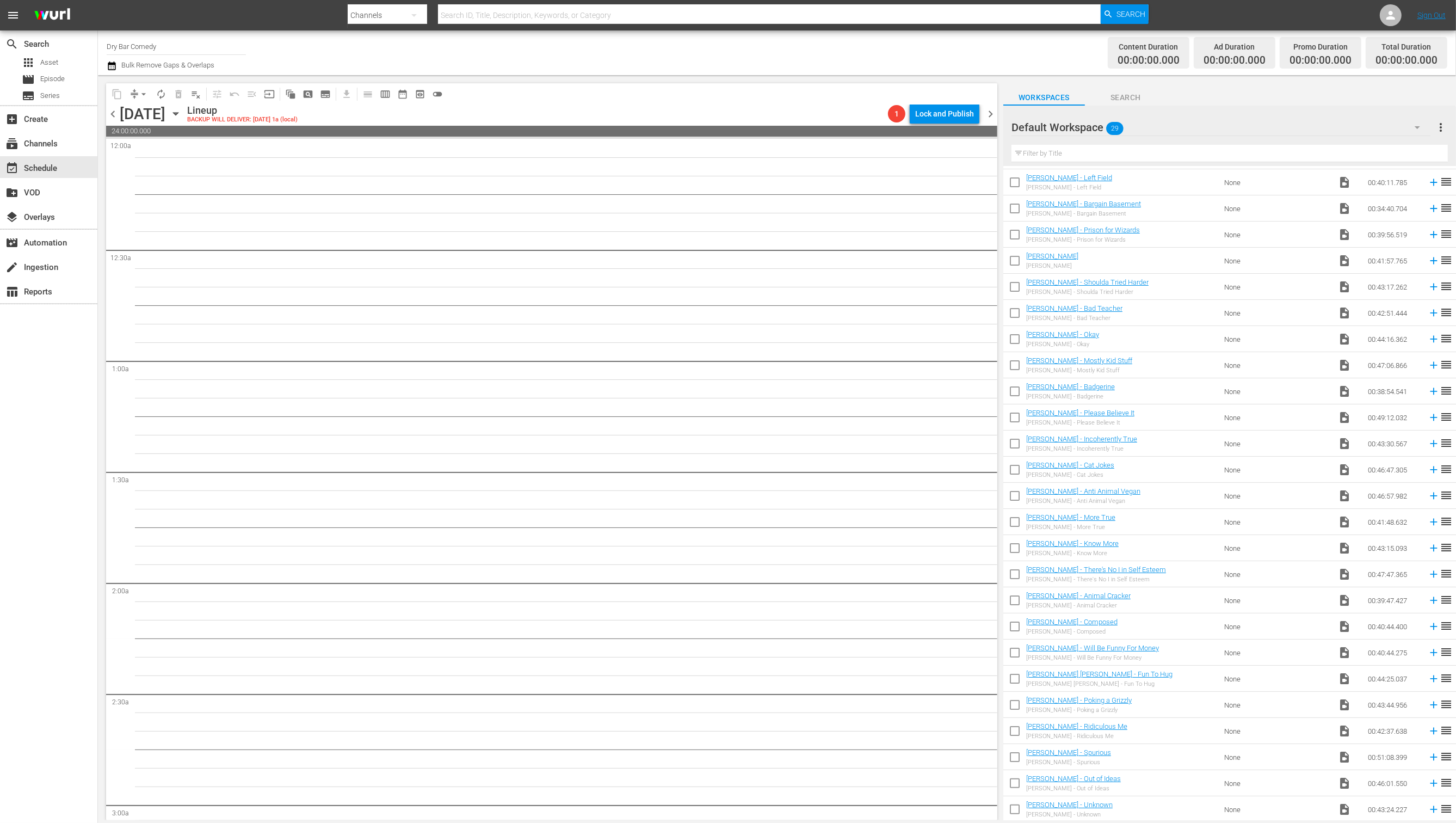
click at [1071, 126] on span "more_vert" at bounding box center [1441, 127] width 13 height 13
click at [1071, 96] on div "Workspaces Search" at bounding box center [1229, 94] width 452 height 22
click at [1071, 16] on div at bounding box center [1390, 15] width 22 height 22
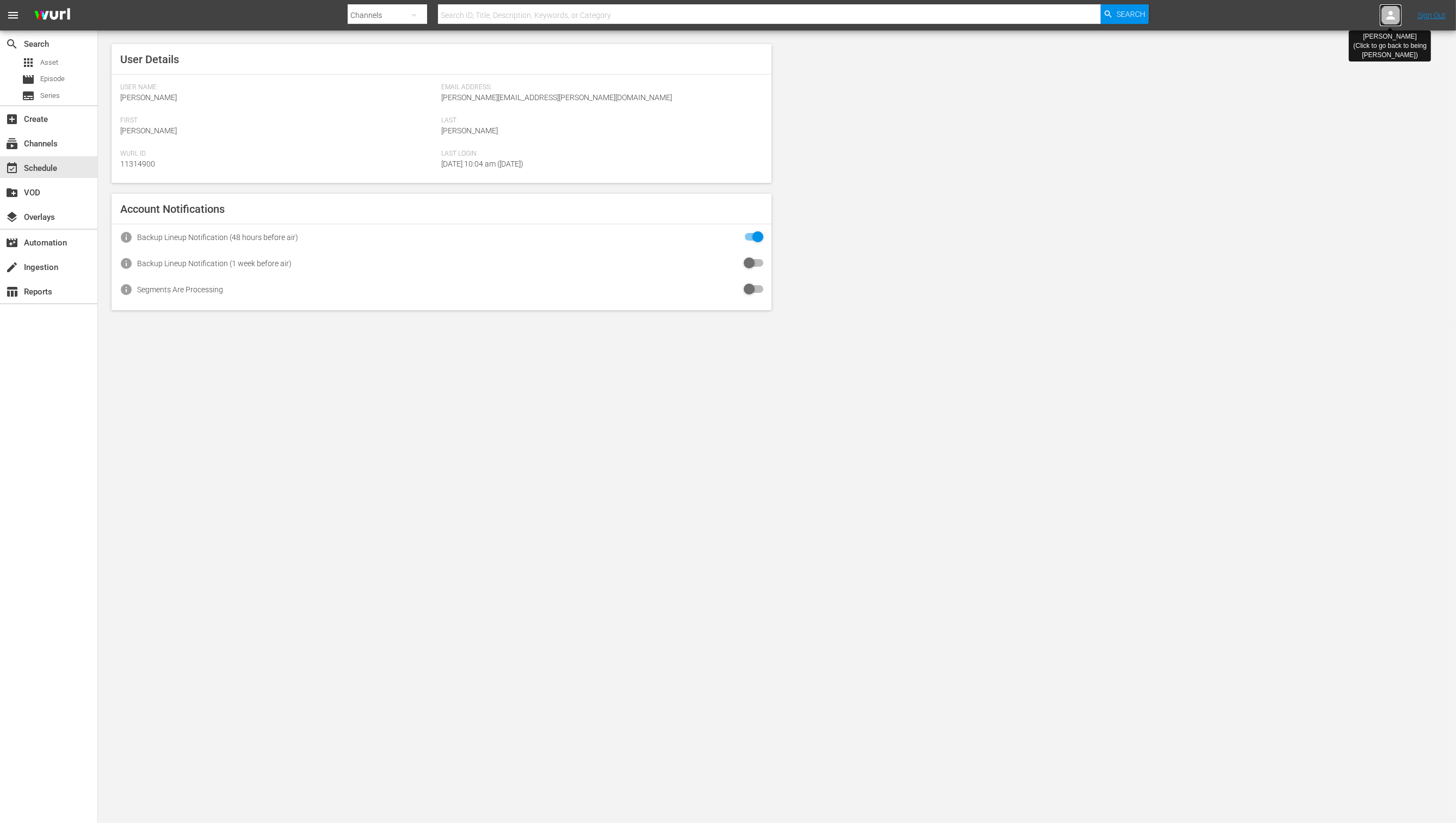
click at [1071, 16] on icon at bounding box center [1390, 15] width 13 height 13
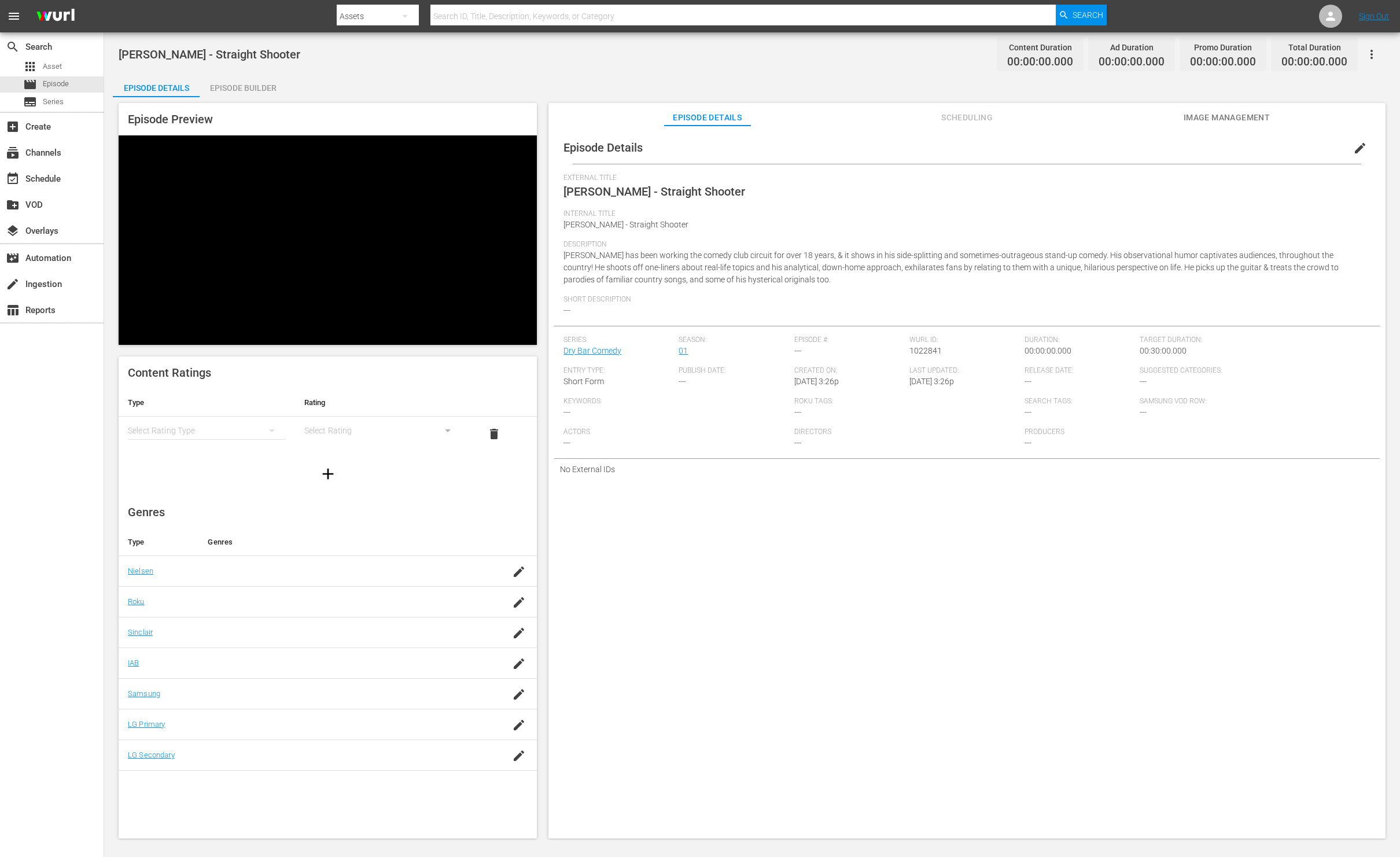
click at [981, 120] on span "Scheduling" at bounding box center [967, 117] width 87 height 14
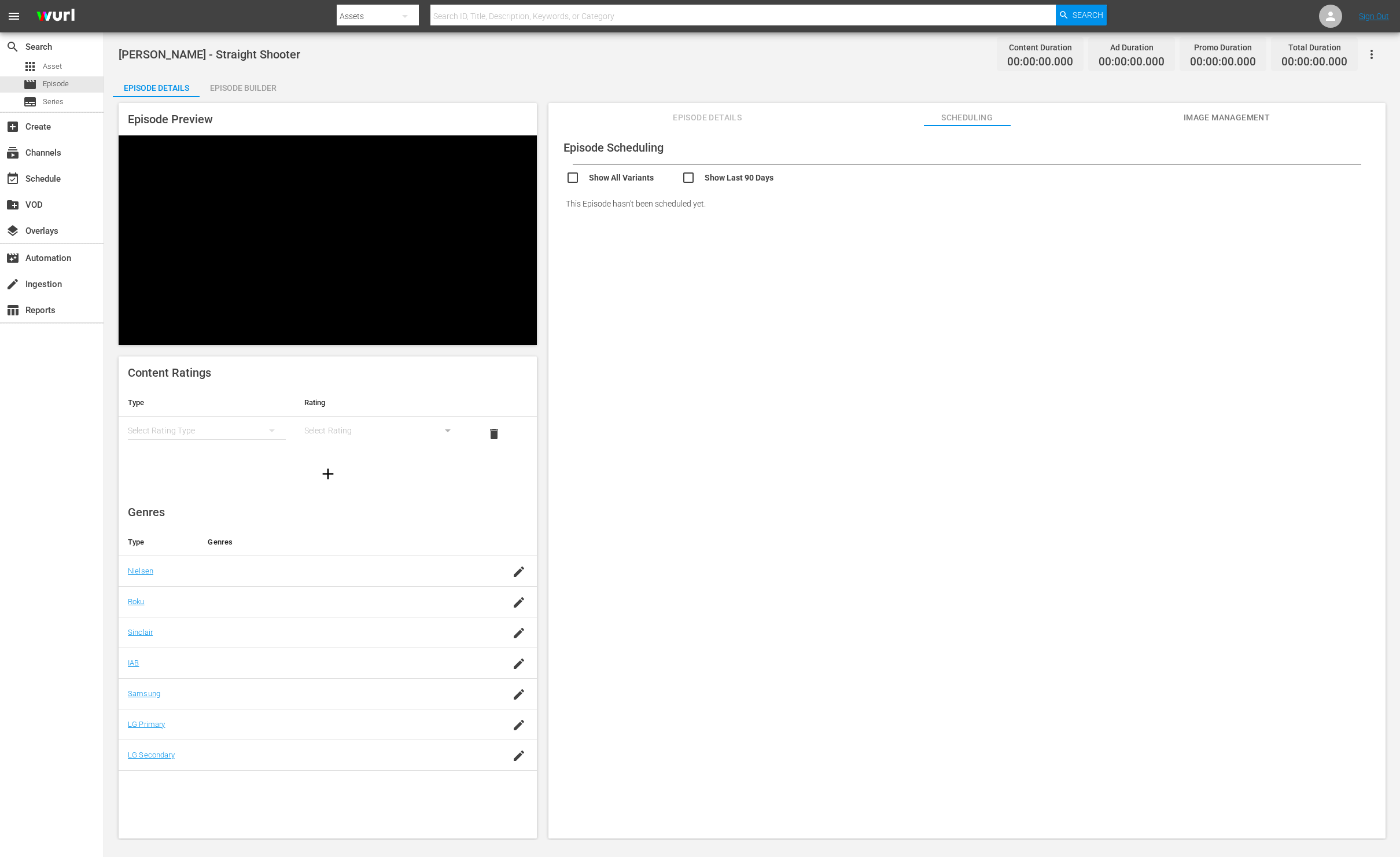
click at [1230, 109] on button "Image Management" at bounding box center [1226, 114] width 87 height 23
click at [223, 78] on div "Episode Builder" at bounding box center [243, 88] width 87 height 28
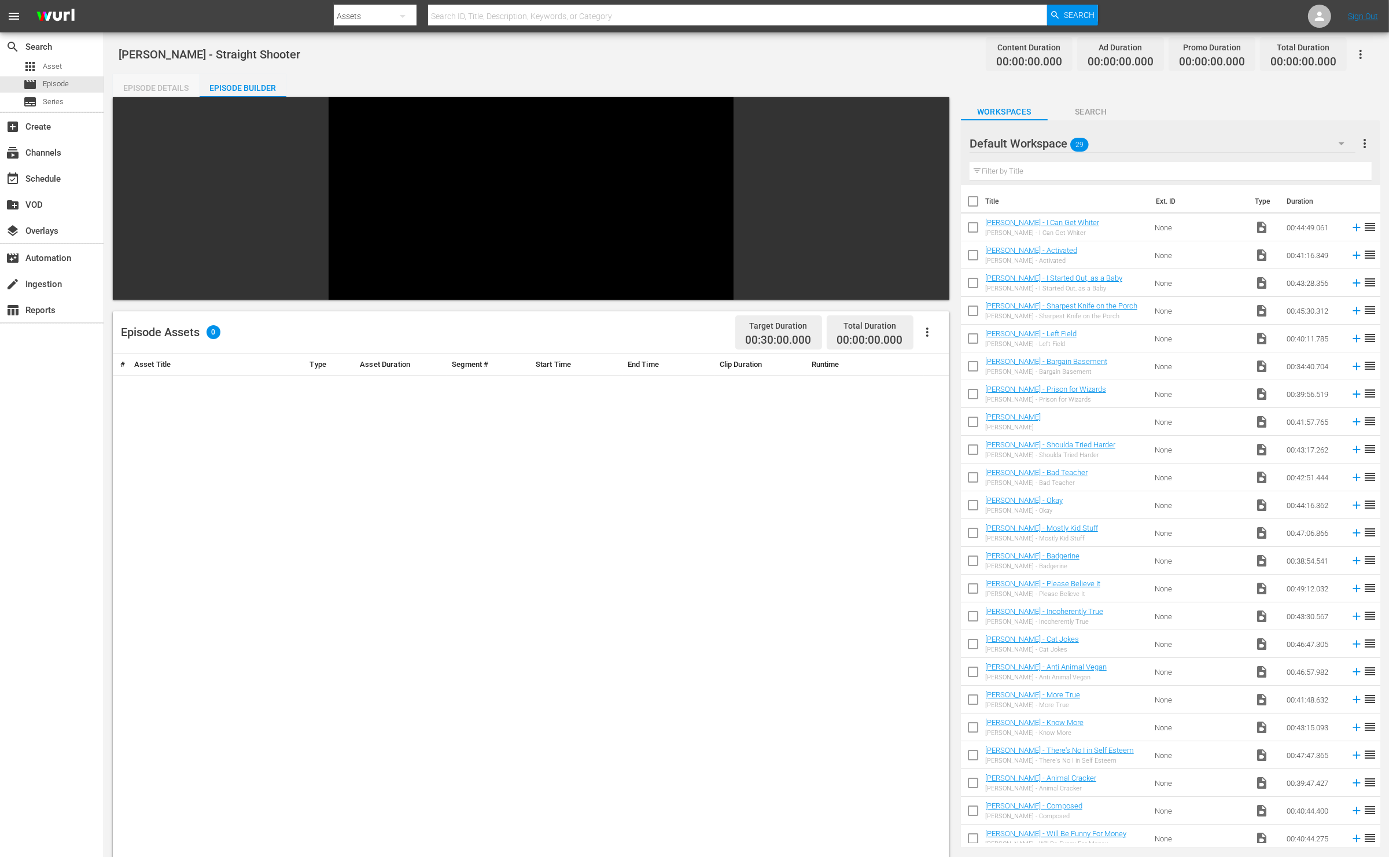
click at [154, 78] on div "Episode Details" at bounding box center [156, 88] width 87 height 28
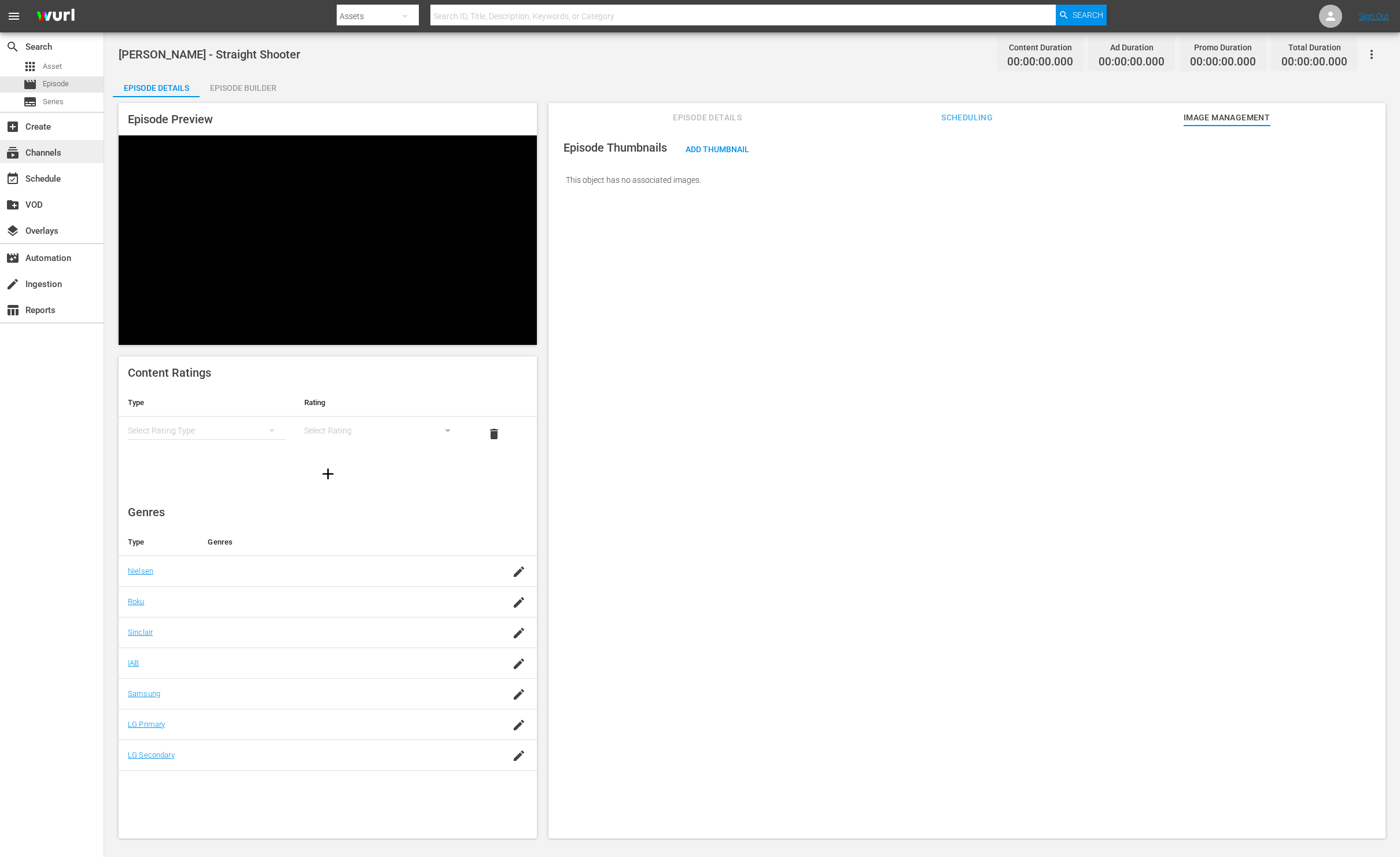
click at [65, 154] on div "subscriptions Channels" at bounding box center [52, 151] width 104 height 23
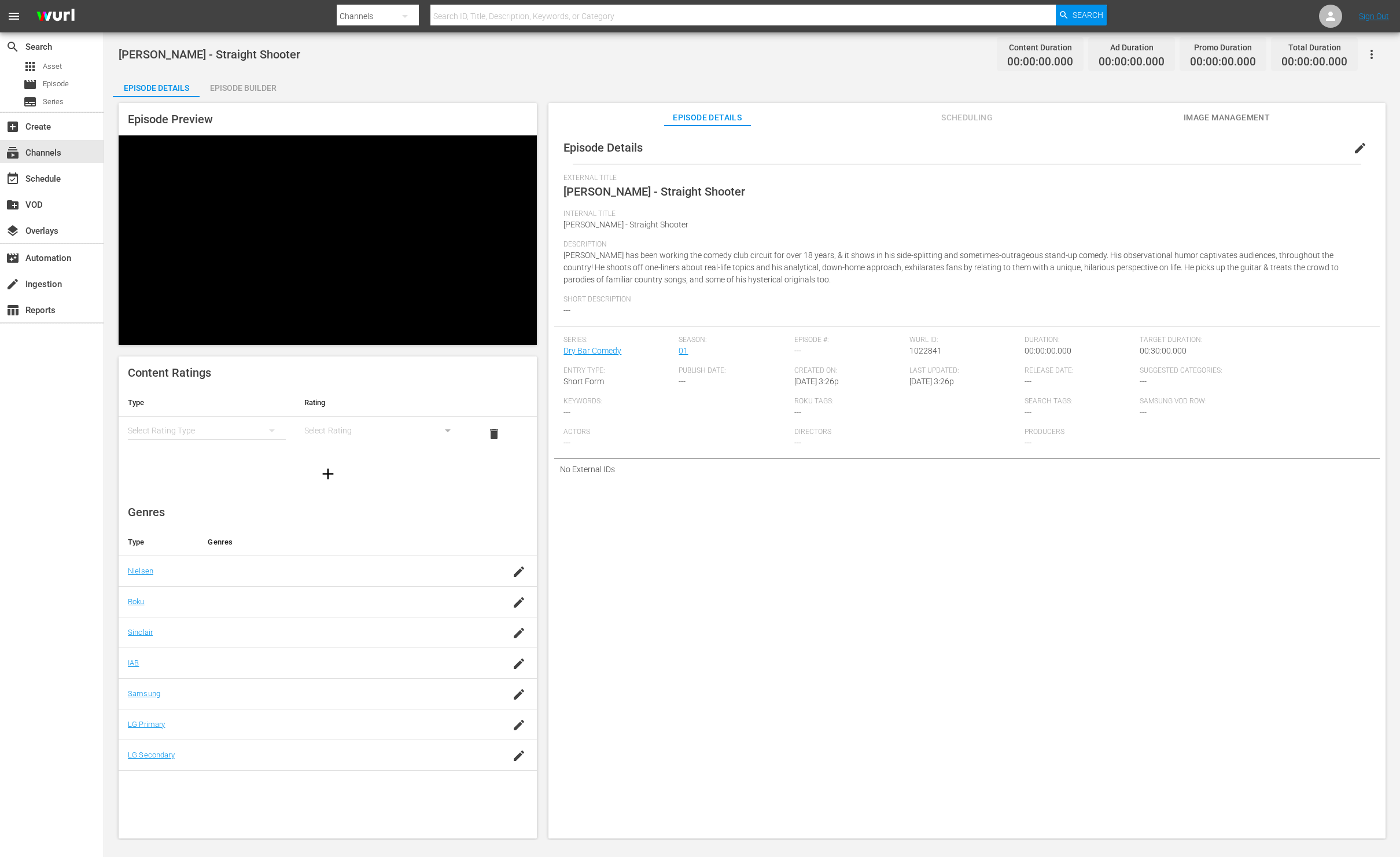
click at [1373, 54] on icon "button" at bounding box center [1371, 54] width 14 height 14
click at [1279, 60] on div "Add Episode to Workspace" at bounding box center [1288, 59] width 176 height 28
drag, startPoint x: 943, startPoint y: 163, endPoint x: 687, endPoint y: 147, distance: 257.2
click at [939, 161] on div "Episode Details edit" at bounding box center [966, 147] width 825 height 32
click at [61, 154] on div "subscriptions Channels" at bounding box center [32, 151] width 65 height 10
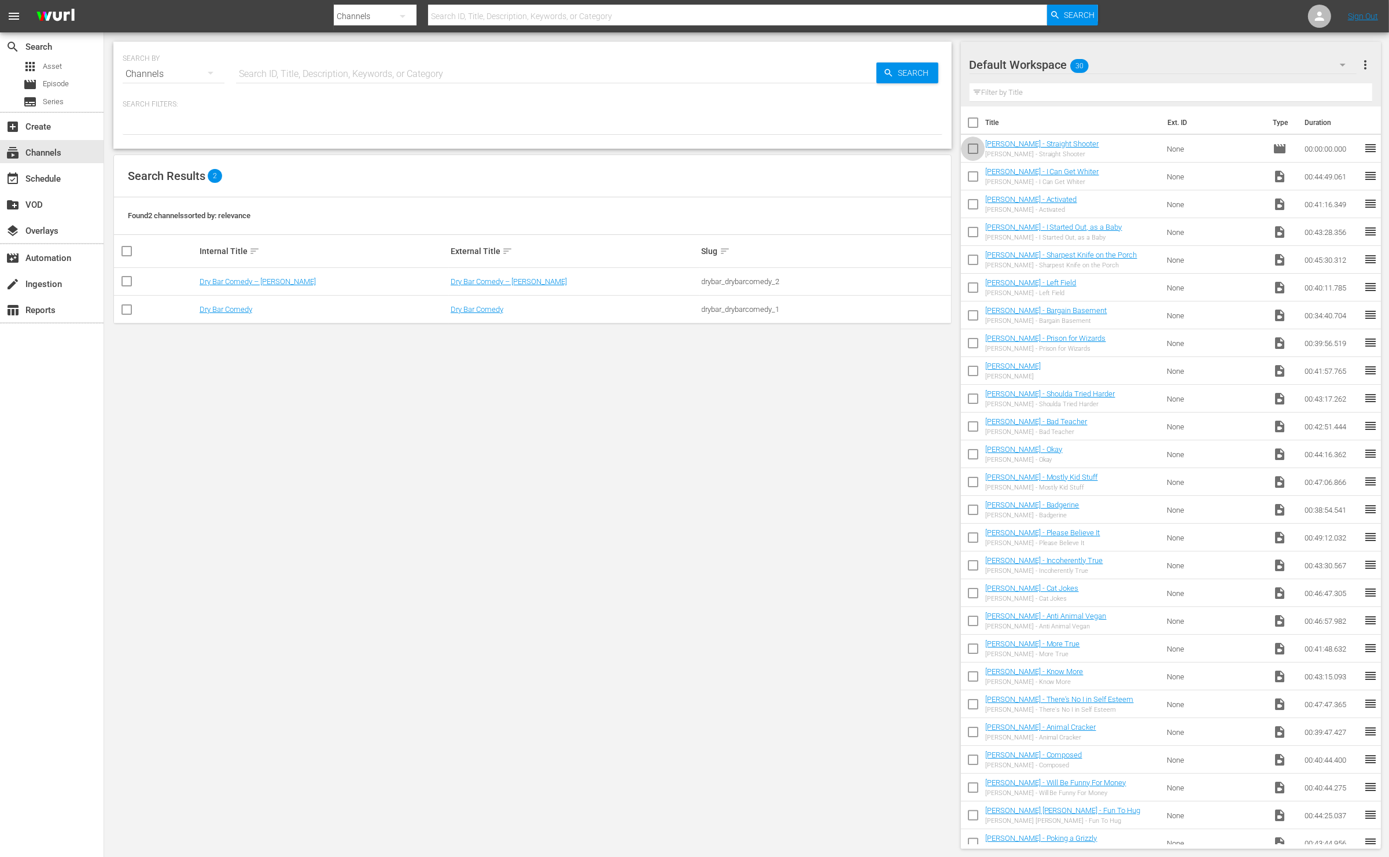
click at [974, 149] on input "checkbox" at bounding box center [973, 151] width 24 height 24
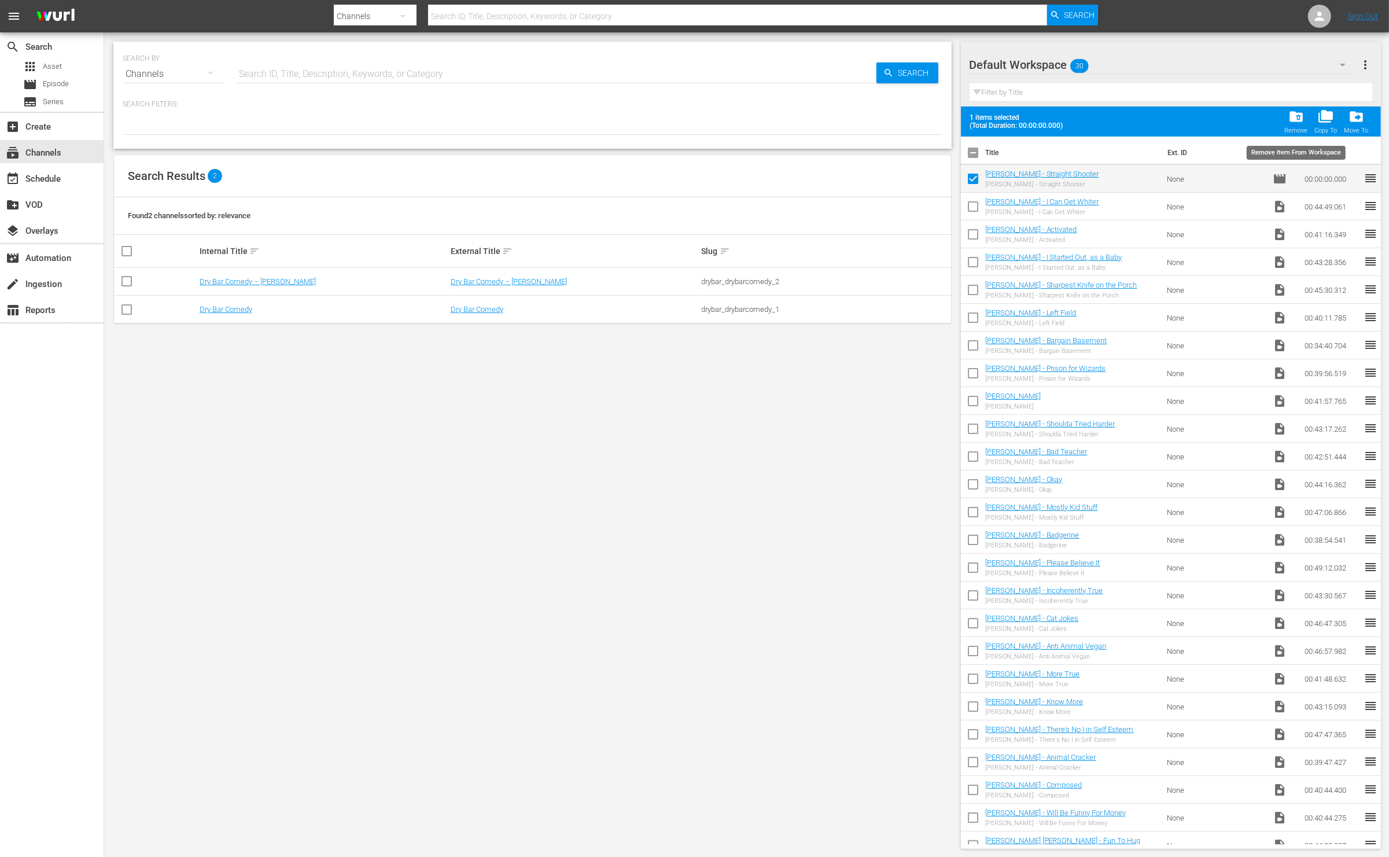
click at [1296, 120] on span "folder_delete" at bounding box center [1296, 117] width 16 height 16
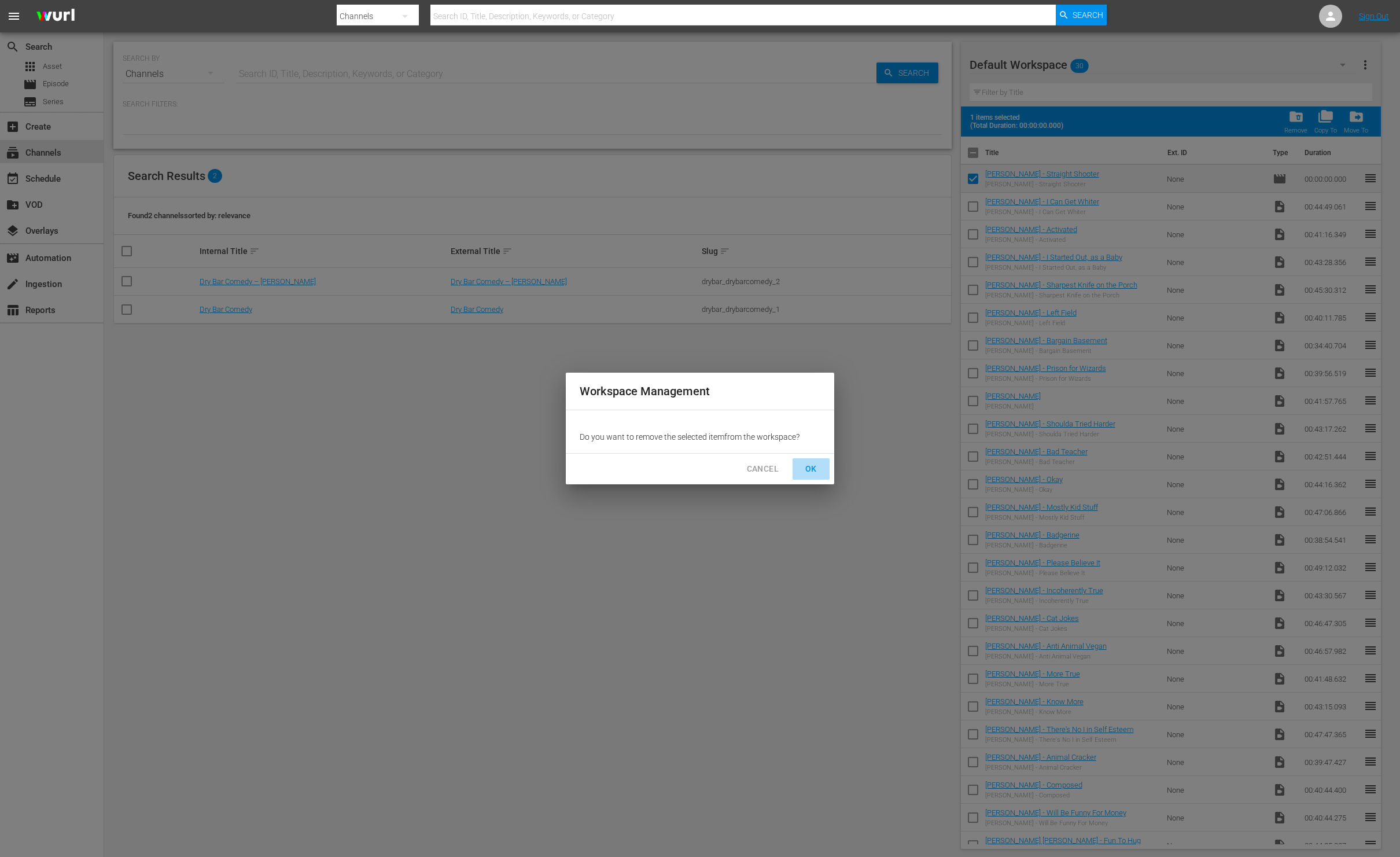
click at [812, 470] on span "OK" at bounding box center [811, 469] width 19 height 14
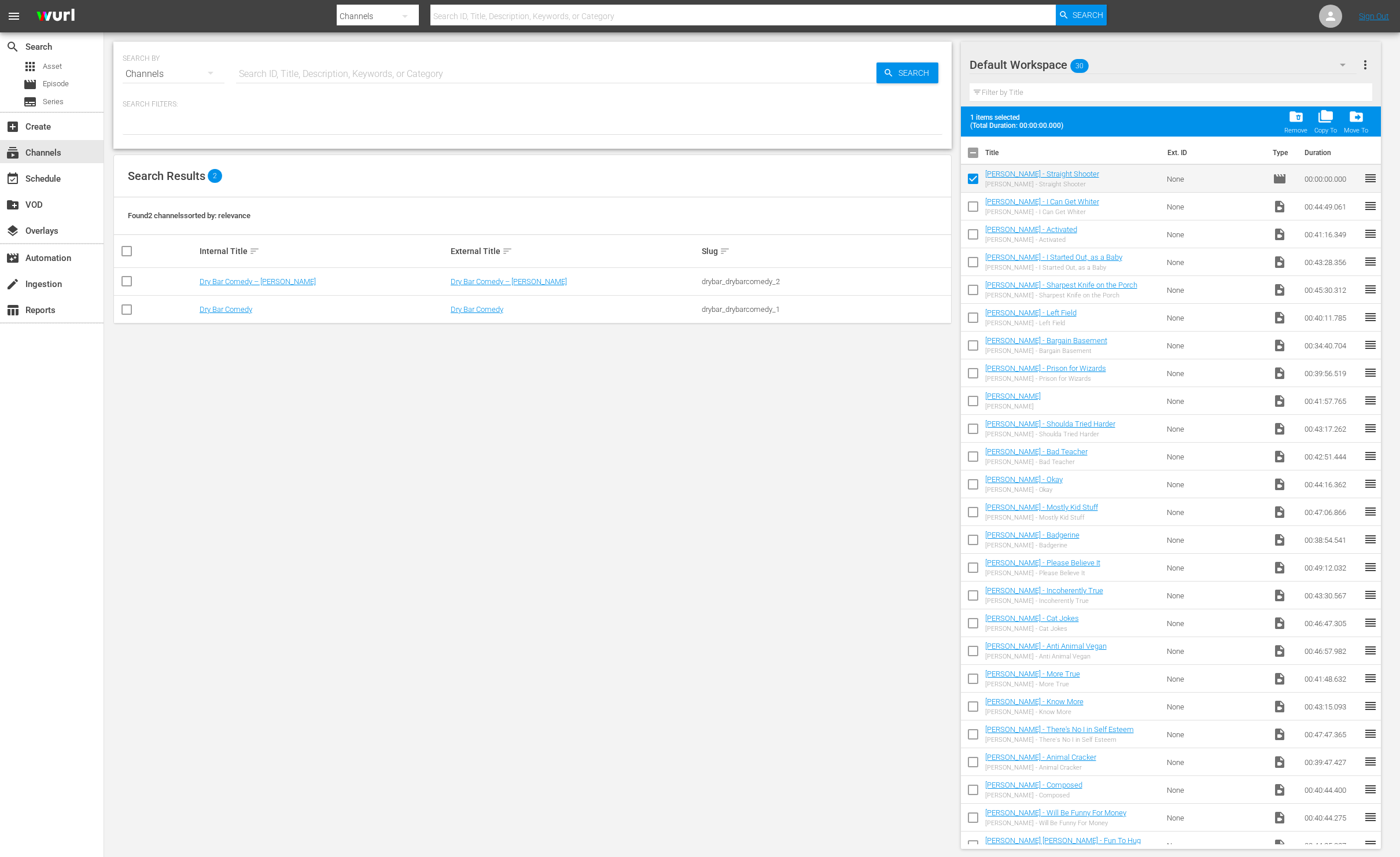
checkbox input "false"
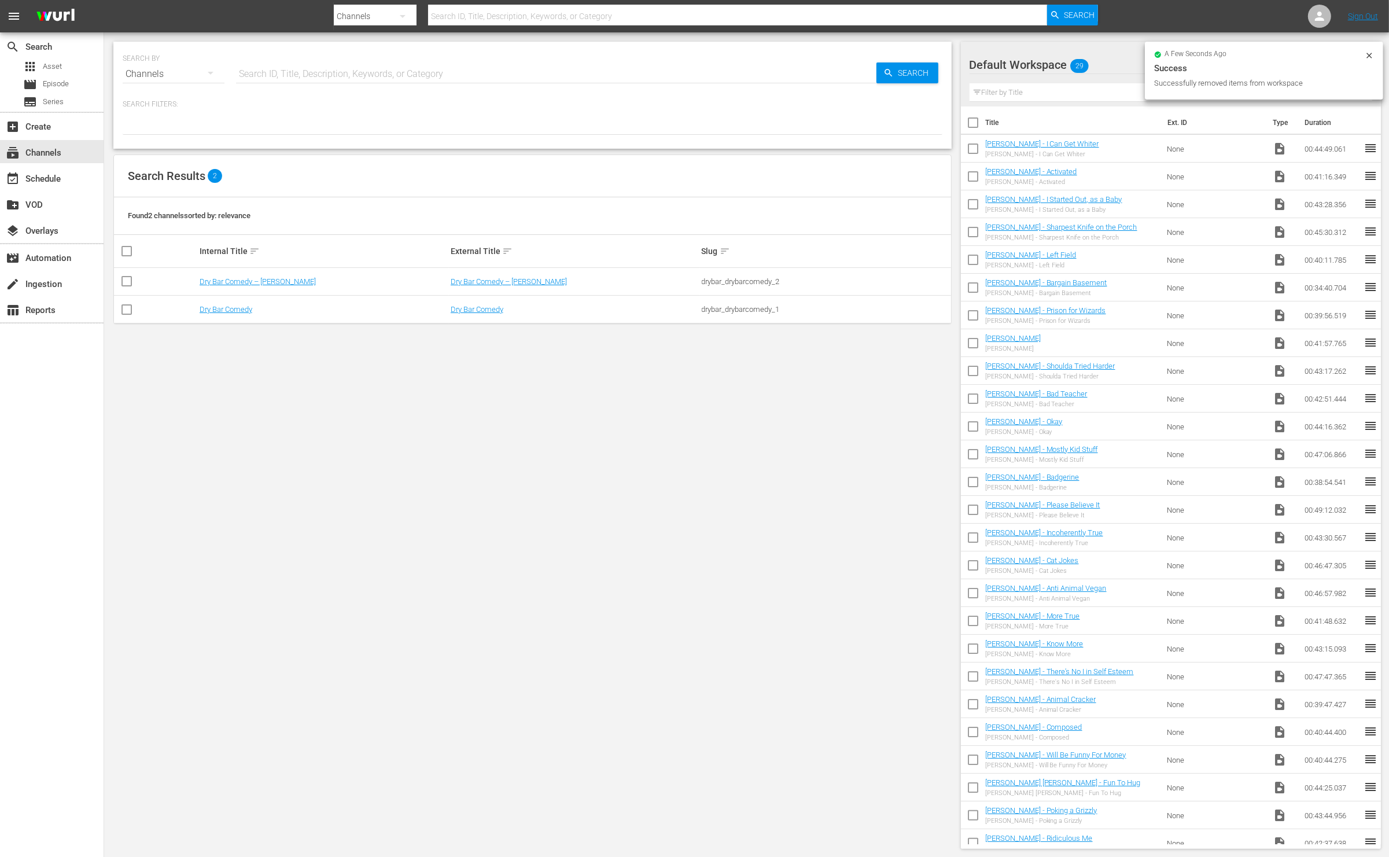
click at [957, 473] on div "SEARCH BY Search By Channels Search ID, Title, Description, Keywords, or Catego…" at bounding box center [532, 444] width 857 height 825
click at [1370, 55] on button "more_vert" at bounding box center [1365, 65] width 14 height 28
click at [1381, 42] on div "Default Workspace 29 Default more_vert Filter by Title" at bounding box center [1171, 74] width 420 height 65
click at [1078, 57] on span "29" at bounding box center [1079, 66] width 19 height 24
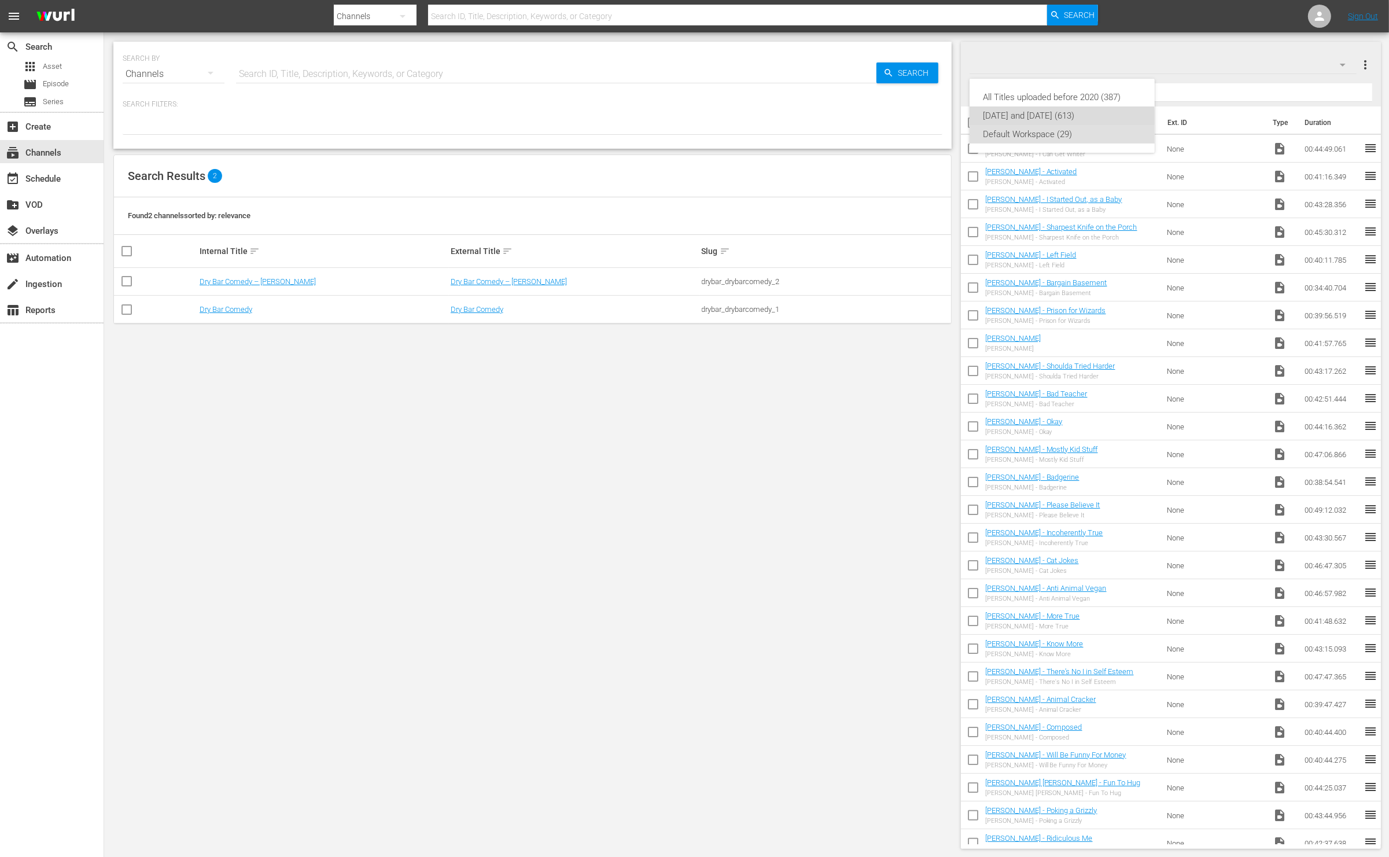
click at [1060, 120] on div "Tuesday and Wednesday (613)" at bounding box center [1061, 115] width 157 height 19
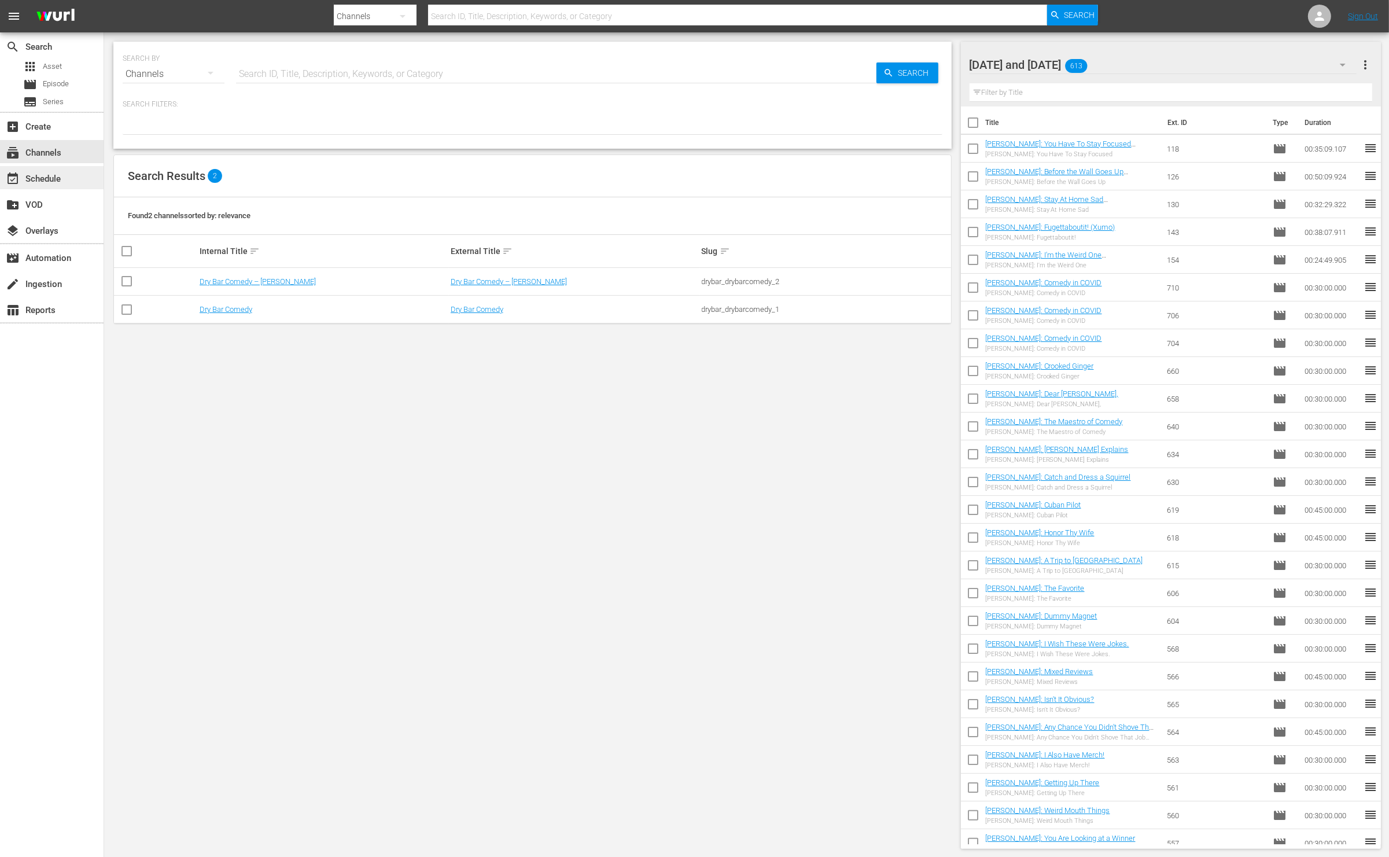
click at [62, 171] on div "event_available Schedule" at bounding box center [52, 177] width 104 height 23
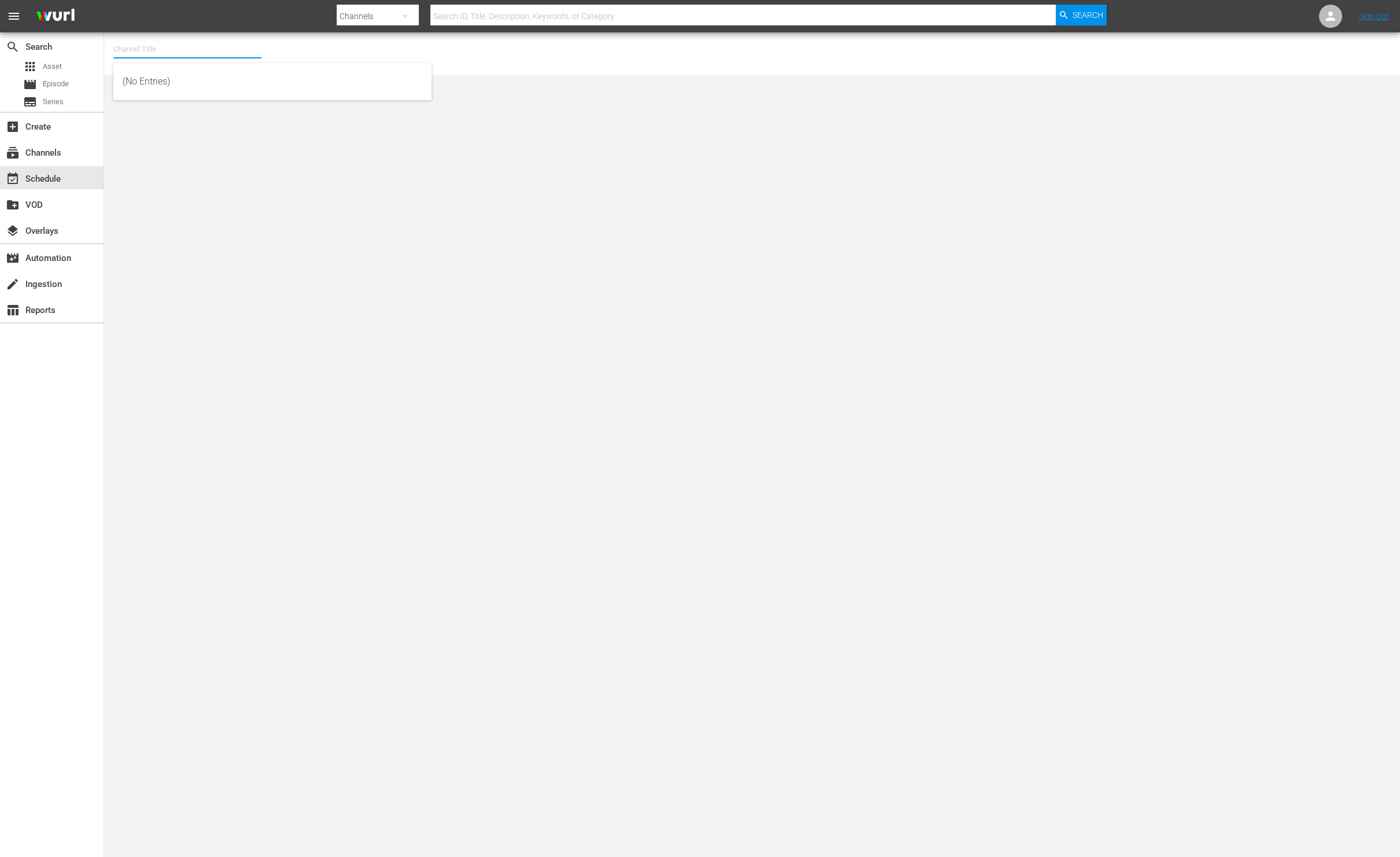
click at [158, 53] on input "text" at bounding box center [187, 49] width 148 height 28
click at [62, 147] on div "subscriptions Channels" at bounding box center [32, 151] width 65 height 10
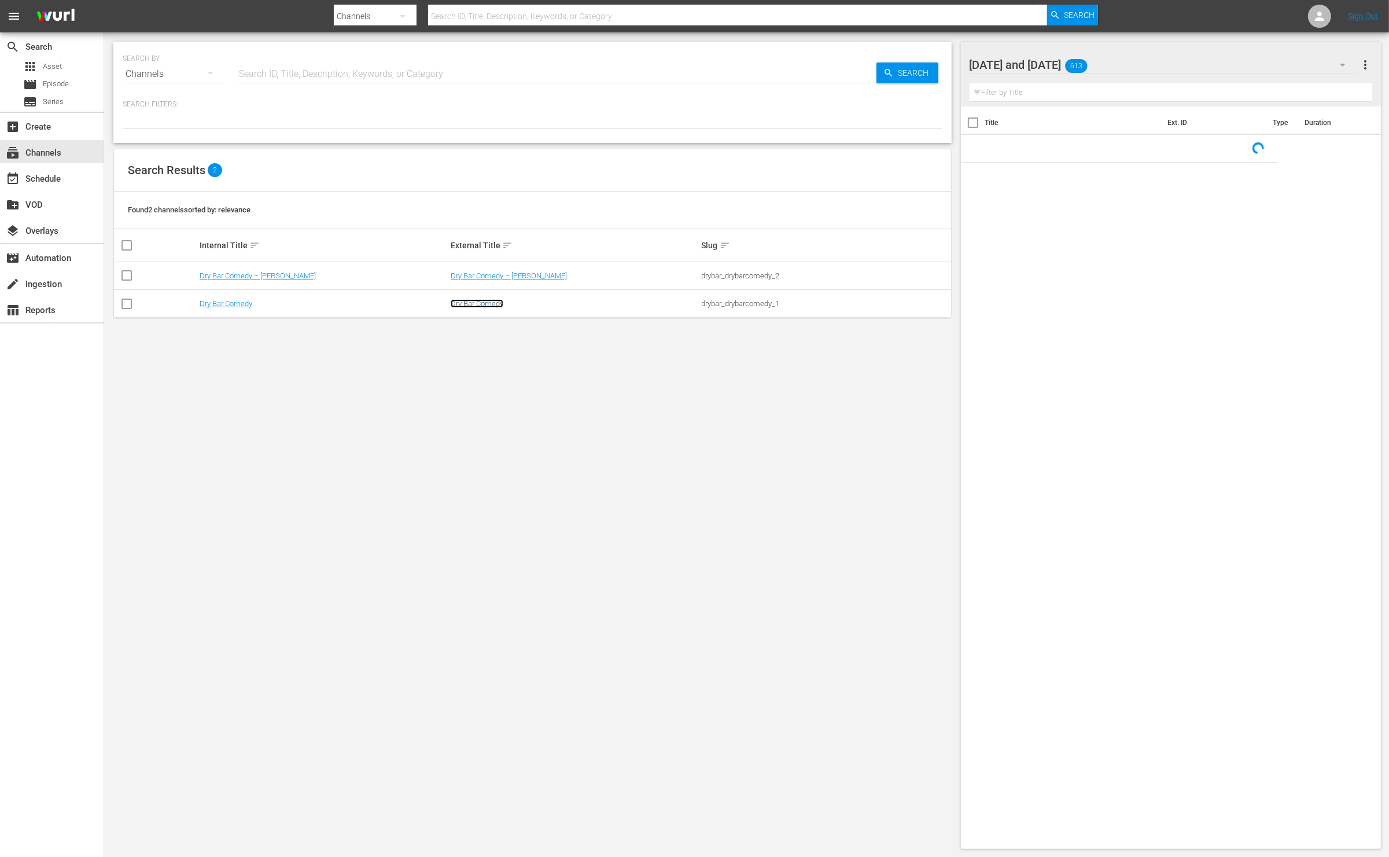
click at [465, 301] on link "Dry Bar Comedy" at bounding box center [477, 303] width 53 height 9
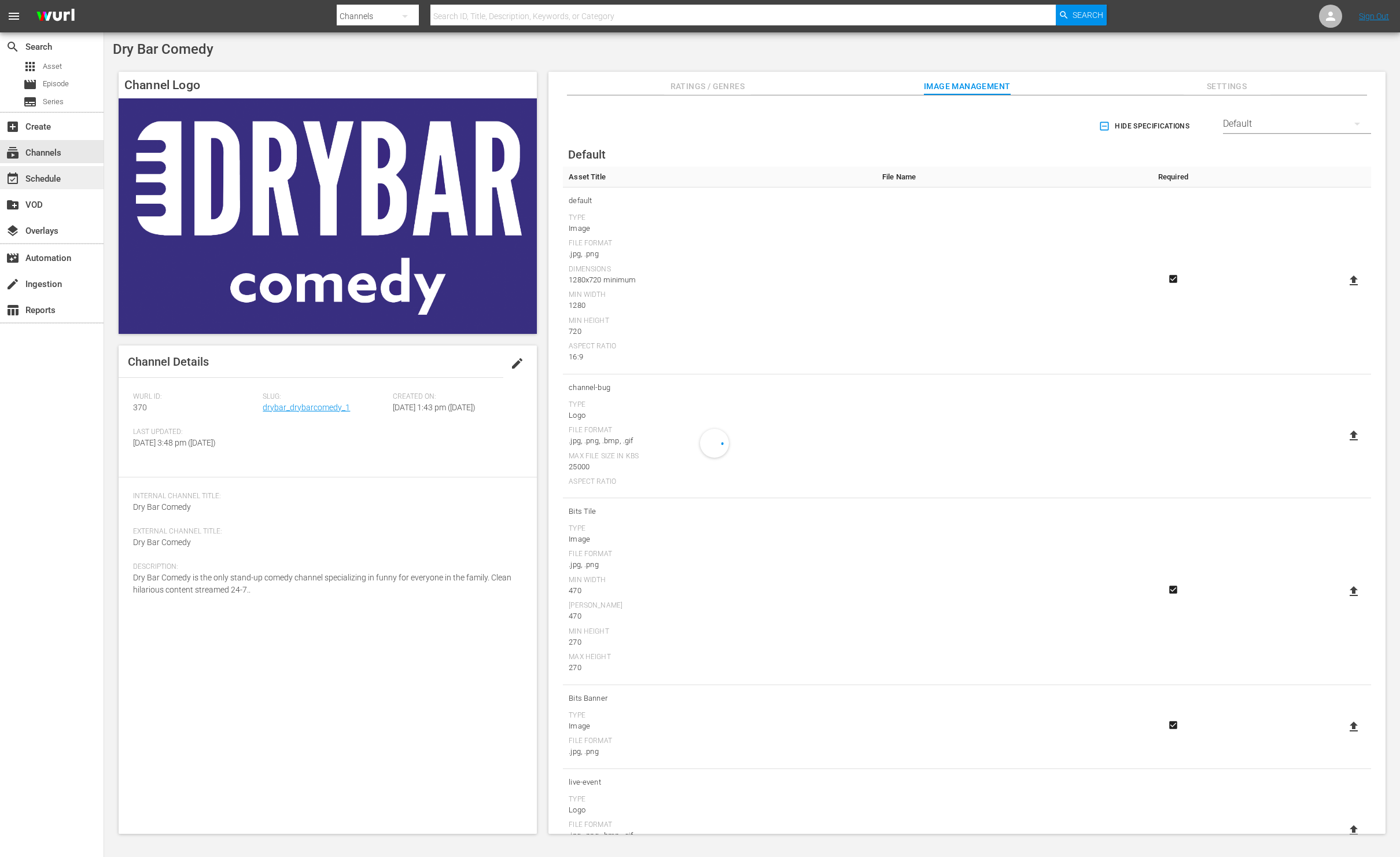
click at [60, 174] on div "event_available Schedule" at bounding box center [32, 177] width 65 height 10
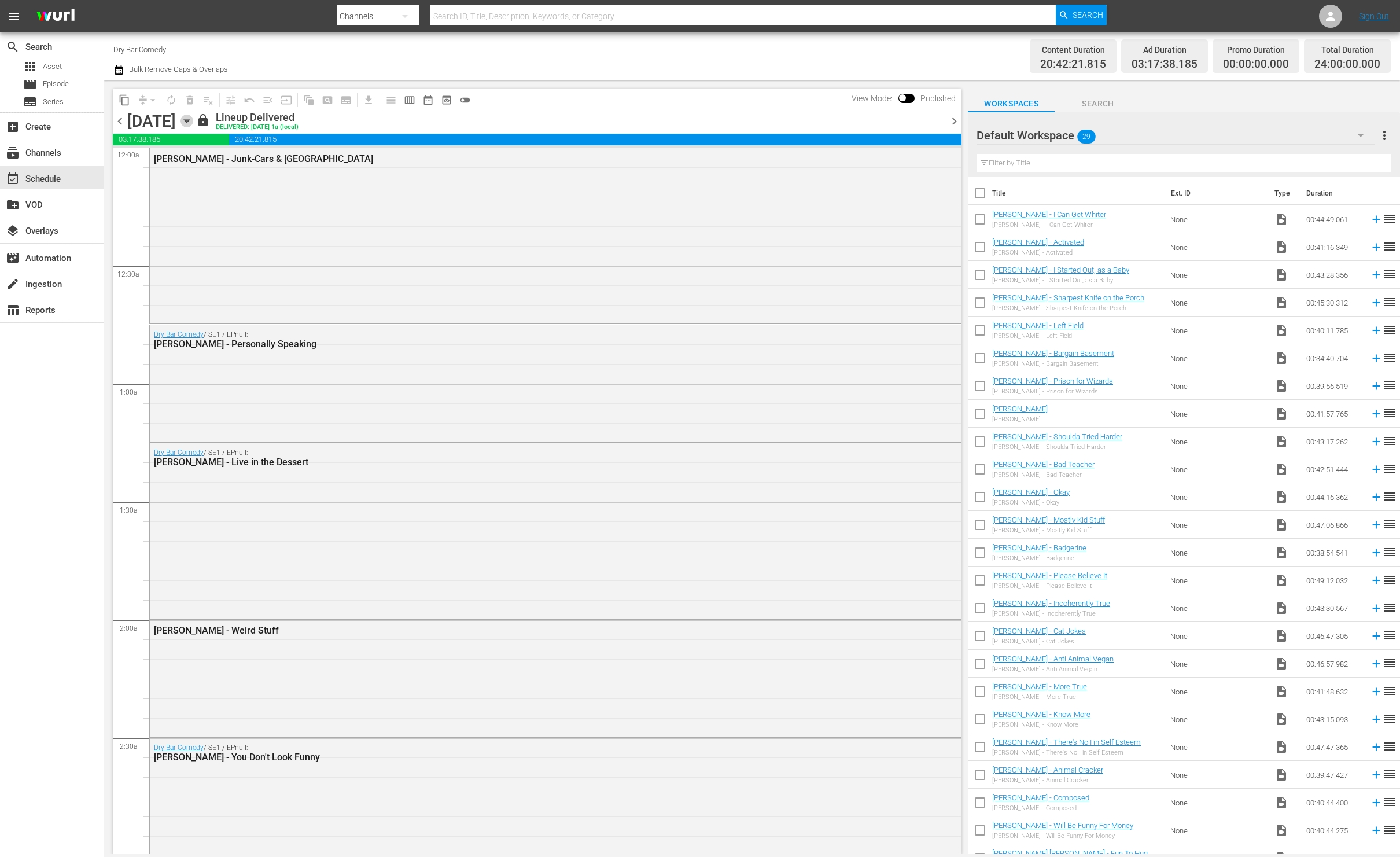
click at [193, 117] on icon "button" at bounding box center [186, 121] width 13 height 13
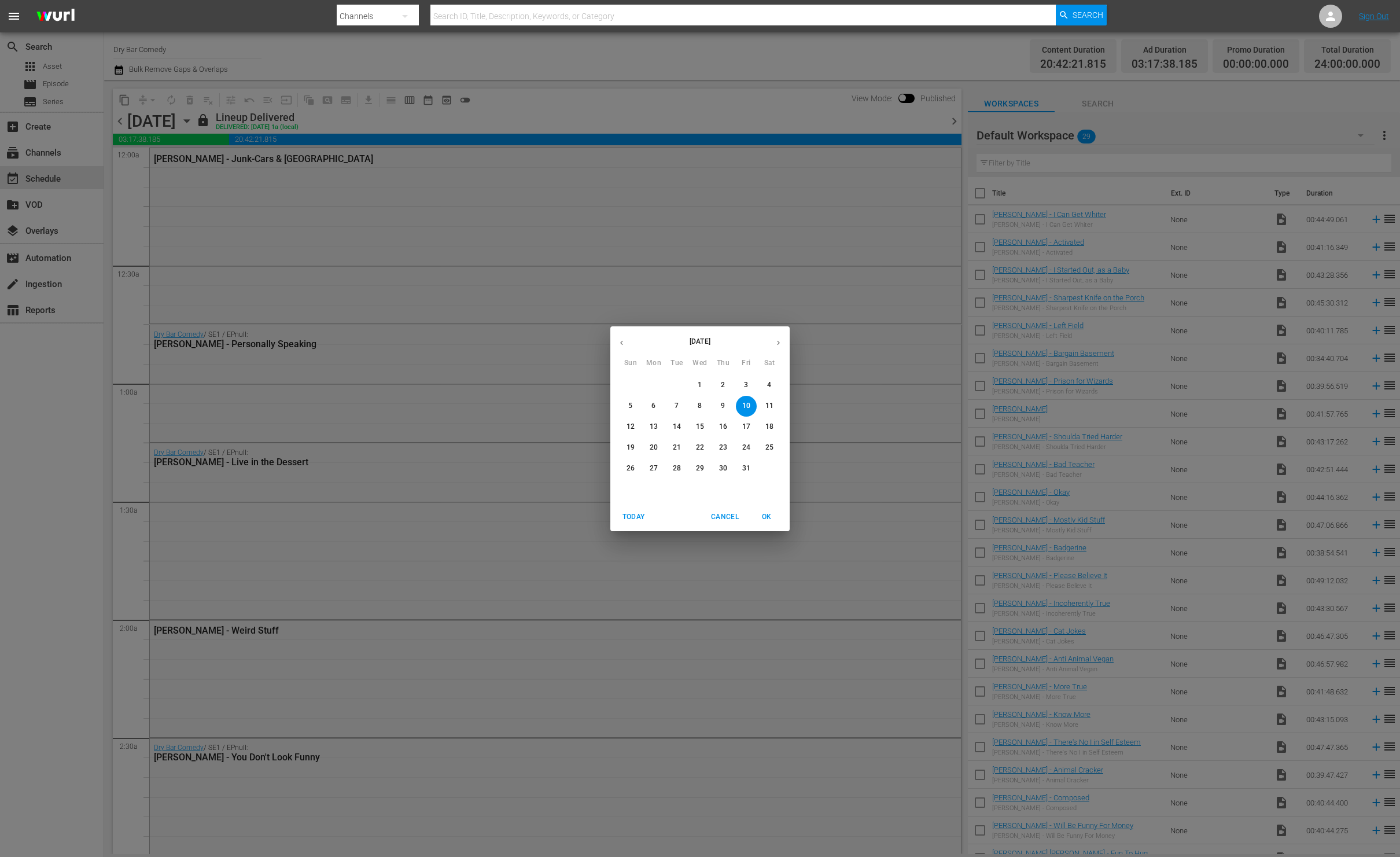
click at [779, 342] on icon "button" at bounding box center [778, 342] width 3 height 5
click at [765, 383] on span "1" at bounding box center [769, 385] width 21 height 10
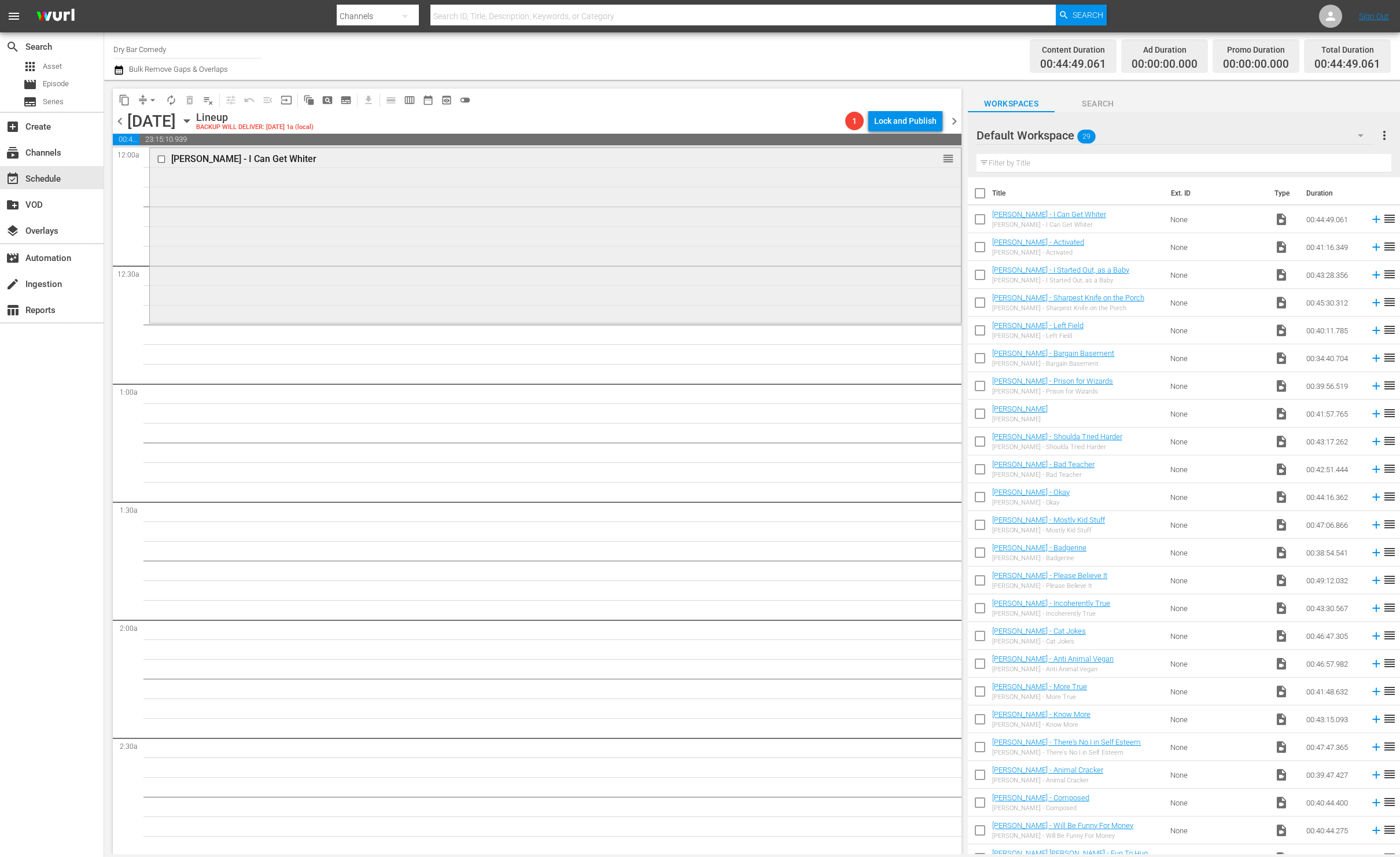
click at [788, 257] on div "Mike Burton - I Can Get Whiter reorder" at bounding box center [555, 234] width 811 height 173
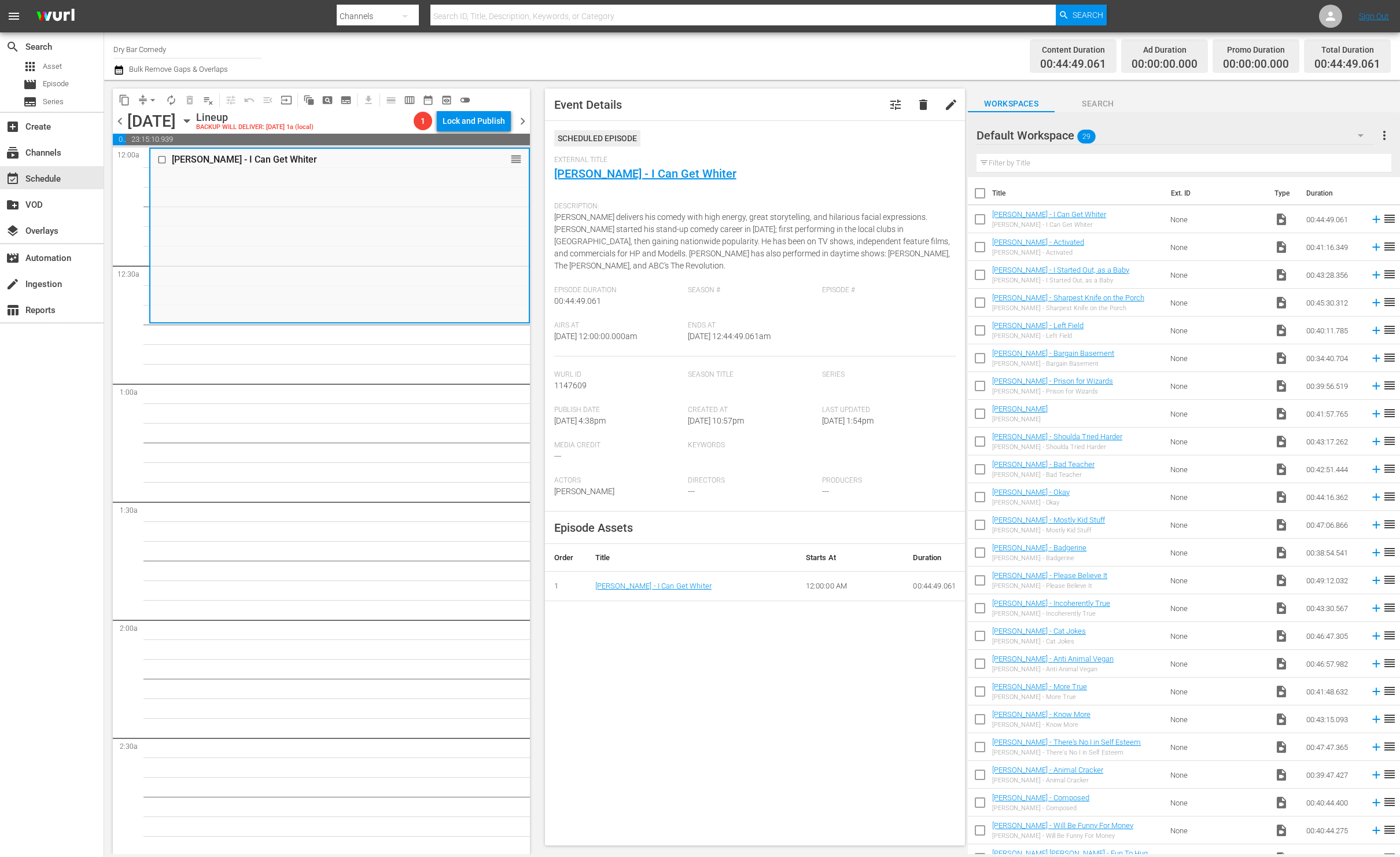
click at [1092, 137] on span "29" at bounding box center [1086, 136] width 19 height 24
click at [1090, 191] on div "Tuesday and Wednesday (613)" at bounding box center [1068, 186] width 157 height 19
click at [348, 239] on div "Mike Burton - I Can Get Whiter reorder" at bounding box center [339, 235] width 378 height 173
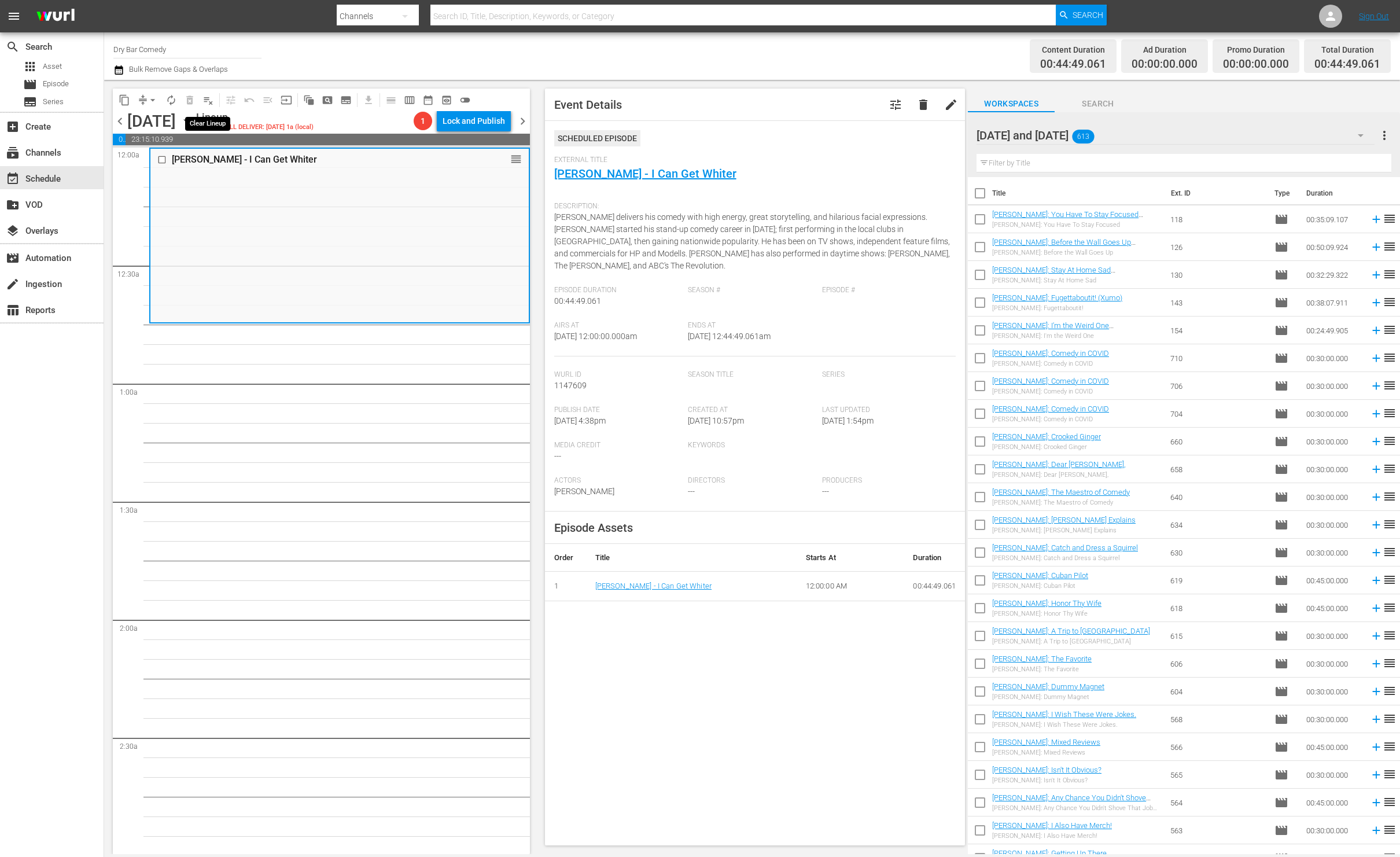
click at [209, 98] on span "playlist_remove_outlined" at bounding box center [208, 100] width 12 height 12
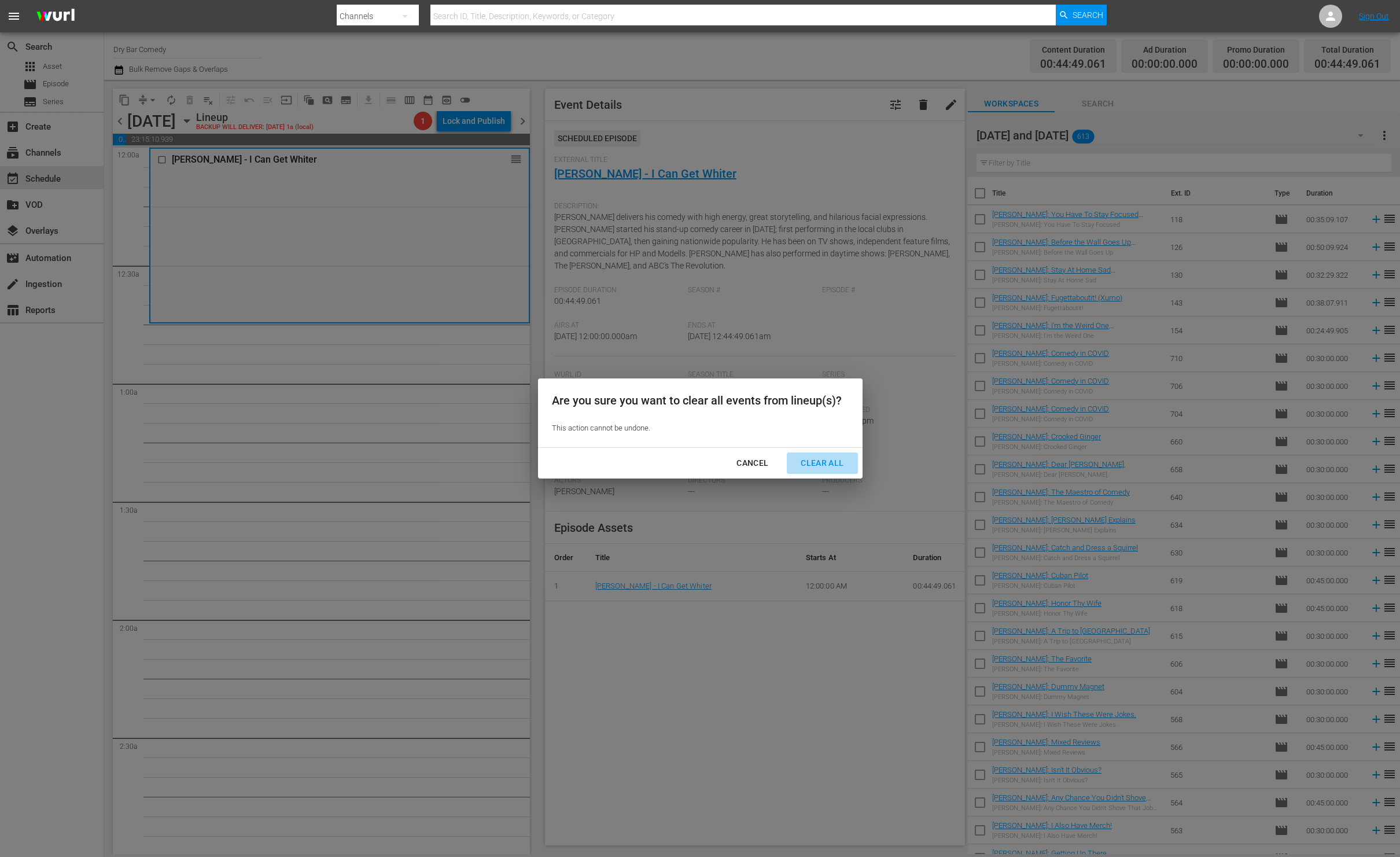
drag, startPoint x: 830, startPoint y: 457, endPoint x: 821, endPoint y: 453, distance: 9.9
click at [830, 456] on div "Clear All" at bounding box center [821, 463] width 61 height 14
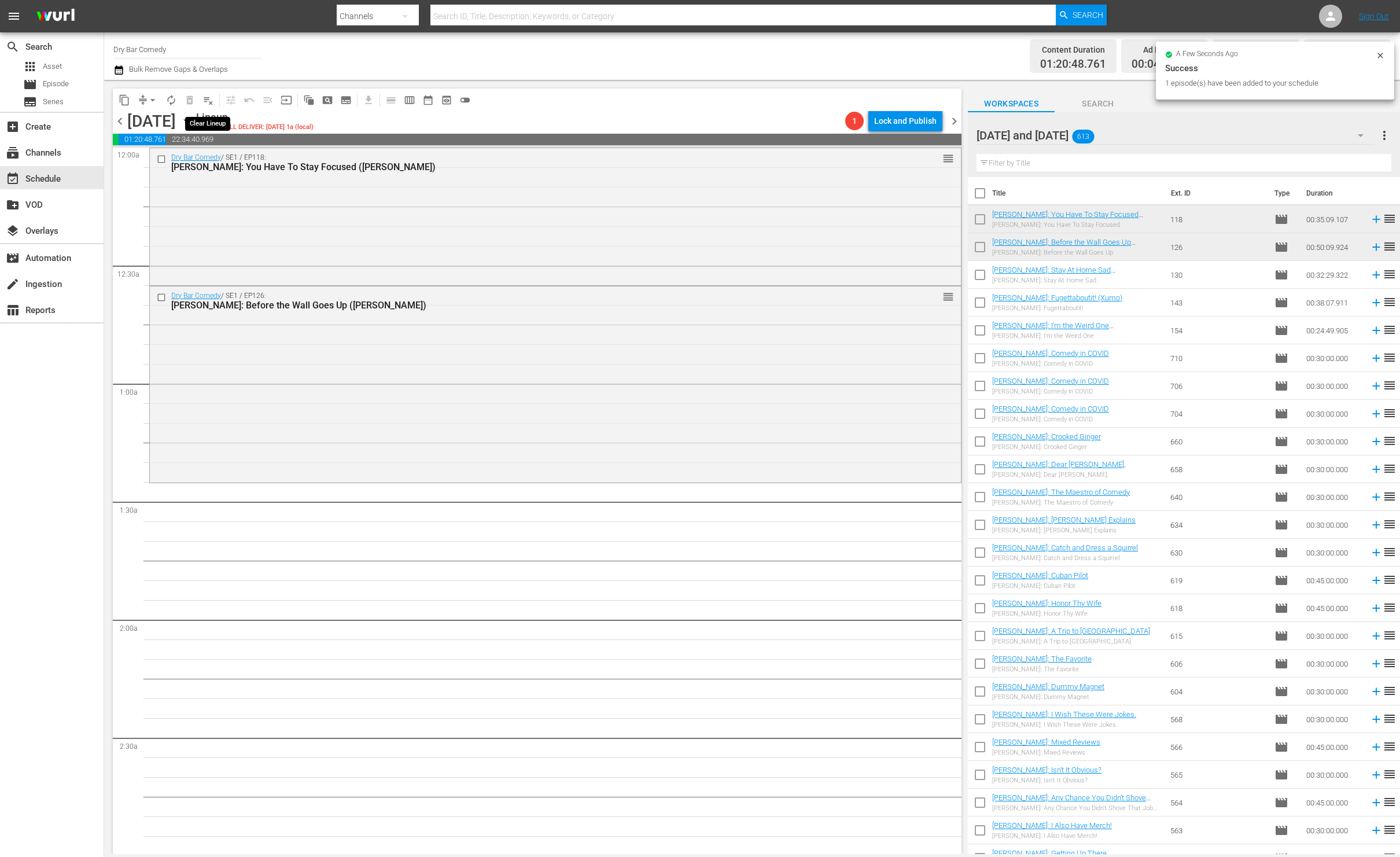
click at [211, 105] on span "playlist_remove_outlined" at bounding box center [208, 100] width 12 height 12
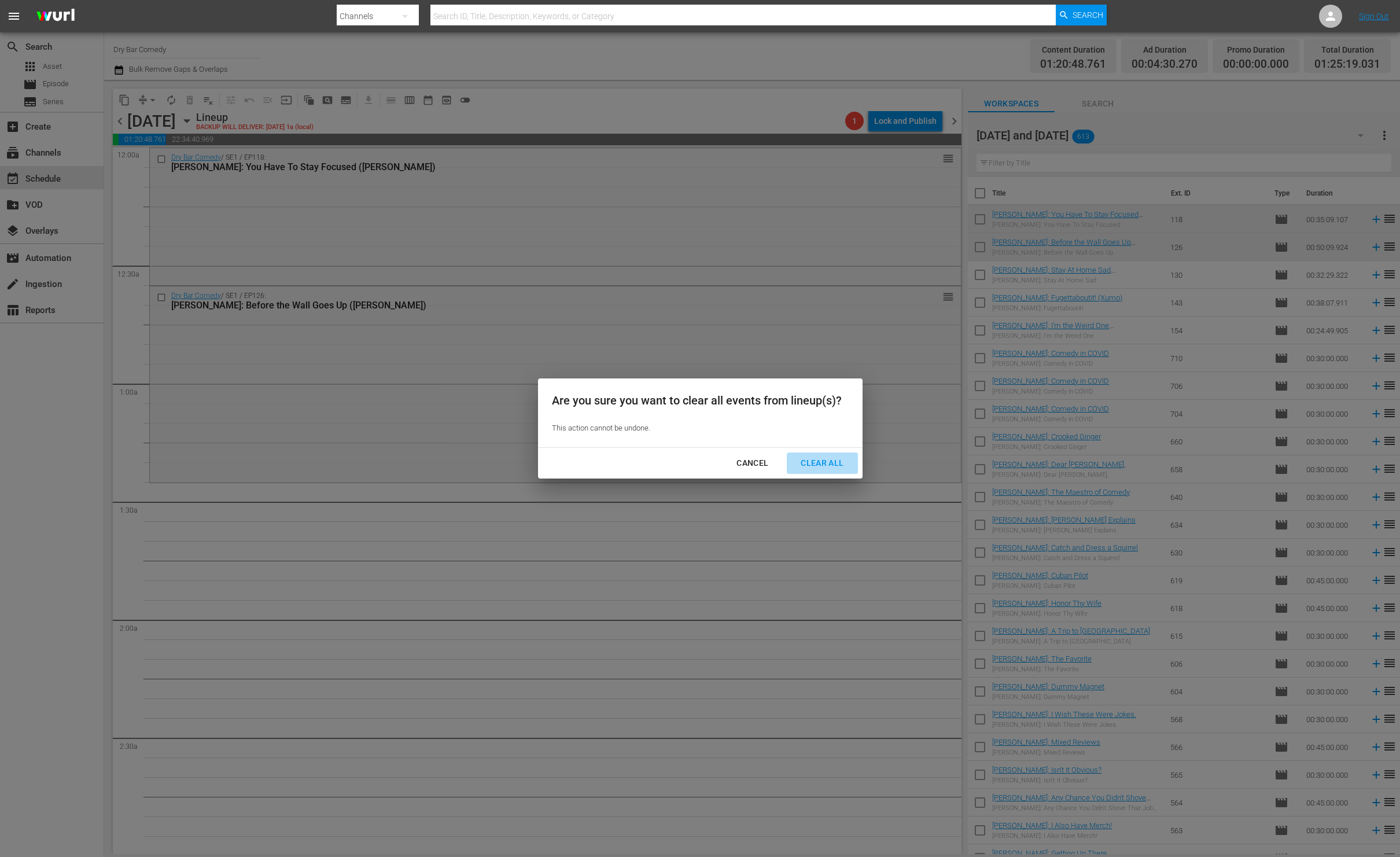
click at [827, 460] on div "Clear All" at bounding box center [821, 463] width 61 height 14
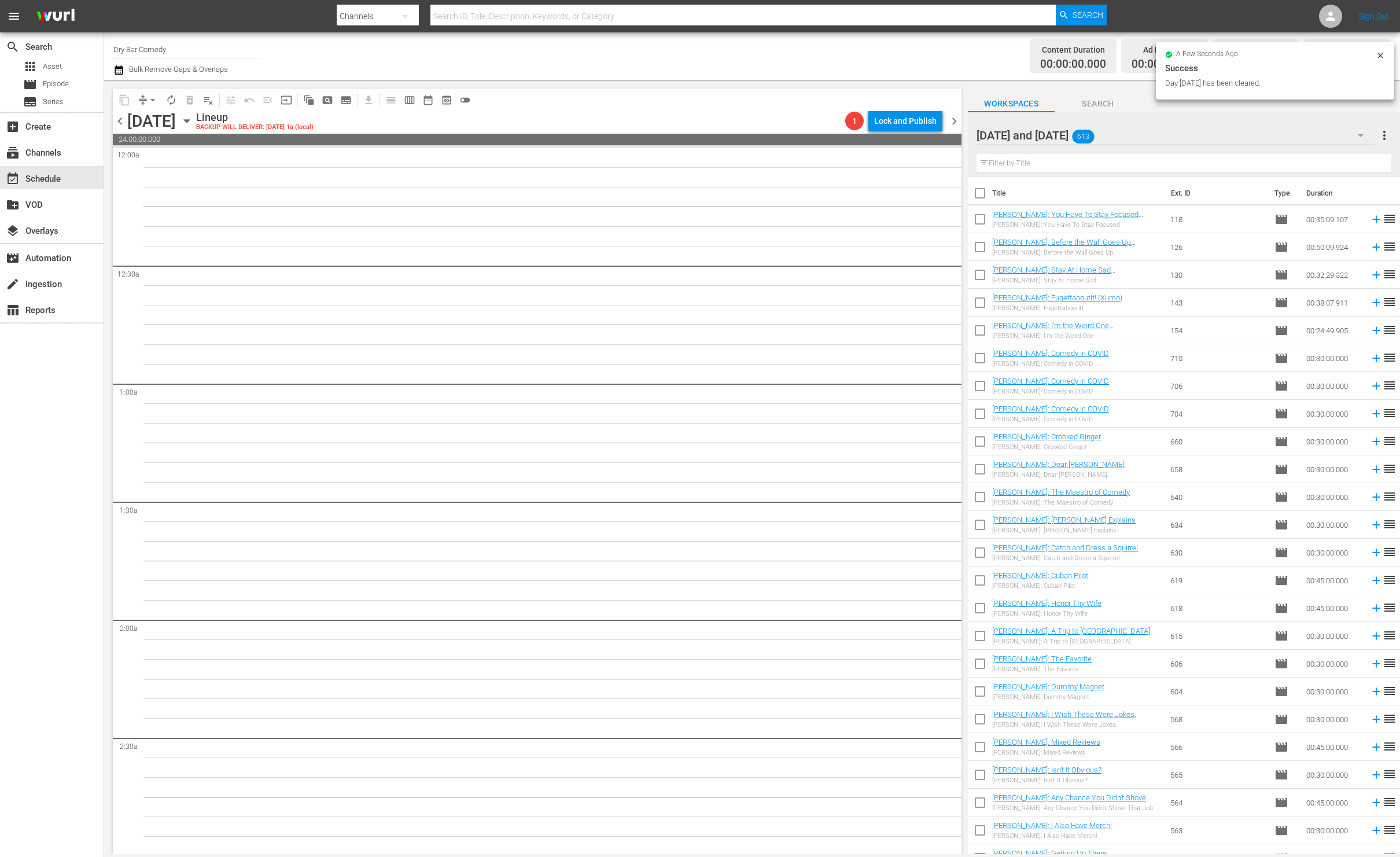
click at [1076, 134] on div at bounding box center [1049, 135] width 146 height 29
drag, startPoint x: 1158, startPoint y: 130, endPoint x: 1145, endPoint y: 130, distance: 13.3
click at [1157, 130] on input "Tuesday and Wednesday" at bounding box center [1178, 135] width 404 height 28
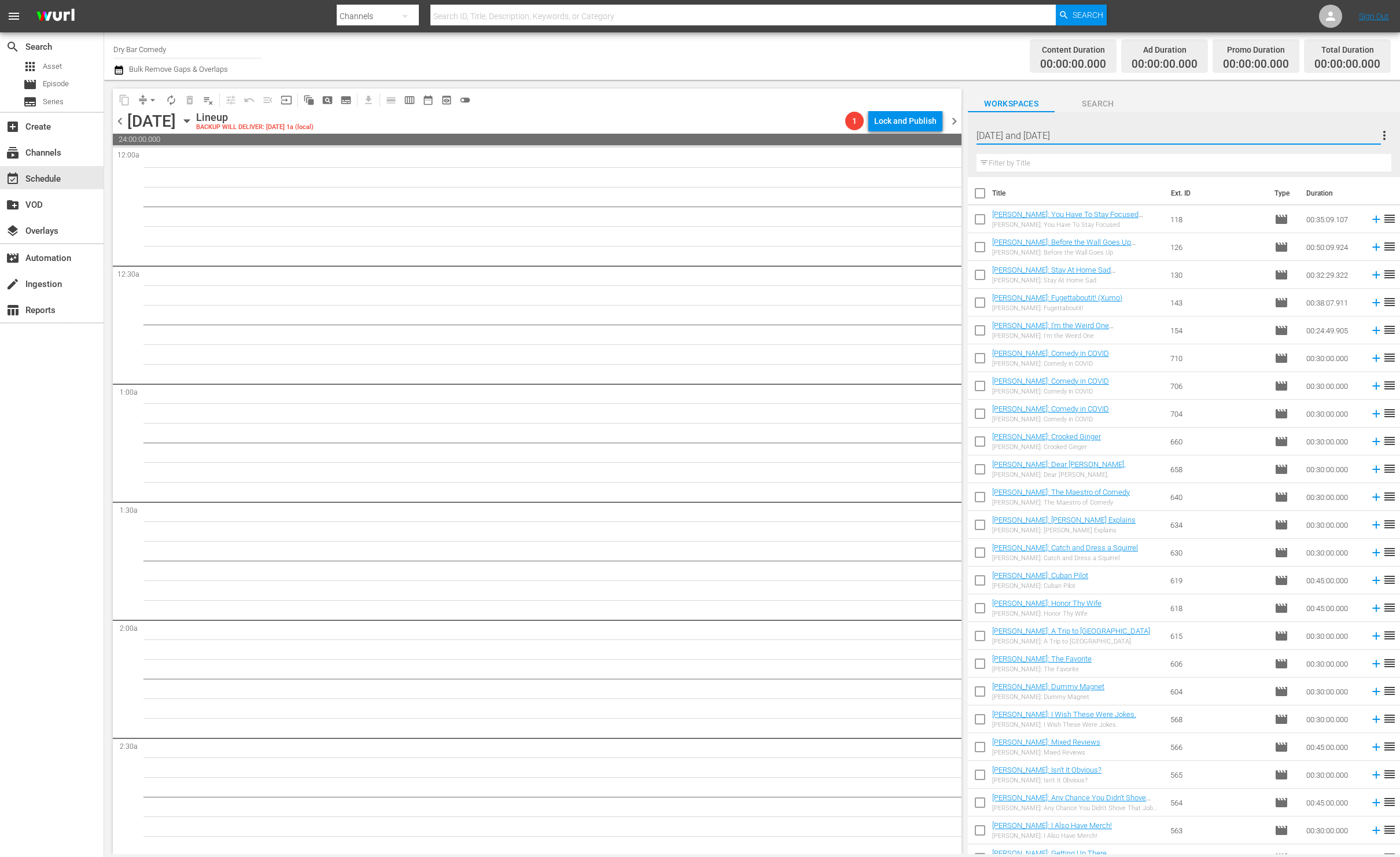
click at [1030, 102] on span "Workspaces" at bounding box center [1011, 104] width 87 height 14
click at [1364, 131] on icon "button" at bounding box center [1360, 135] width 14 height 14
click at [1055, 210] on div "Default Workspace (29)" at bounding box center [1068, 204] width 157 height 19
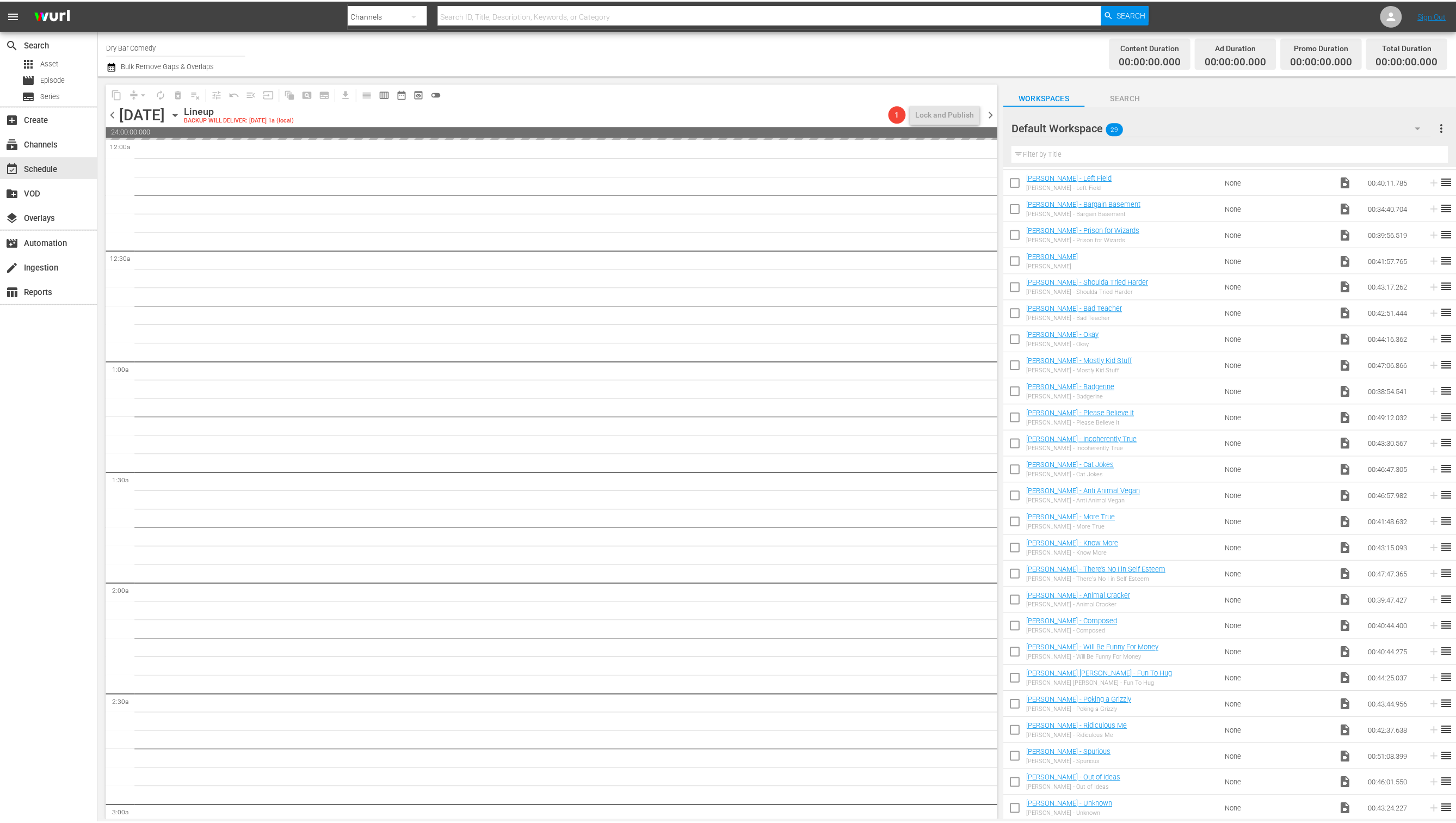
scroll to position [129, 0]
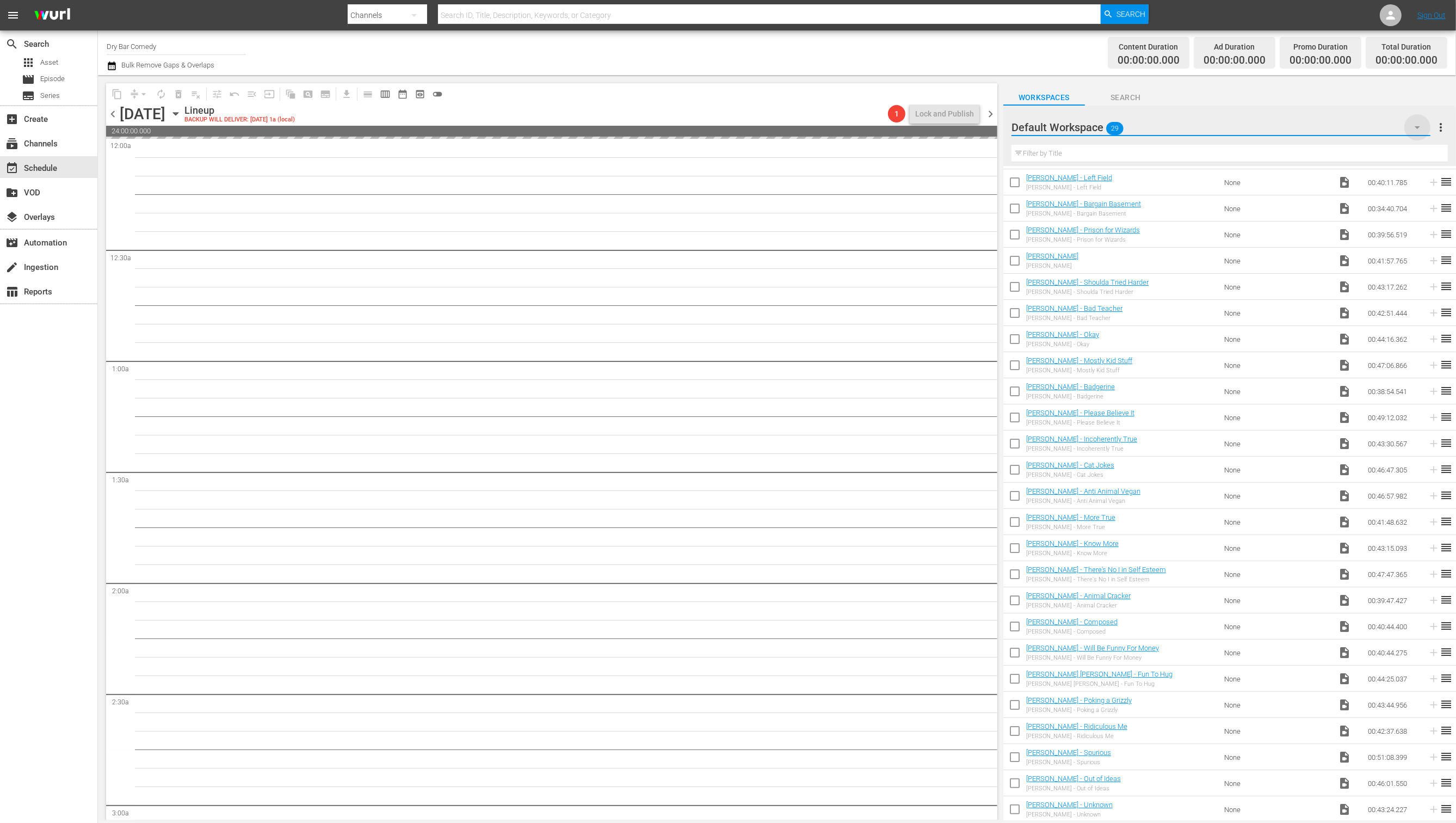
click at [1316, 128] on icon "button" at bounding box center [1417, 127] width 6 height 3
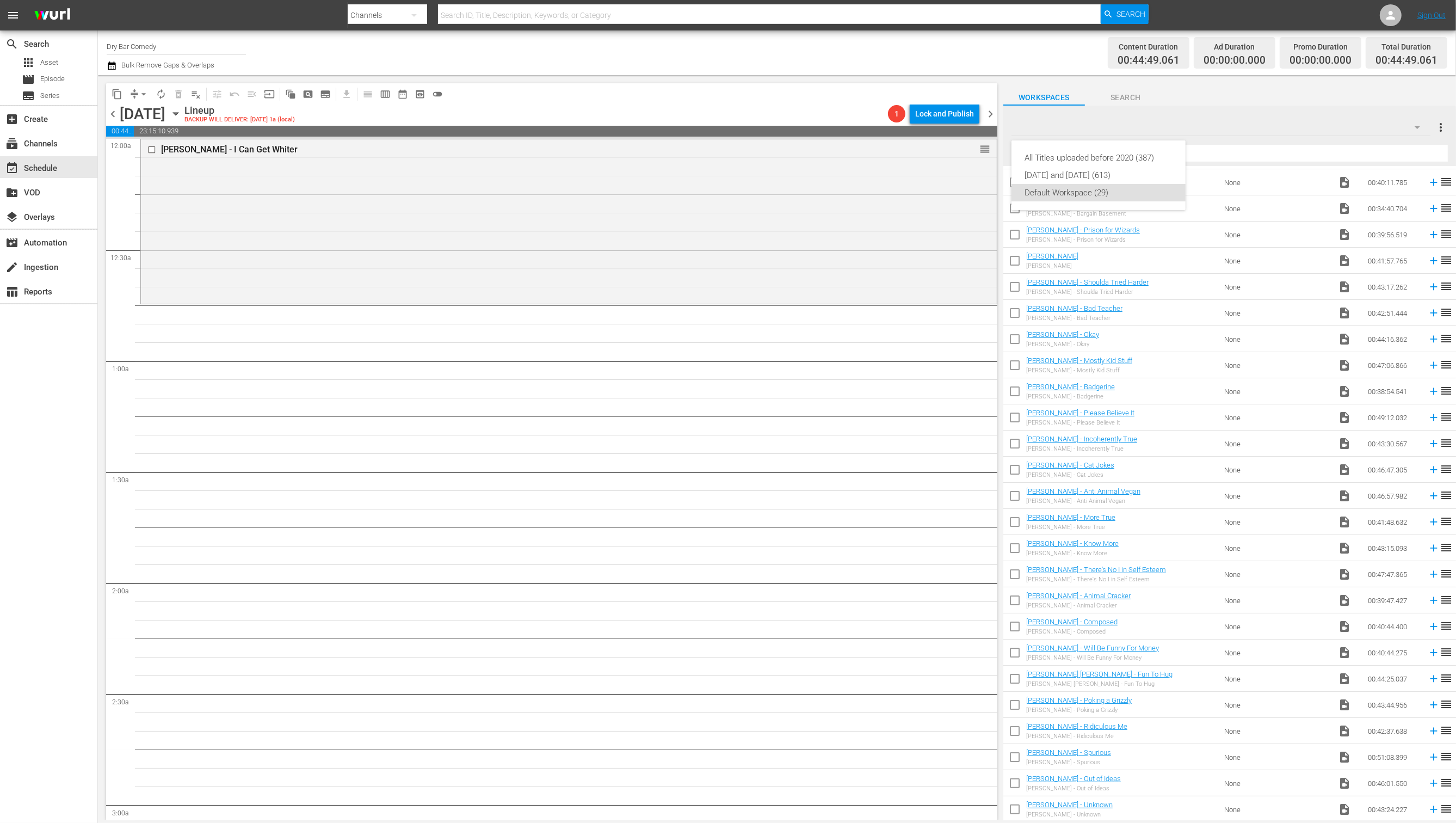
click at [600, 247] on div "All Titles uploaded before 2020 (387) Tuesday and Wednesday (613) Default Works…" at bounding box center [728, 411] width 1456 height 823
click at [613, 249] on div "Mike Burton - I Can Get Whiter reorder" at bounding box center [569, 220] width 856 height 163
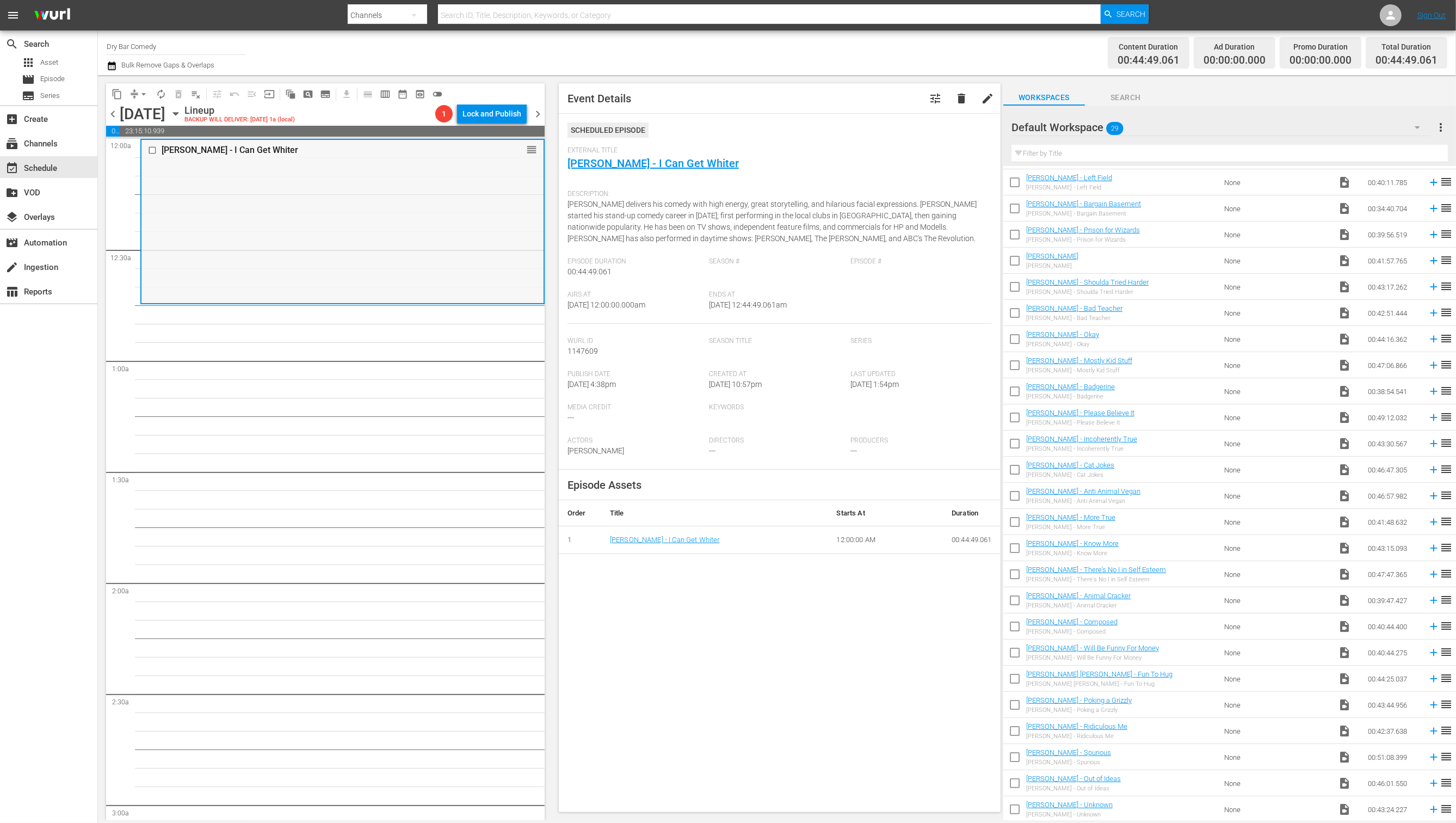
click at [481, 249] on div "Mike Burton - I Can Get Whiter reorder" at bounding box center [341, 221] width 402 height 163
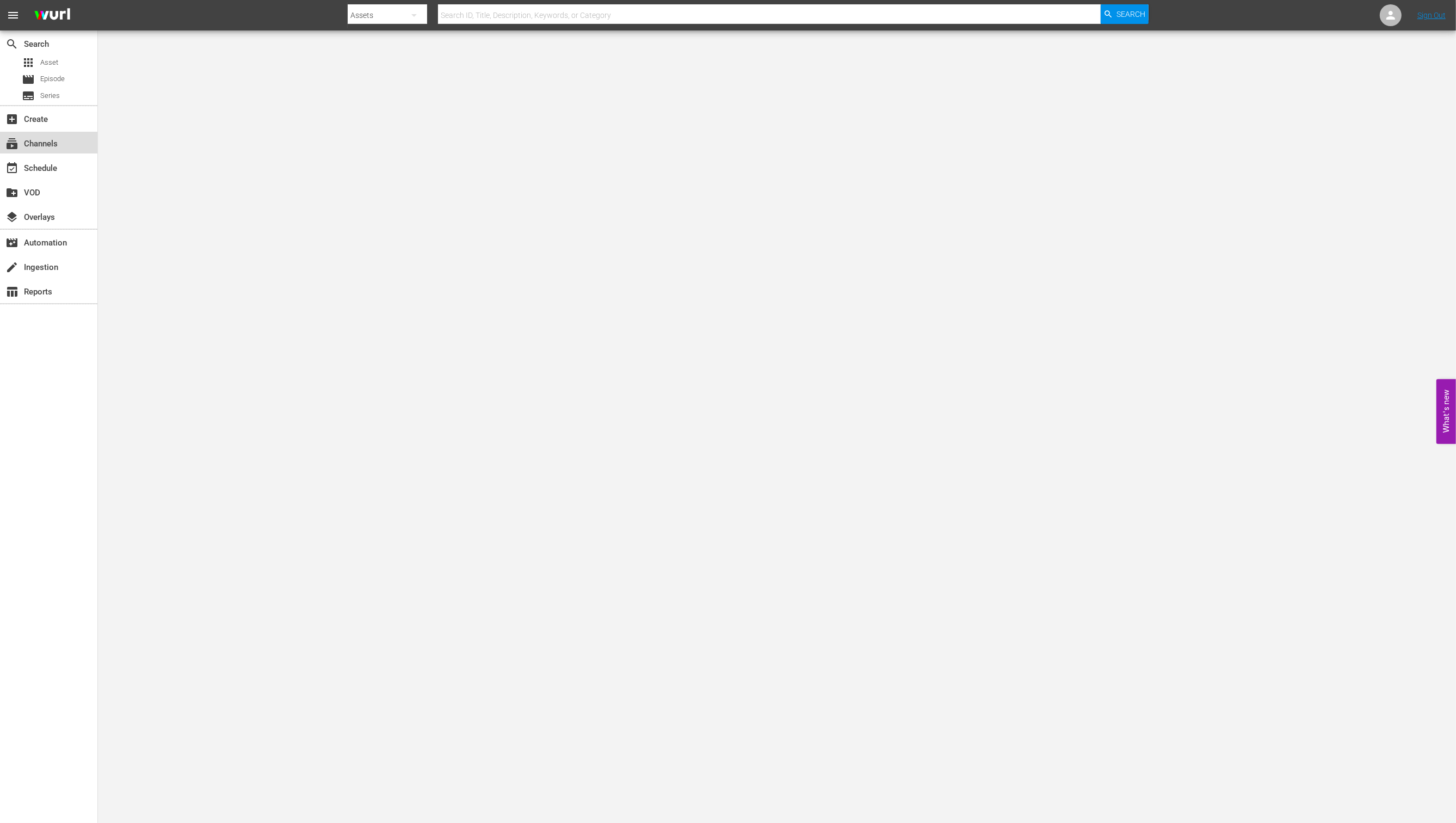
click at [63, 139] on div "subscriptions Channels" at bounding box center [49, 142] width 98 height 22
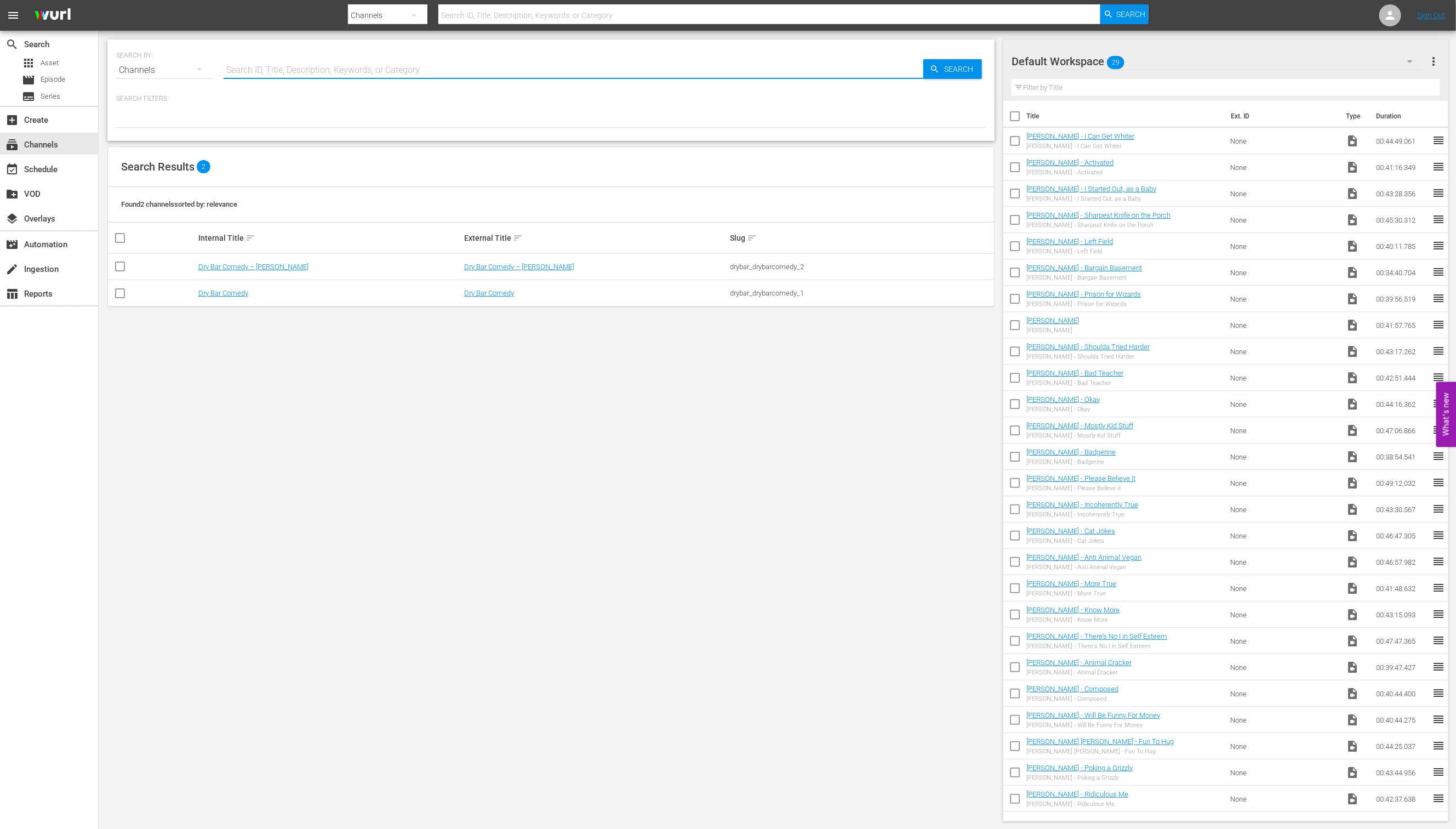
click at [386, 69] on input "text" at bounding box center [573, 70] width 700 height 27
paste input "asia_tv_limited_zeetvhdukgermany_1"
type input "asia_tv_limited_zeetvhdukgermany_1"
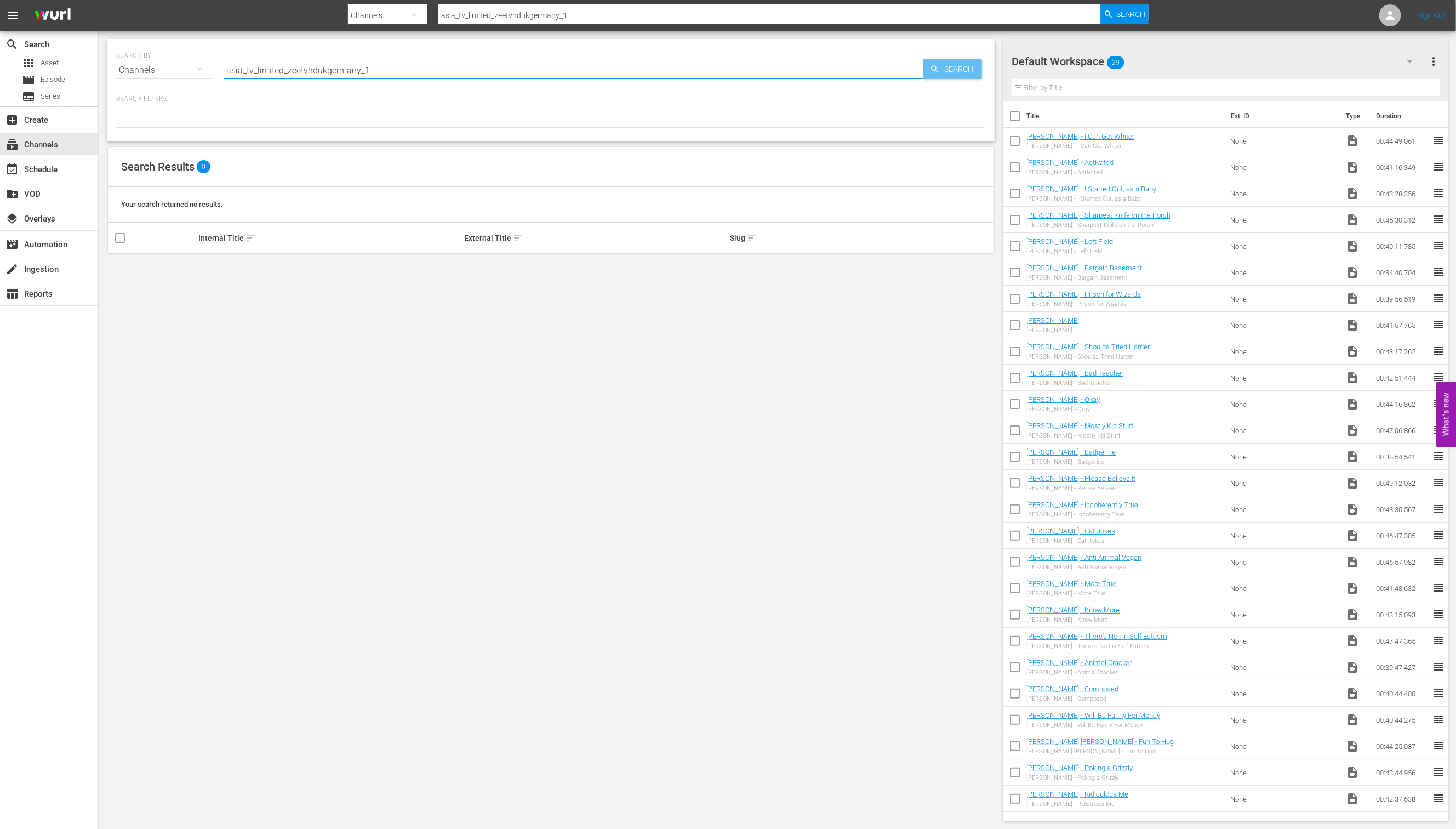
type input "asia_tv_limited_zeetvhdukgermany_1"
click at [945, 61] on span "Search" at bounding box center [961, 68] width 43 height 20
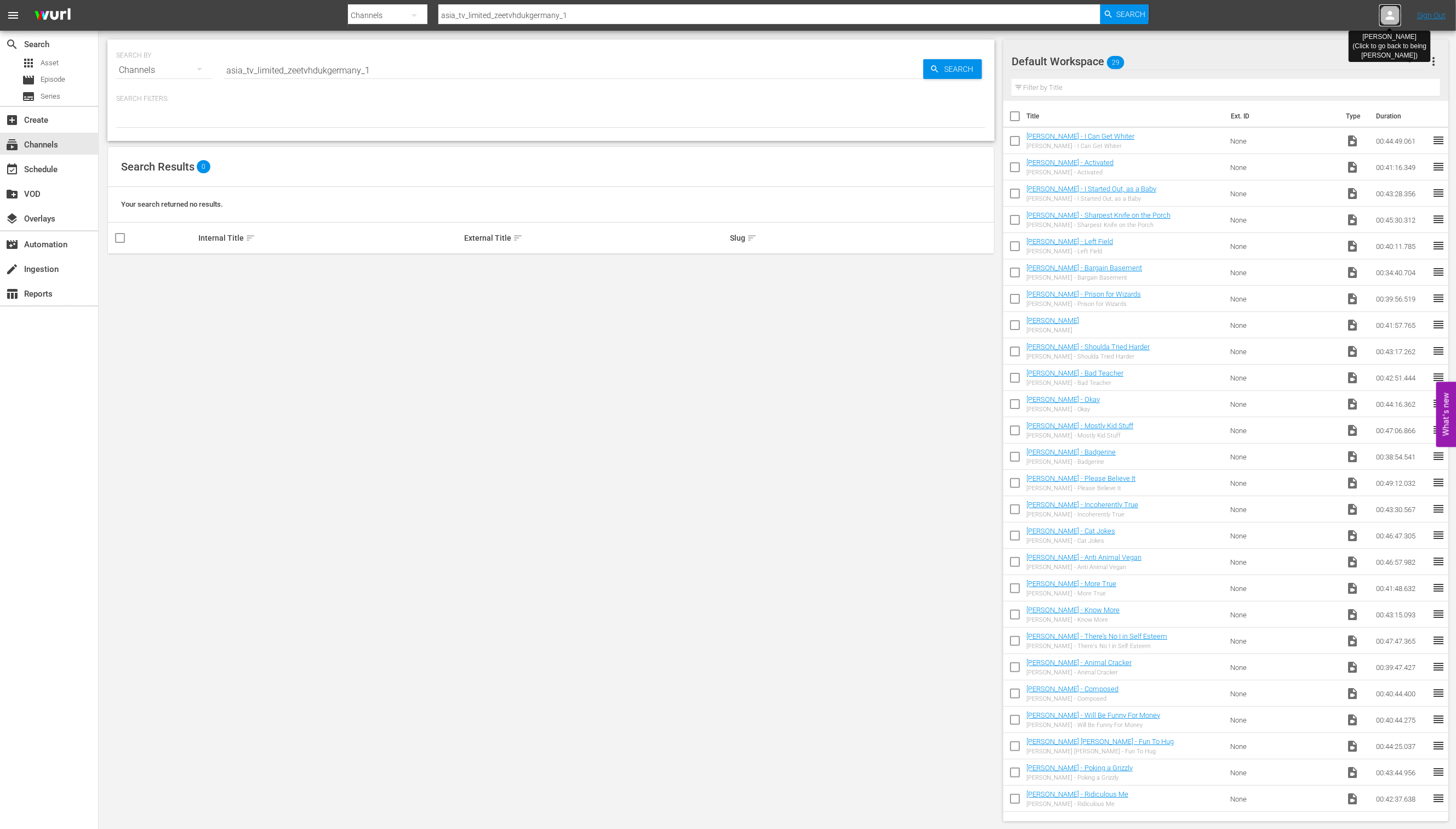
click at [1383, 22] on div at bounding box center [1390, 15] width 22 height 22
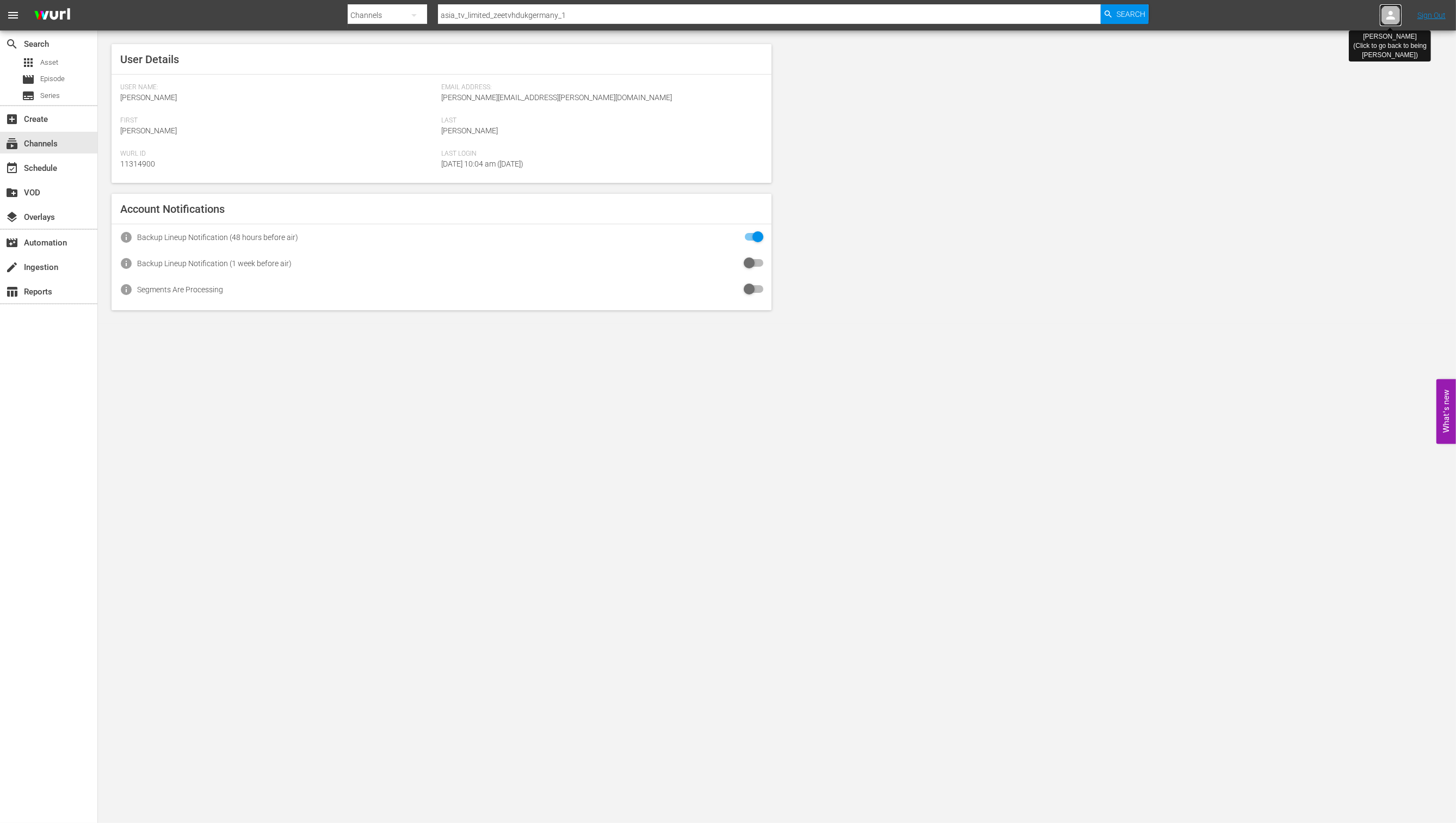
click at [1382, 19] on div at bounding box center [1390, 15] width 22 height 22
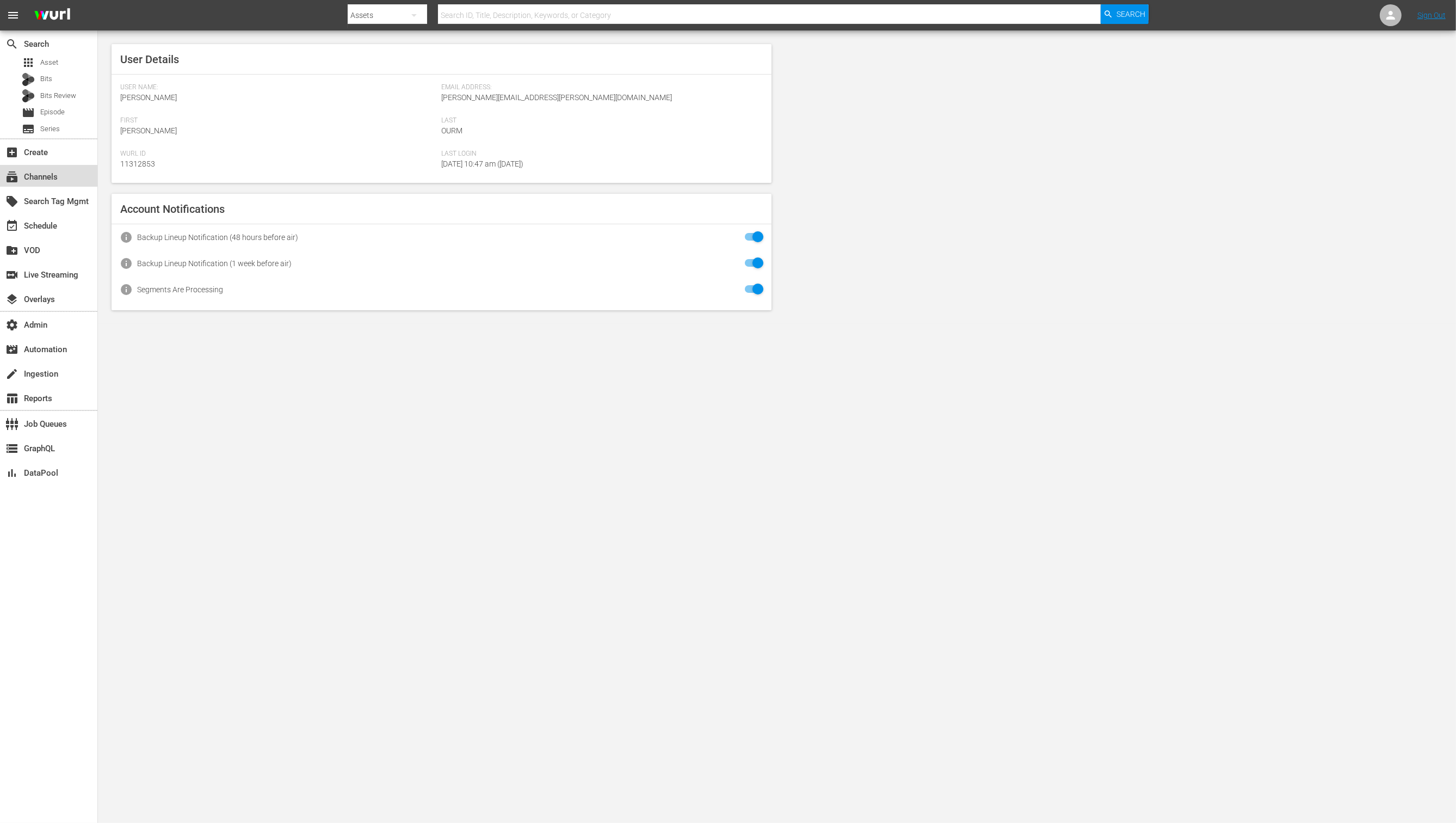
click at [71, 182] on div "subscriptions Channels" at bounding box center [49, 175] width 98 height 22
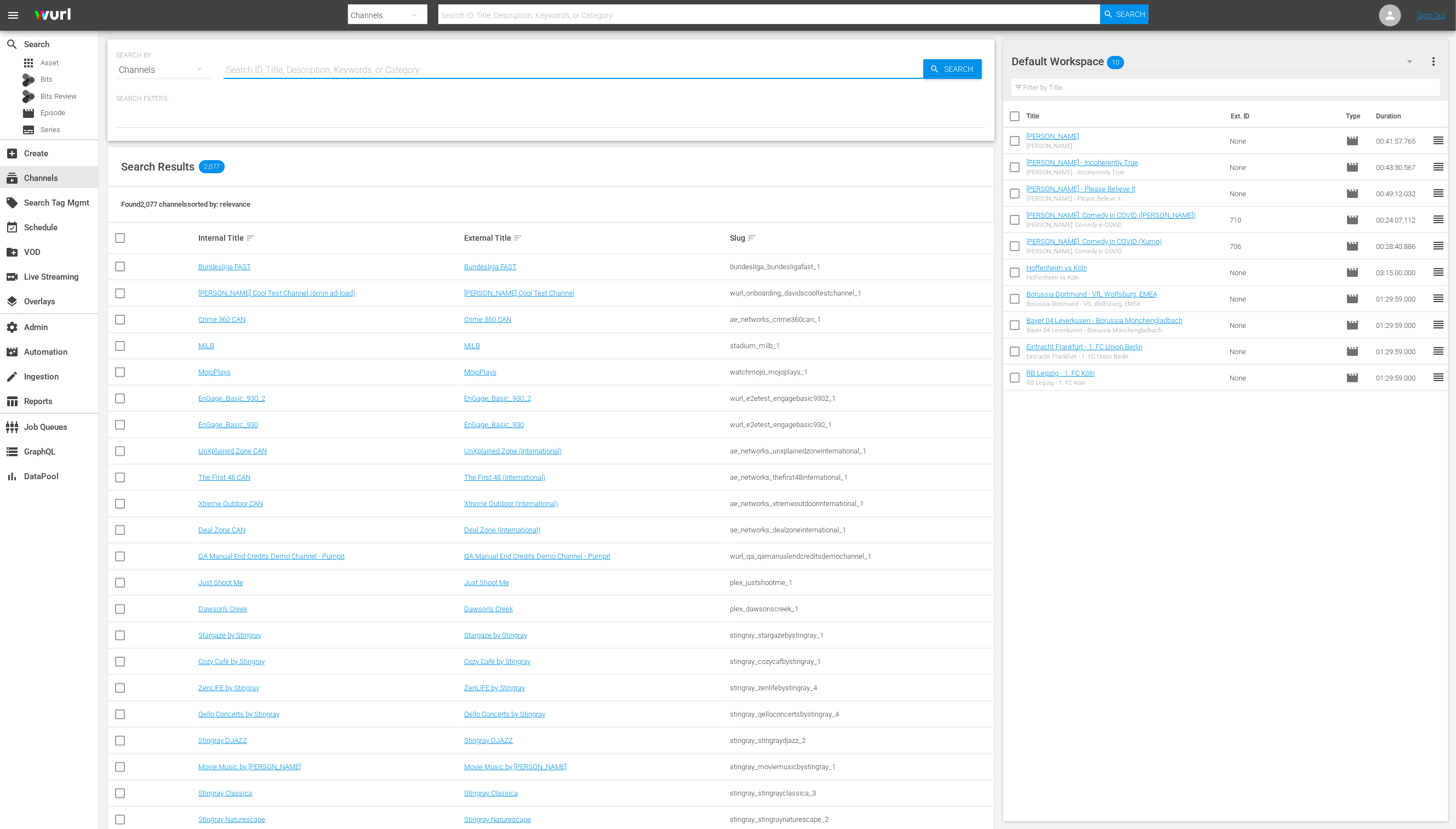
click at [324, 74] on input "text" at bounding box center [573, 70] width 700 height 27
paste input "asia_tv_limited_zeetvhdukgermany_1"
type input "asia_tv_limited_zeetvhdukgermany_1"
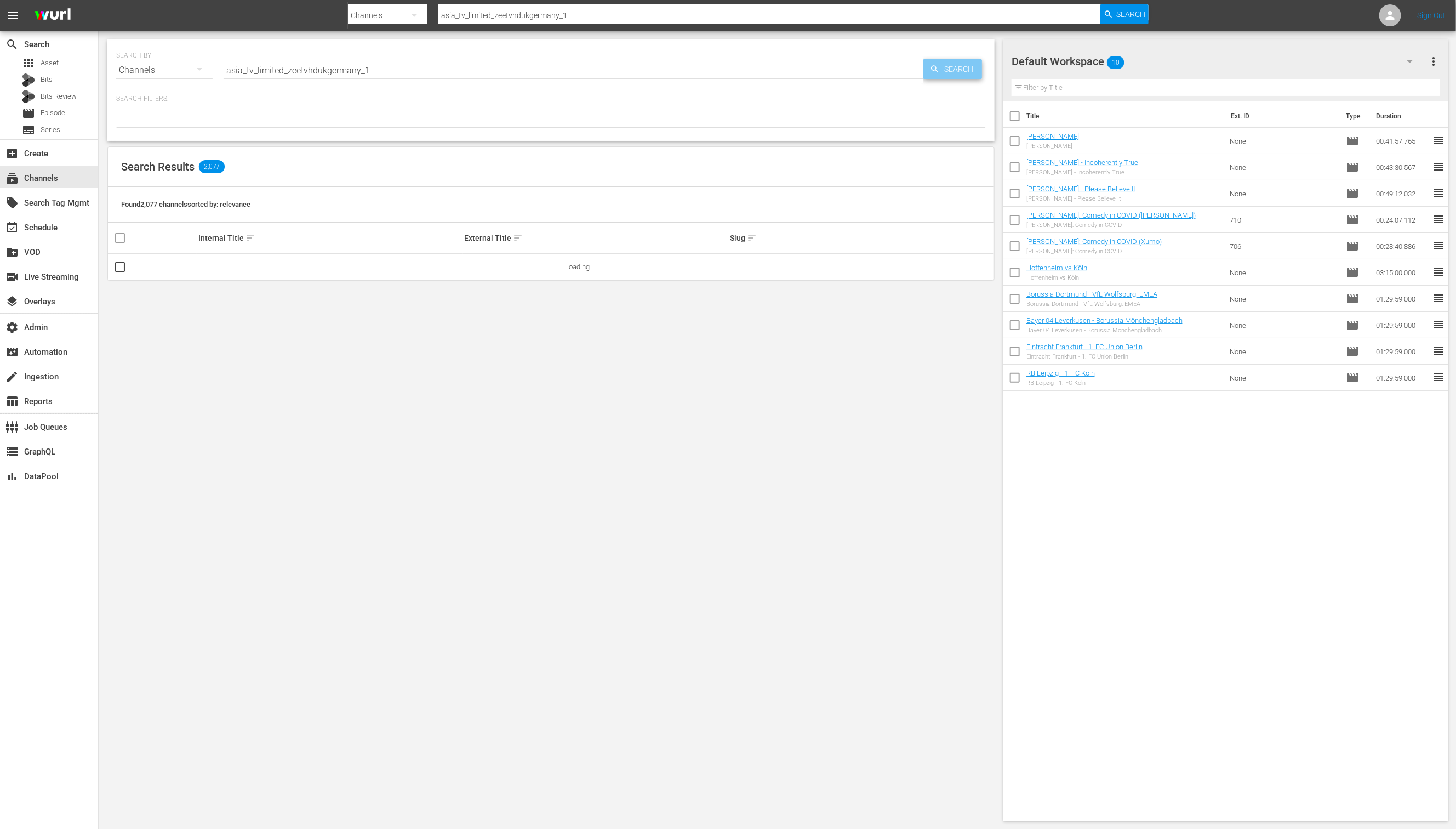
click at [938, 68] on icon "button" at bounding box center [935, 69] width 9 height 9
click at [517, 264] on link "ZEE TV HD [GEOGRAPHIC_DATA] ([GEOGRAPHIC_DATA])" at bounding box center [551, 266] width 174 height 9
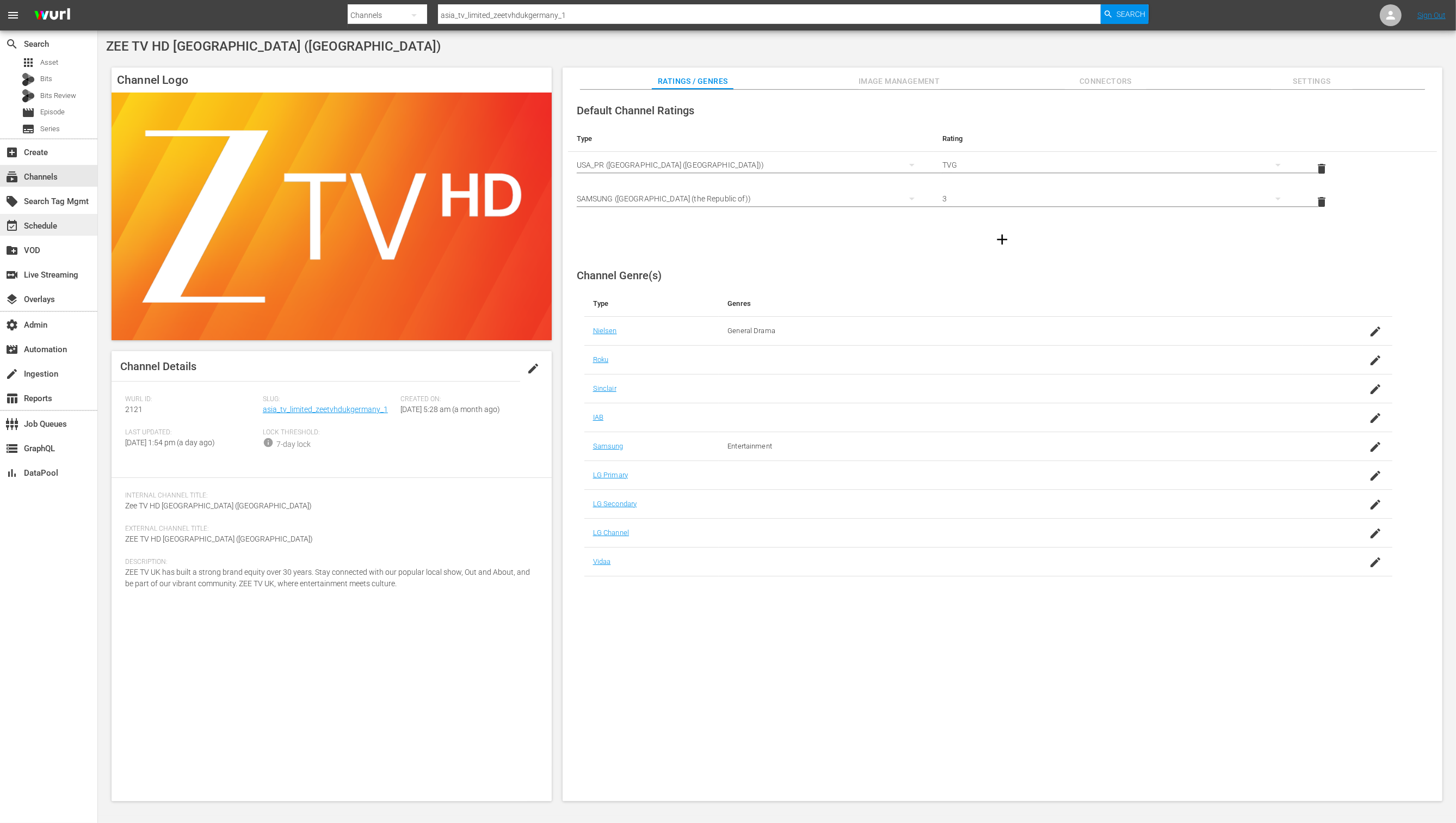
click at [60, 217] on div "event_available Schedule" at bounding box center [49, 224] width 98 height 22
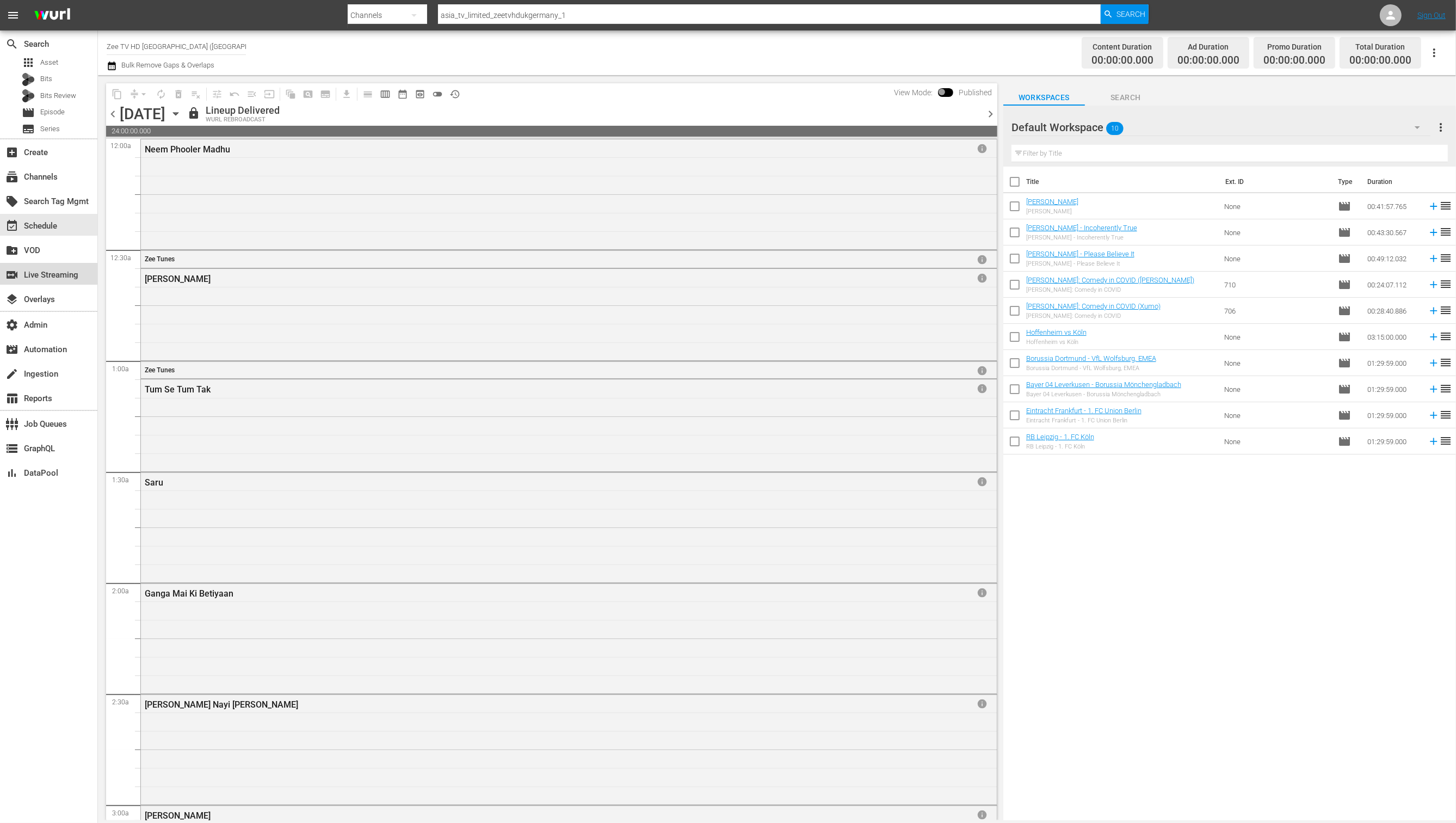
click at [59, 278] on div "switch_video Live Streaming" at bounding box center [30, 273] width 61 height 9
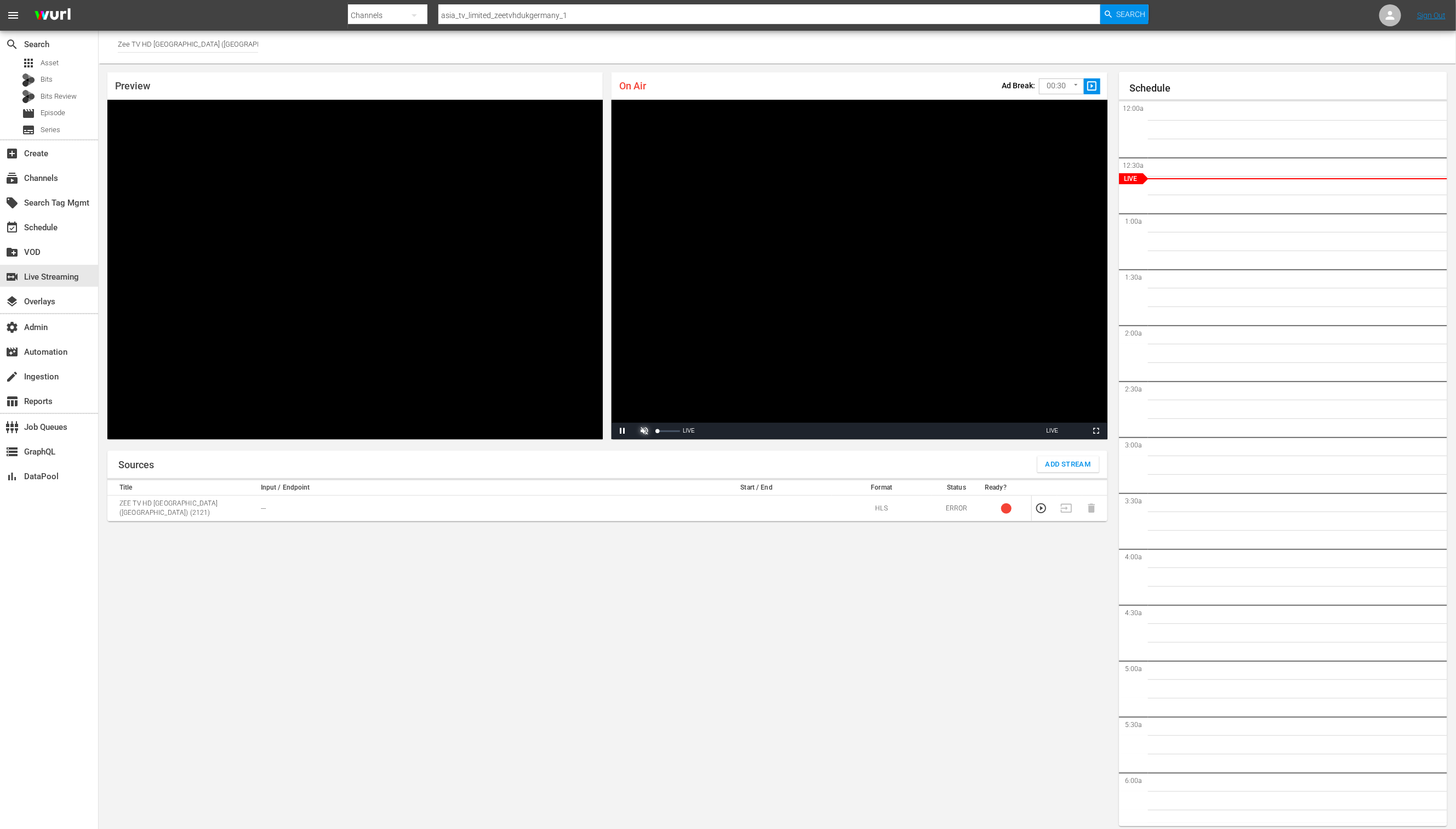
click at [644, 431] on span "Video Player" at bounding box center [644, 431] width 0 height 0
click at [665, 432] on div "34%" at bounding box center [668, 430] width 27 height 16
click at [669, 430] on div "Volume Level" at bounding box center [663, 431] width 11 height 2
click at [53, 235] on div "event_available Schedule" at bounding box center [49, 225] width 99 height 22
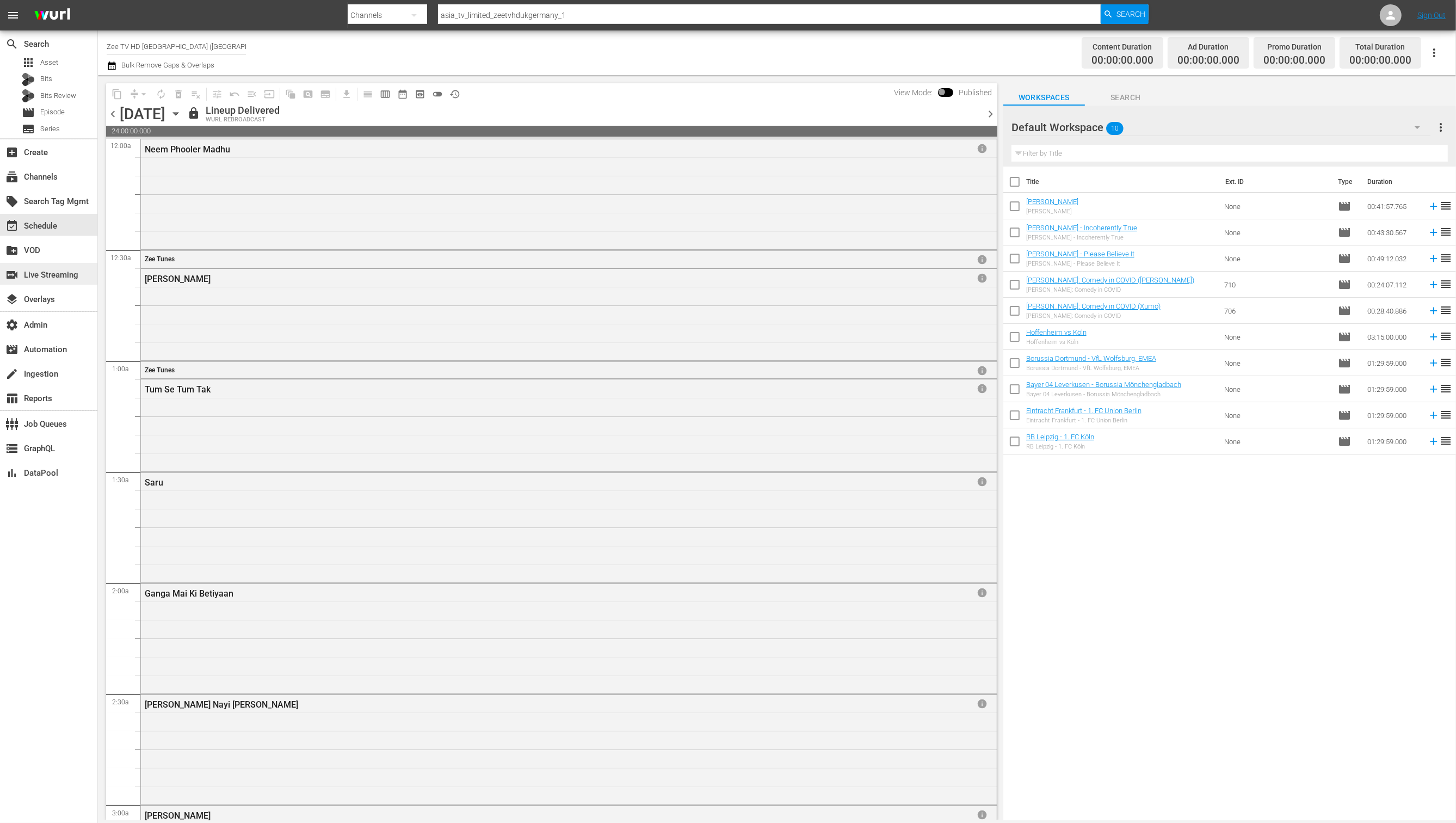
click at [50, 278] on div "switch_video Live Streaming" at bounding box center [30, 273] width 61 height 9
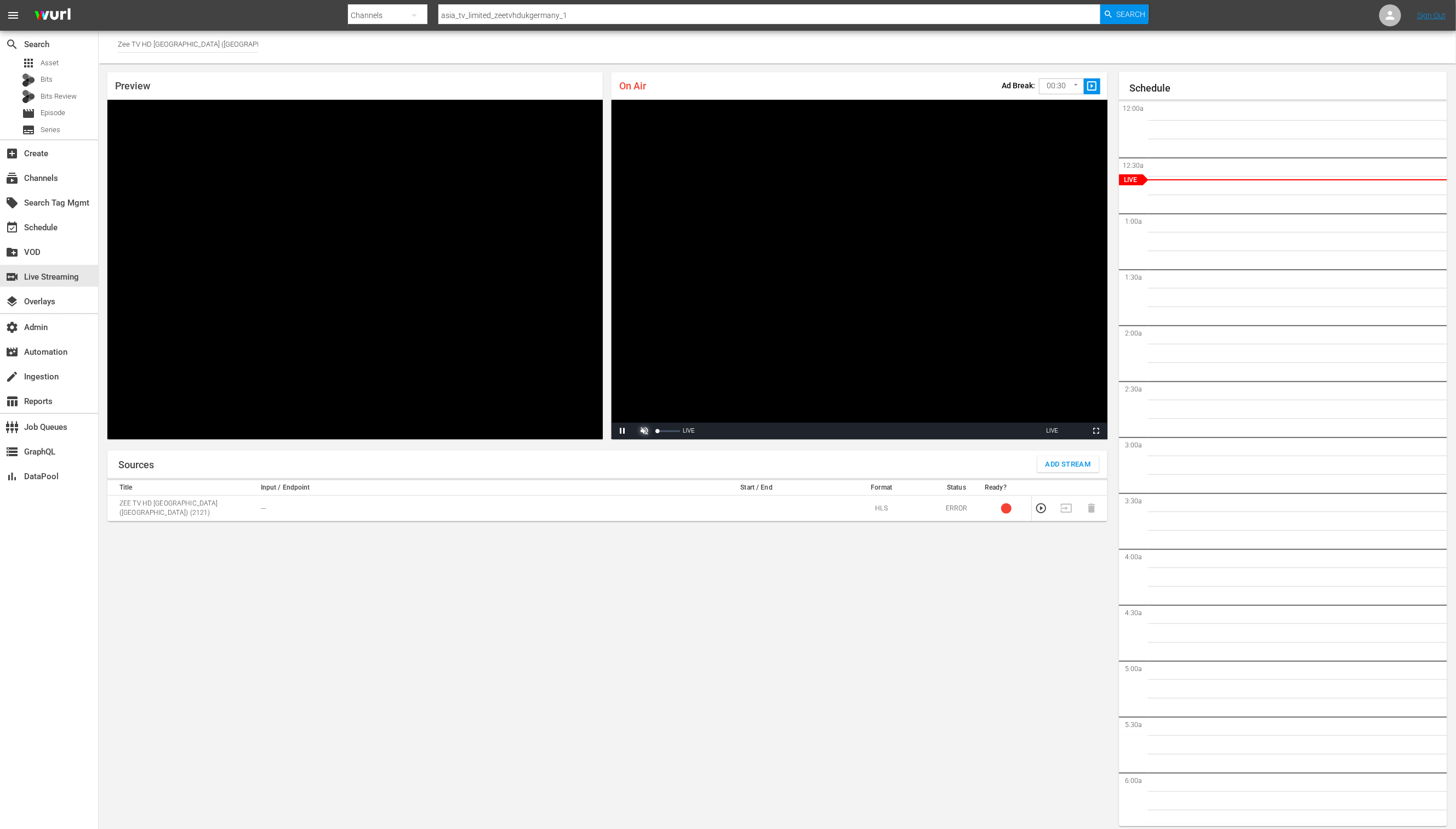
click at [644, 431] on span "Video Player" at bounding box center [644, 431] width 0 height 0
click at [668, 430] on div "Volume Level" at bounding box center [663, 431] width 11 height 2
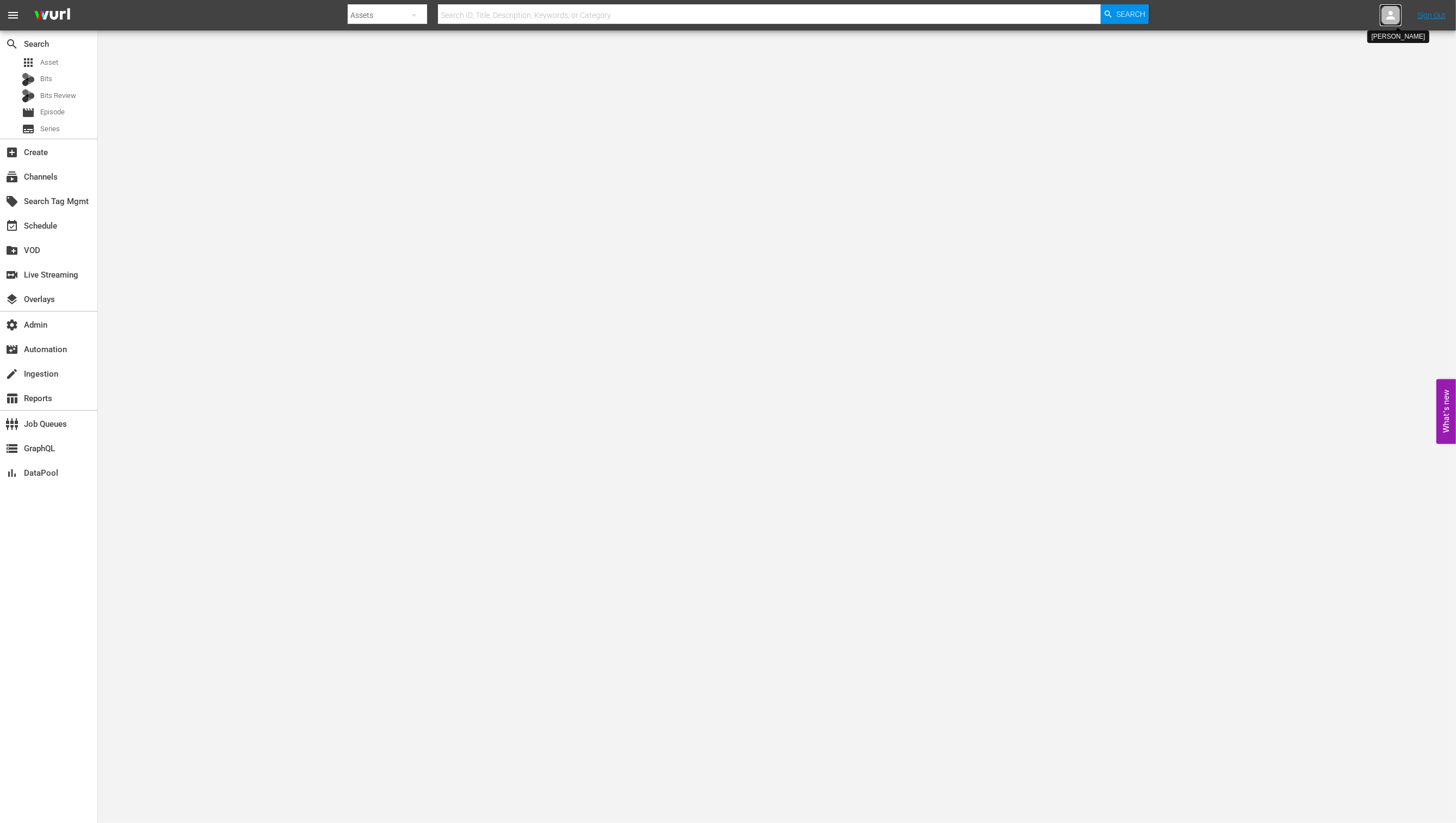
click at [1388, 19] on icon at bounding box center [1390, 15] width 8 height 8
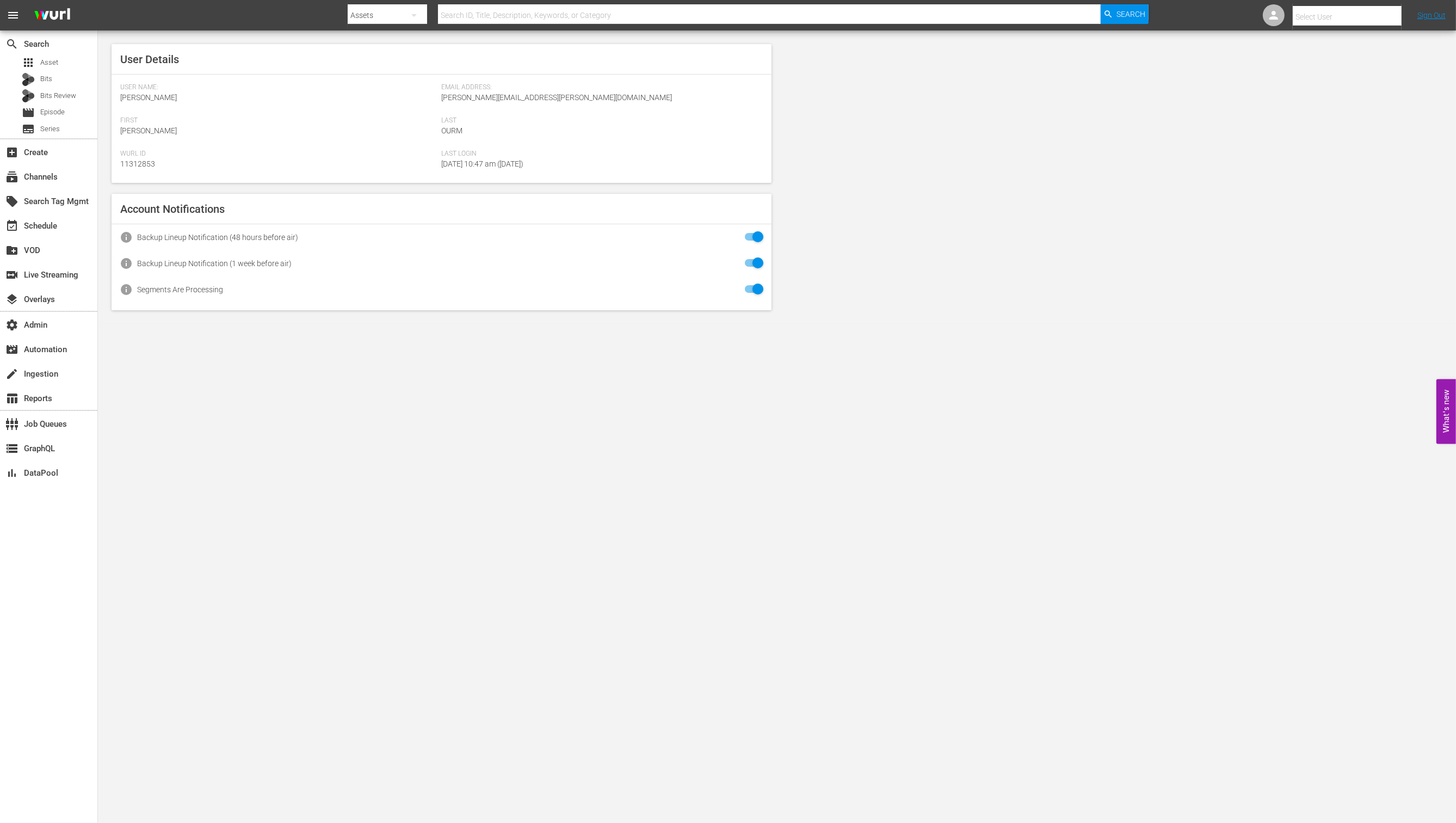
click at [1369, 17] on input "text" at bounding box center [1362, 17] width 139 height 26
click at [1369, 157] on div "Shawna Brooks <shawna.brooks@angel.com>" at bounding box center [1328, 151] width 169 height 26
type input "Shawna Brooks (11314900)"
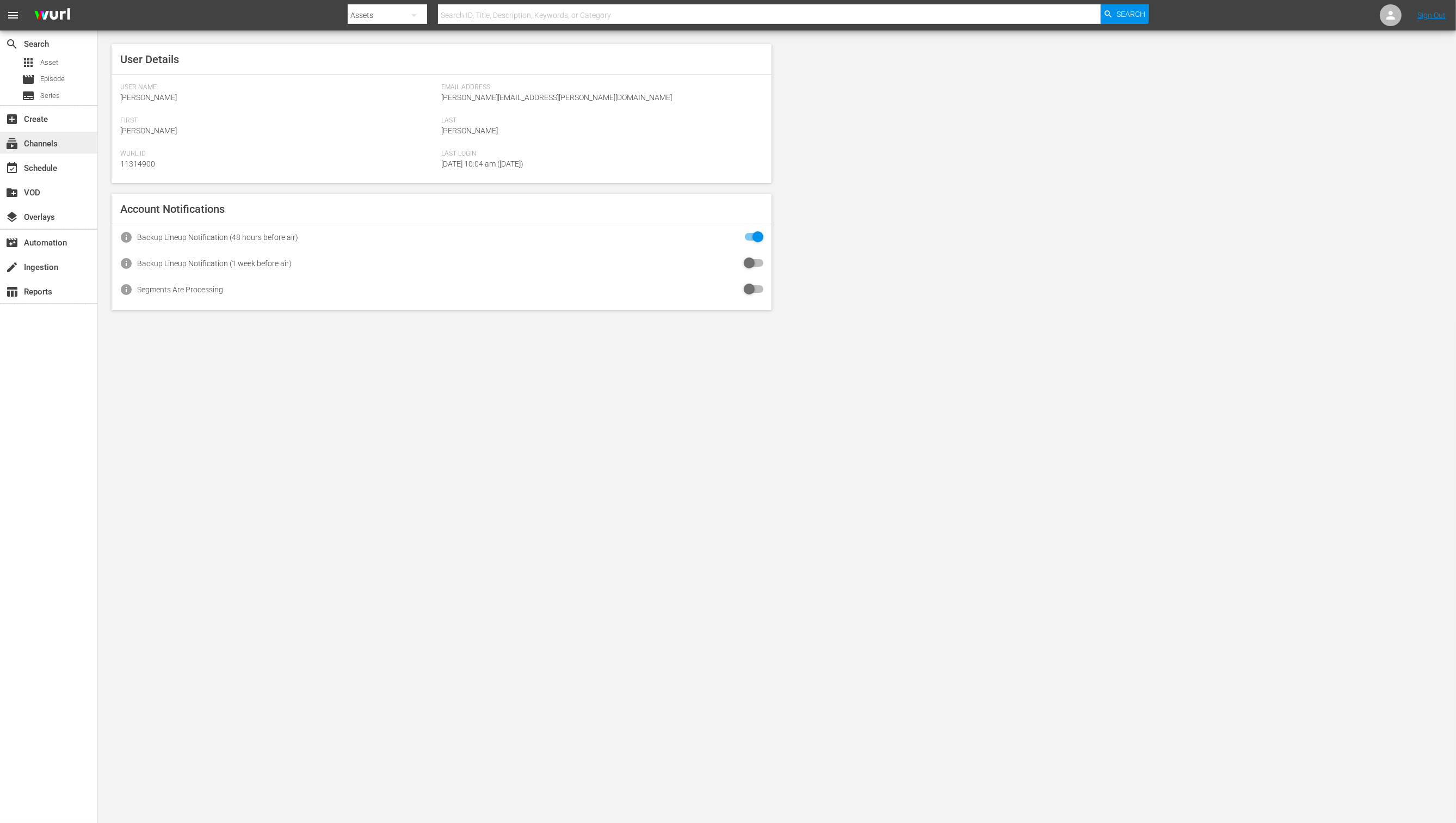
click at [55, 147] on div "subscriptions Channels" at bounding box center [30, 142] width 61 height 9
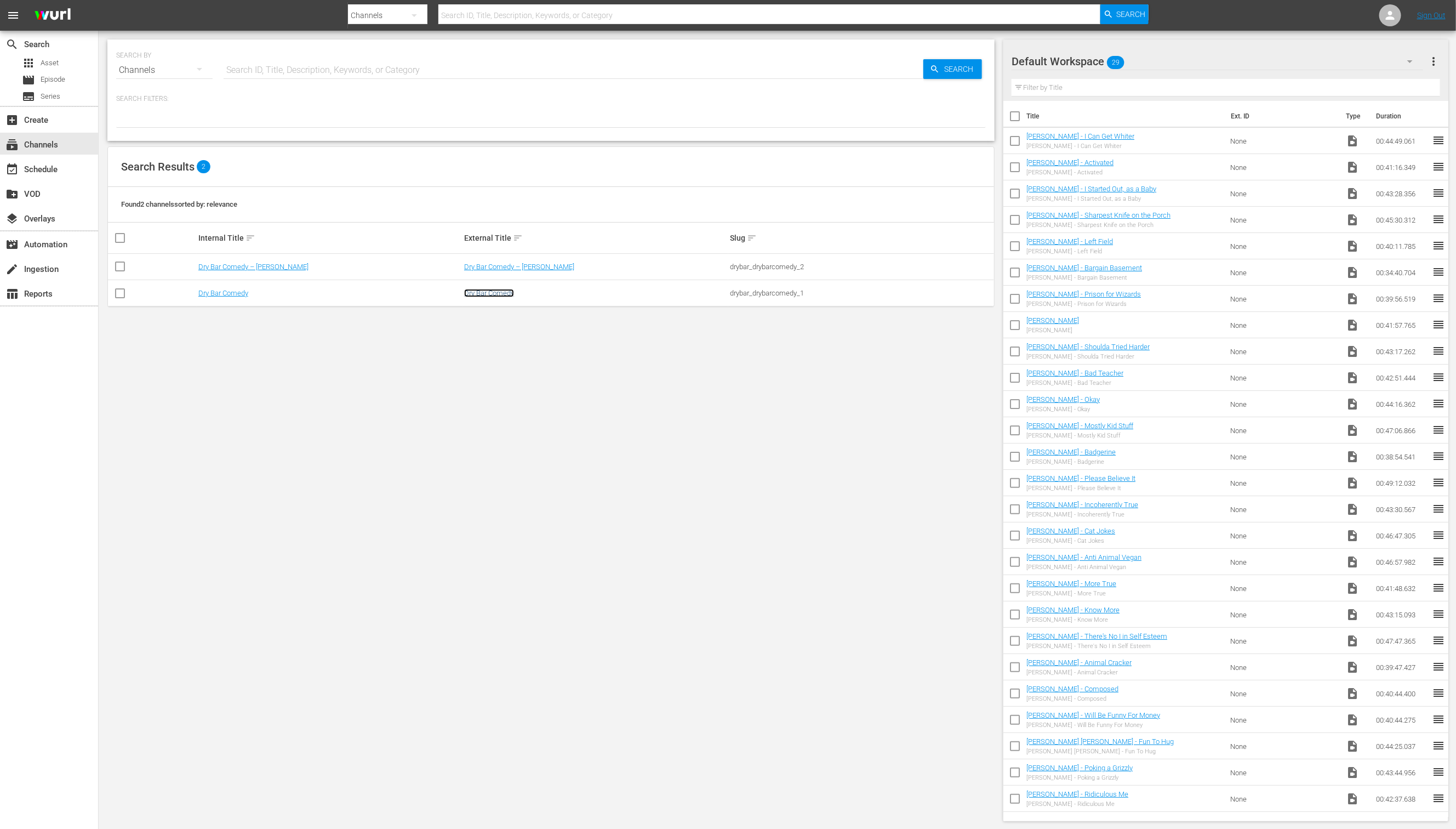
click at [501, 291] on link "Dry Bar Comedy" at bounding box center [489, 293] width 50 height 9
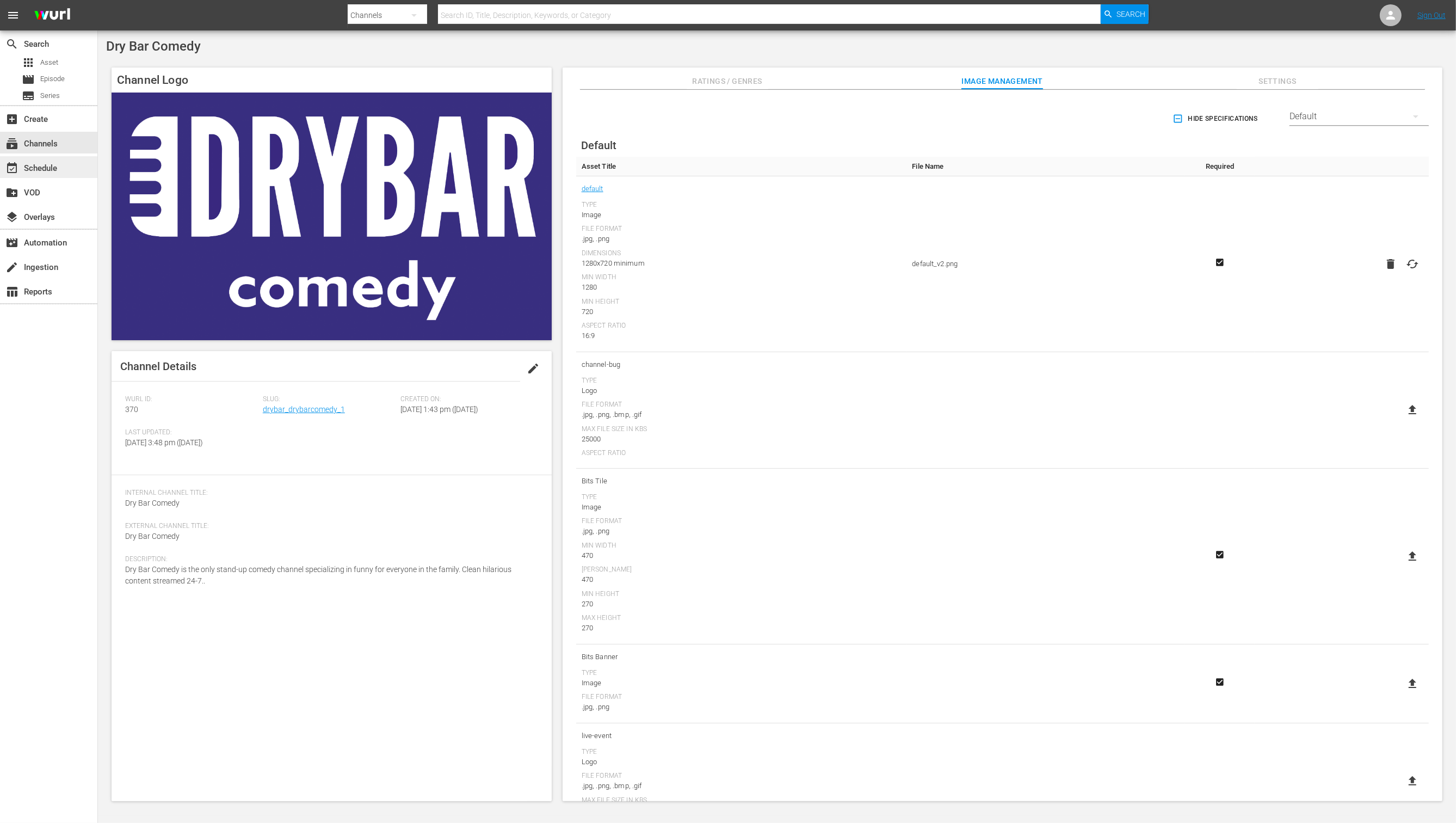
click at [64, 172] on div "event_available Schedule" at bounding box center [49, 166] width 98 height 22
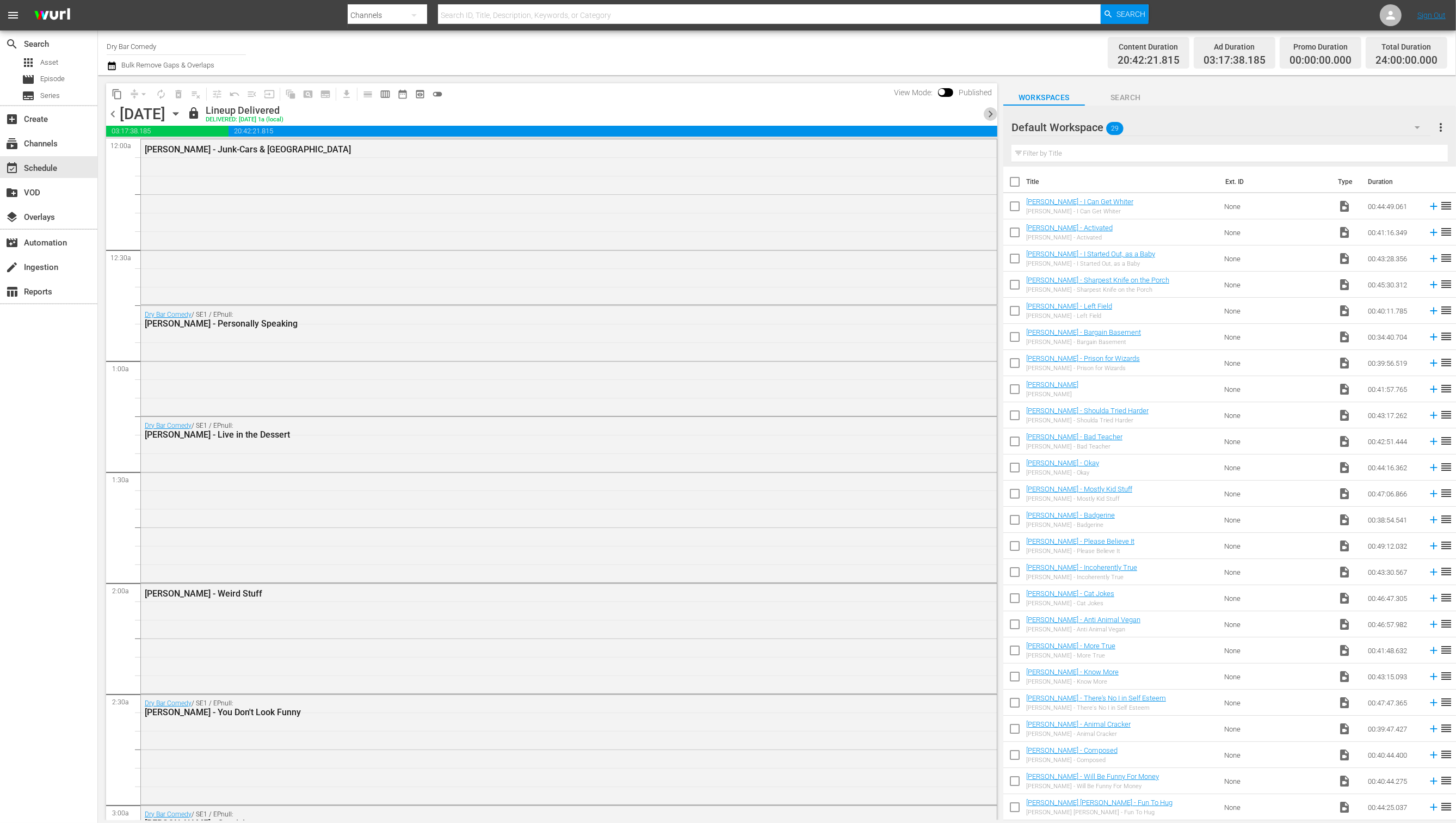
click at [992, 113] on span "chevron_right" at bounding box center [990, 114] width 13 height 13
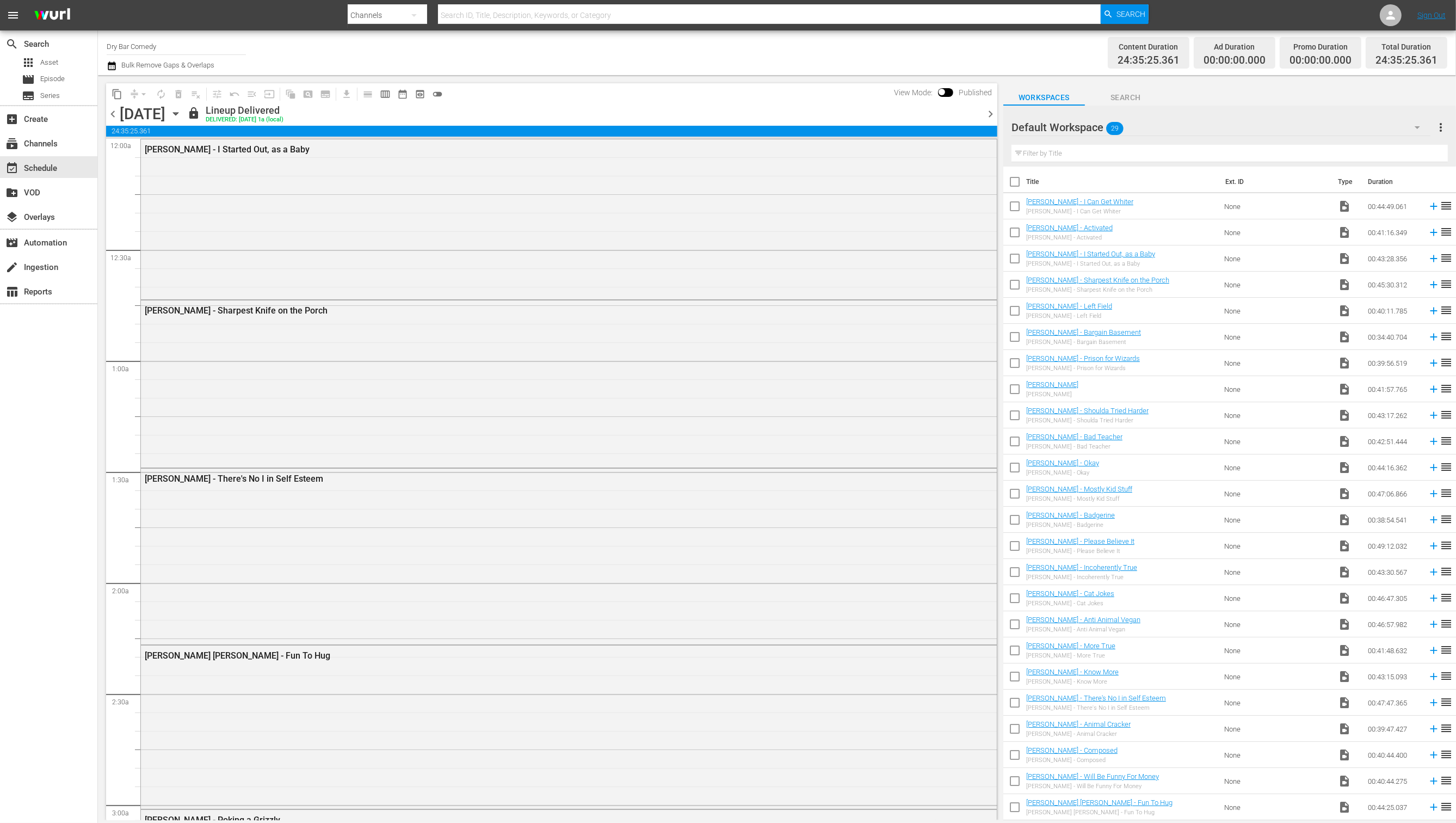
click at [178, 115] on icon "button" at bounding box center [175, 114] width 5 height 3
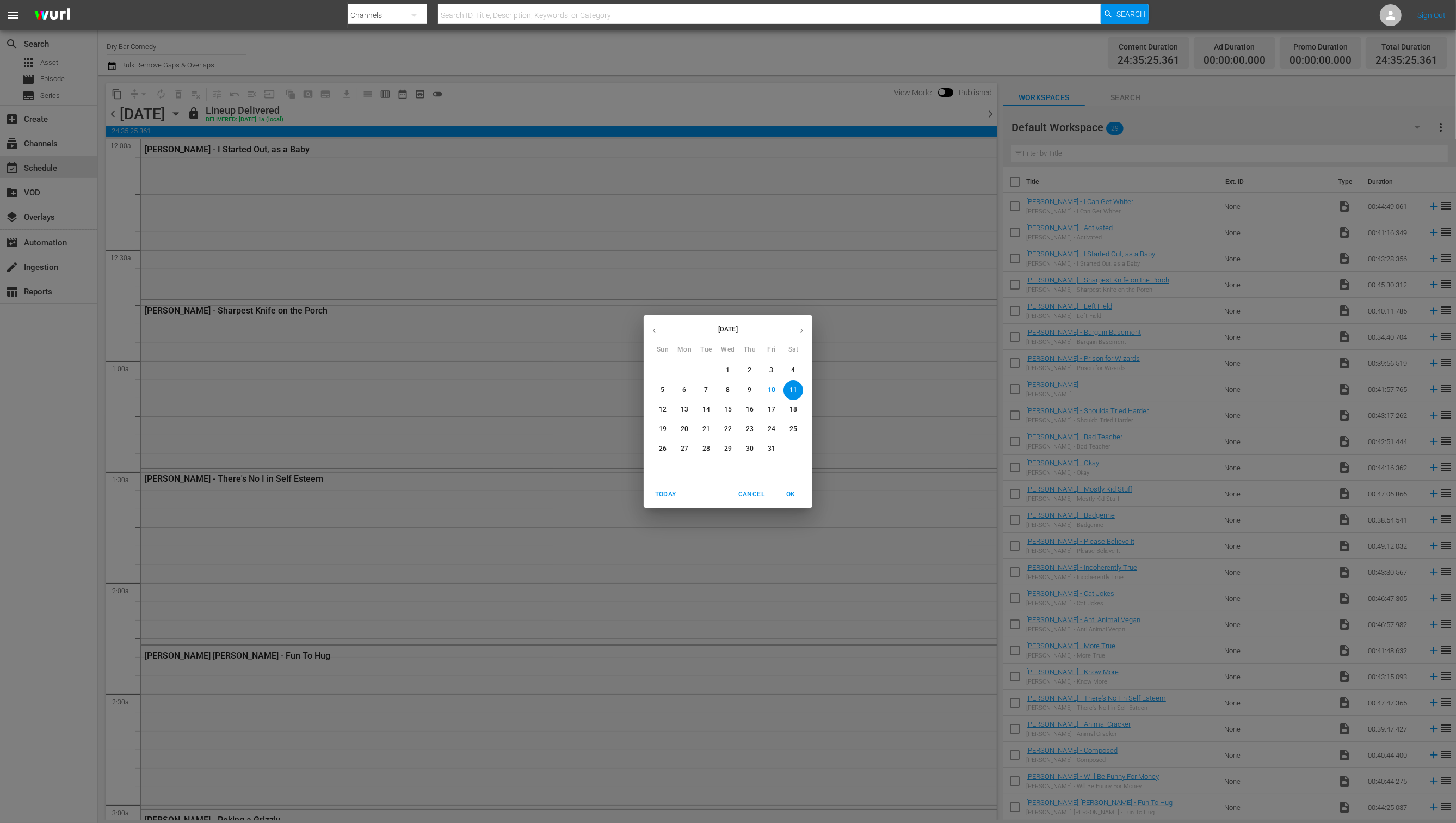
click at [802, 328] on icon "button" at bounding box center [801, 330] width 8 height 8
click at [797, 368] on span "1" at bounding box center [793, 371] width 20 height 9
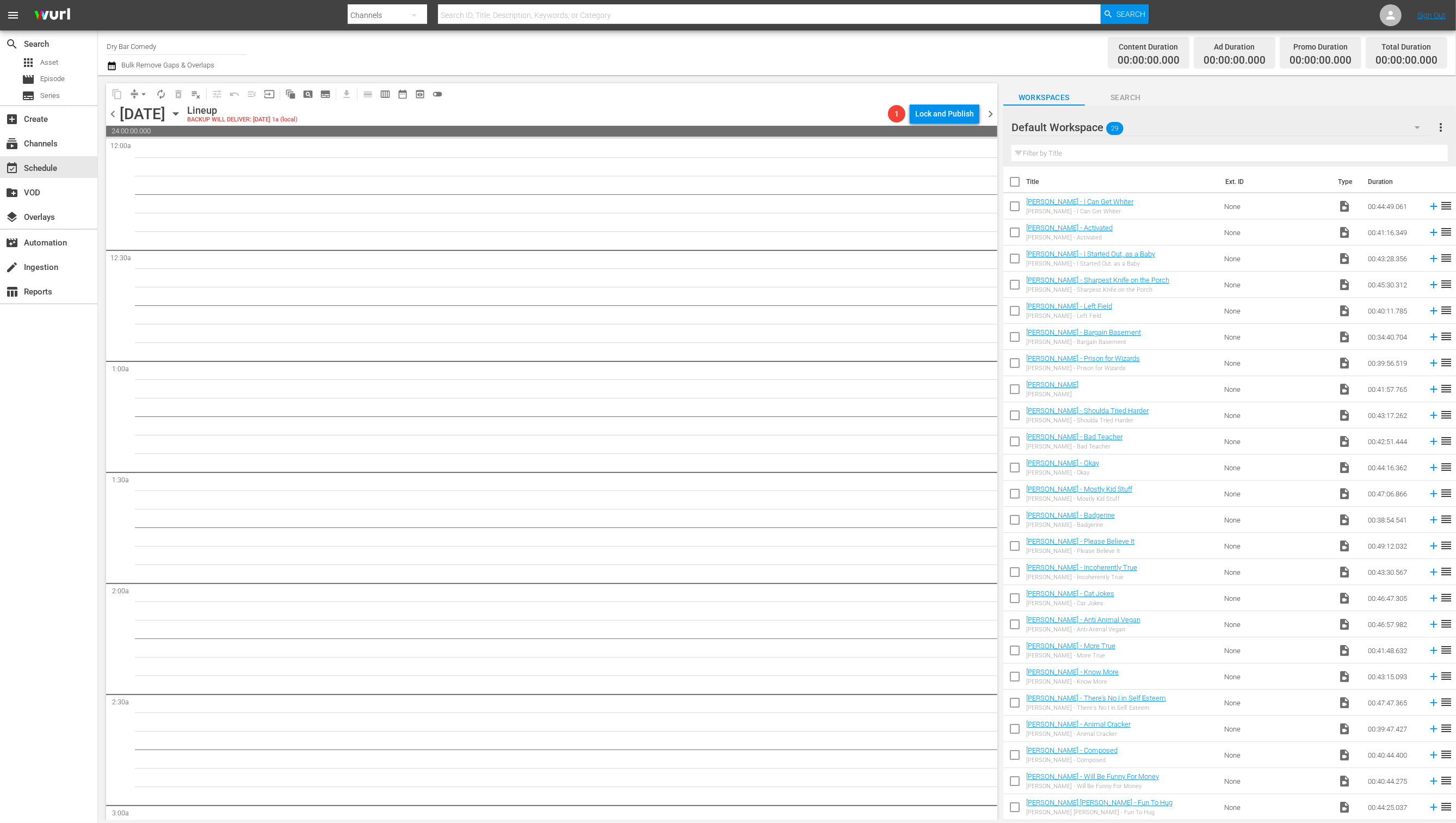
click at [792, 100] on div "content_copy compress arrow_drop_down autorenew_outlined delete_forever_outline…" at bounding box center [551, 93] width 891 height 22
click at [1416, 128] on icon "button" at bounding box center [1417, 127] width 13 height 13
click at [1225, 123] on div "All Titles uploaded before 2020 (387) Tuesday and Wednesday (613) Default Works…" at bounding box center [728, 411] width 1456 height 823
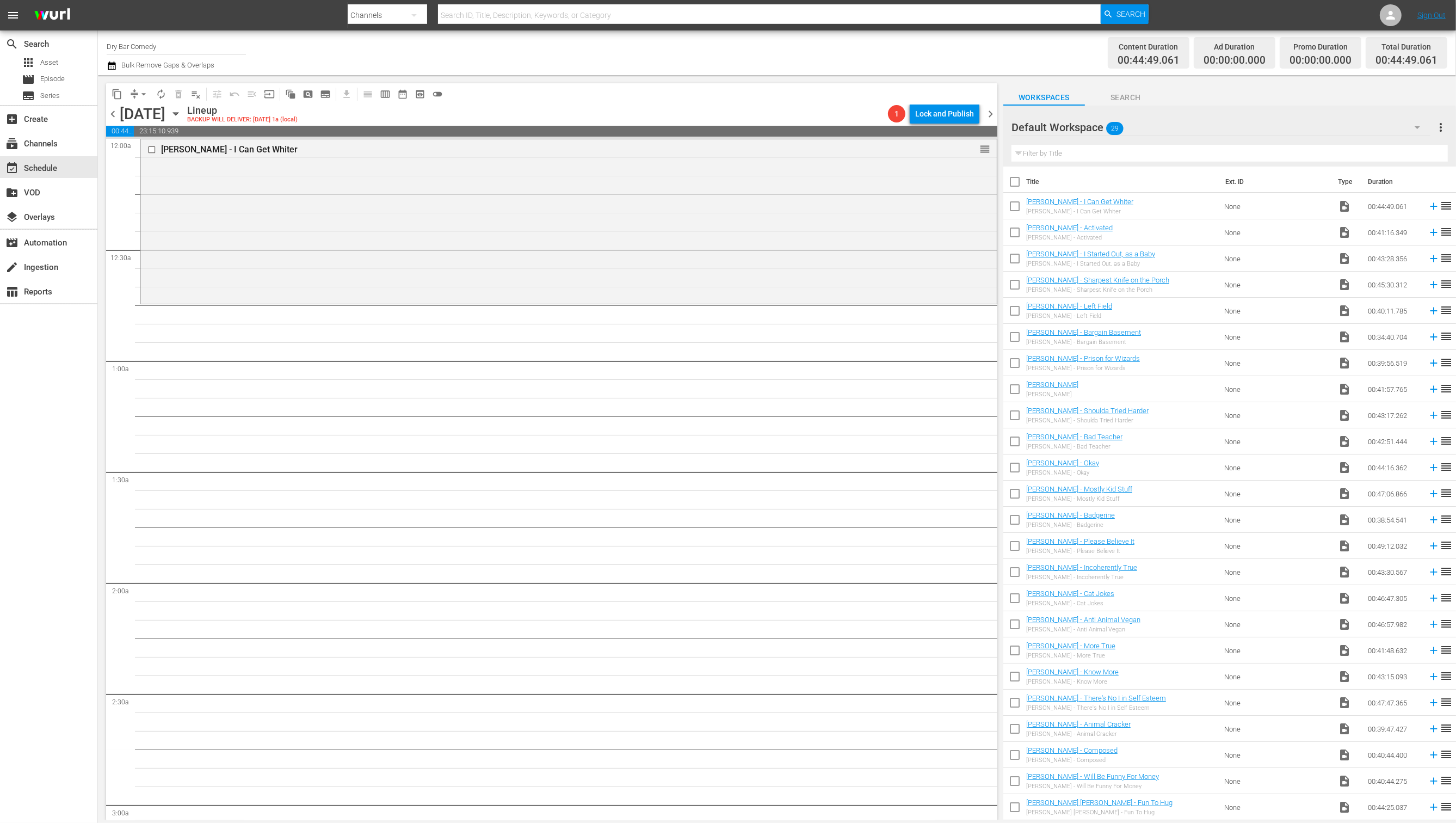
click at [1416, 125] on icon "button" at bounding box center [1417, 127] width 13 height 13
click at [1107, 175] on div "Tuesday and Wednesday (613)" at bounding box center [1098, 175] width 148 height 18
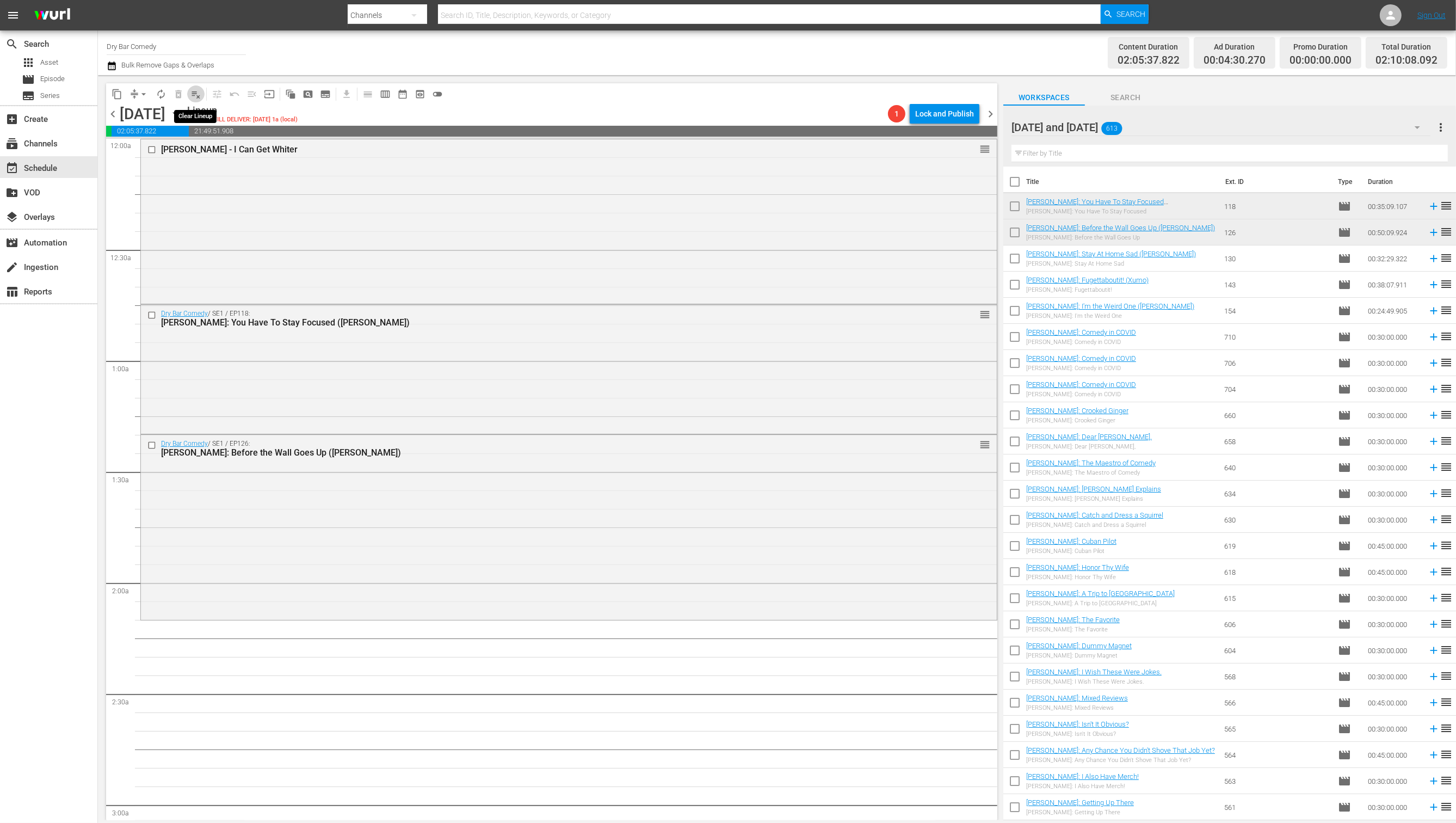
click at [188, 96] on button "playlist_remove_outlined" at bounding box center [196, 94] width 18 height 18
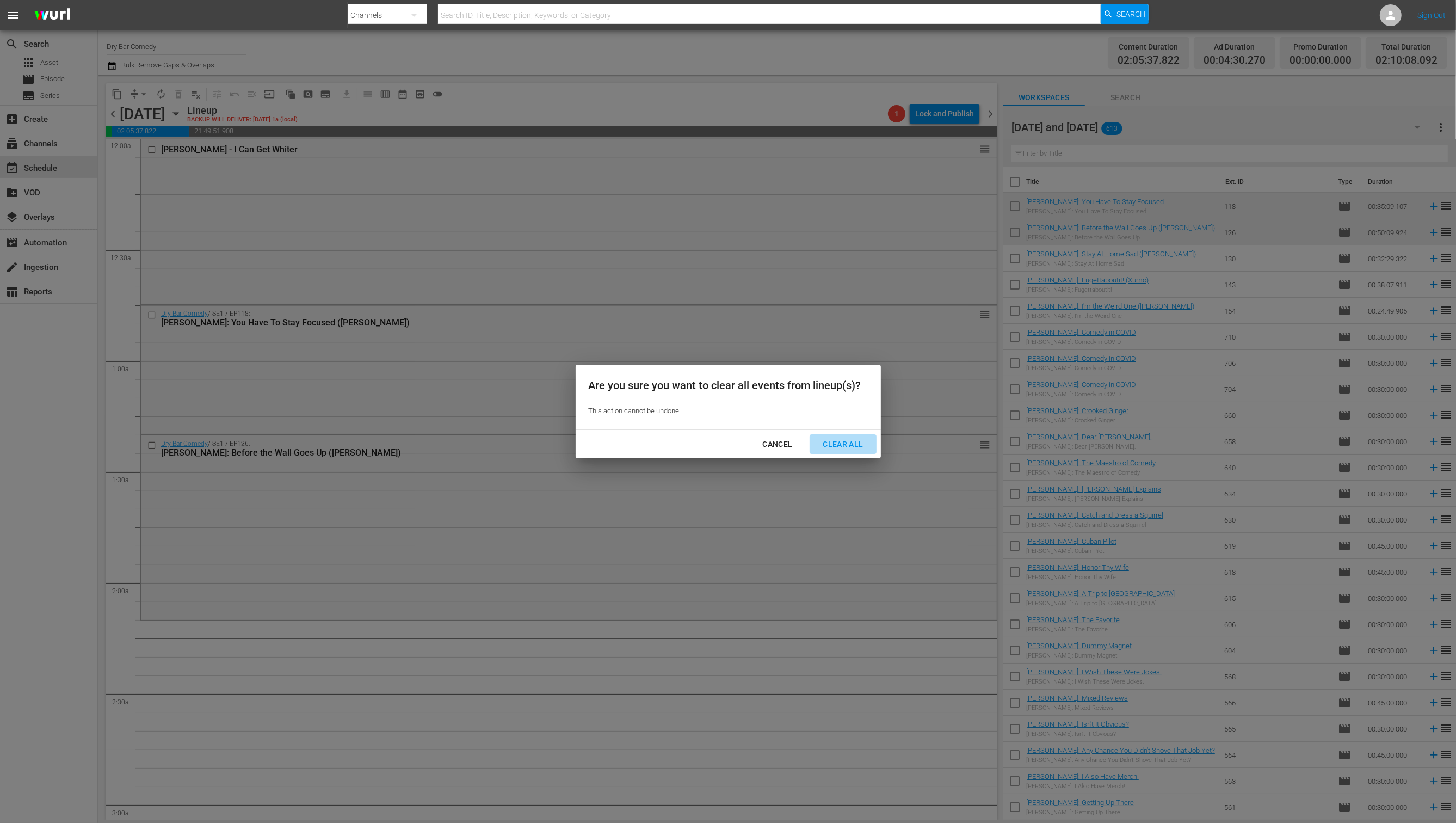
click at [830, 439] on div "Clear All" at bounding box center [842, 444] width 57 height 13
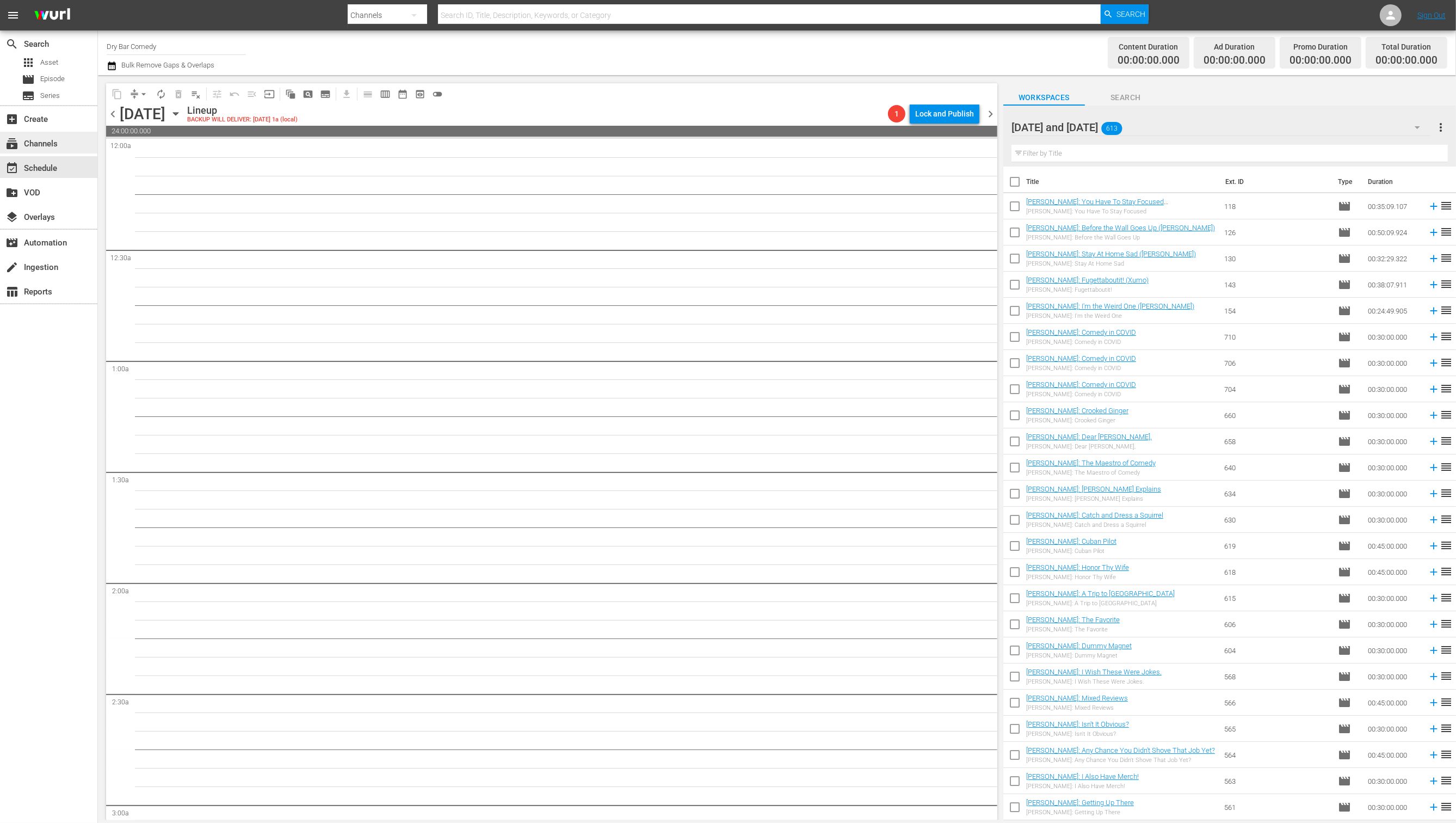
click at [42, 146] on div "subscriptions Channels" at bounding box center [30, 142] width 61 height 9
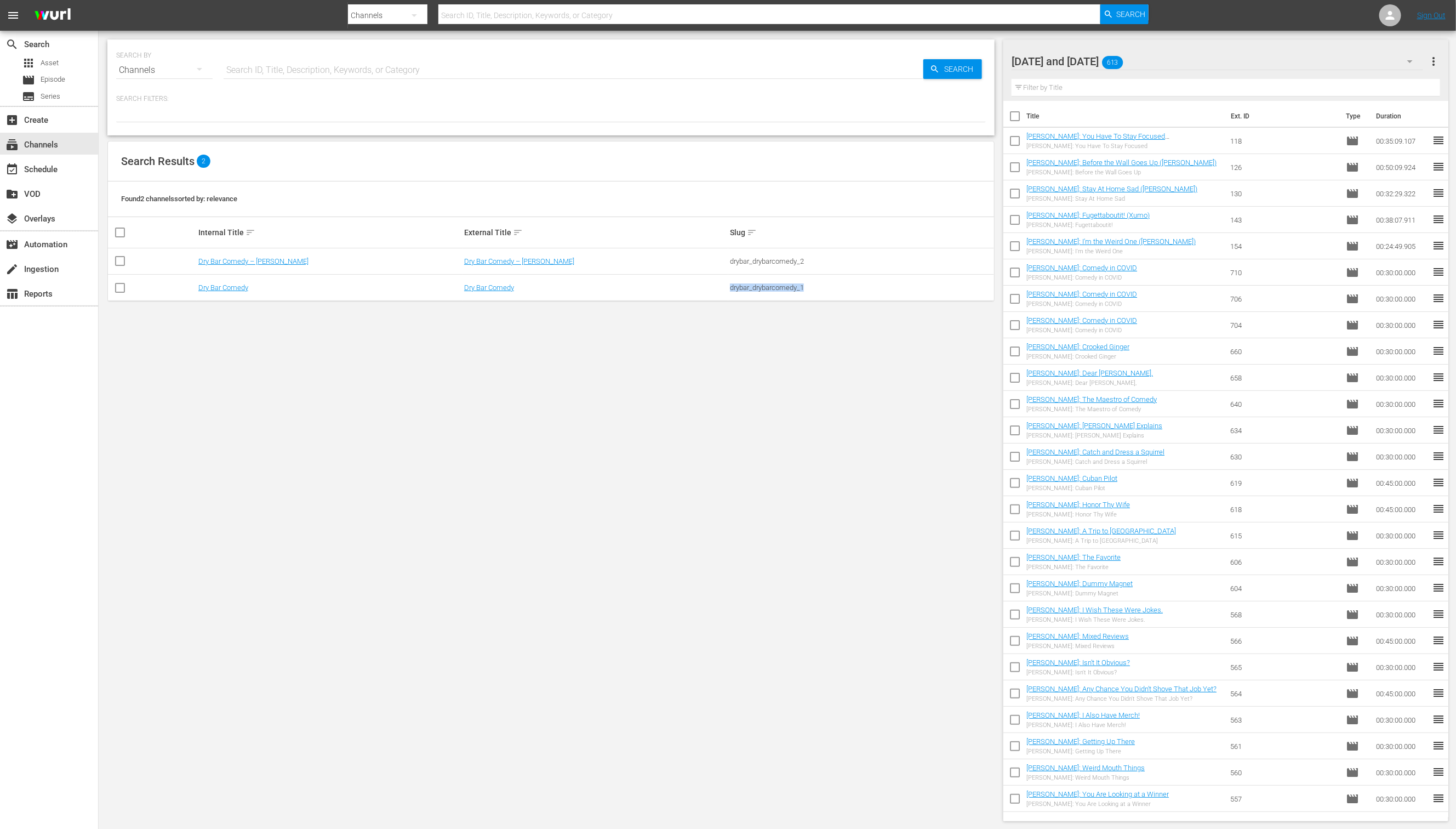
drag, startPoint x: 764, startPoint y: 285, endPoint x: 703, endPoint y: 288, distance: 61.1
click at [703, 288] on tr "Dry Bar Comedy Dry Bar Comedy drybar_drybarcomedy_1" at bounding box center [550, 288] width 886 height 27
copy tr "drybar_drybarcomedy_1"
click at [1390, 16] on icon at bounding box center [1390, 15] width 9 height 9
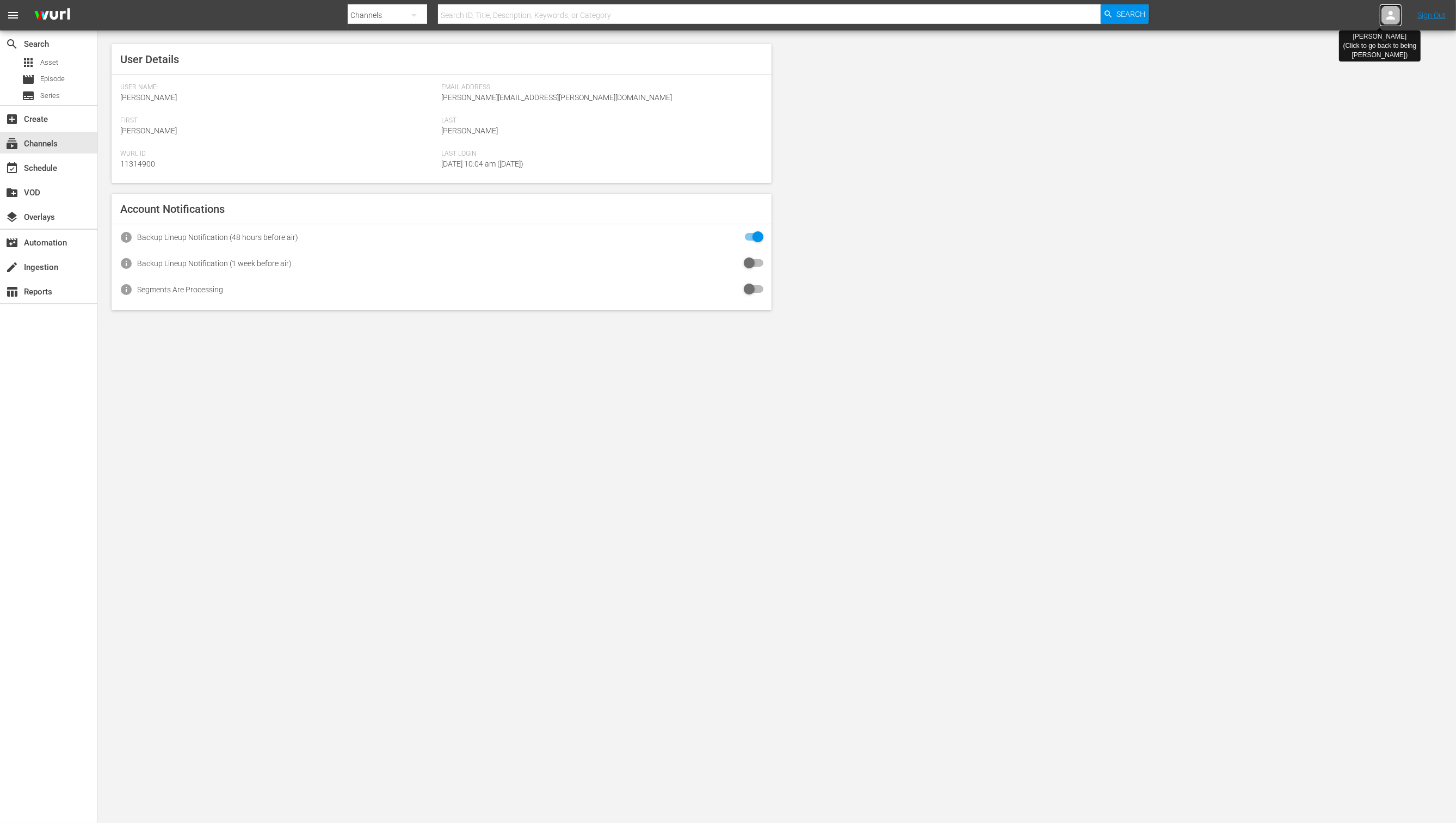
click at [1383, 17] on div at bounding box center [1390, 15] width 22 height 22
